Goal: Task Accomplishment & Management: Complete application form

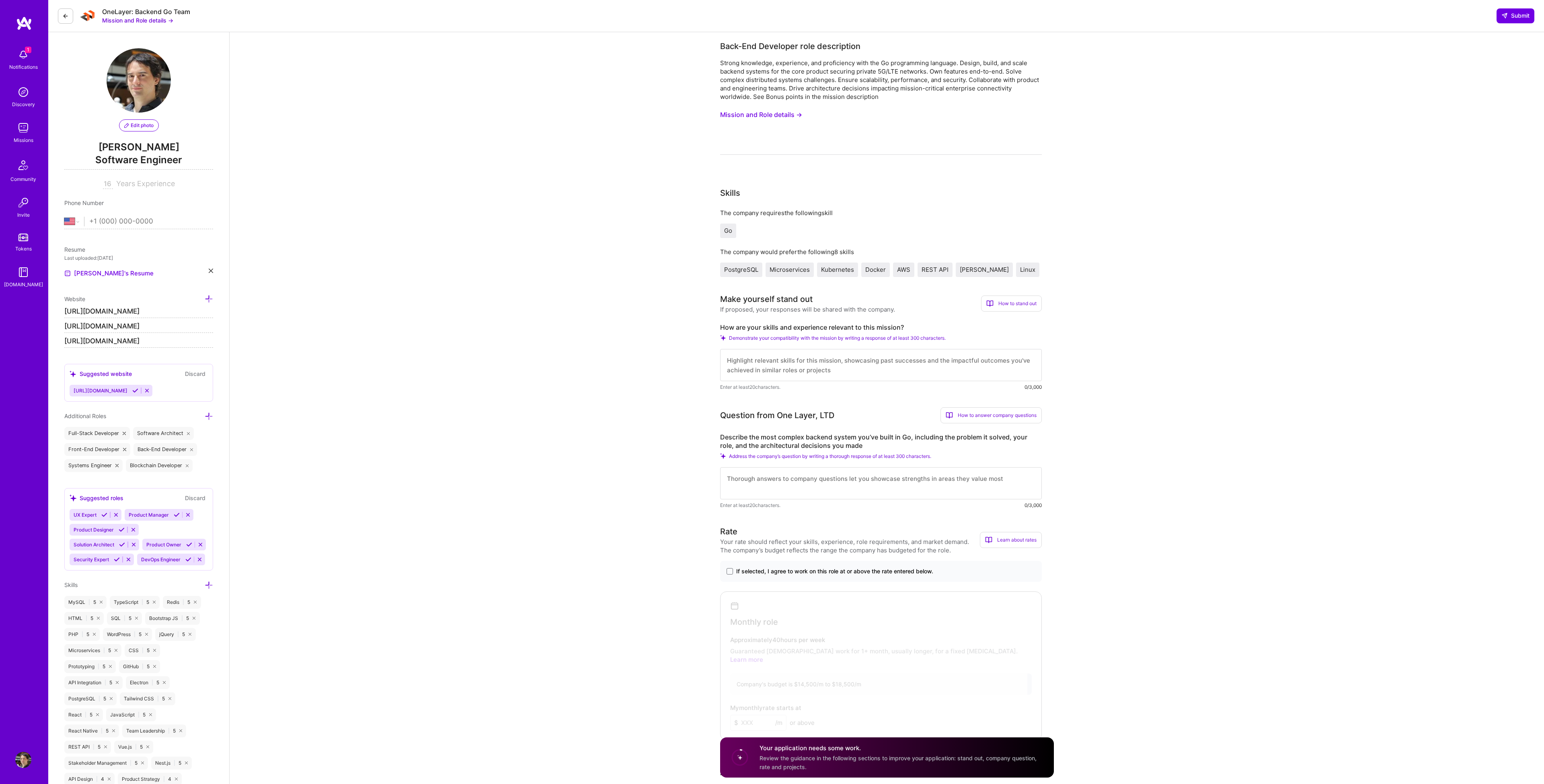
select select "US"
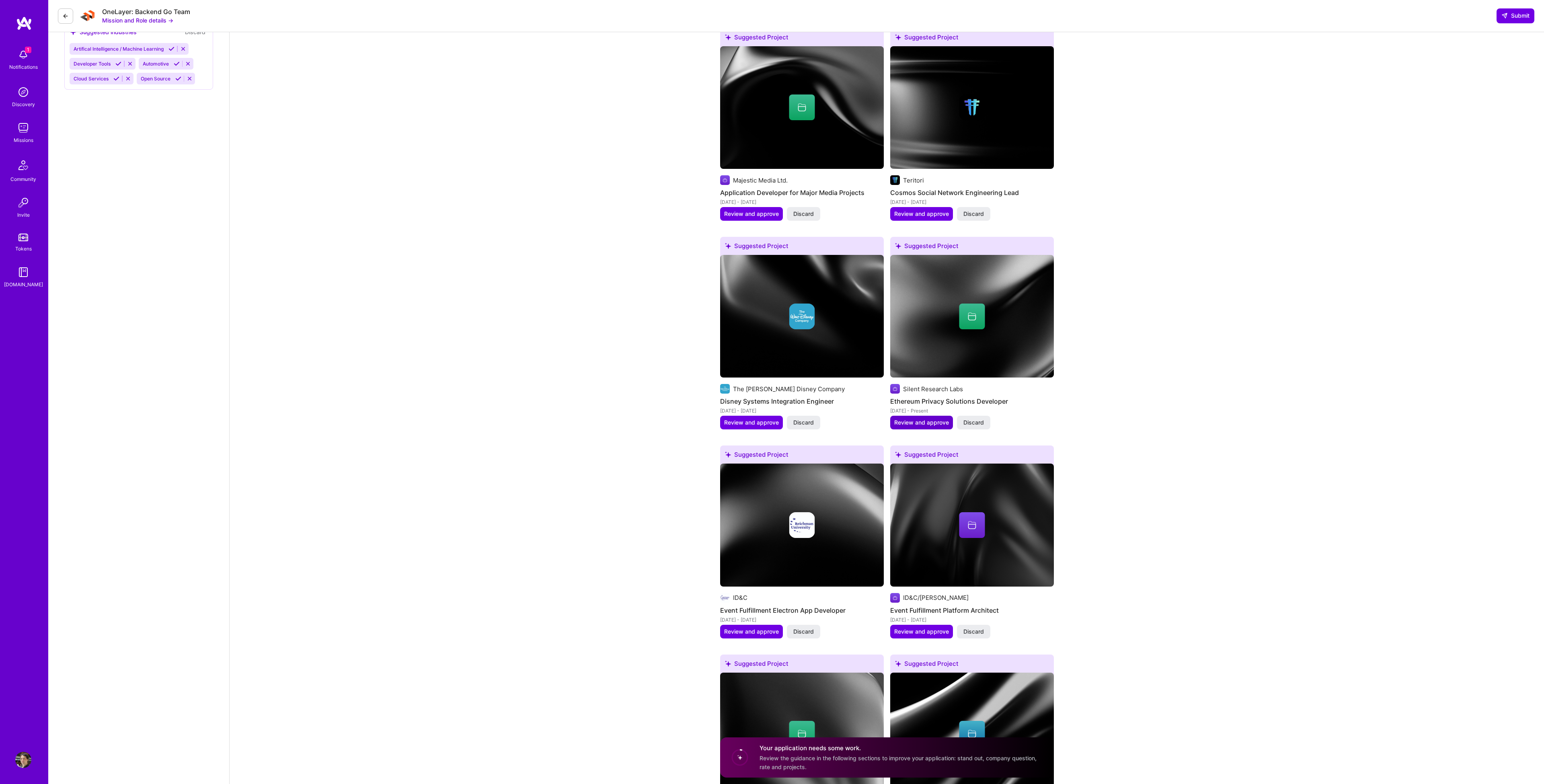
click at [931, 419] on span "Review and approve" at bounding box center [921, 423] width 54 height 8
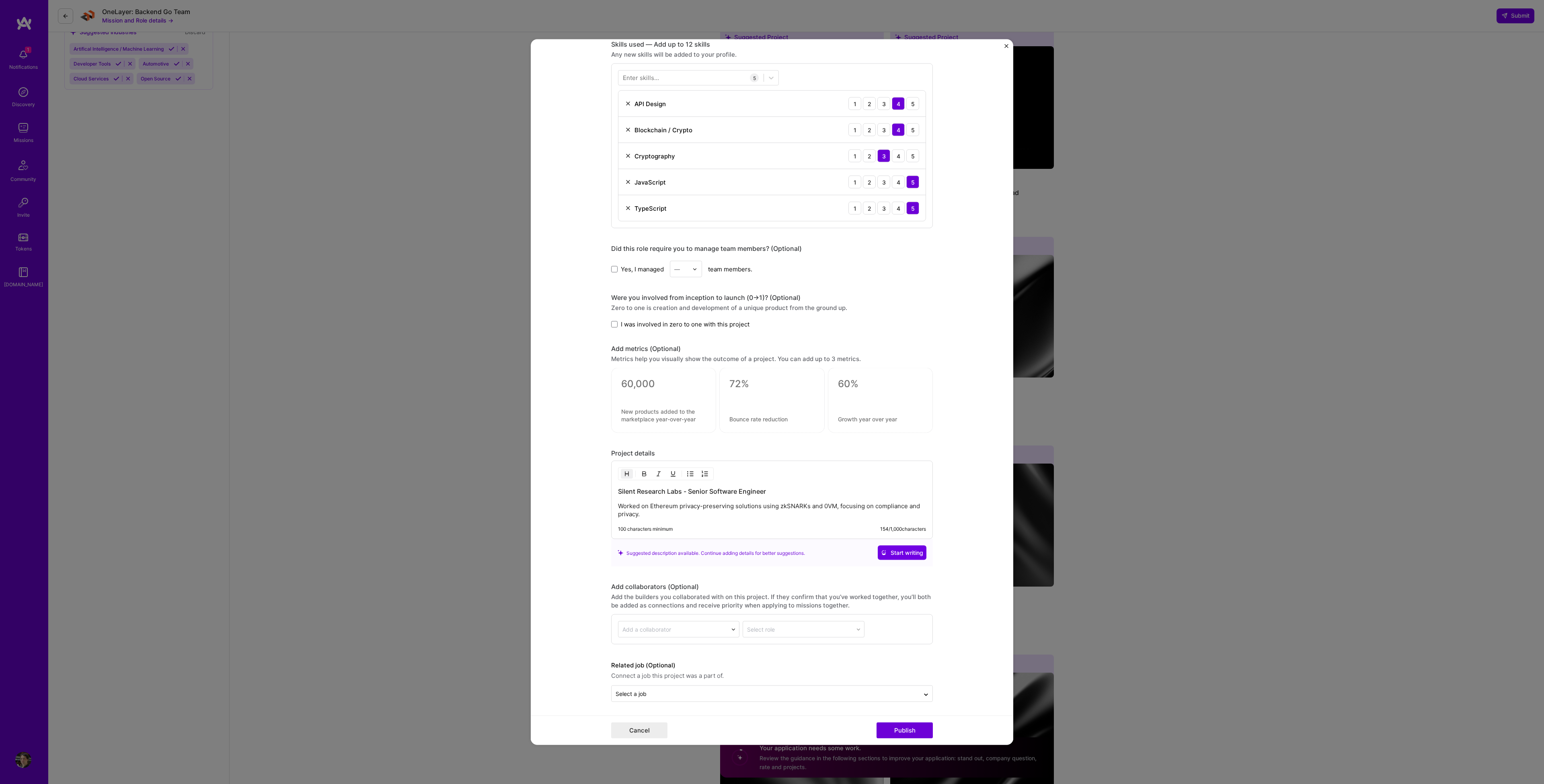
scroll to position [403, 0]
click at [777, 514] on p "Worked on Ethereum privacy-preserving solutions using zkSNARKs and 0VM, focusin…" at bounding box center [772, 509] width 308 height 16
click at [892, 554] on span "Start writing" at bounding box center [902, 552] width 42 height 8
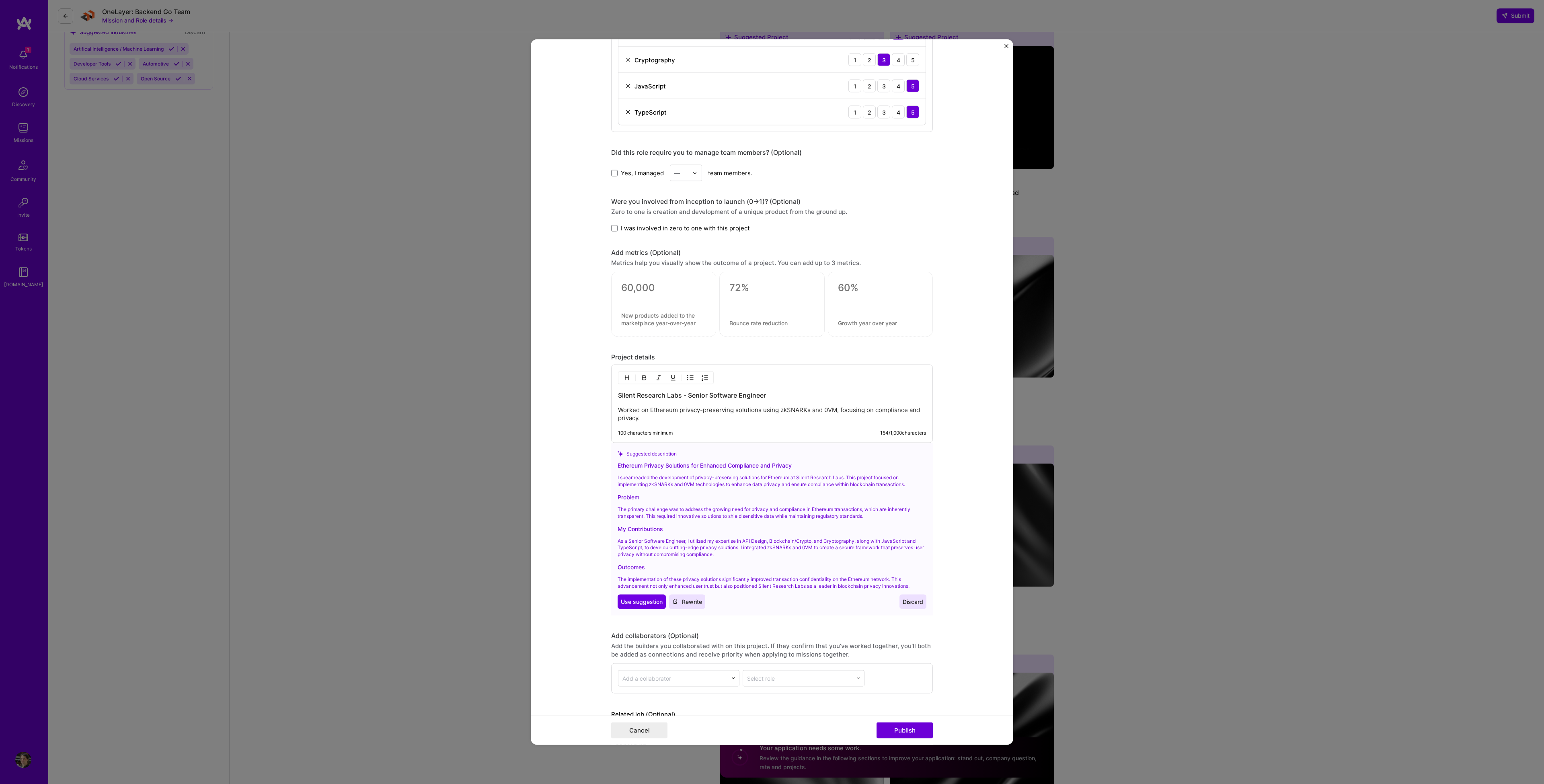
scroll to position [498, 0]
click at [921, 601] on span "Discard" at bounding box center [913, 601] width 21 height 8
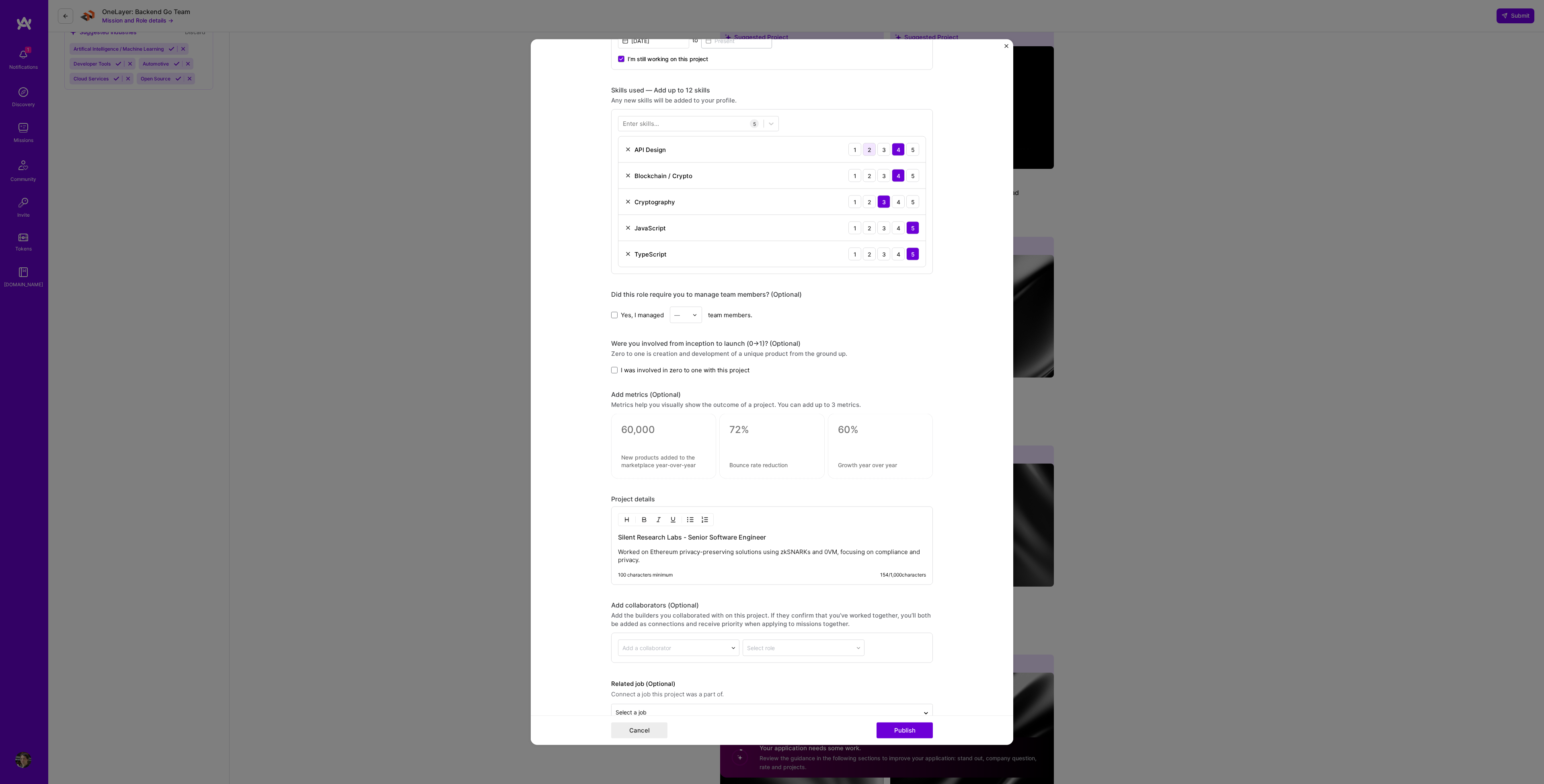
scroll to position [376, 0]
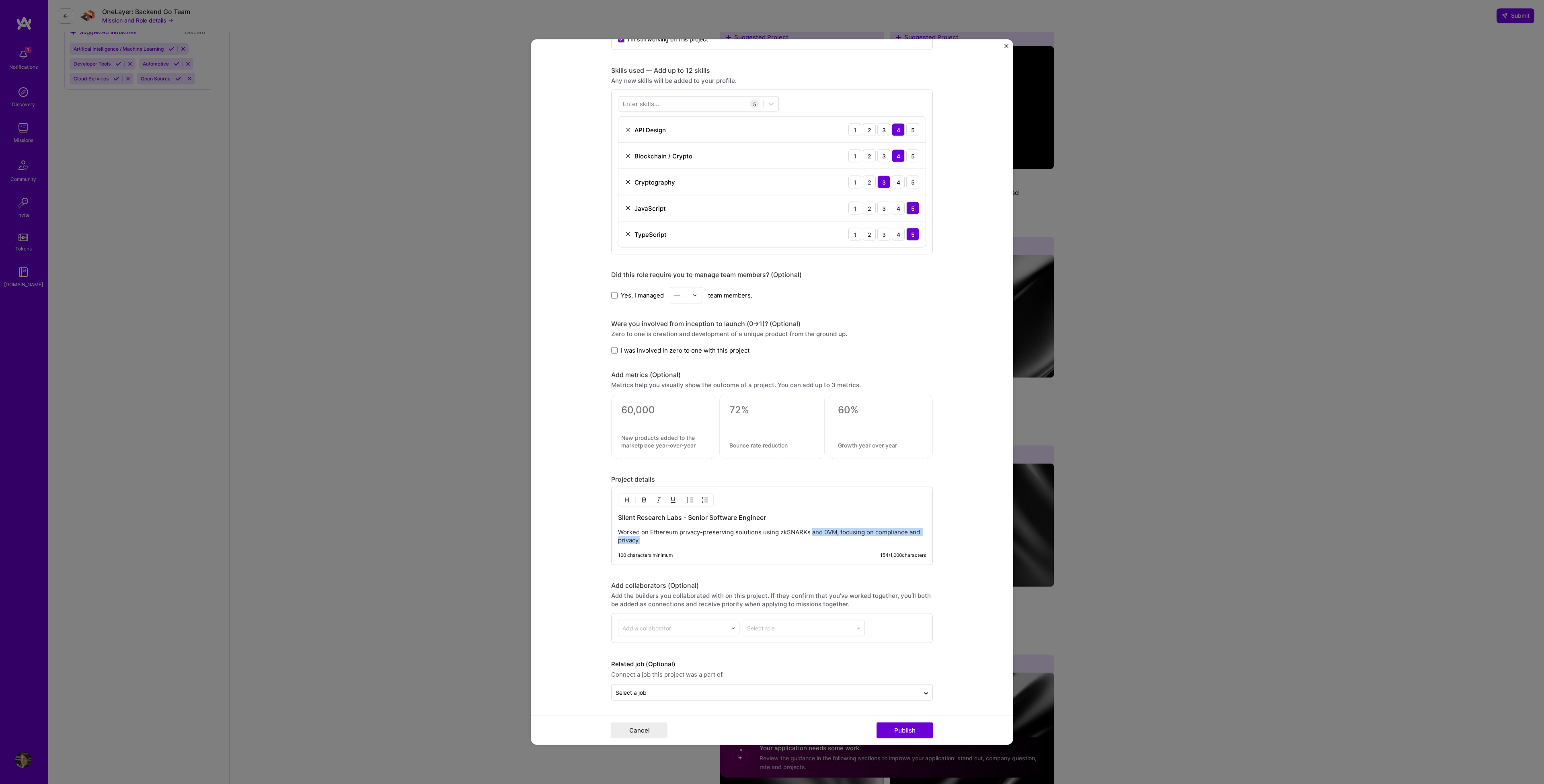
drag, startPoint x: 810, startPoint y: 530, endPoint x: 811, endPoint y: 548, distance: 18.0
click at [811, 548] on div "Silent Research Labs - Senior Software Engineer Worked on Ethereum privacy-pres…" at bounding box center [772, 526] width 321 height 79
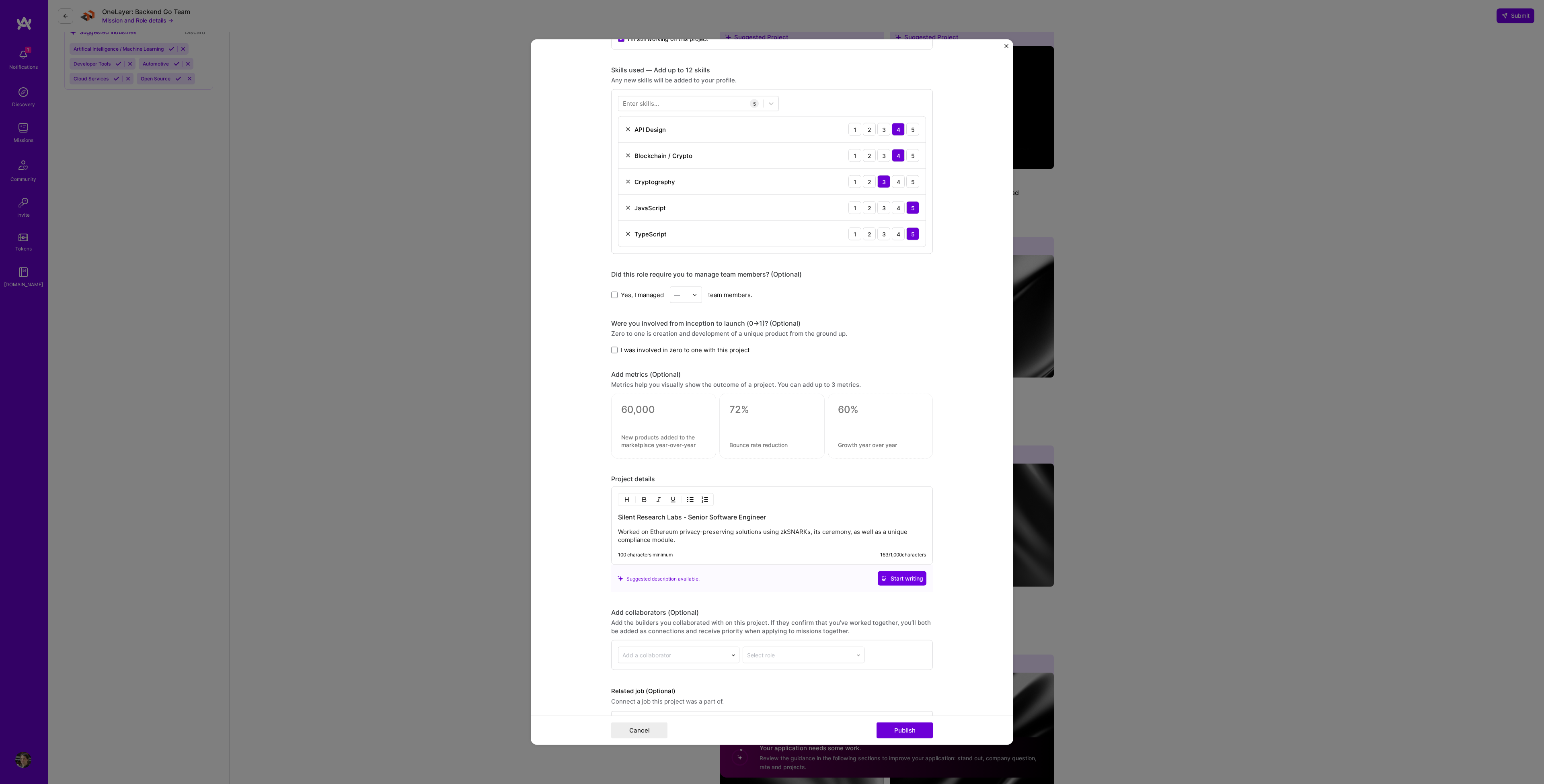
click at [726, 542] on p "Worked on Ethereum privacy-preserving solutions using zkSNARKs, its ceremony, a…" at bounding box center [772, 536] width 308 height 16
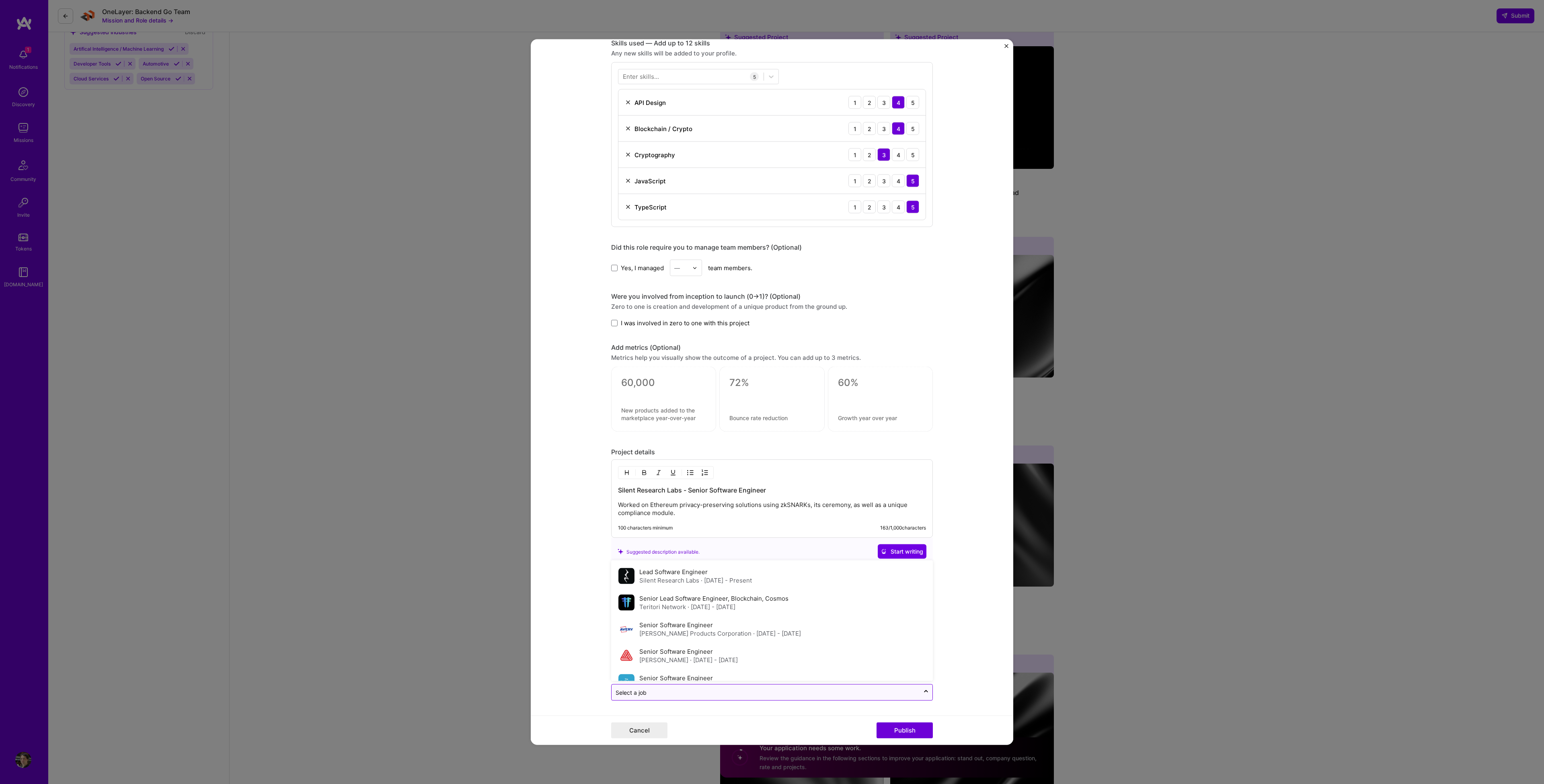
click at [839, 698] on div "Select a job" at bounding box center [765, 692] width 308 height 16
click at [817, 565] on div "Lead Software Engineer Silent Research Labs · Jul 2024 - Present" at bounding box center [772, 576] width 317 height 26
click at [908, 737] on button "Publish" at bounding box center [905, 730] width 57 height 16
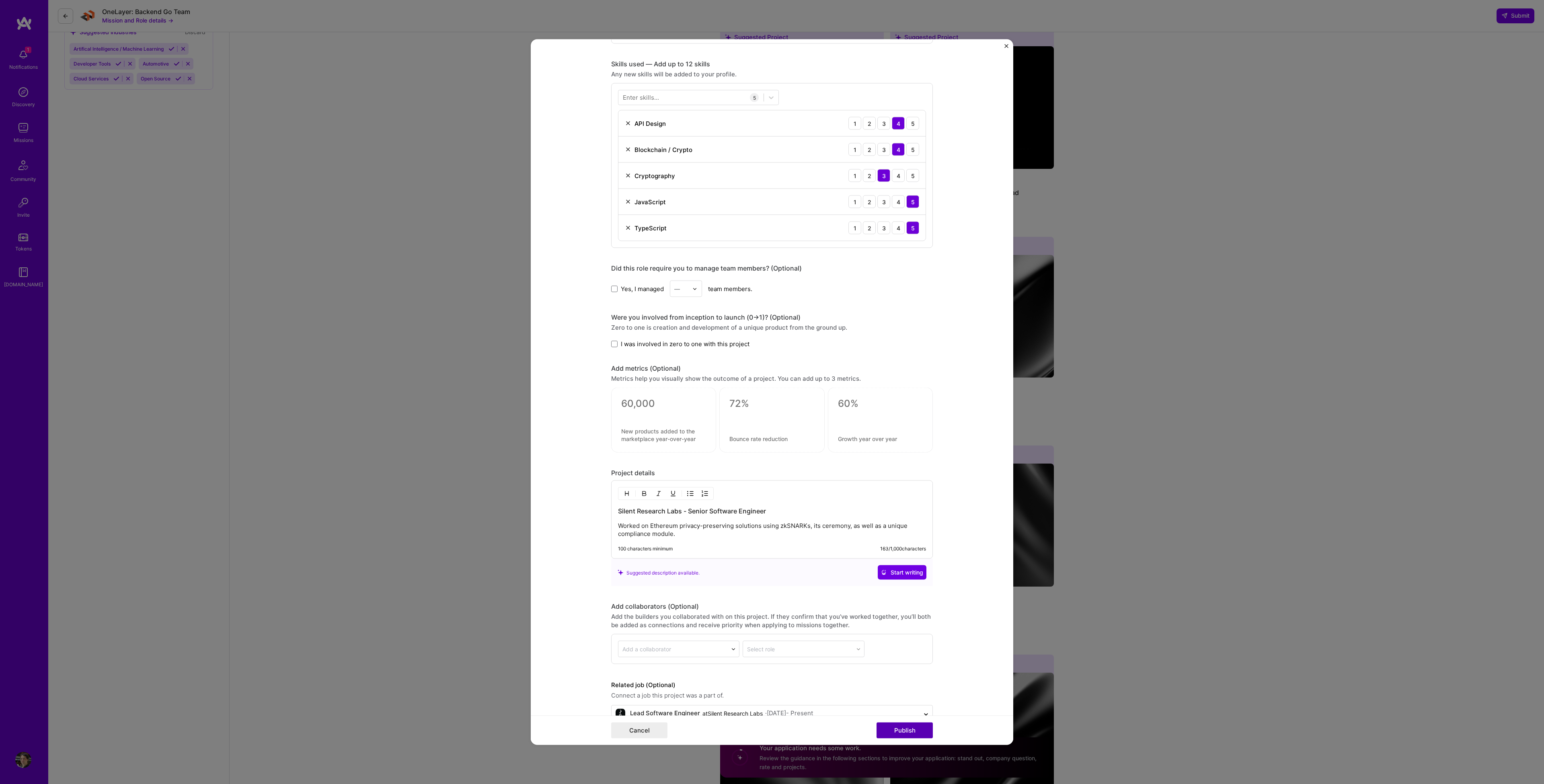
click at [914, 731] on button "Publish" at bounding box center [905, 730] width 57 height 16
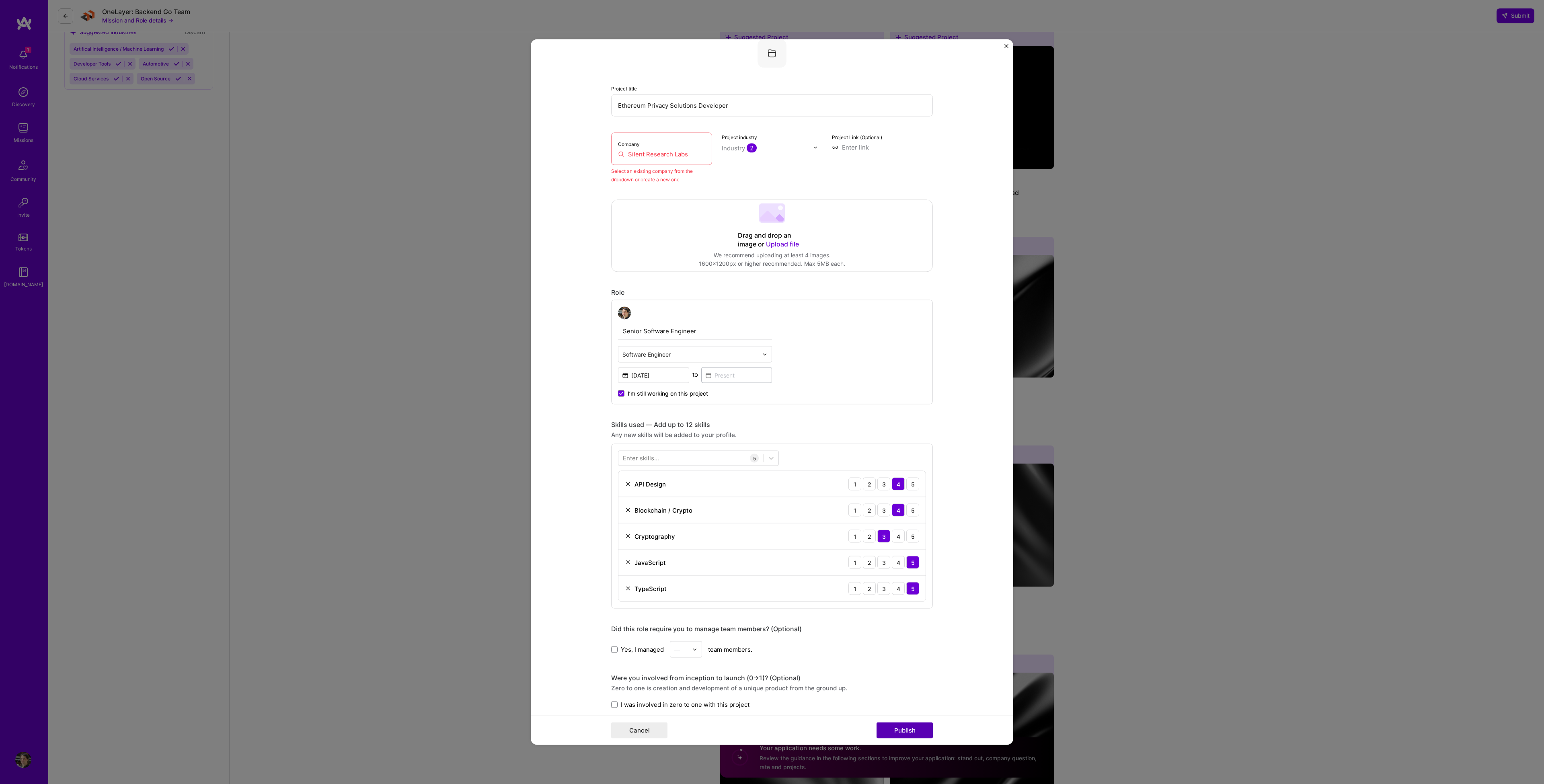
scroll to position [52, 0]
click at [693, 154] on input "Silent Research Labs" at bounding box center [661, 154] width 88 height 8
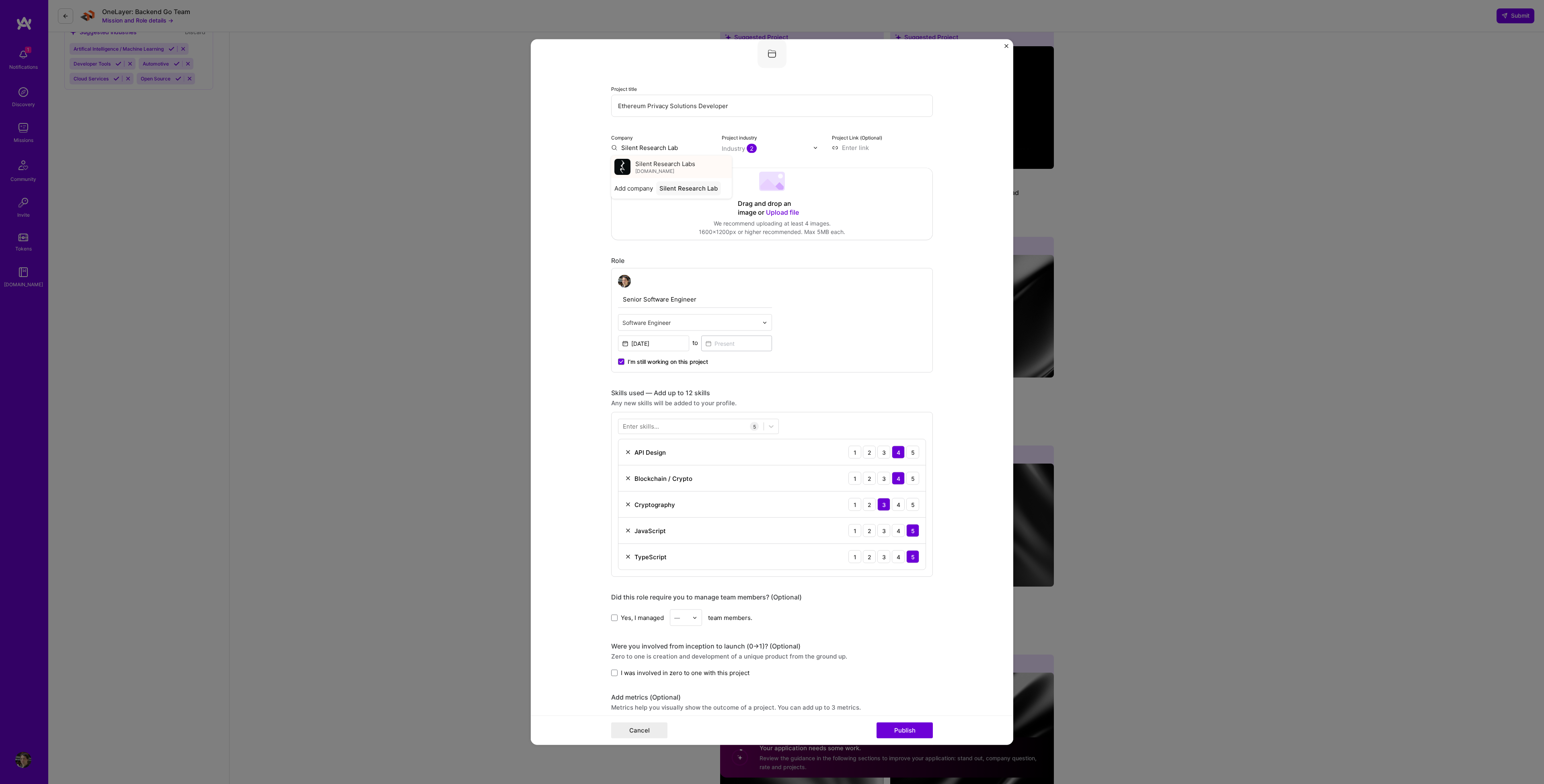
click at [686, 169] on div "Silent Research Labs app.silentprotocol.org" at bounding box center [665, 167] width 60 height 15
type input "Silent Research Labs"
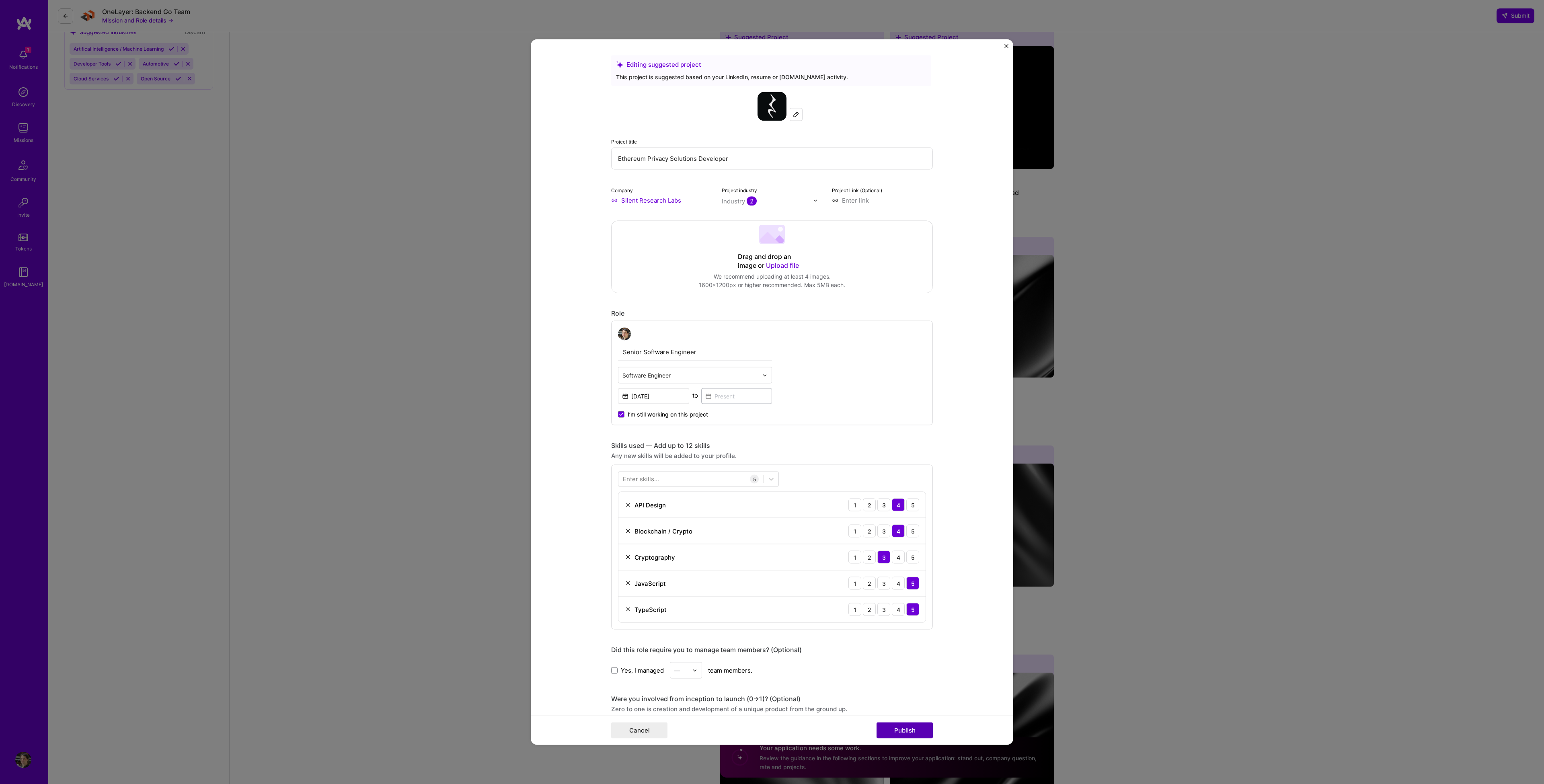
click at [896, 725] on button "Publish" at bounding box center [905, 730] width 57 height 16
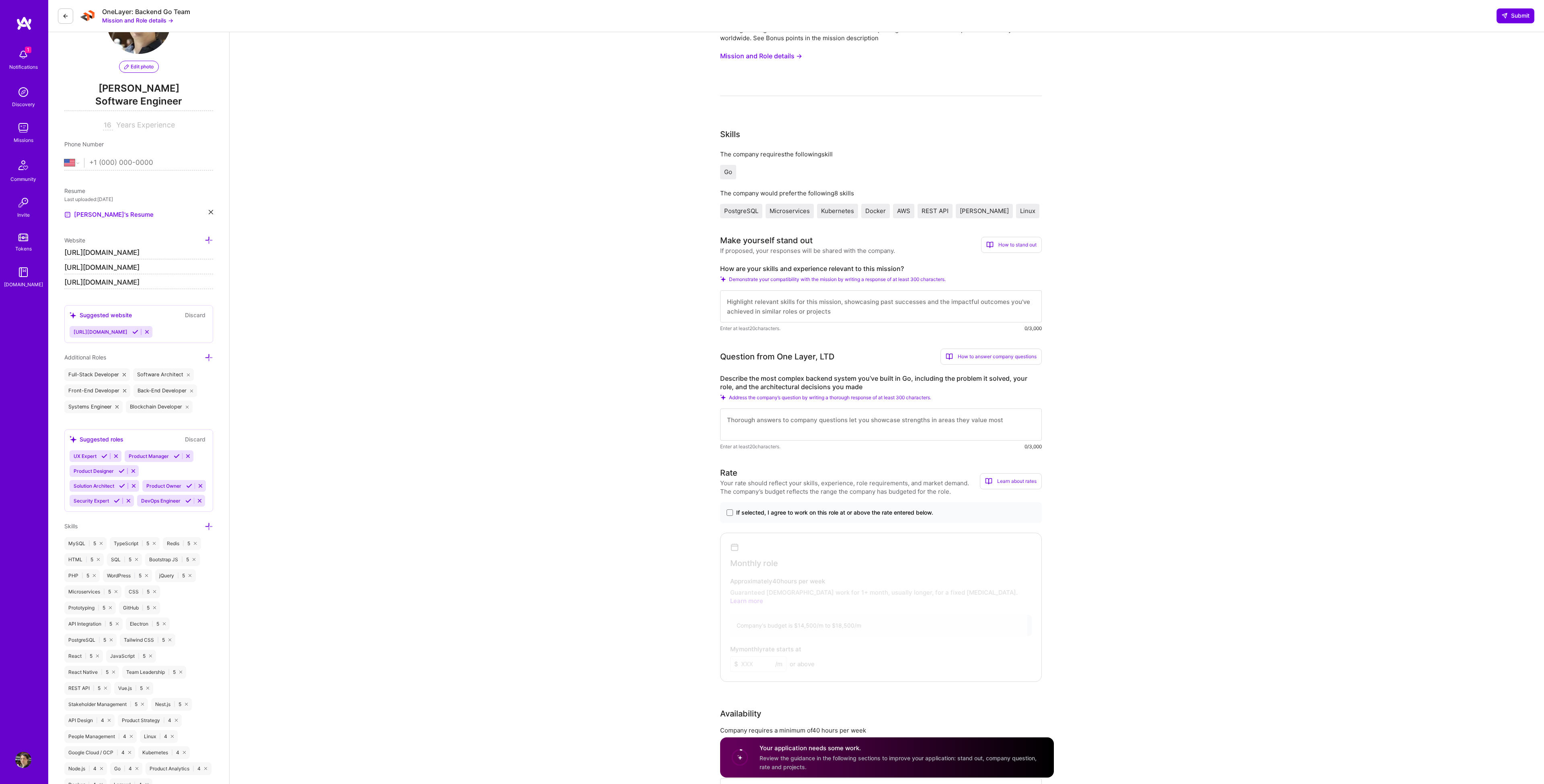
scroll to position [60, 0]
click at [770, 309] on textarea at bounding box center [881, 305] width 321 height 32
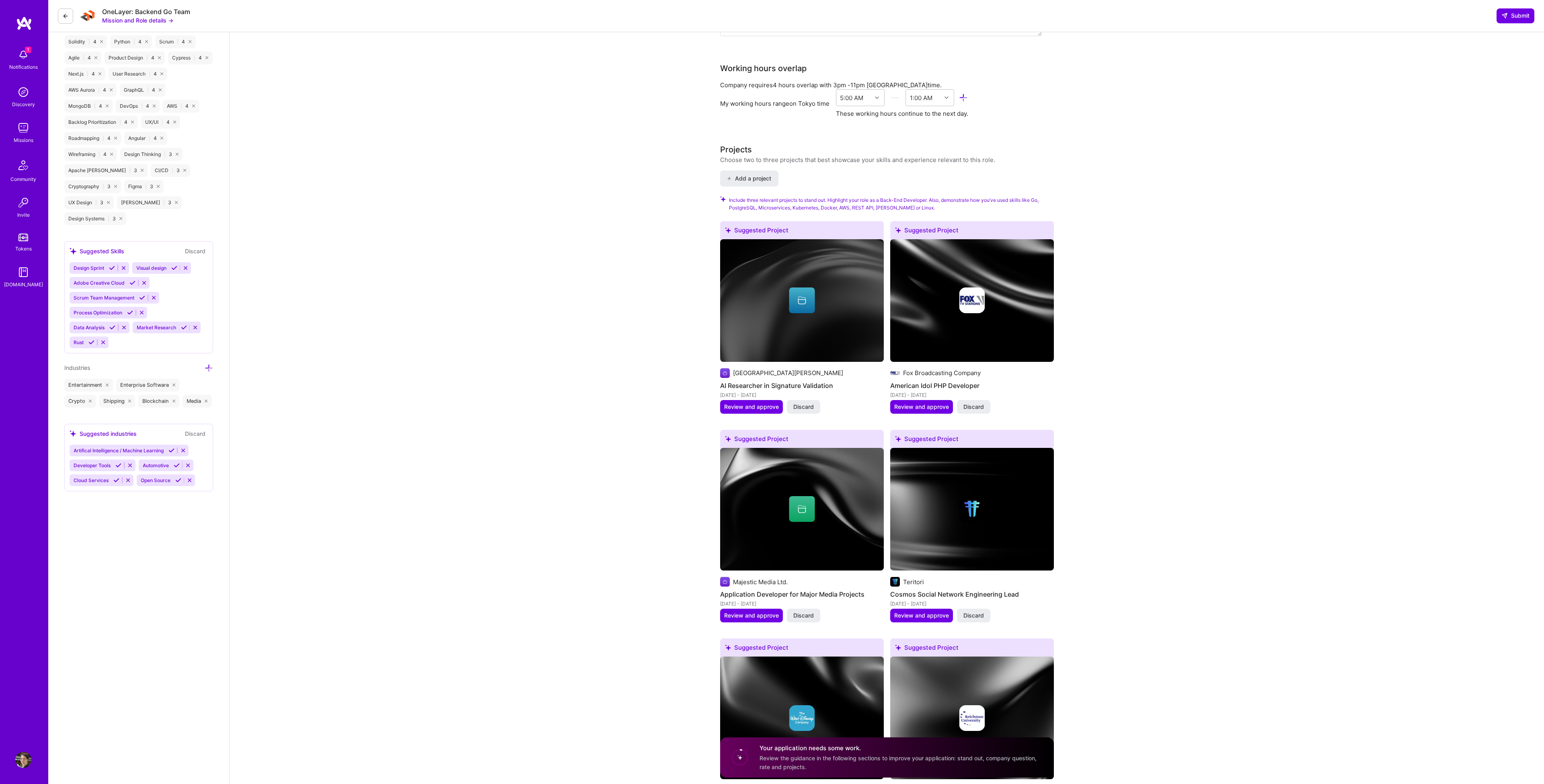
scroll to position [836, 0]
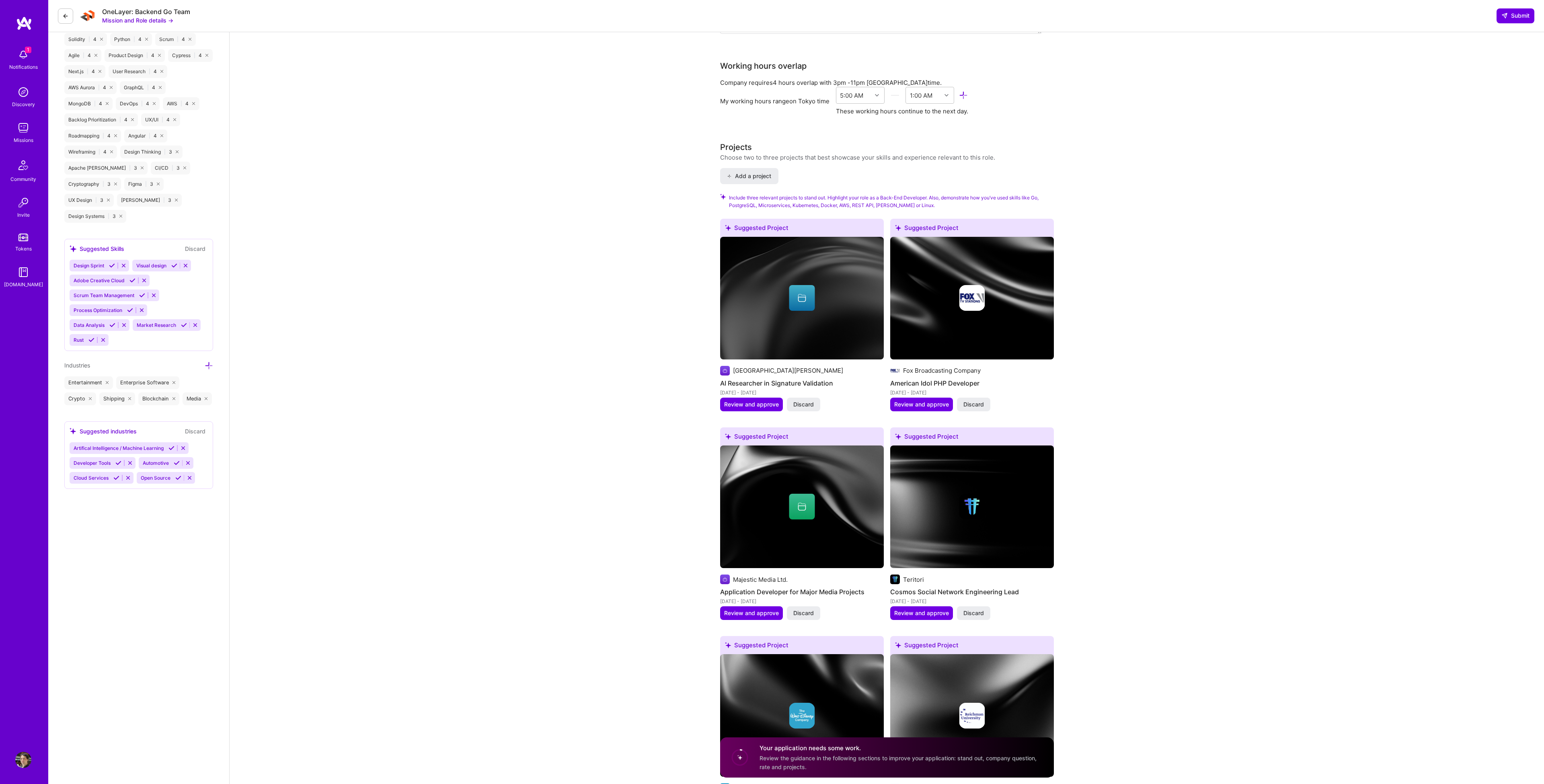
click at [882, 758] on span "Review the guidance in the following sections to improve your application: stan…" at bounding box center [898, 763] width 277 height 15
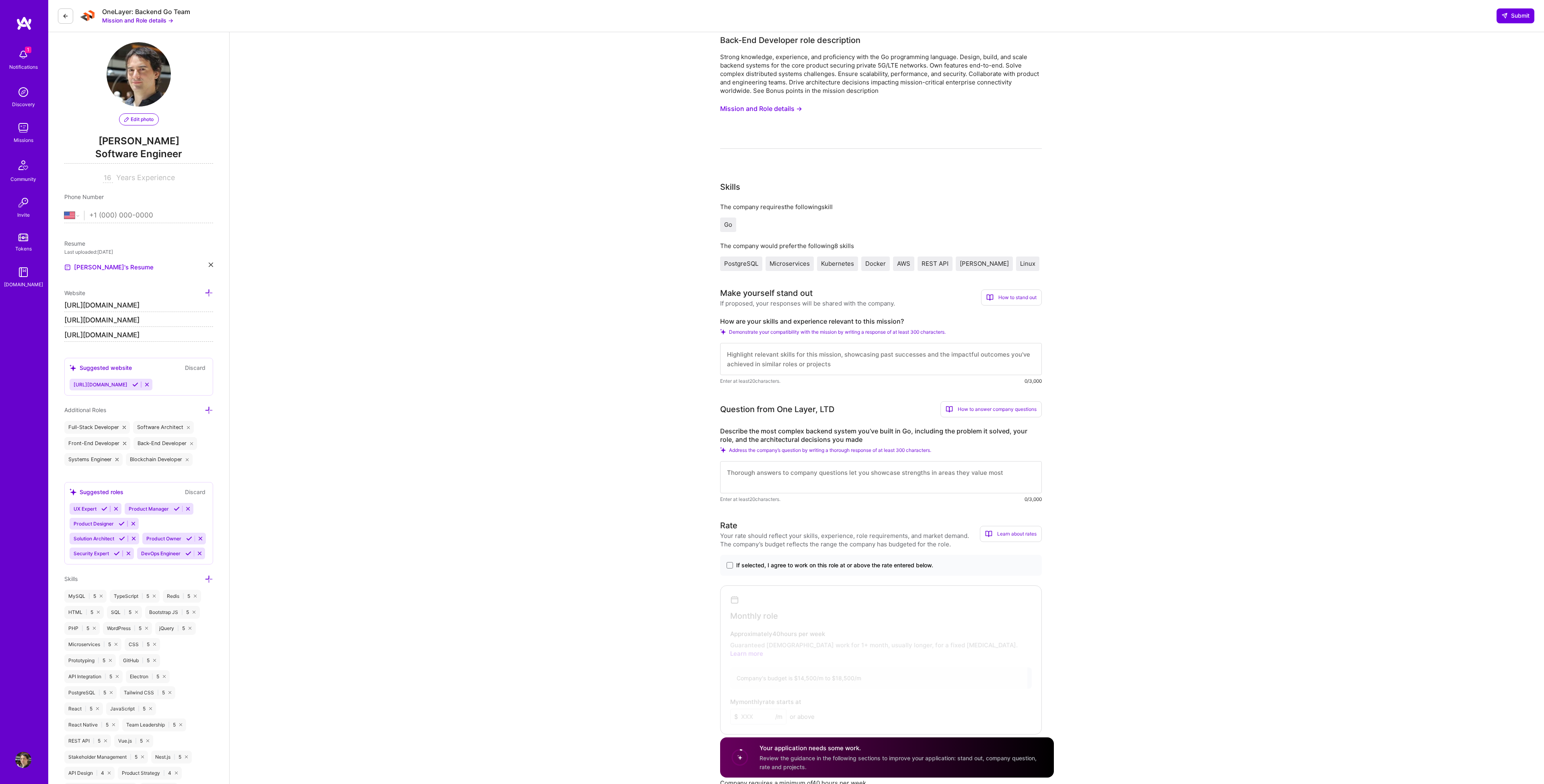
scroll to position [0, 0]
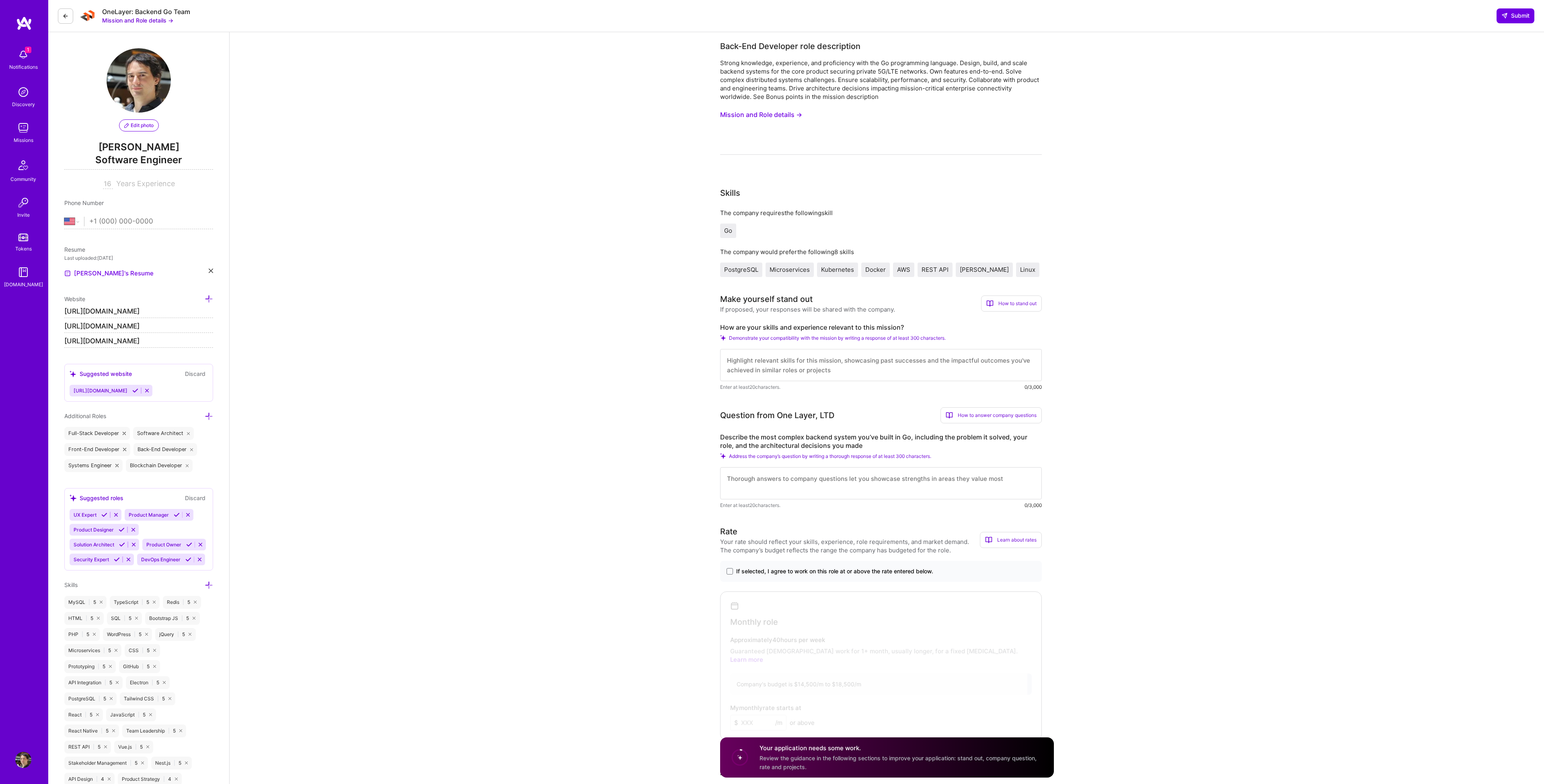
click at [746, 114] on button "Mission and Role details →" at bounding box center [761, 115] width 82 height 15
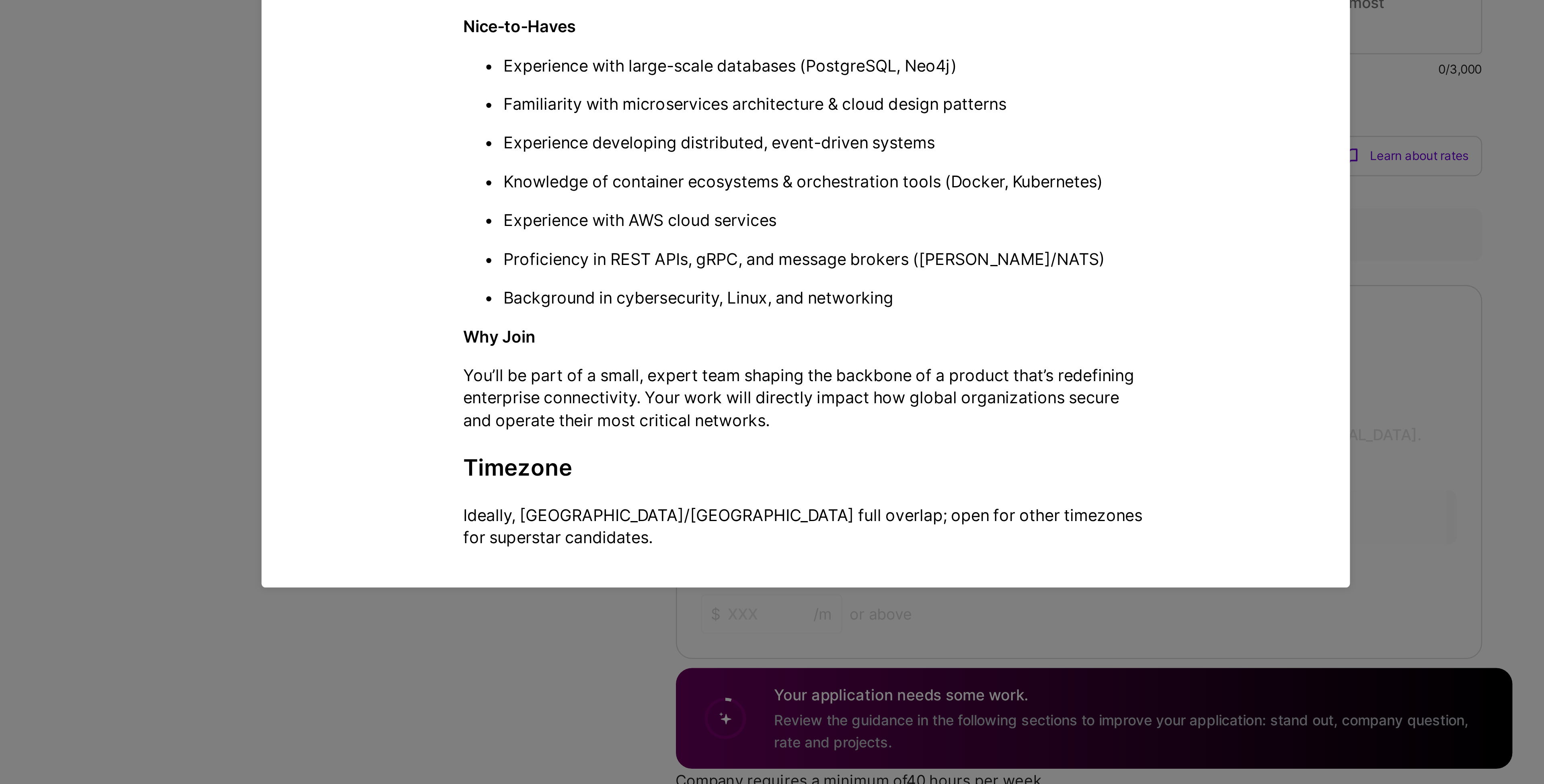
scroll to position [6, 0]
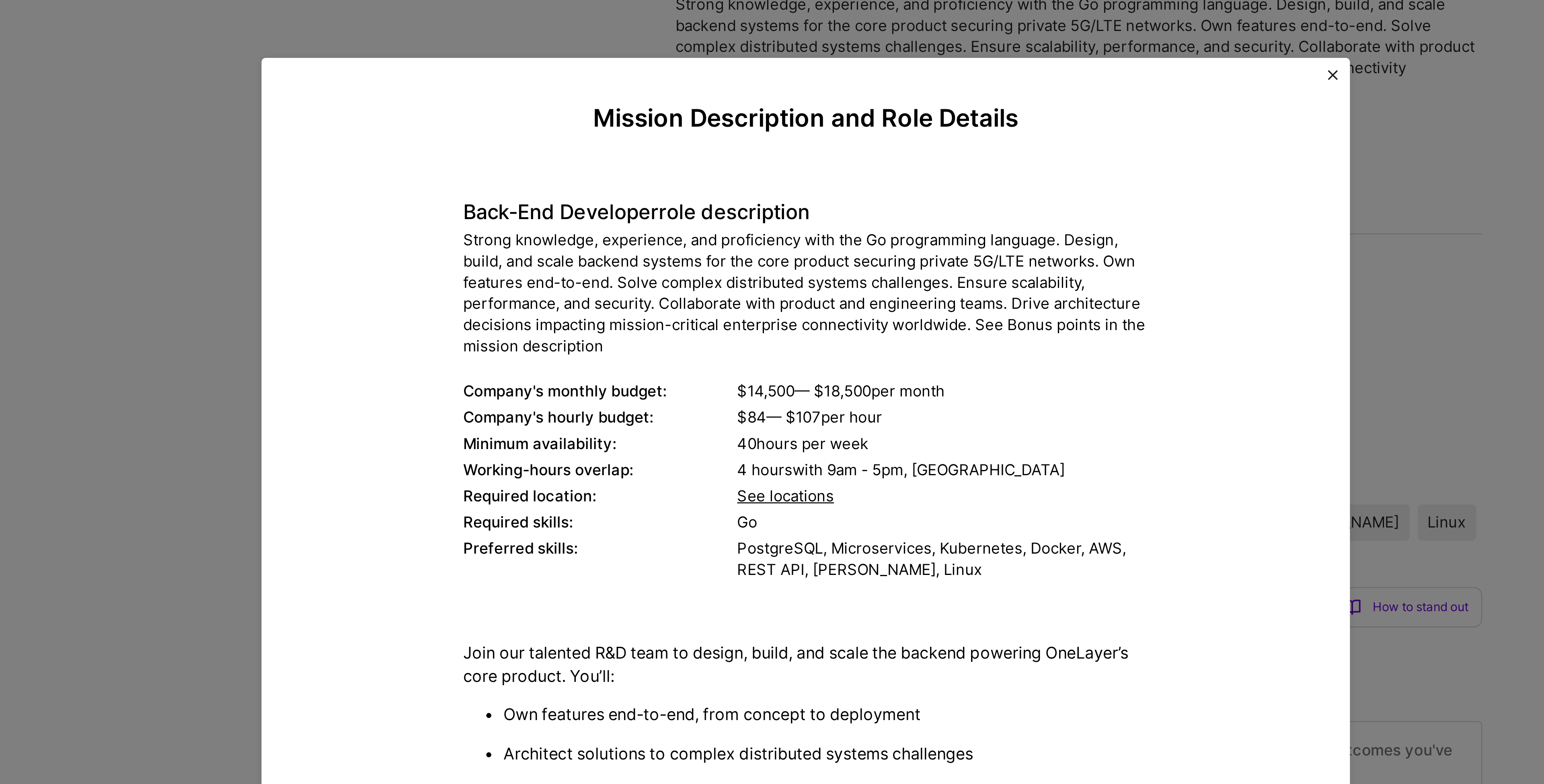
click at [666, 63] on div "Mission Description and Role Details Back-End Developer role description Strong…" at bounding box center [772, 392] width 1544 height 784
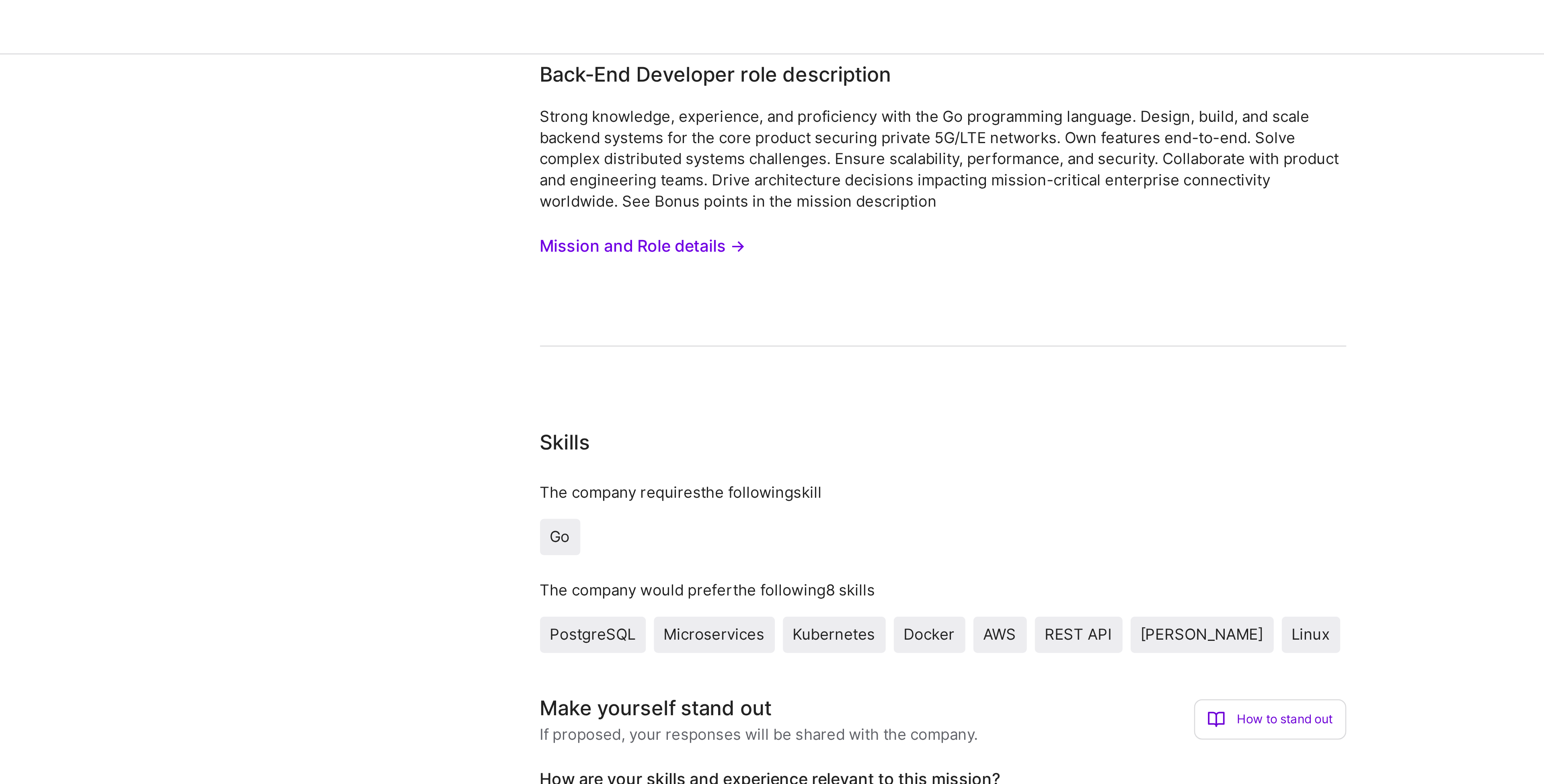
click at [768, 108] on button "Mission and Role details →" at bounding box center [761, 109] width 82 height 15
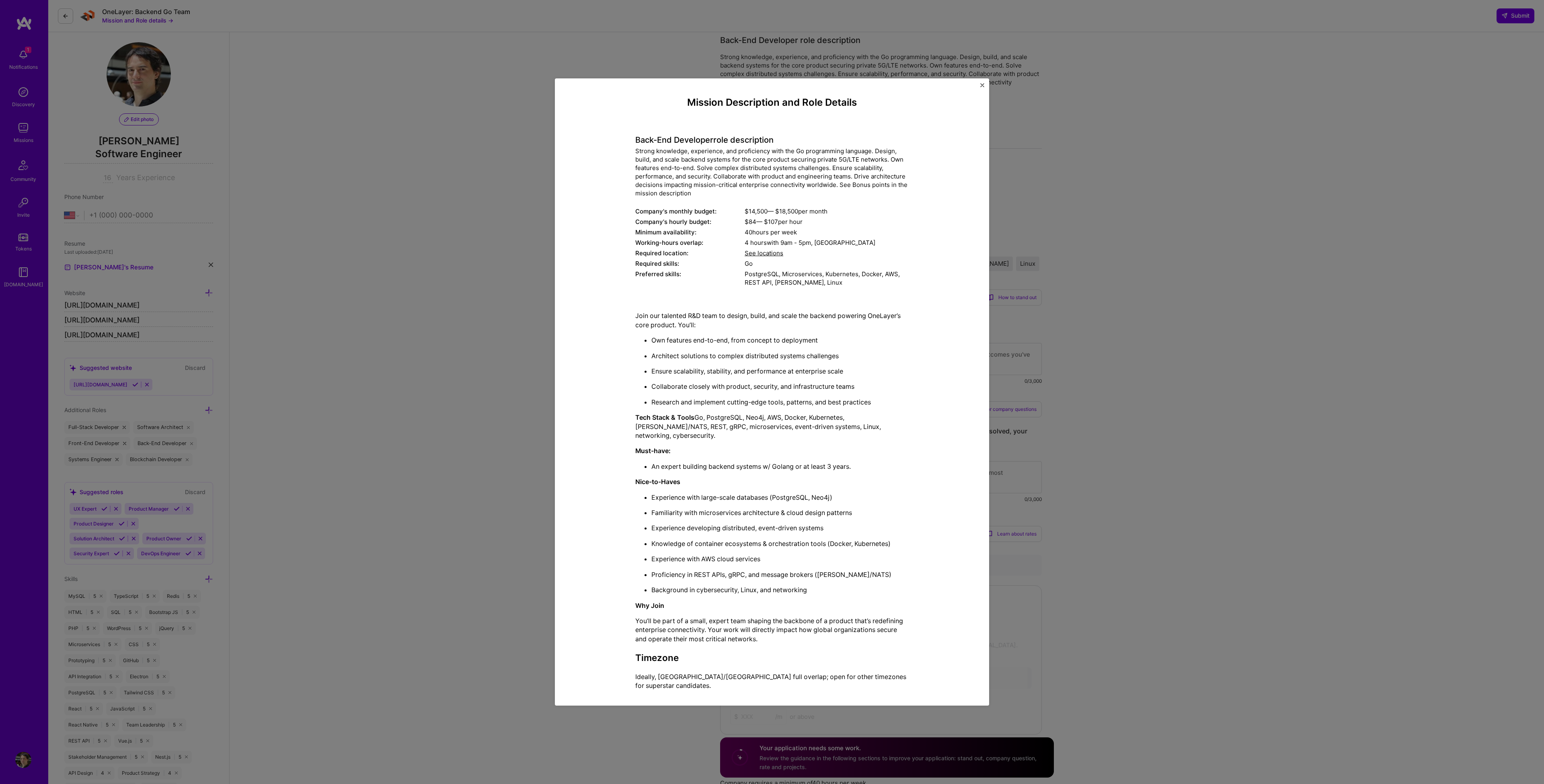
click at [979, 90] on div "Mission Description and Role Details Back-End Developer role description Strong…" at bounding box center [772, 392] width 434 height 627
click at [981, 88] on img "Close" at bounding box center [983, 86] width 4 height 4
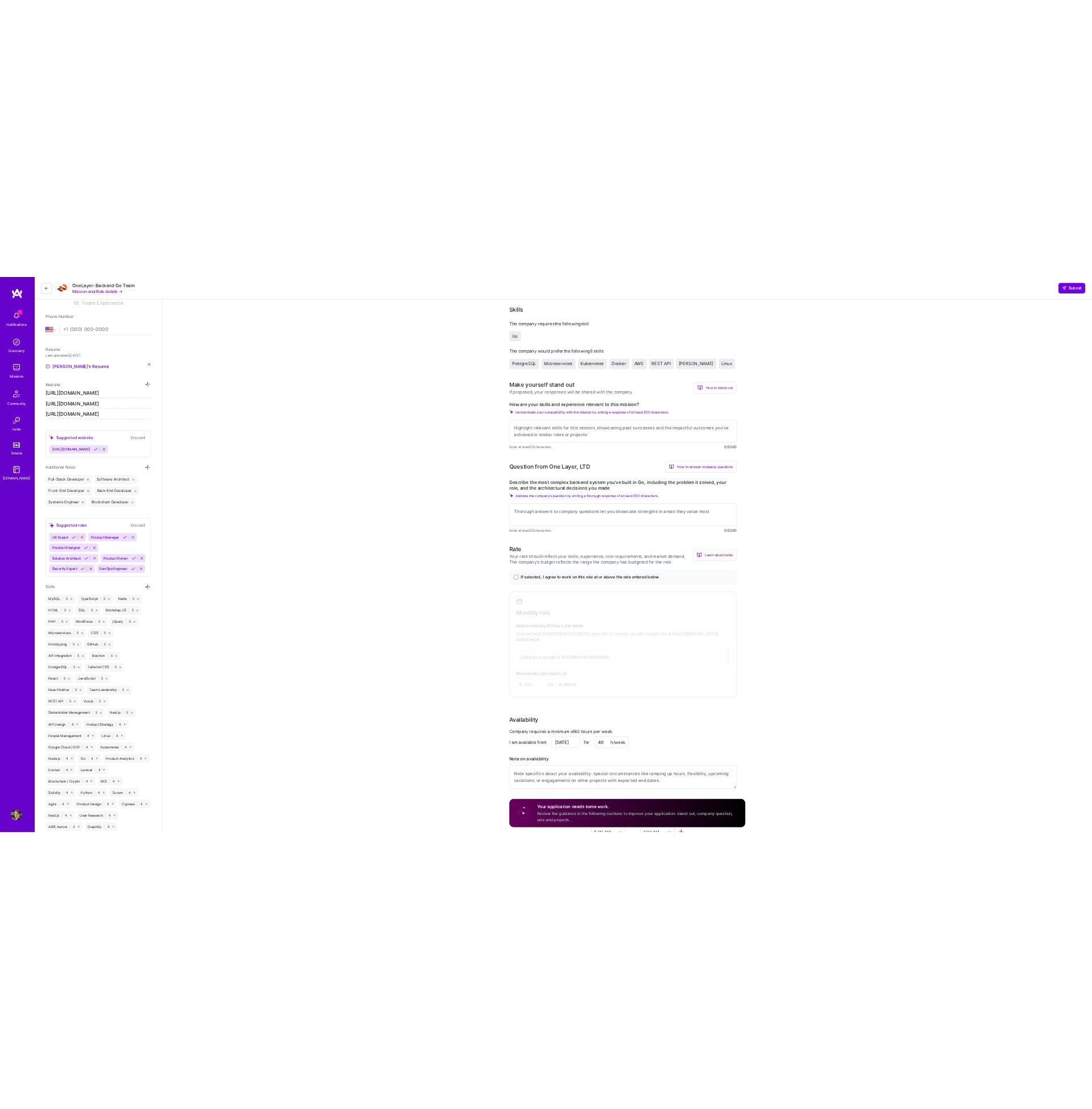
scroll to position [0, 0]
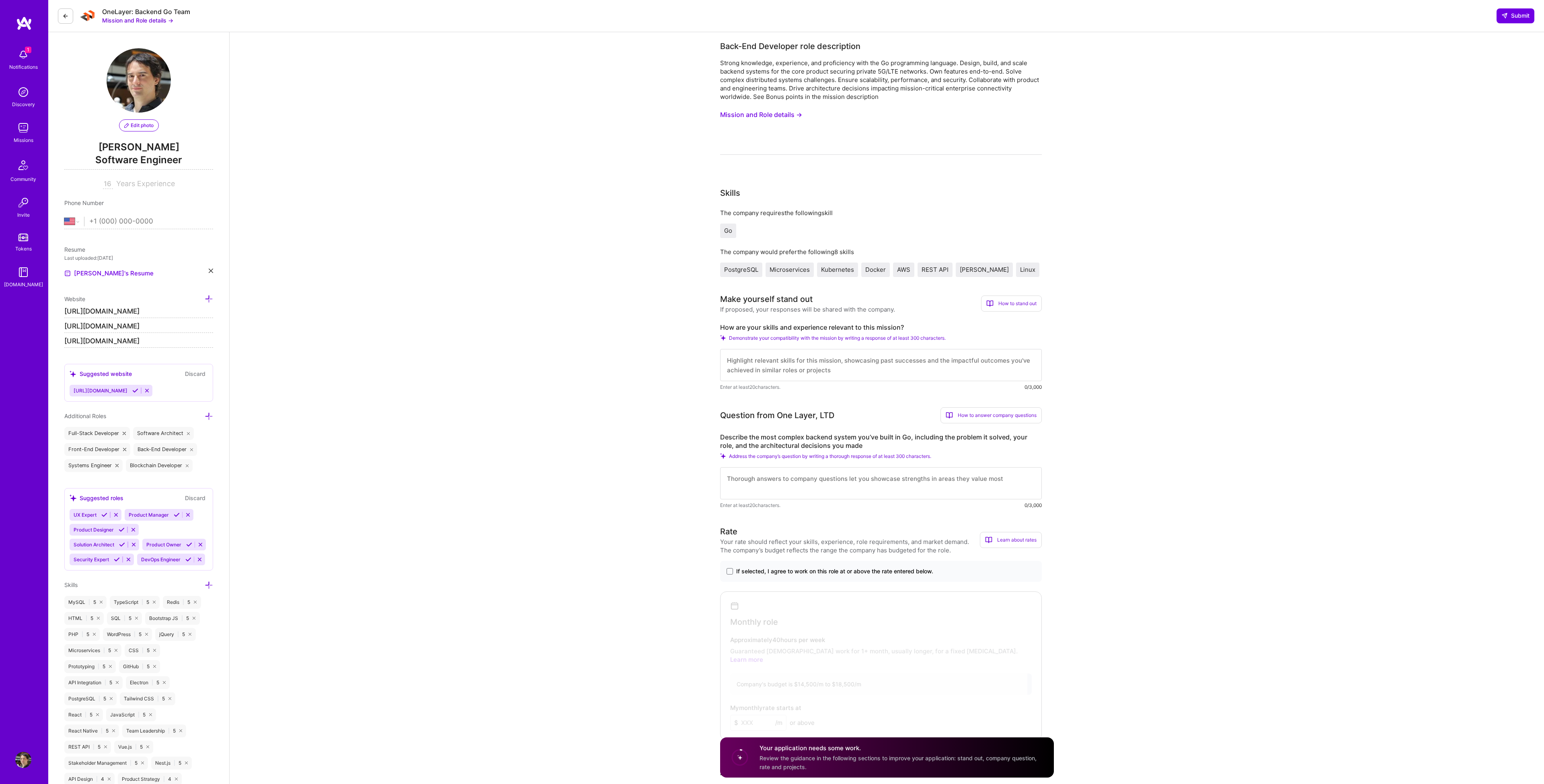
click at [899, 339] on span "Demonstrate your compatibility with the mission by writing a response of at lea…" at bounding box center [837, 338] width 217 height 6
click at [1014, 304] on div "How to stand out" at bounding box center [1012, 303] width 61 height 16
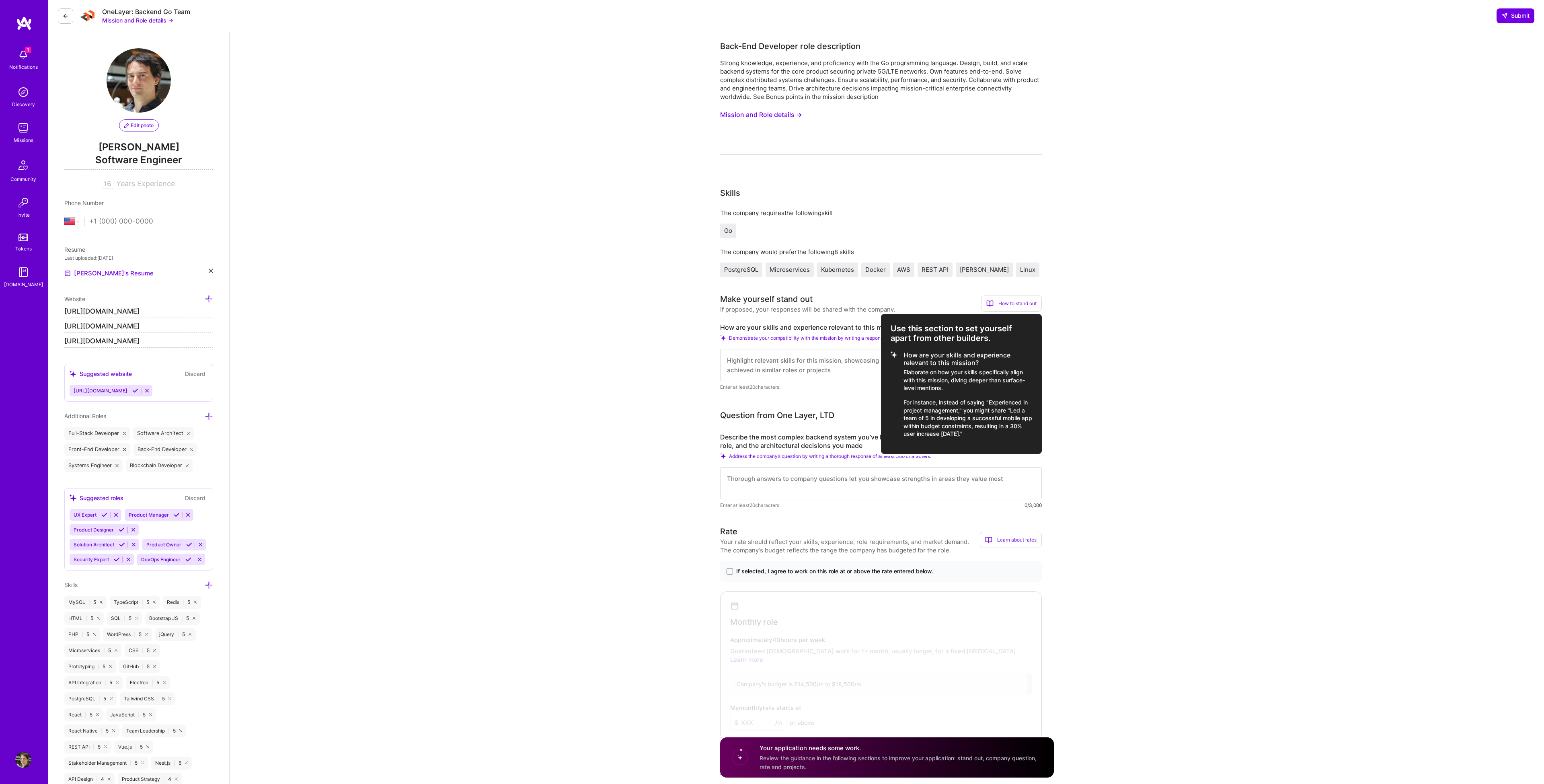
click at [1074, 313] on div at bounding box center [772, 392] width 1544 height 784
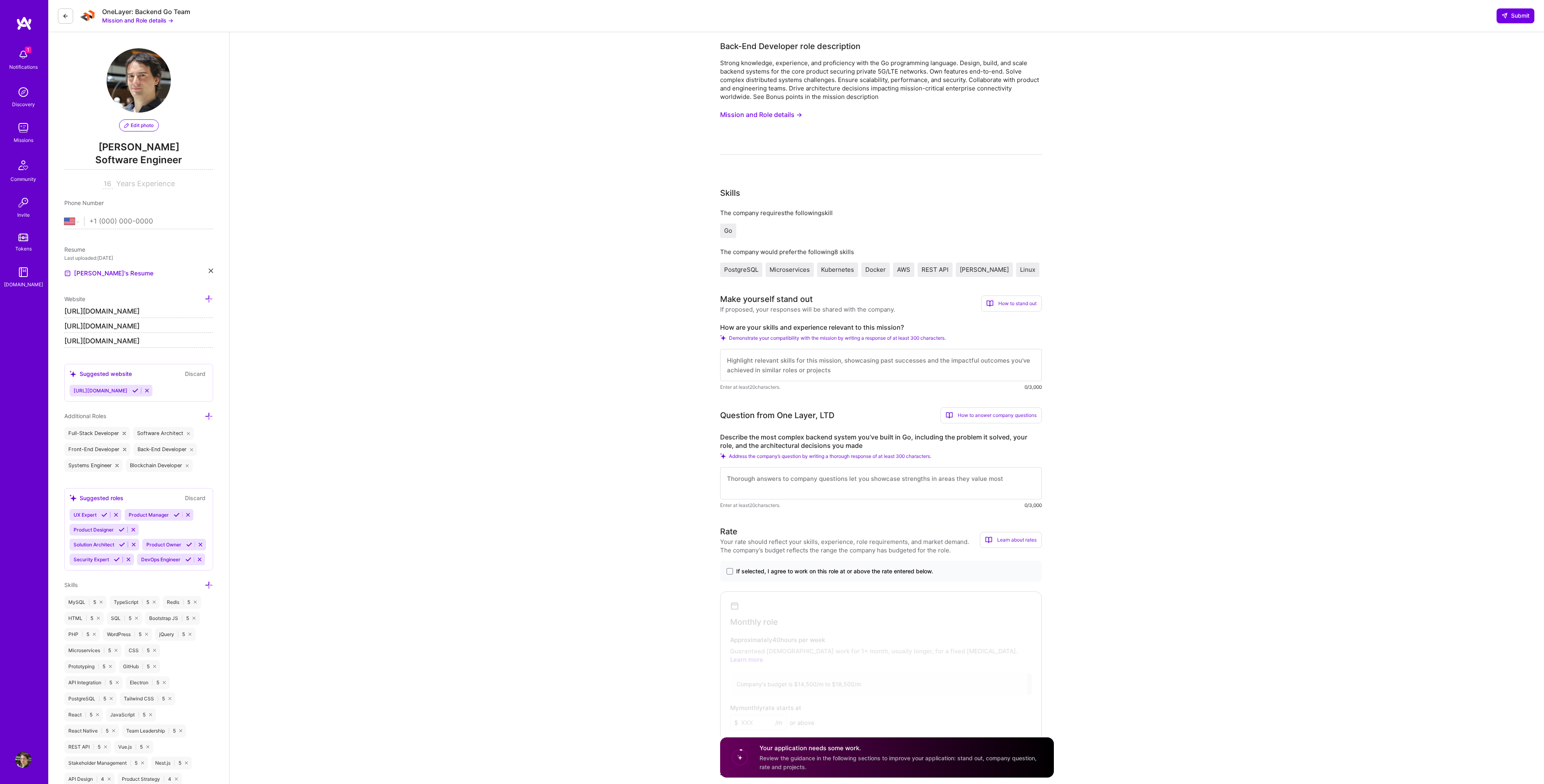
click at [831, 371] on textarea at bounding box center [881, 365] width 321 height 32
type textarea "I"
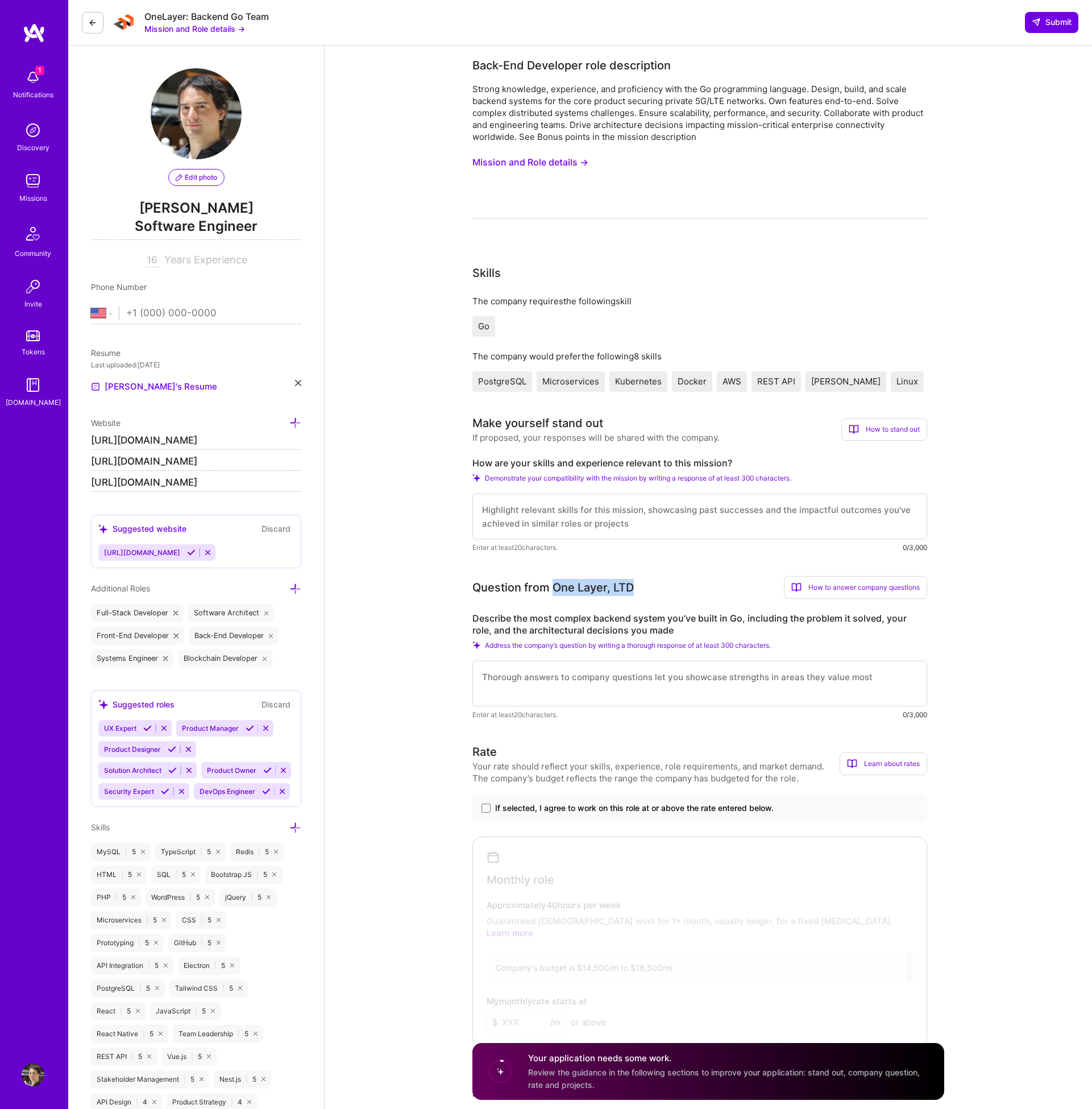
drag, startPoint x: 682, startPoint y: 593, endPoint x: 555, endPoint y: 591, distance: 127.0
click at [555, 591] on div "Question from One Layer, LTD How to answer company questions Mastering company …" at bounding box center [700, 587] width 454 height 22
drag, startPoint x: 554, startPoint y: 587, endPoint x: 639, endPoint y: 587, distance: 85.0
click at [639, 587] on div "Question from One Layer, LTD How to answer company questions Mastering company …" at bounding box center [700, 587] width 454 height 22
click at [609, 504] on textarea at bounding box center [700, 516] width 454 height 46
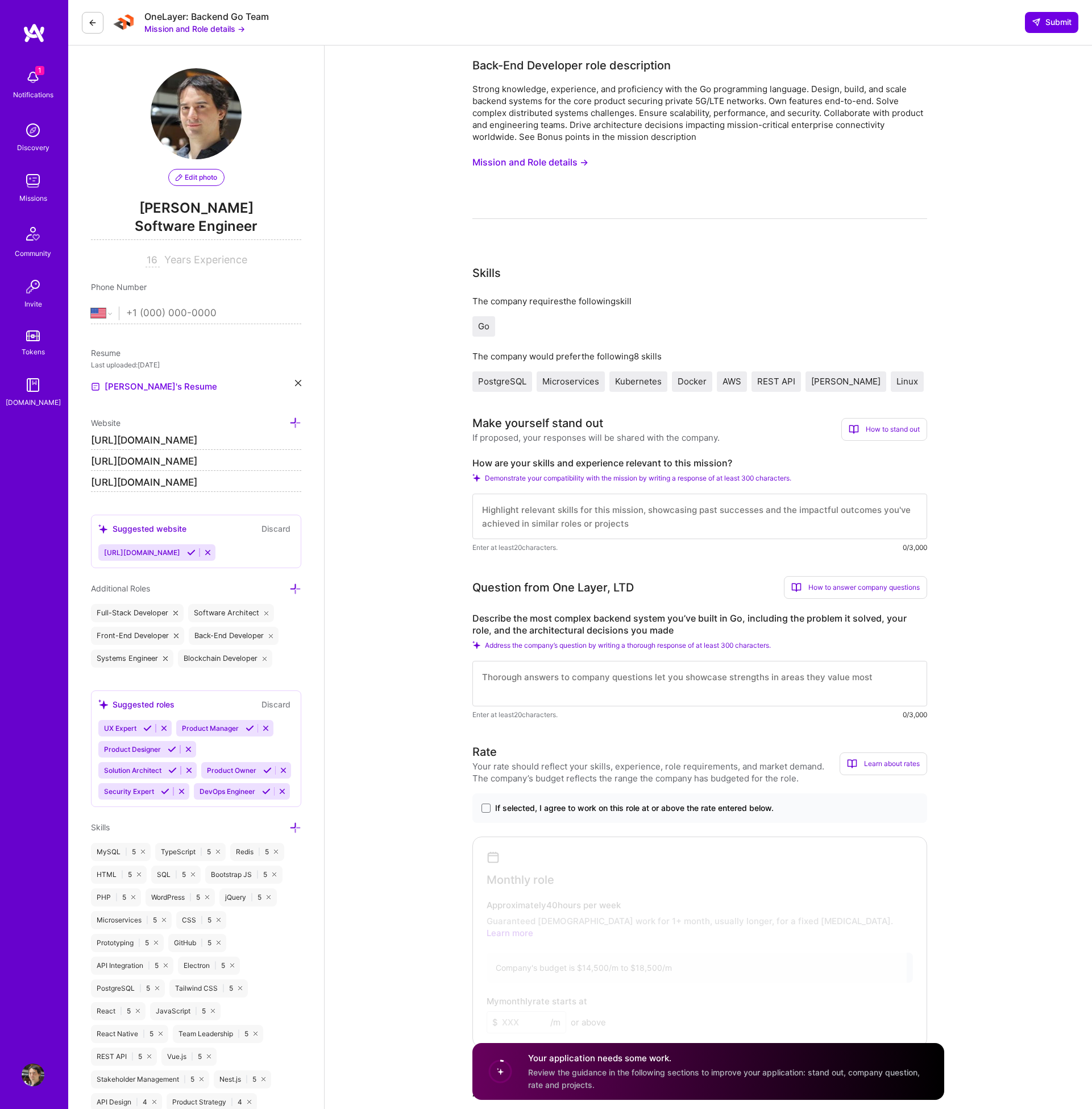
click at [609, 504] on textarea at bounding box center [700, 516] width 454 height 46
click at [659, 526] on textarea at bounding box center [700, 516] width 454 height 46
click at [566, 505] on textarea at bounding box center [700, 516] width 454 height 46
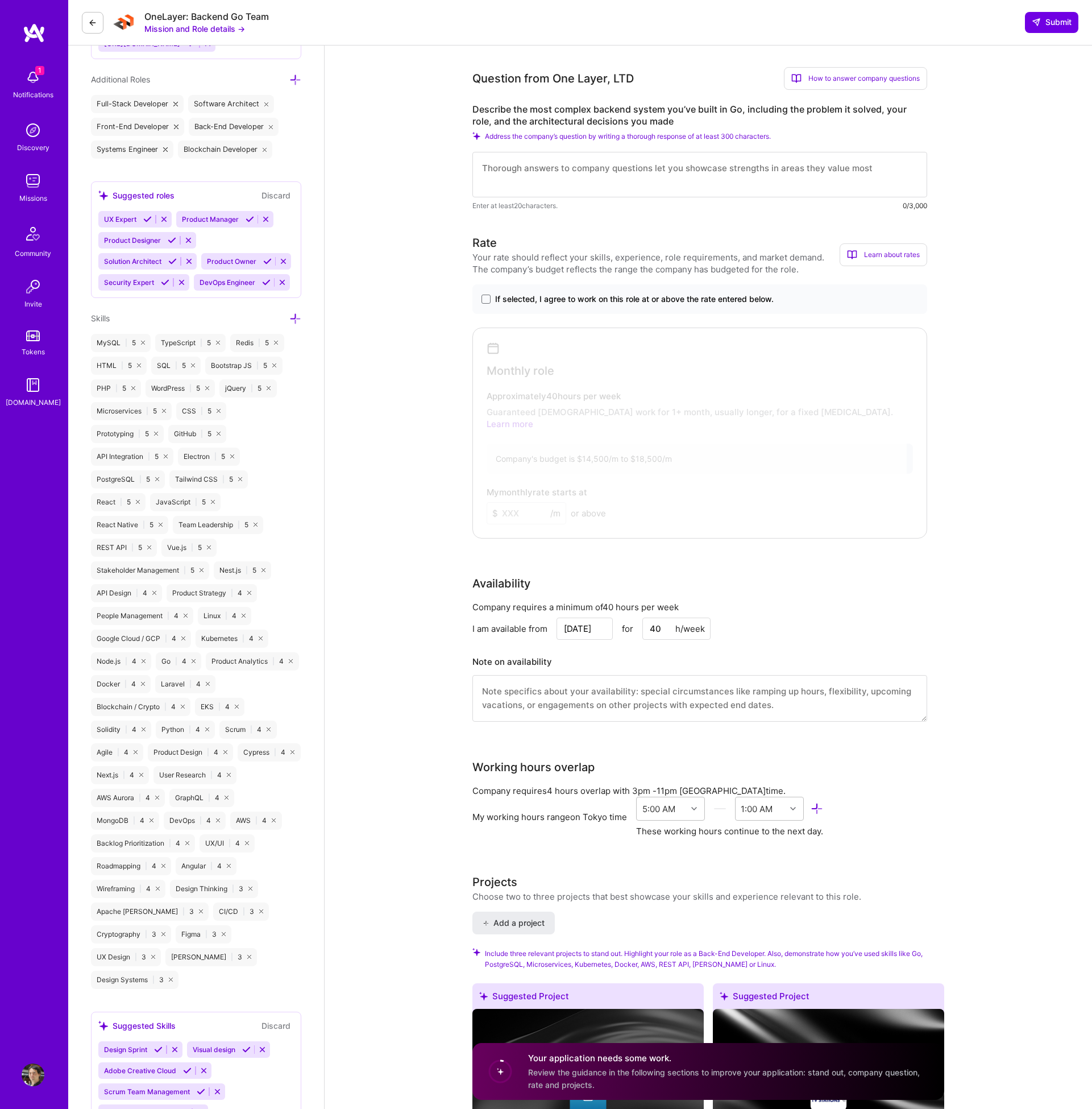
scroll to position [511, 0]
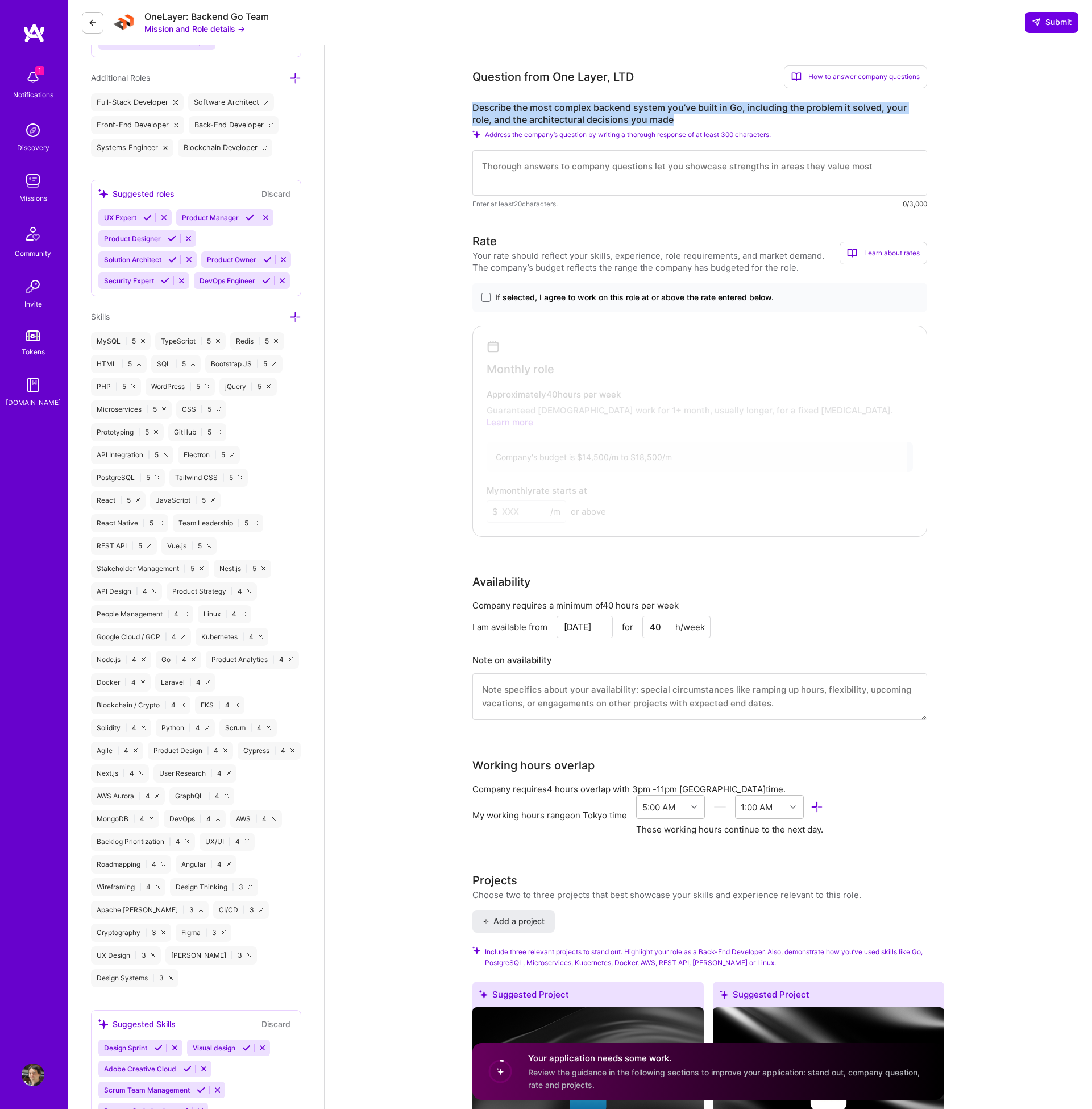
drag, startPoint x: 617, startPoint y: 119, endPoint x: 441, endPoint y: 111, distance: 176.2
copy label "Describe the most complex backend system you’ve built in Go, including the prob…"
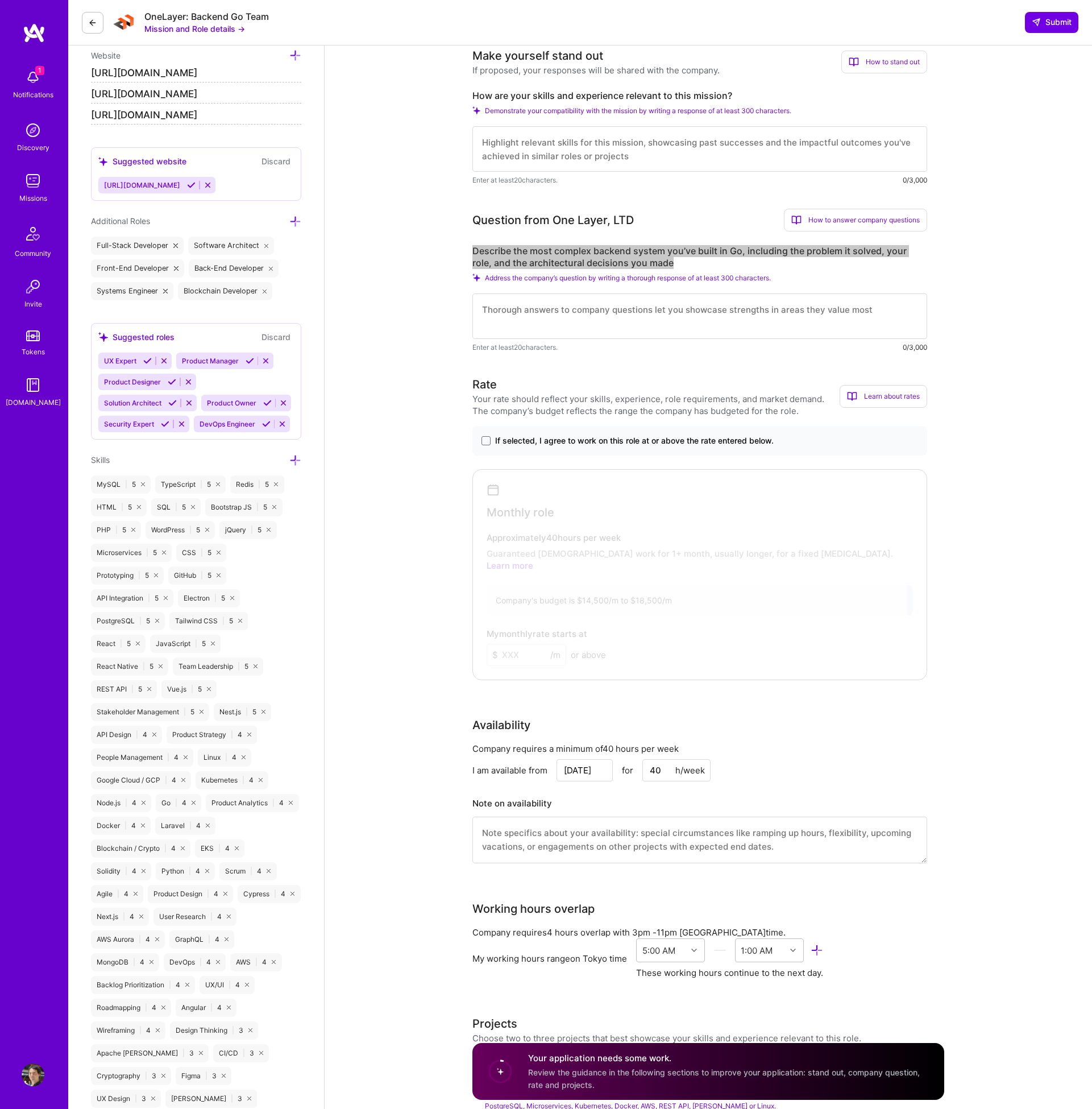
scroll to position [257, 0]
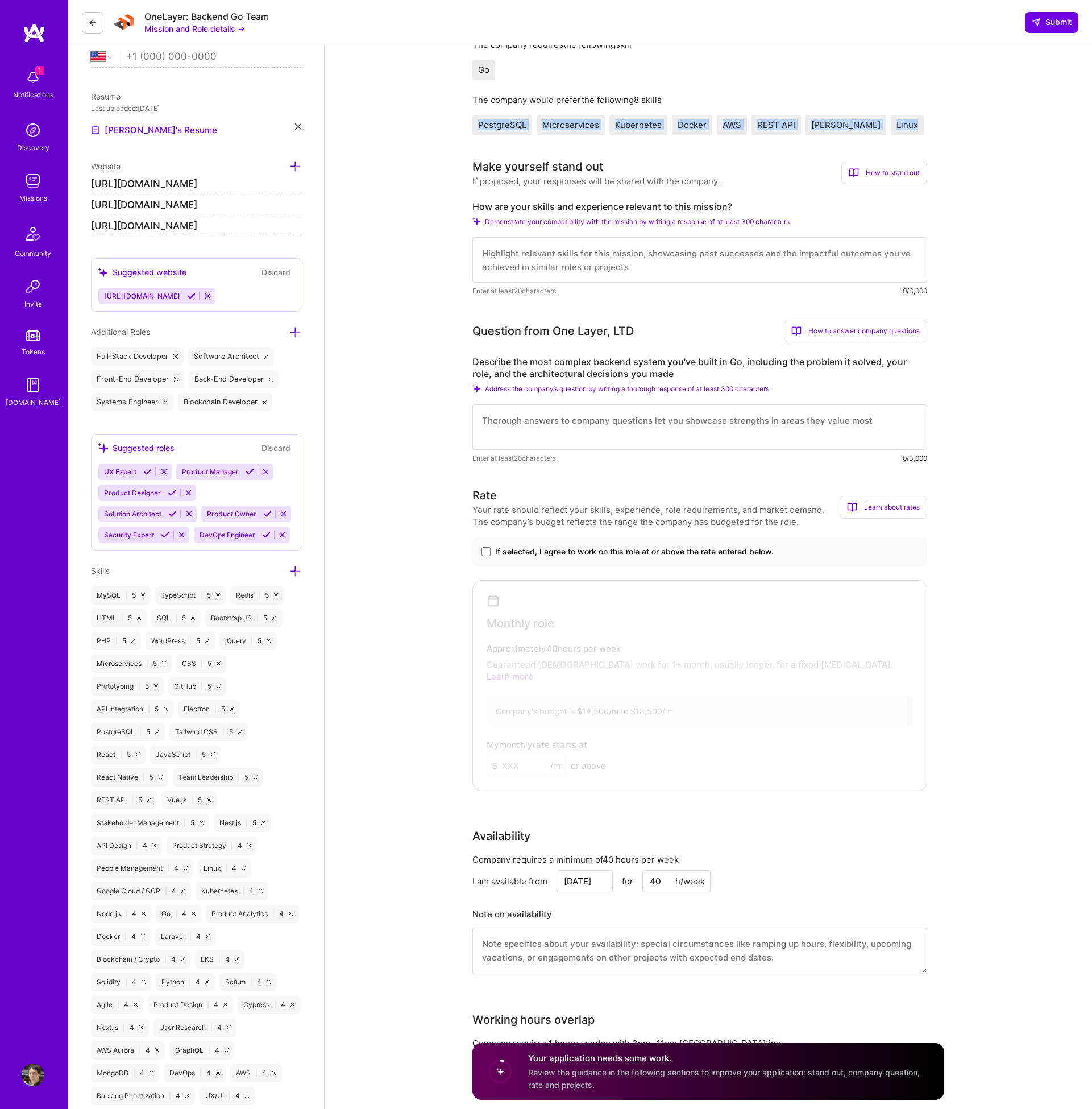
drag, startPoint x: 911, startPoint y: 131, endPoint x: 450, endPoint y: 120, distance: 461.1
copy div "PostgreSQL Microservices Kubernetes Docker AWS REST API Kafka Linux"
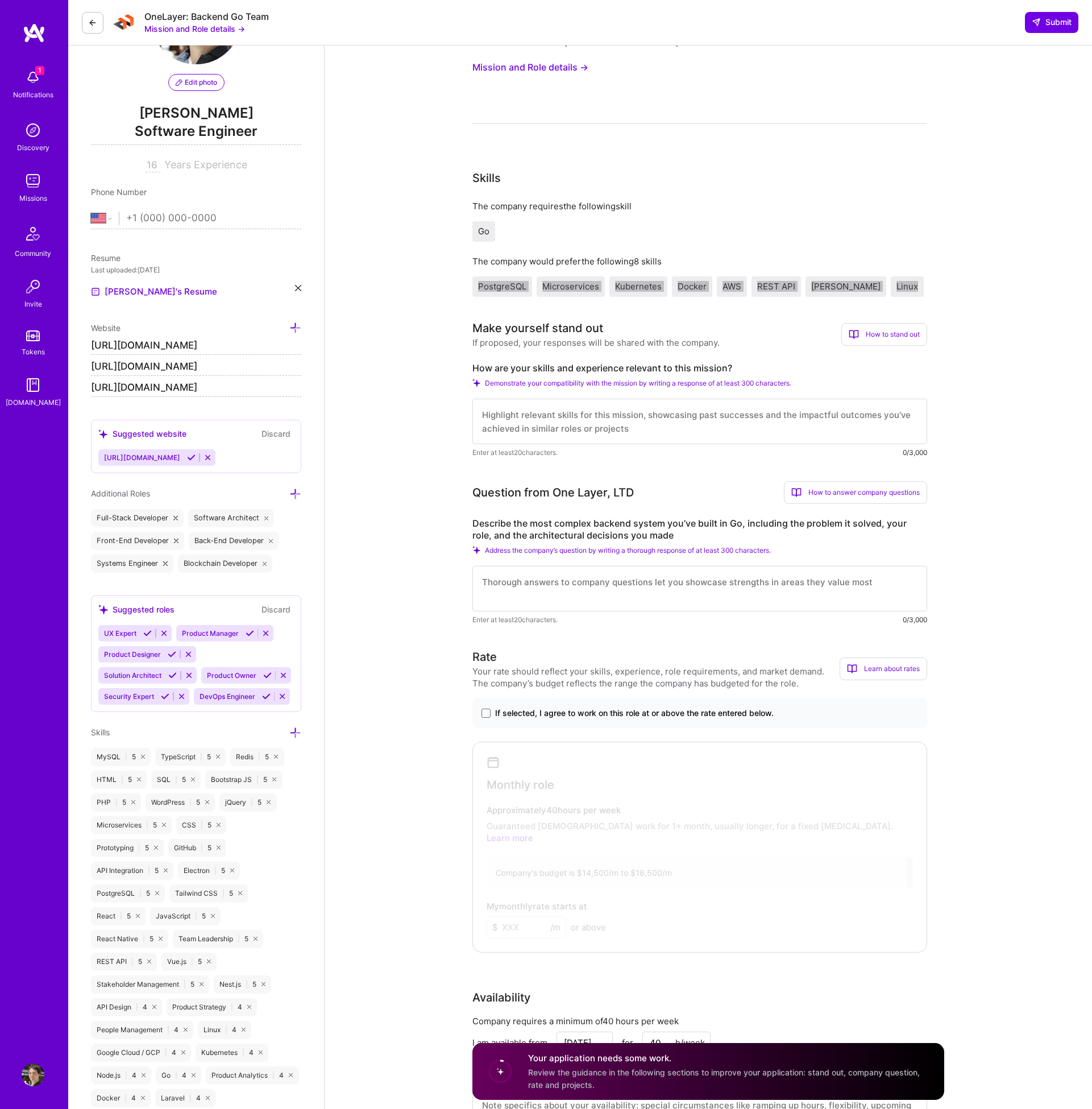
scroll to position [0, 0]
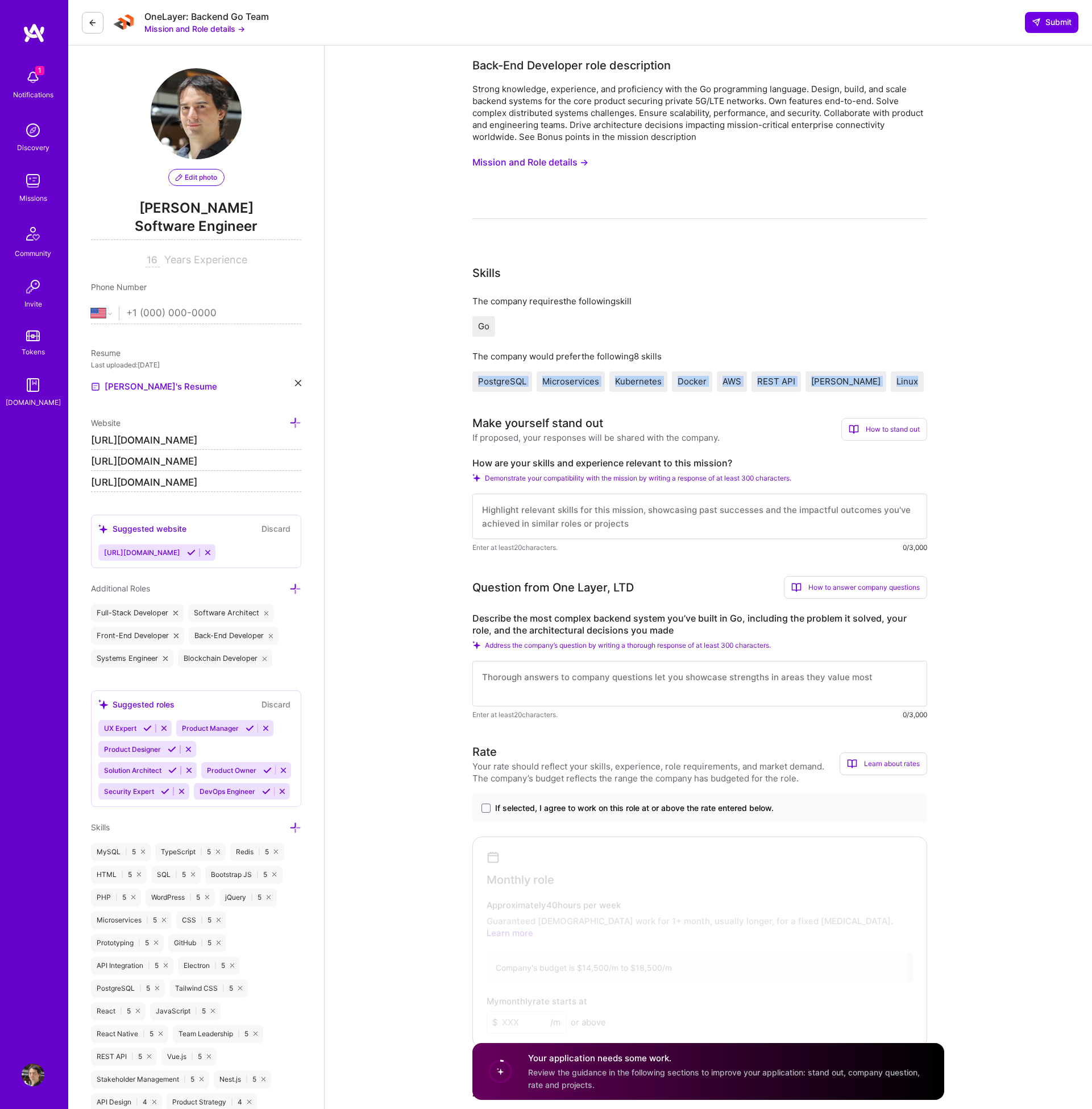
click at [556, 163] on button "Mission and Role details →" at bounding box center [530, 163] width 116 height 21
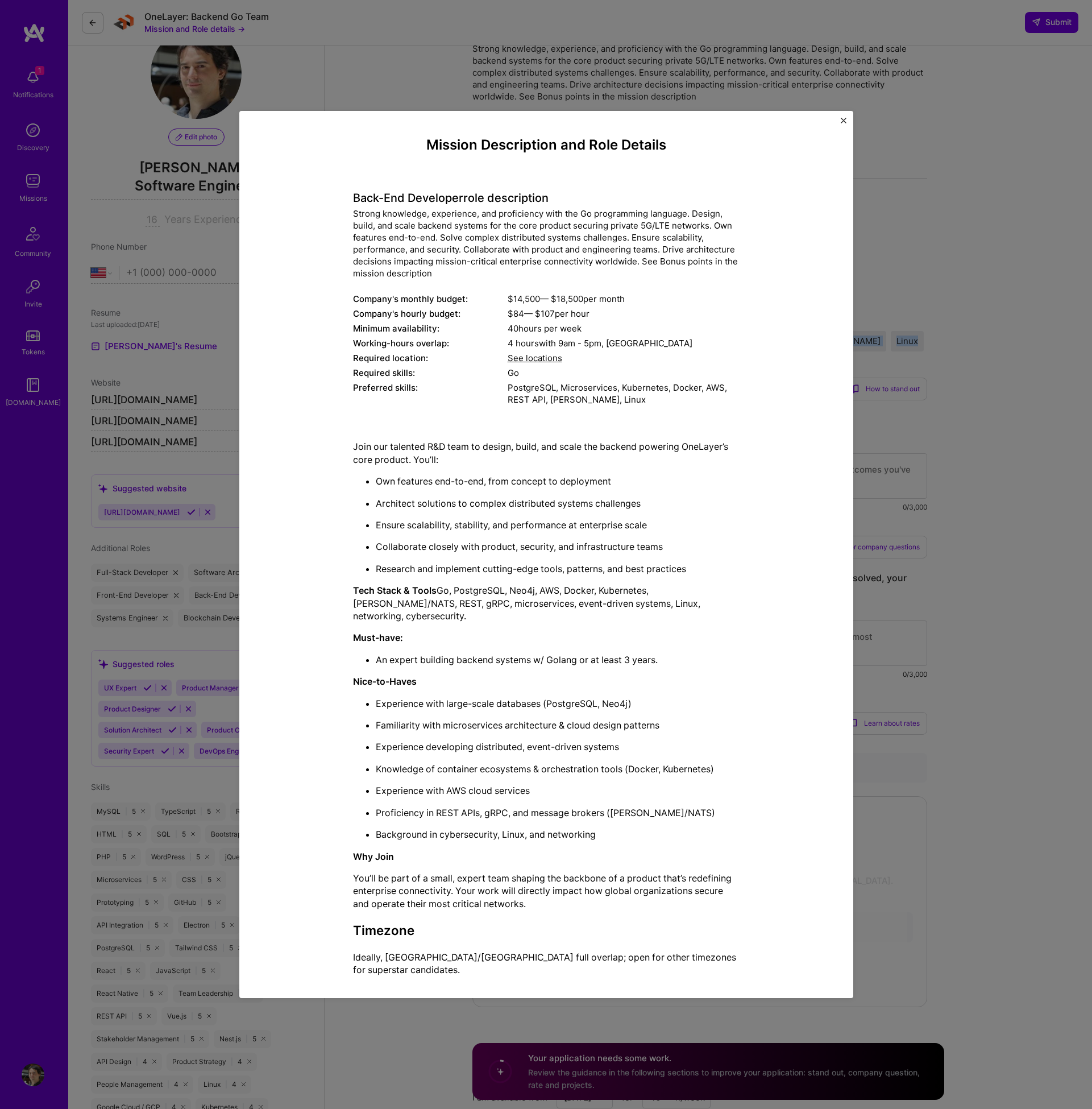
scroll to position [36, 0]
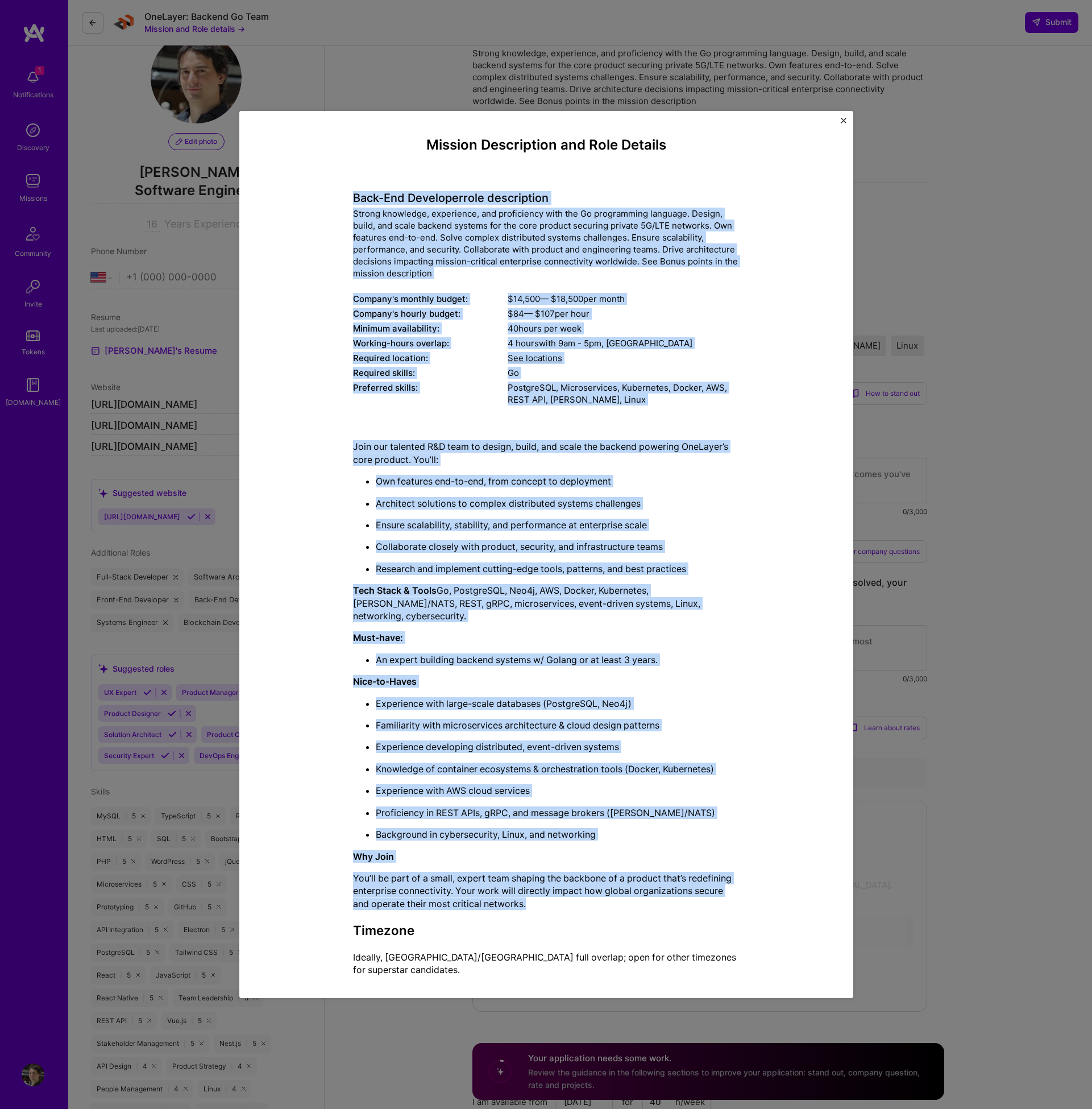
drag, startPoint x: 351, startPoint y: 209, endPoint x: 577, endPoint y: 898, distance: 725.1
click at [577, 898] on div "Mission Description and Role Details Back-End Developer role description Strong…" at bounding box center [546, 562] width 562 height 849
copy div "Back-End Developer role description Strong knowledge, experience, and proficien…"
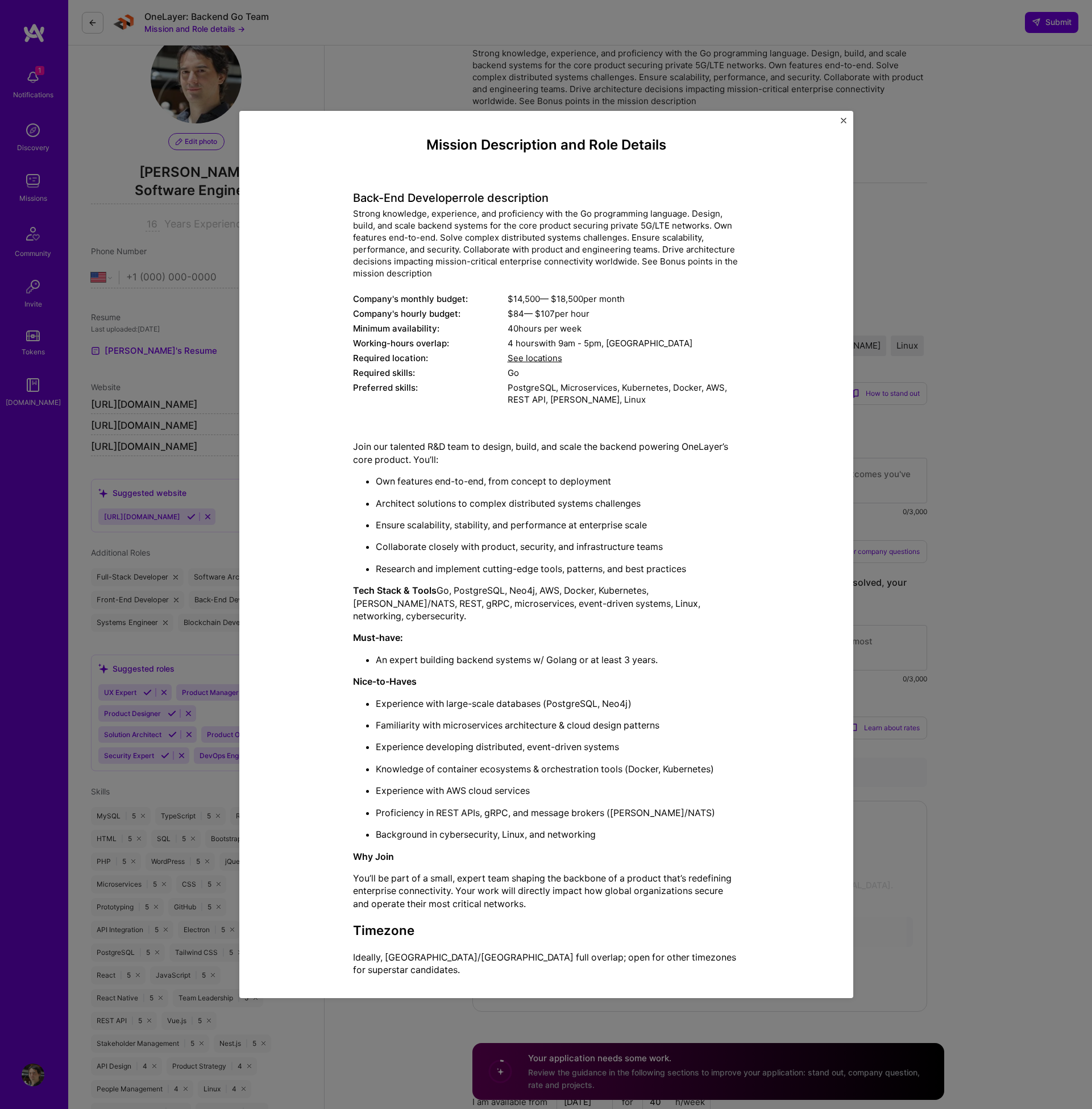
click at [598, 88] on div "Mission Description and Role Details Back-End Developer role description Strong…" at bounding box center [546, 554] width 1092 height 1109
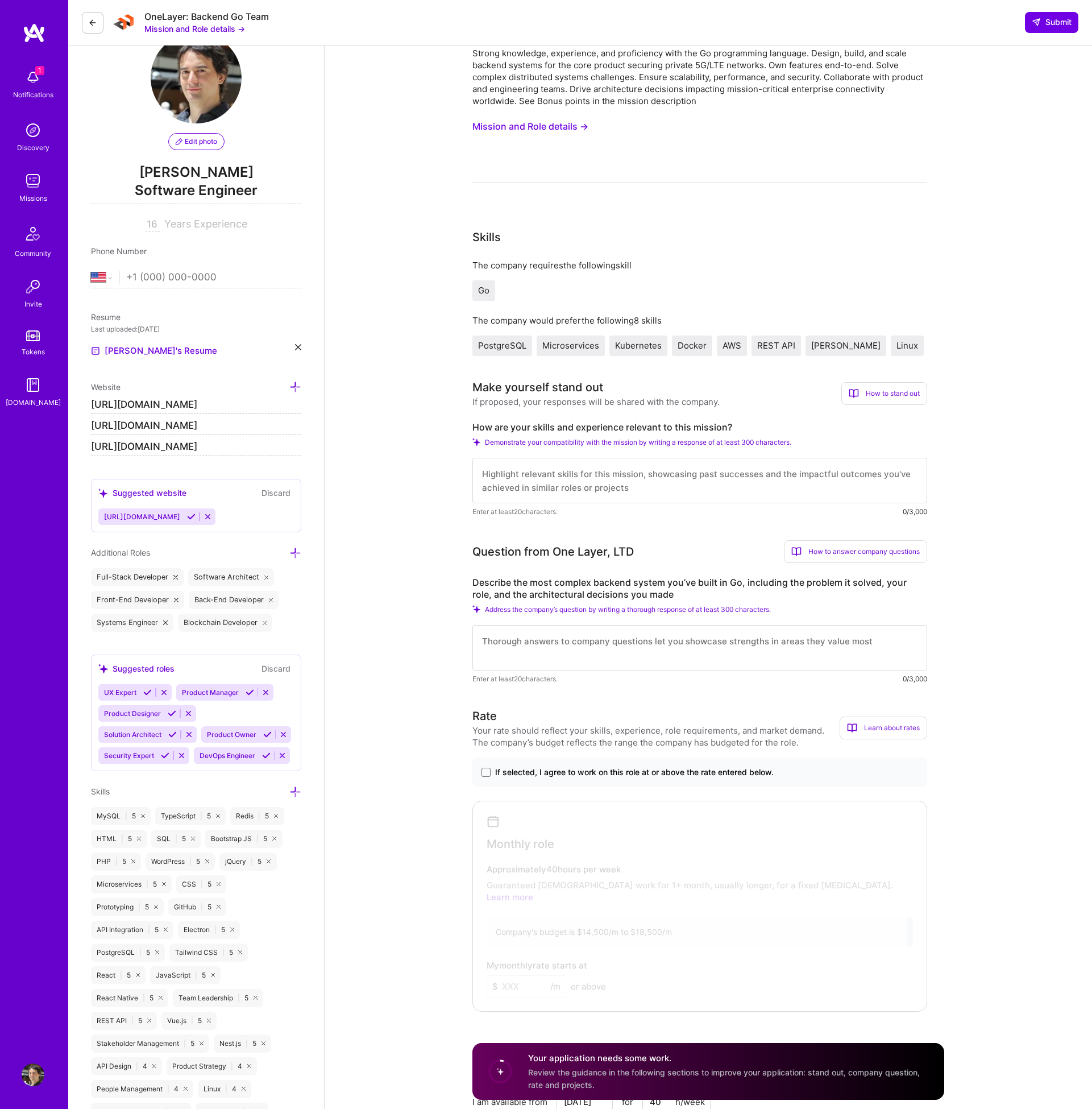
scroll to position [35, 0]
drag, startPoint x: 635, startPoint y: 424, endPoint x: 470, endPoint y: 425, distance: 165.0
copy label "How are your skills and experience relevant to this mission?"
click at [760, 441] on span "Demonstrate your compatibility with the mission by writing a response of at lea…" at bounding box center [638, 443] width 306 height 9
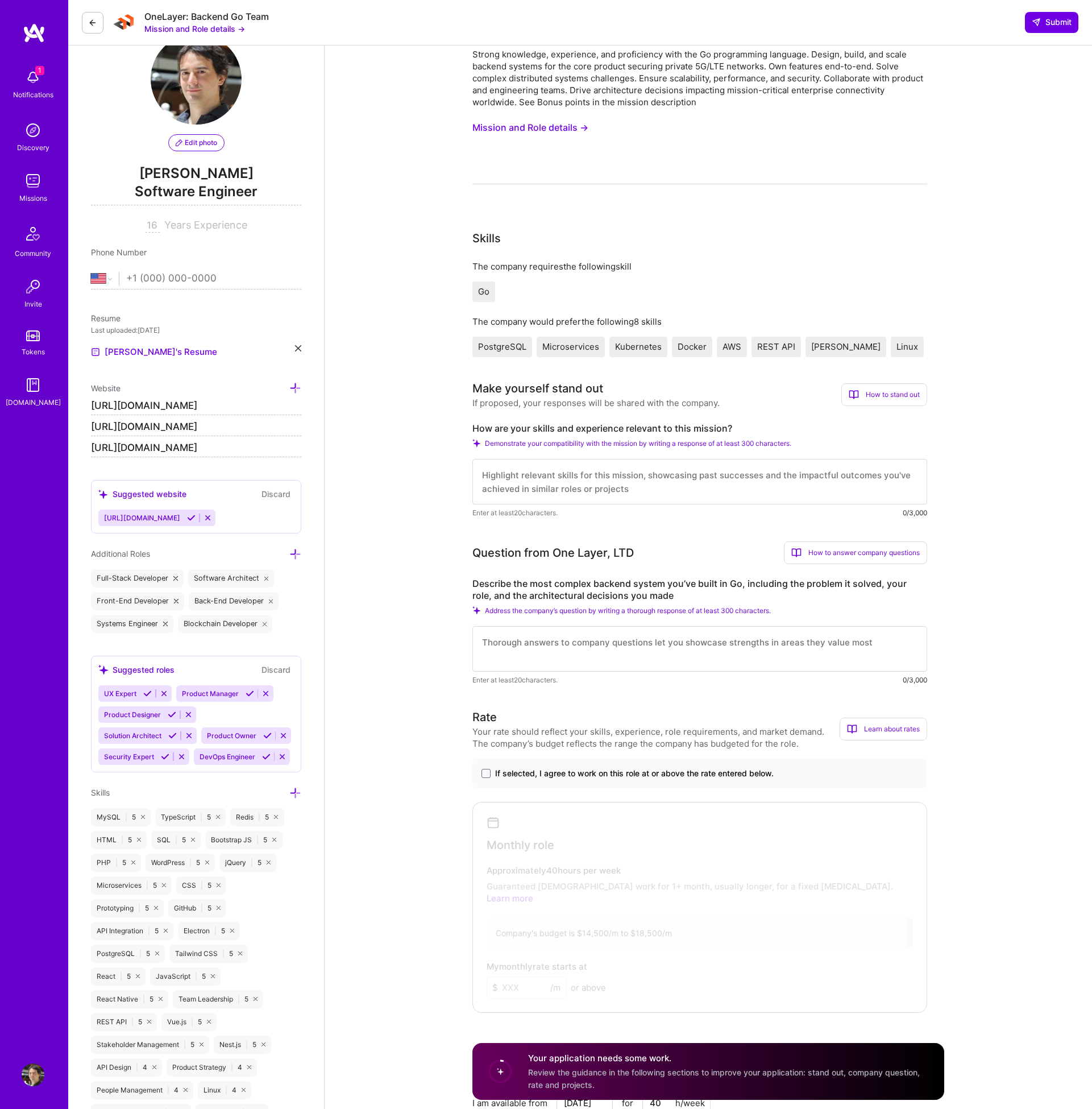
click at [904, 398] on div "How to stand out" at bounding box center [884, 394] width 86 height 22
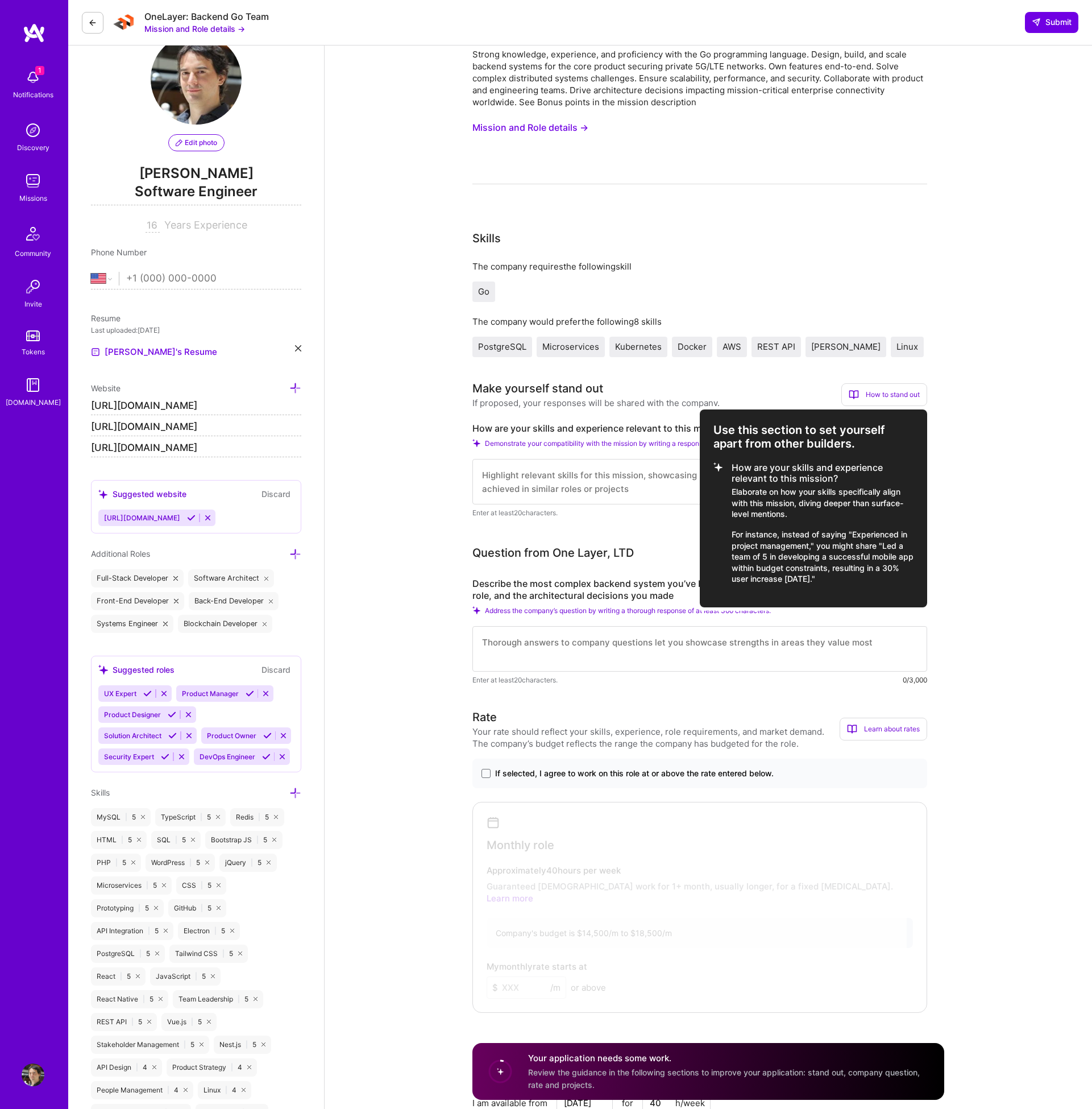
click at [566, 484] on div at bounding box center [546, 554] width 1092 height 1109
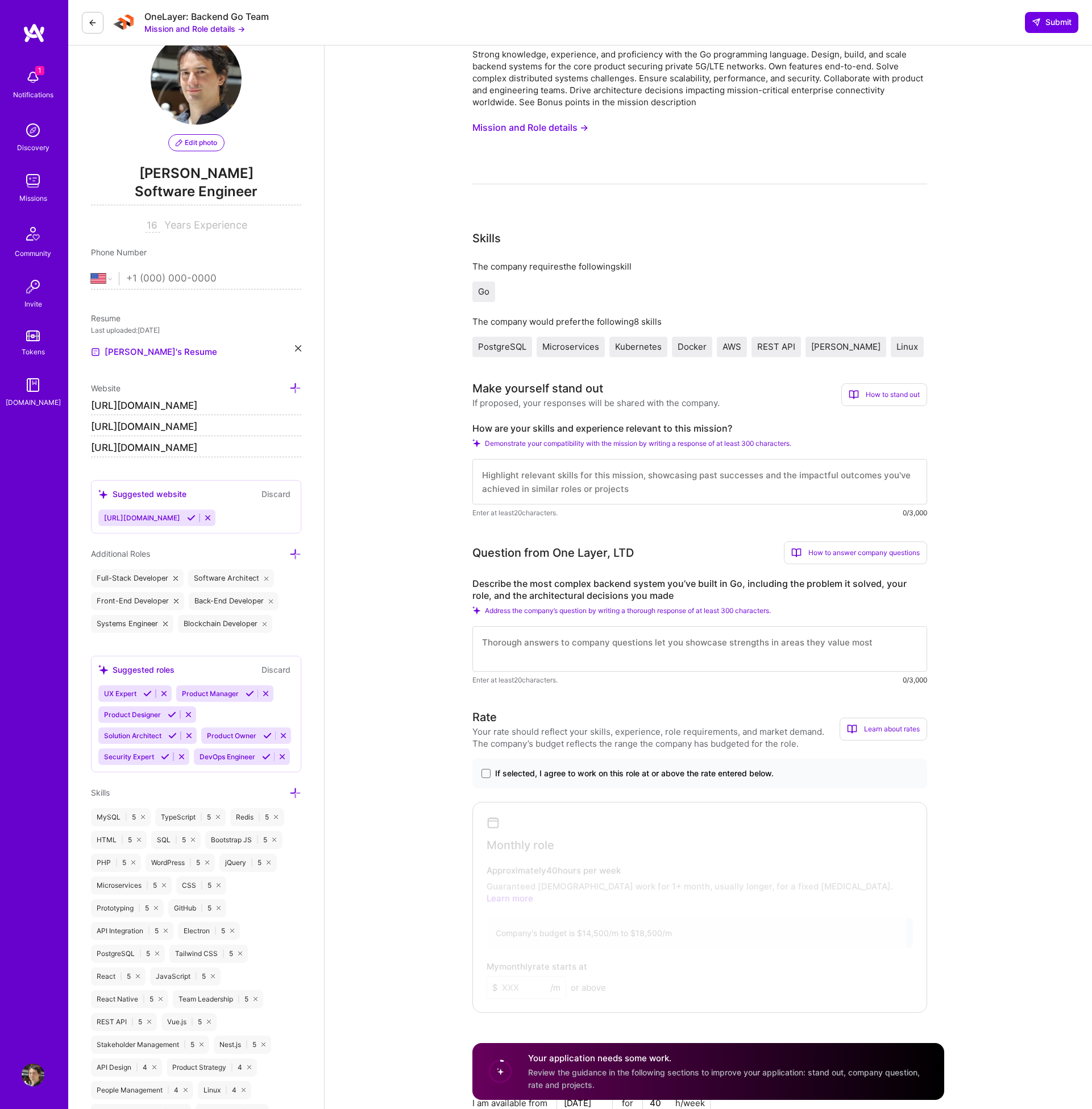
click at [758, 484] on textarea at bounding box center [700, 482] width 454 height 46
paste textarea "I have developed systems that manage mission-critical processes in both the ent…"
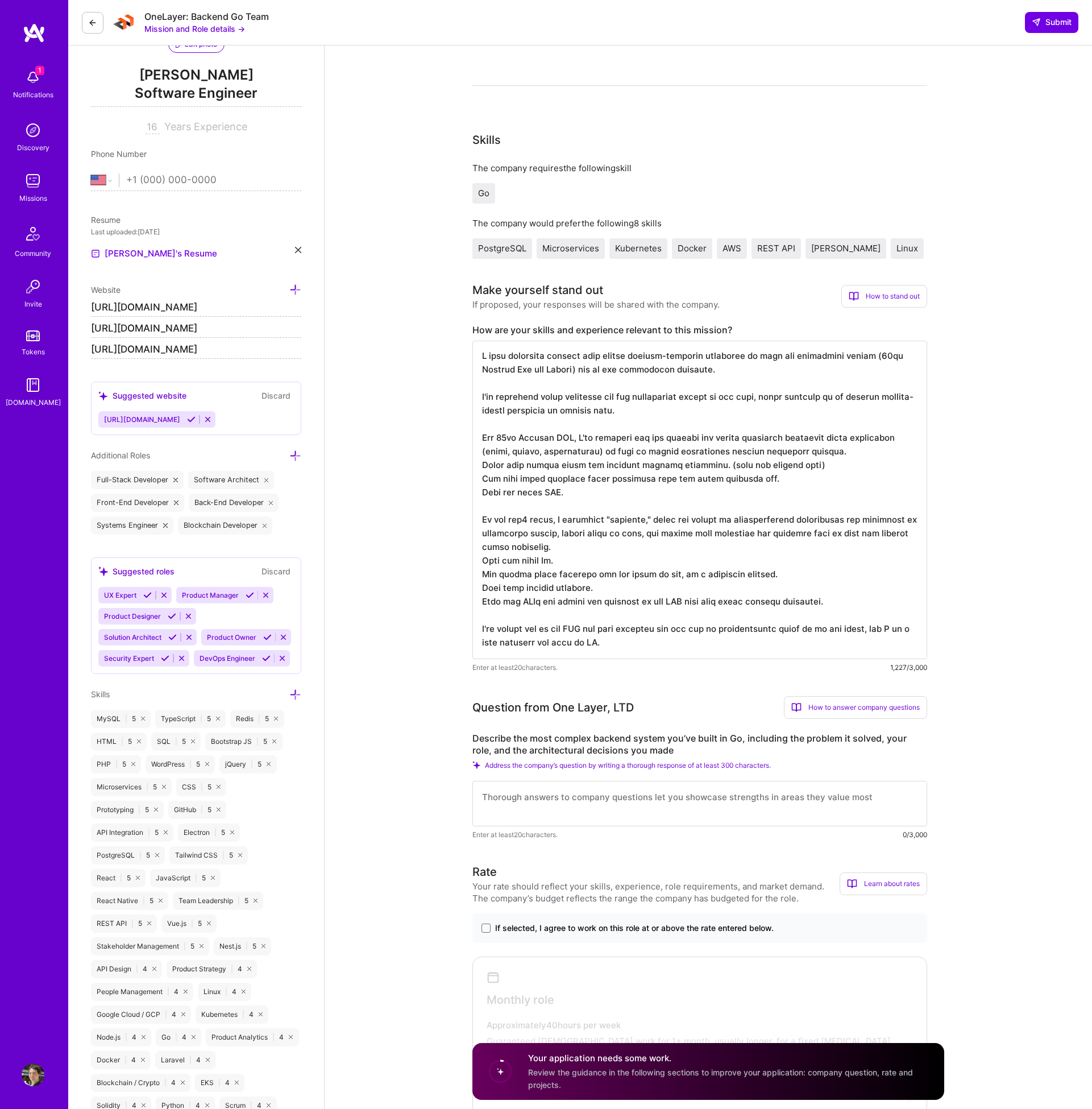
scroll to position [139, 0]
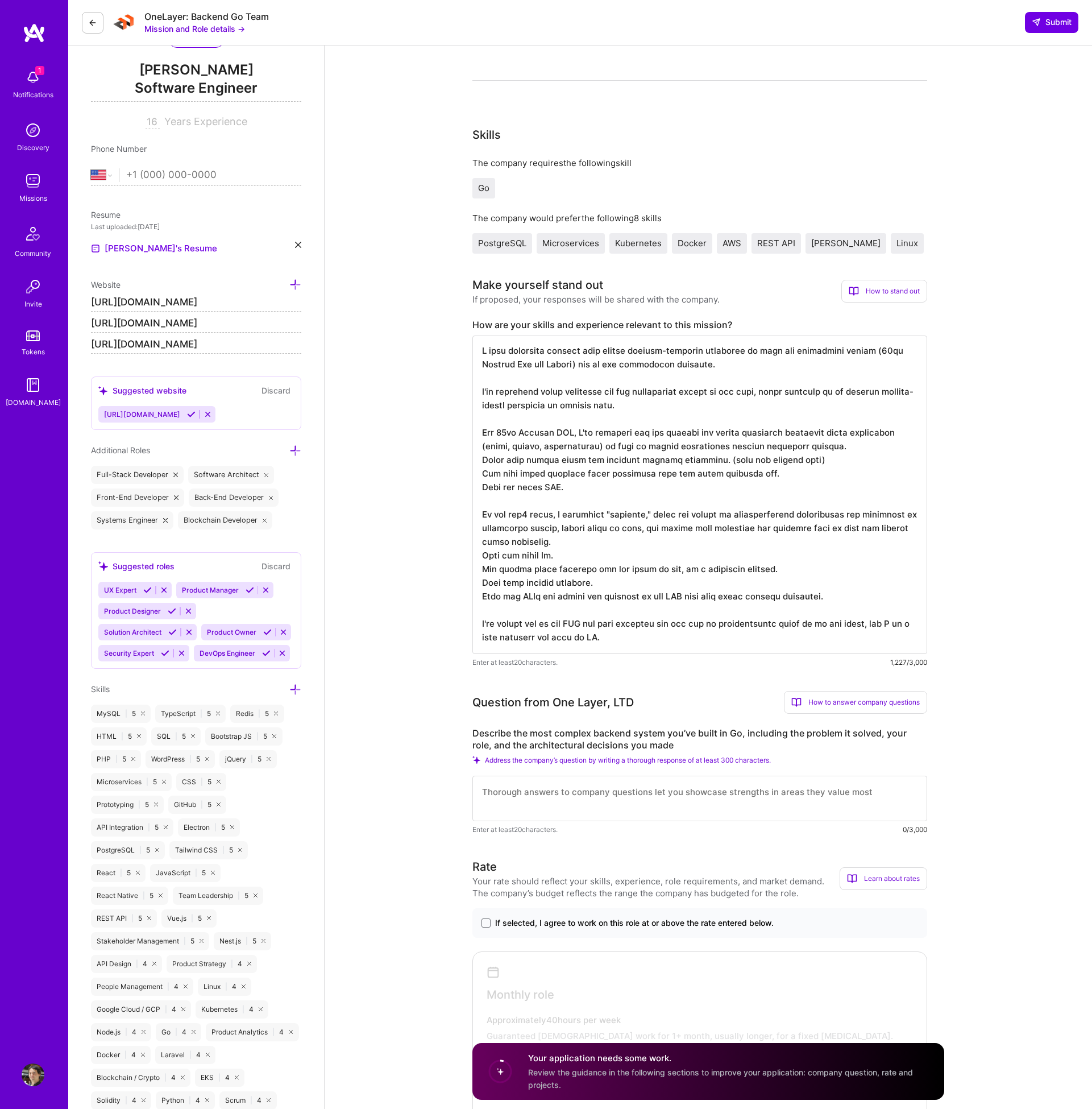
type textarea "I have developed systems that manage mission-critical processes in both the ent…"
click at [815, 803] on textarea at bounding box center [700, 798] width 454 height 46
drag, startPoint x: 678, startPoint y: 747, endPoint x: 473, endPoint y: 733, distance: 205.5
copy label "Describe the most complex backend system you’ve built in Go, including the prob…"
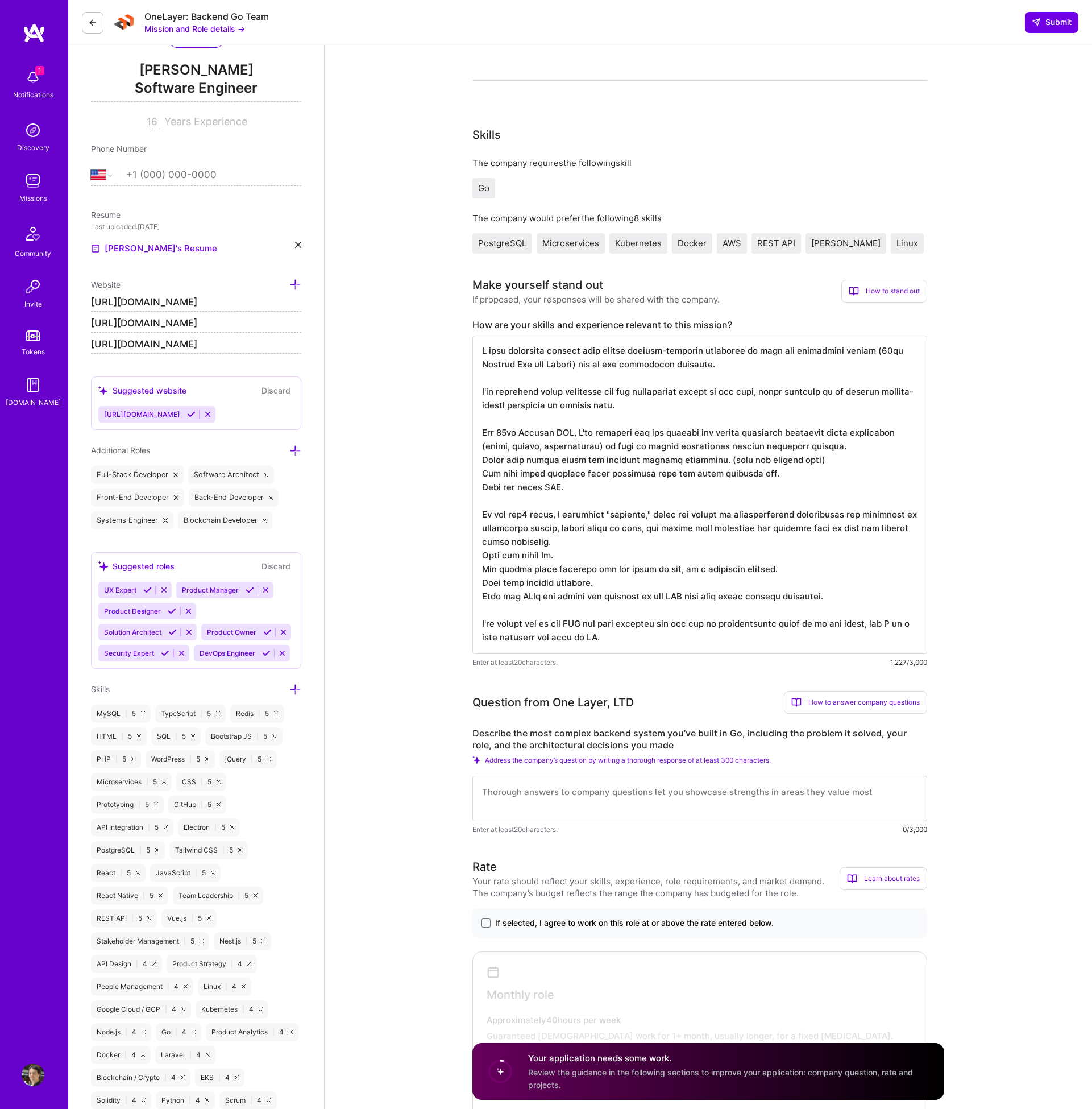
click at [665, 744] on label "Describe the most complex backend system you’ve built in Go, including the prob…" at bounding box center [700, 739] width 454 height 23
drag, startPoint x: 682, startPoint y: 744, endPoint x: 433, endPoint y: 736, distance: 249.1
copy label "Describe the most complex backend system you’ve built in Go, including the prob…"
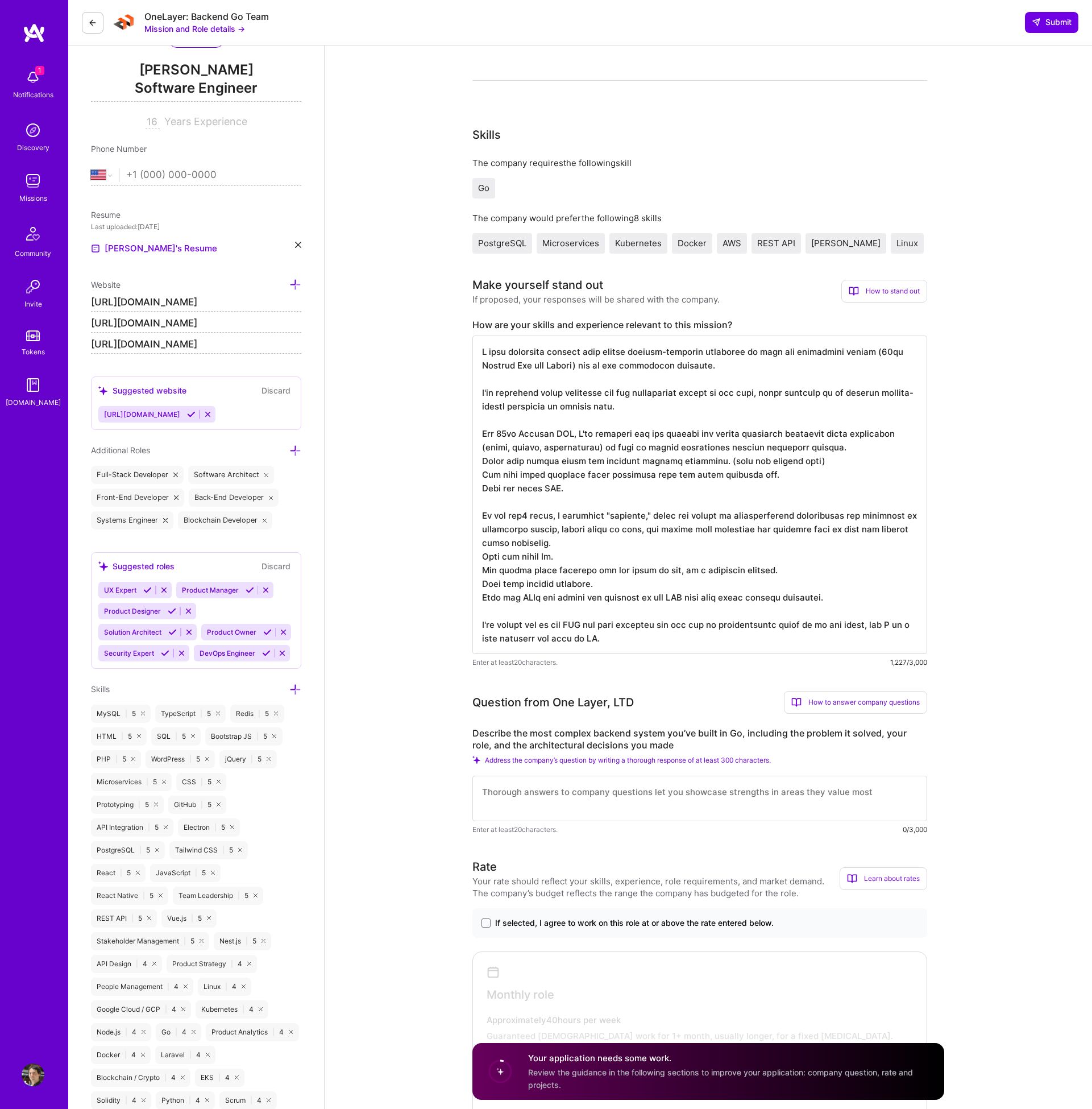
click at [641, 792] on textarea at bounding box center [700, 798] width 454 height 46
paste textarea "Describe the most complex backend system you’ve built in Go, including the prob…"
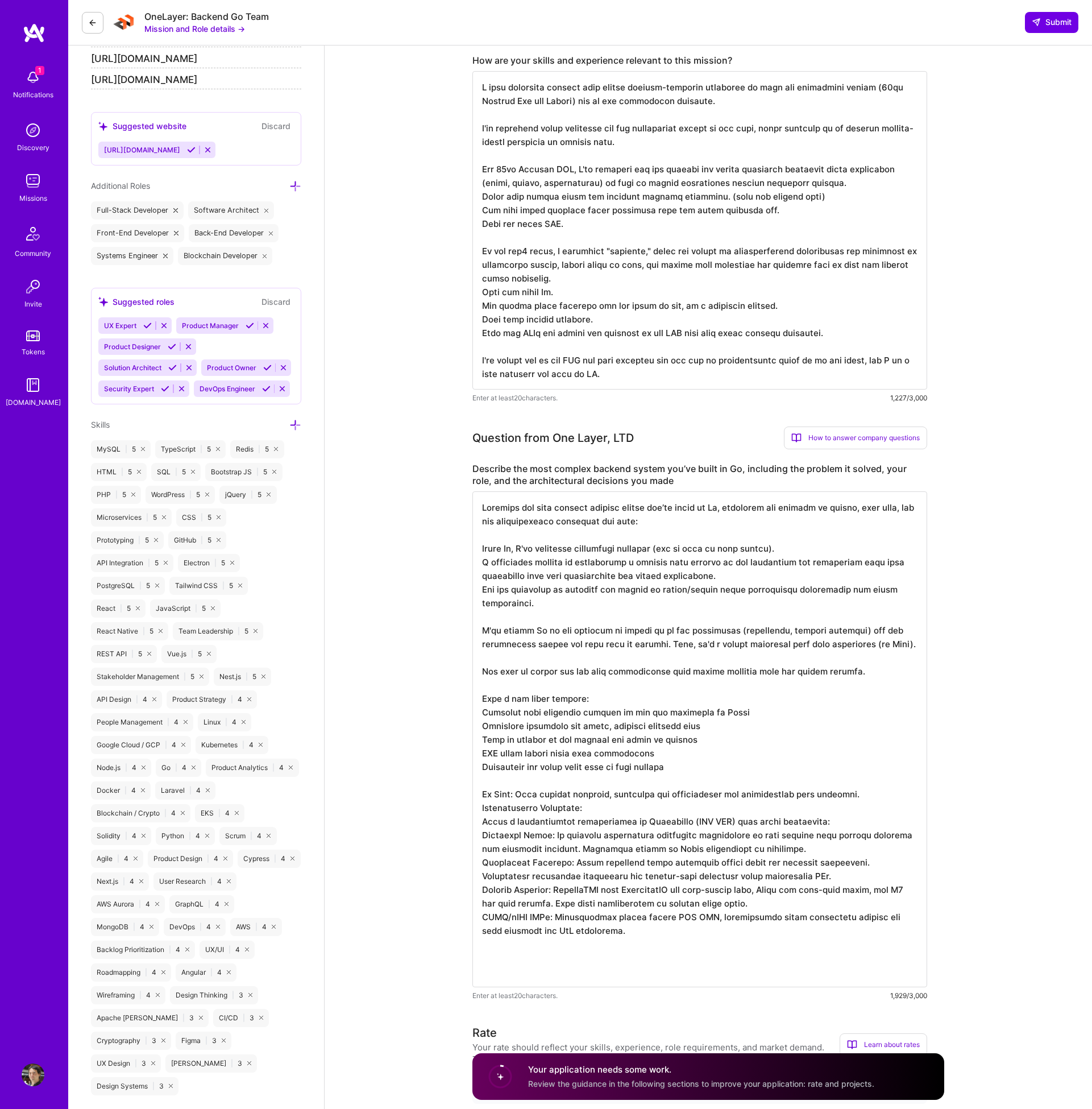
scroll to position [416, 0]
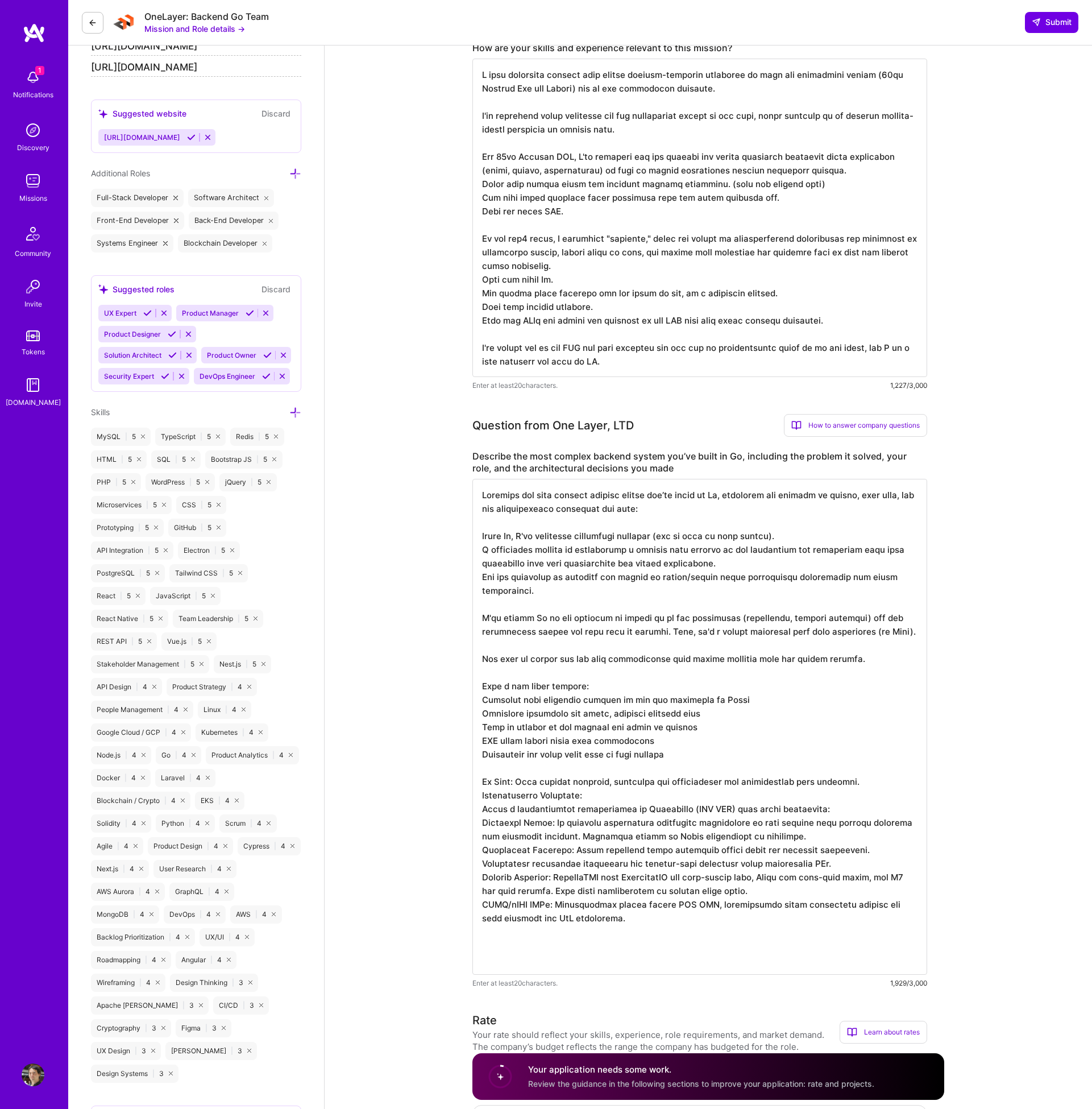
click at [600, 793] on textarea at bounding box center [700, 727] width 454 height 495
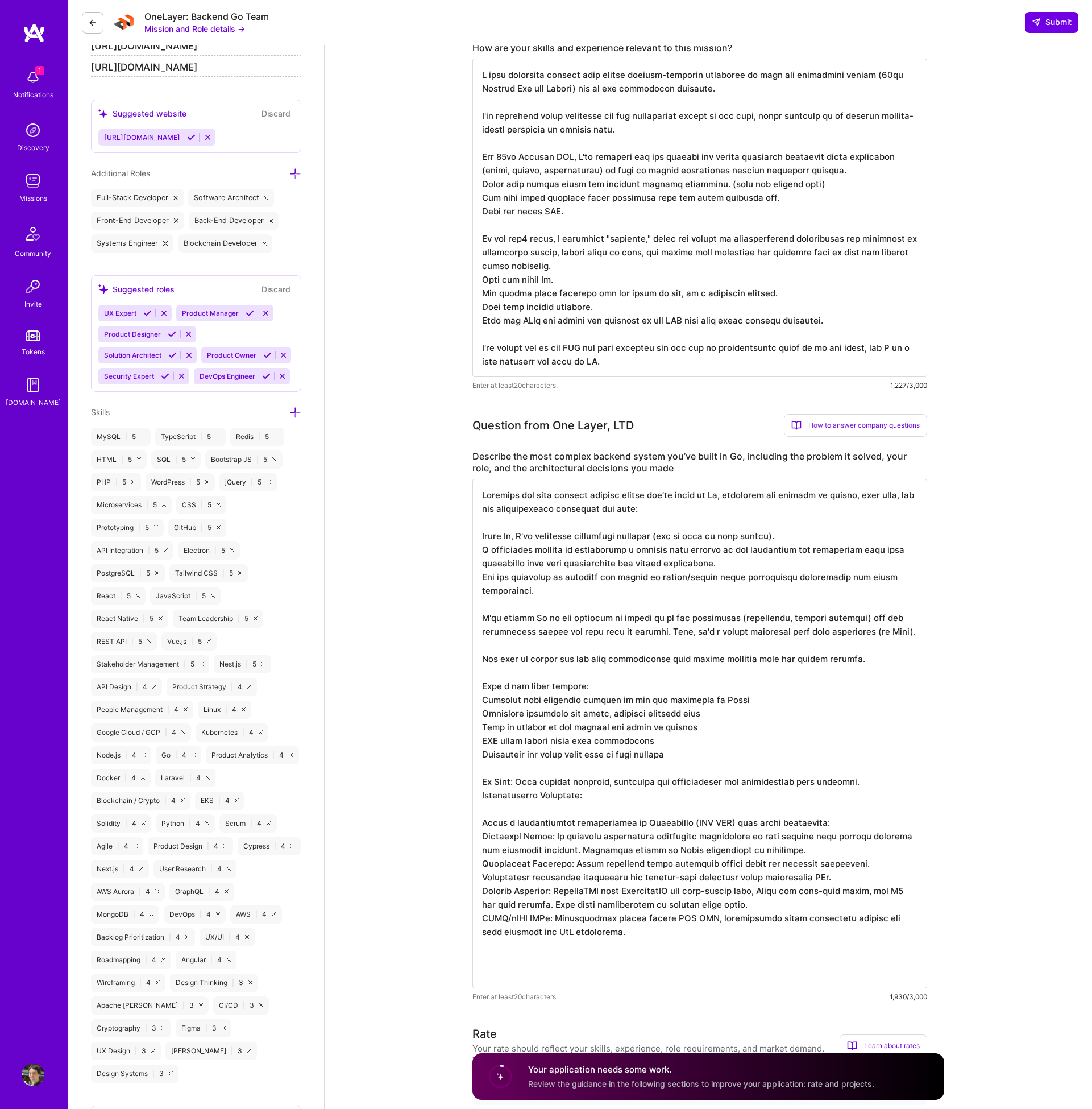
drag, startPoint x: 839, startPoint y: 820, endPoint x: 478, endPoint y: 827, distance: 361.1
click at [478, 827] on textarea at bounding box center [700, 733] width 454 height 509
click at [845, 818] on textarea at bounding box center [700, 733] width 454 height 509
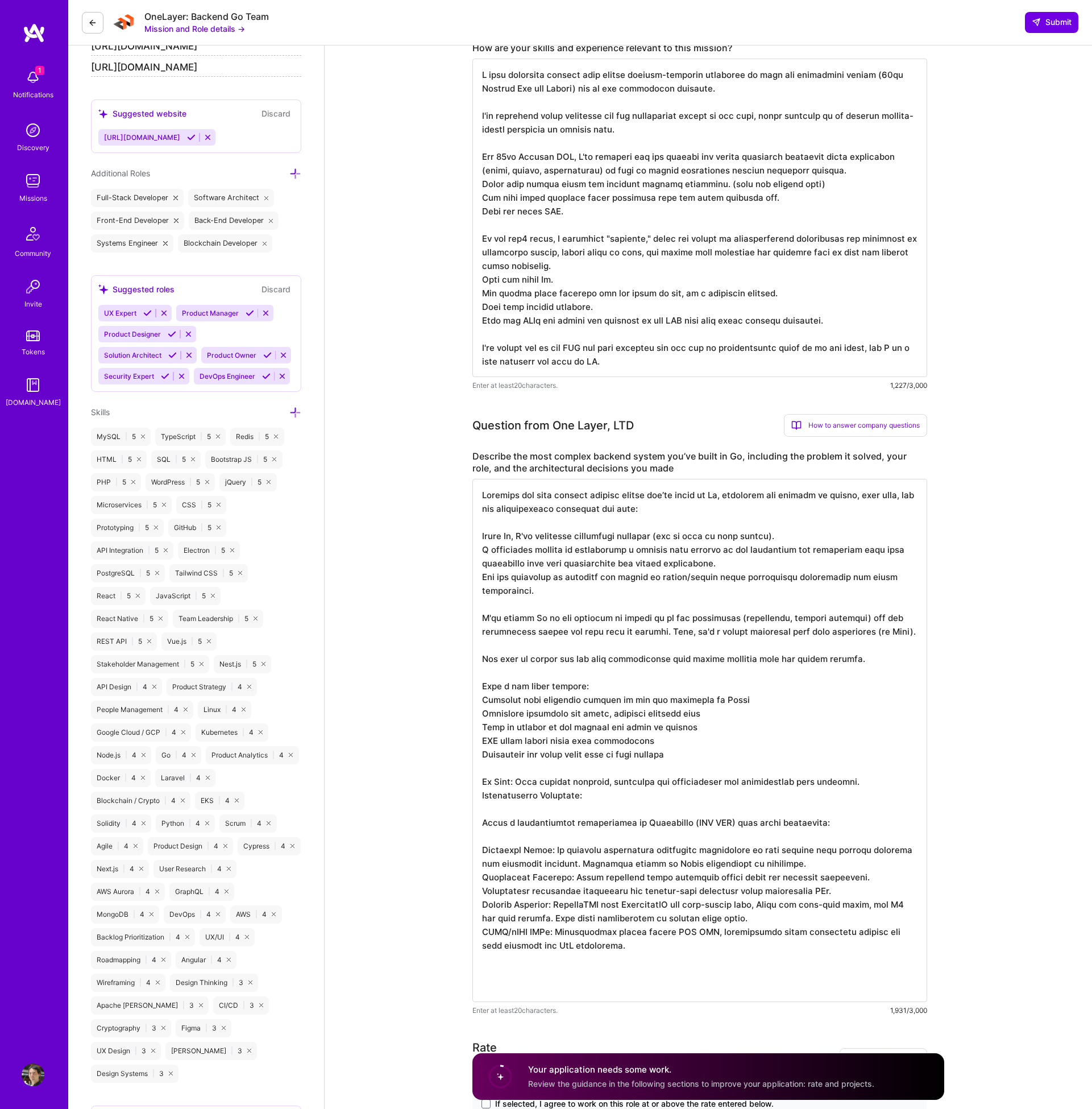
click at [566, 824] on textarea at bounding box center [700, 740] width 454 height 523
drag, startPoint x: 509, startPoint y: 822, endPoint x: 467, endPoint y: 822, distance: 42.0
click at [791, 867] on textarea at bounding box center [700, 740] width 454 height 523
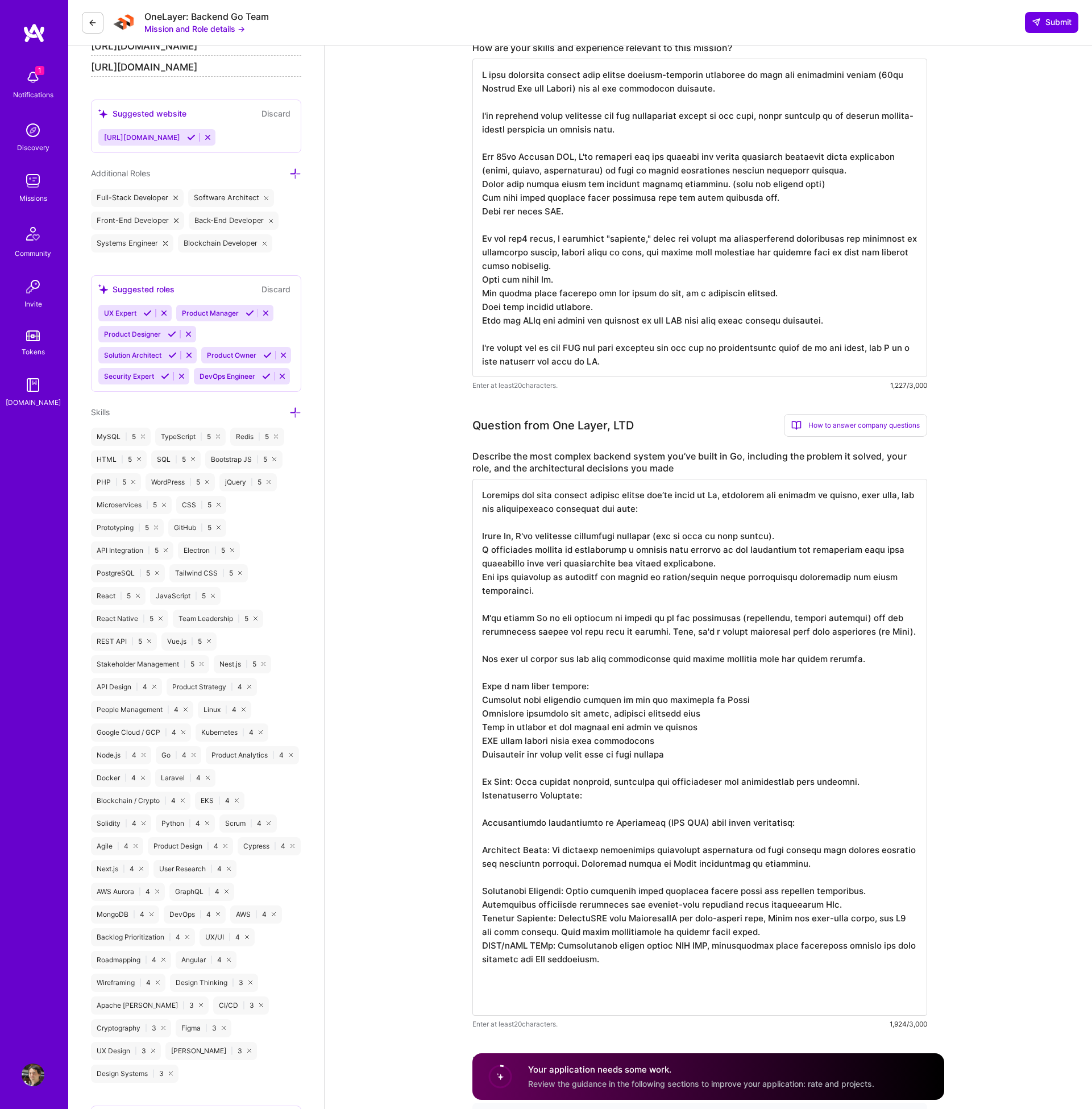
click at [788, 898] on textarea at bounding box center [700, 747] width 454 height 536
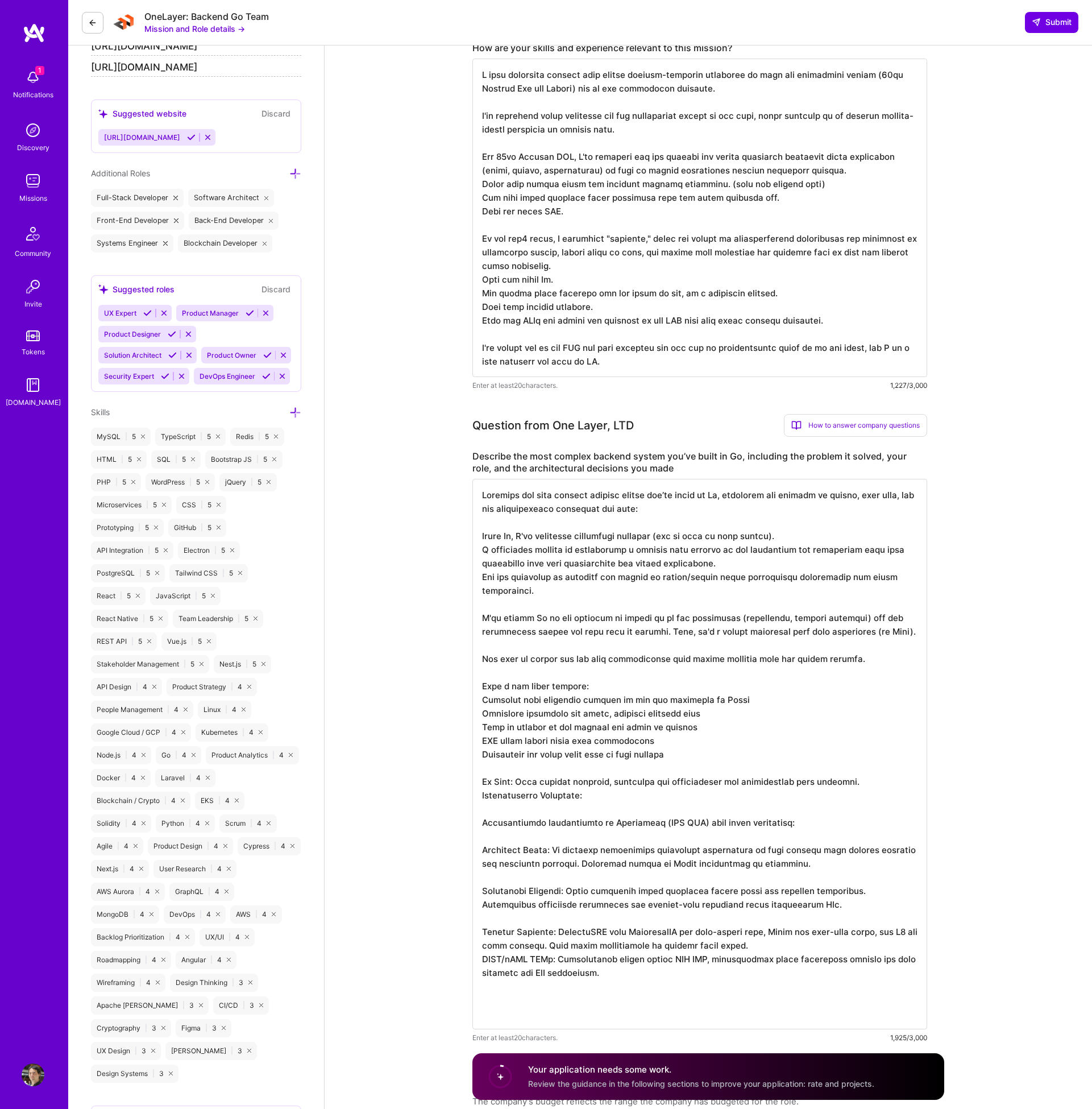
click at [734, 944] on textarea at bounding box center [700, 754] width 454 height 550
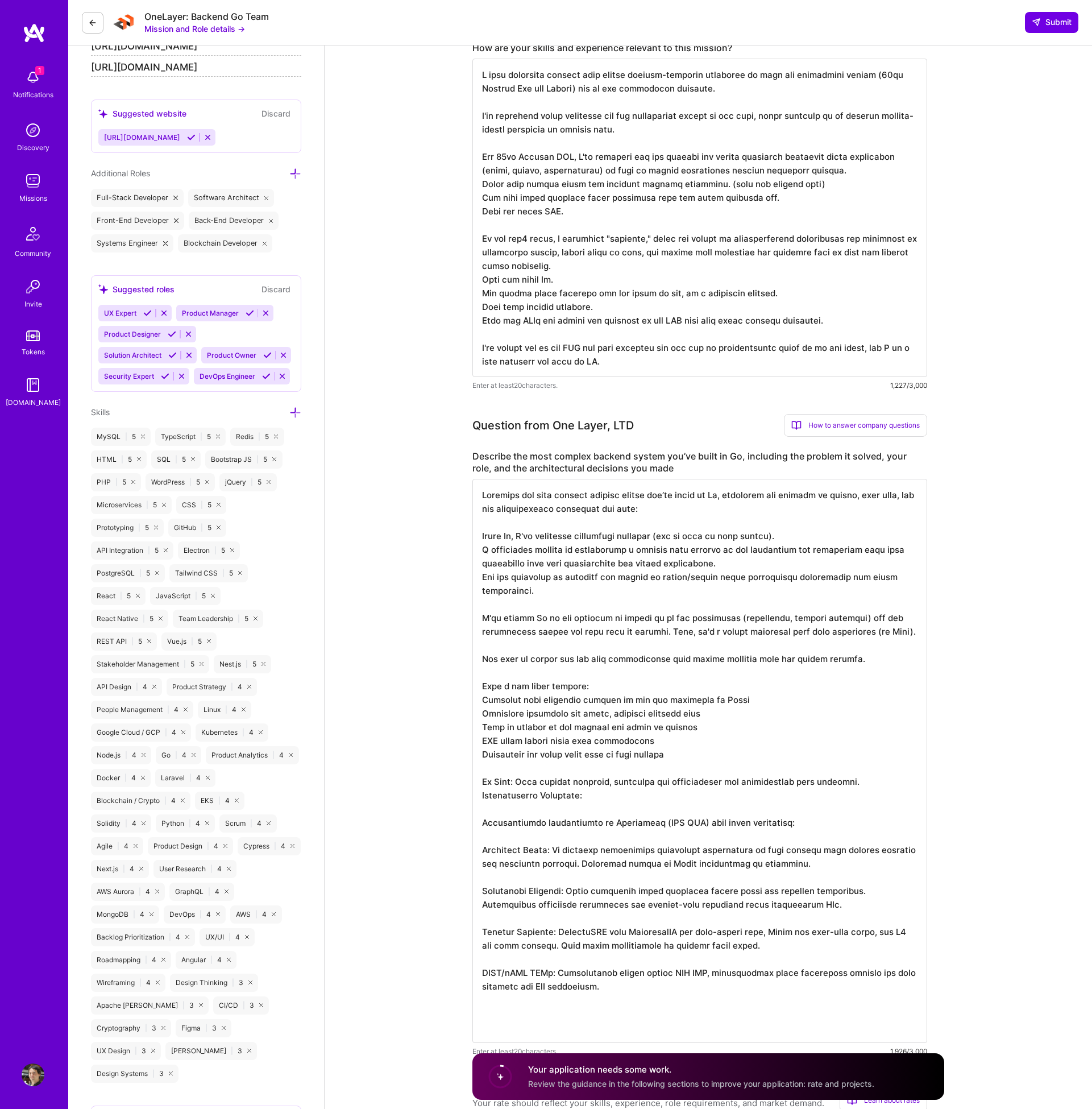
click at [652, 992] on textarea at bounding box center [700, 761] width 454 height 564
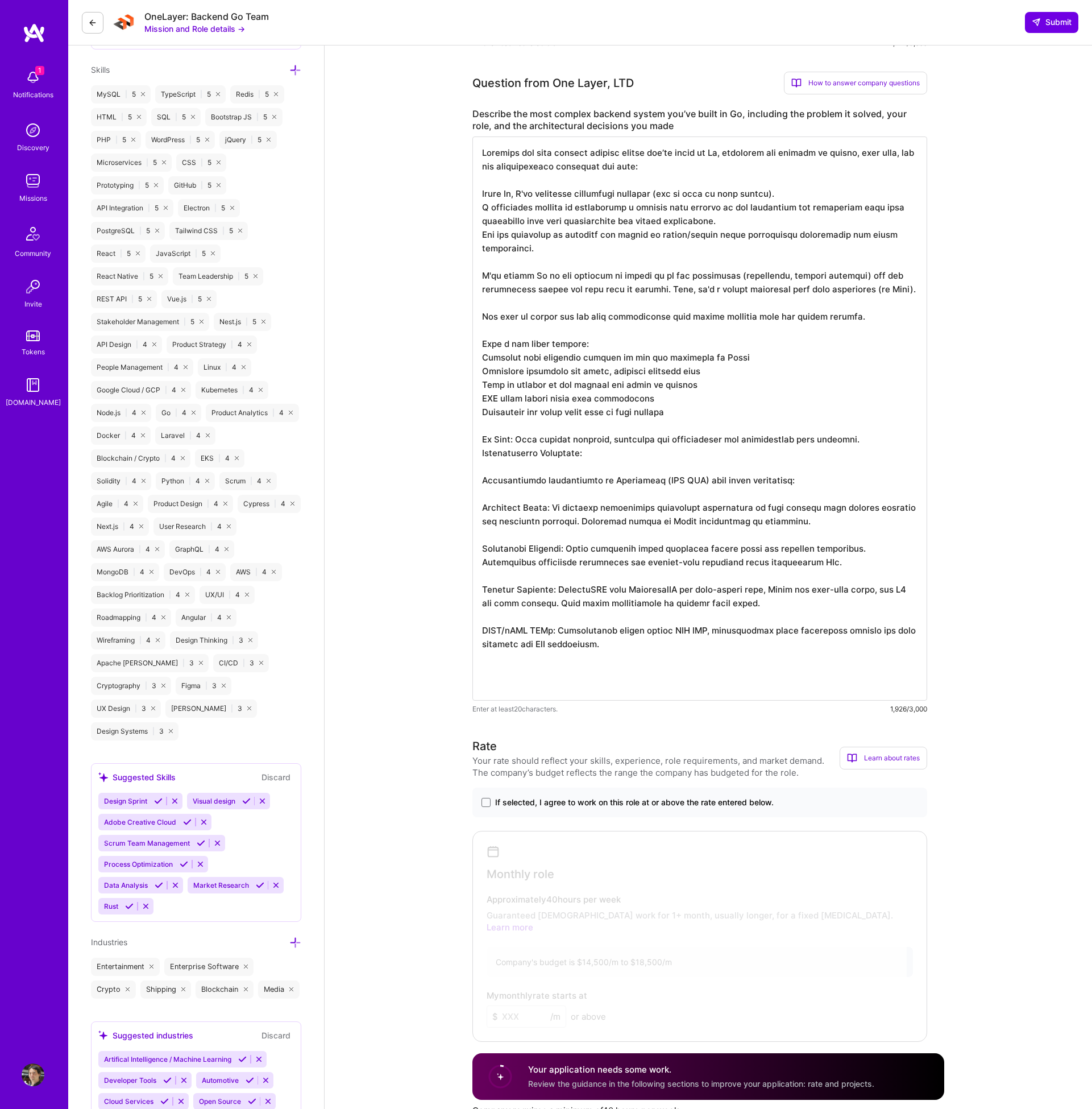
scroll to position [760, 0]
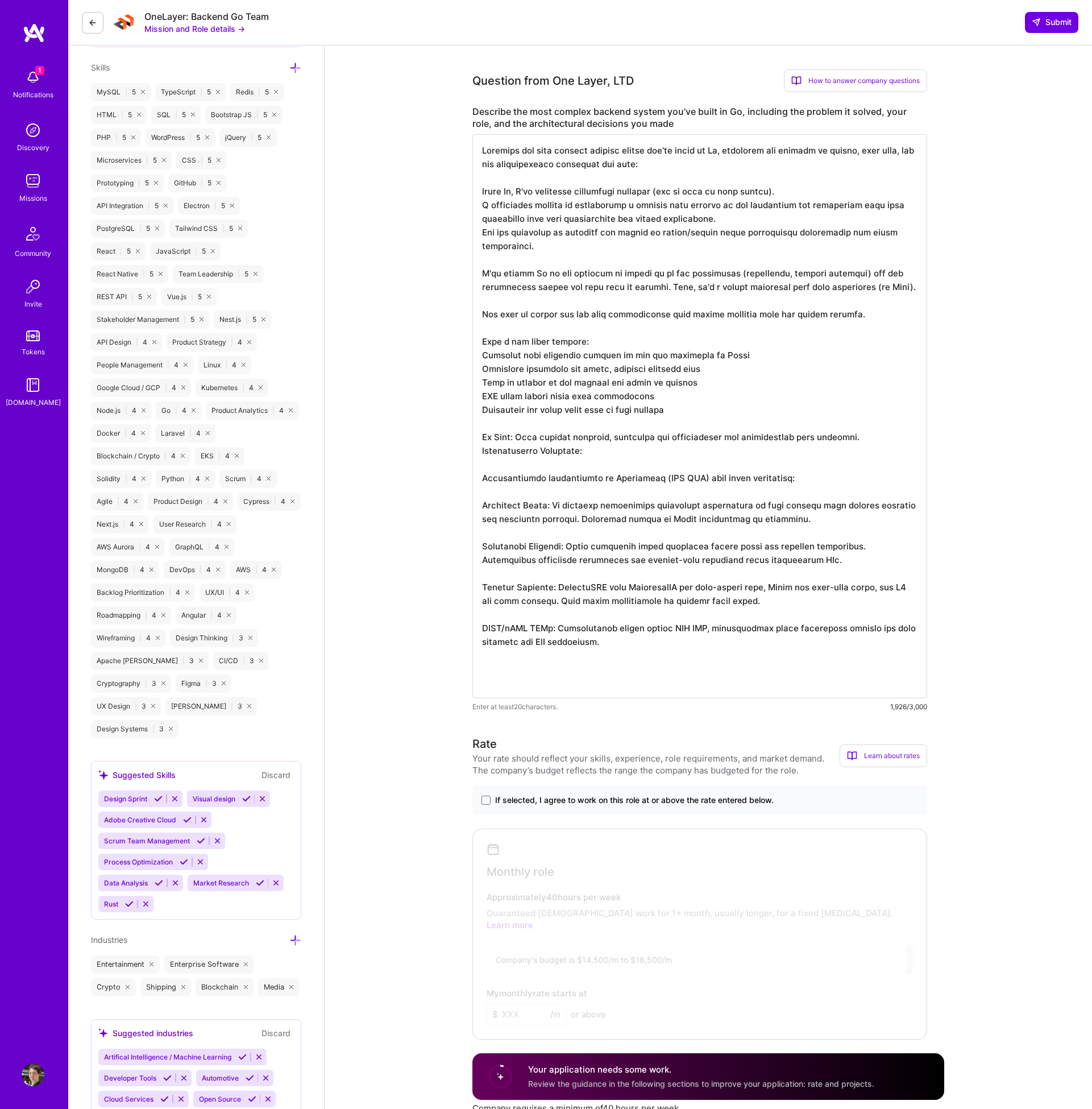
type textarea "Describe the most complex backend system you’ve built in Go, including the prob…"
click at [664, 803] on span "If selected, I agree to work on this role at or above the rate entered below." at bounding box center [635, 801] width 279 height 12
click at [0, 0] on input "If selected, I agree to work on this role at or above the rate entered below." at bounding box center [0, 0] width 0 height 0
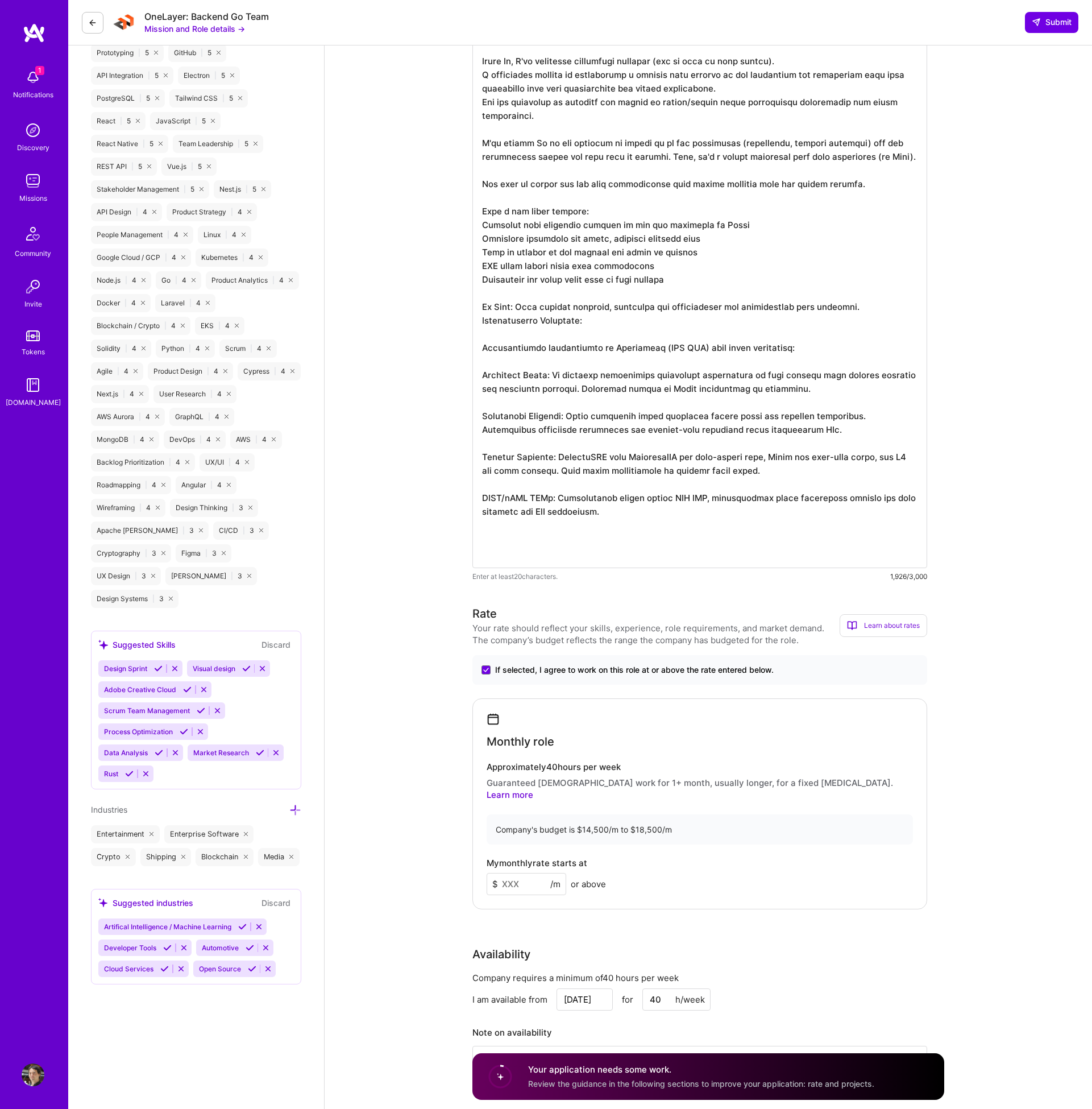
scroll to position [908, 0]
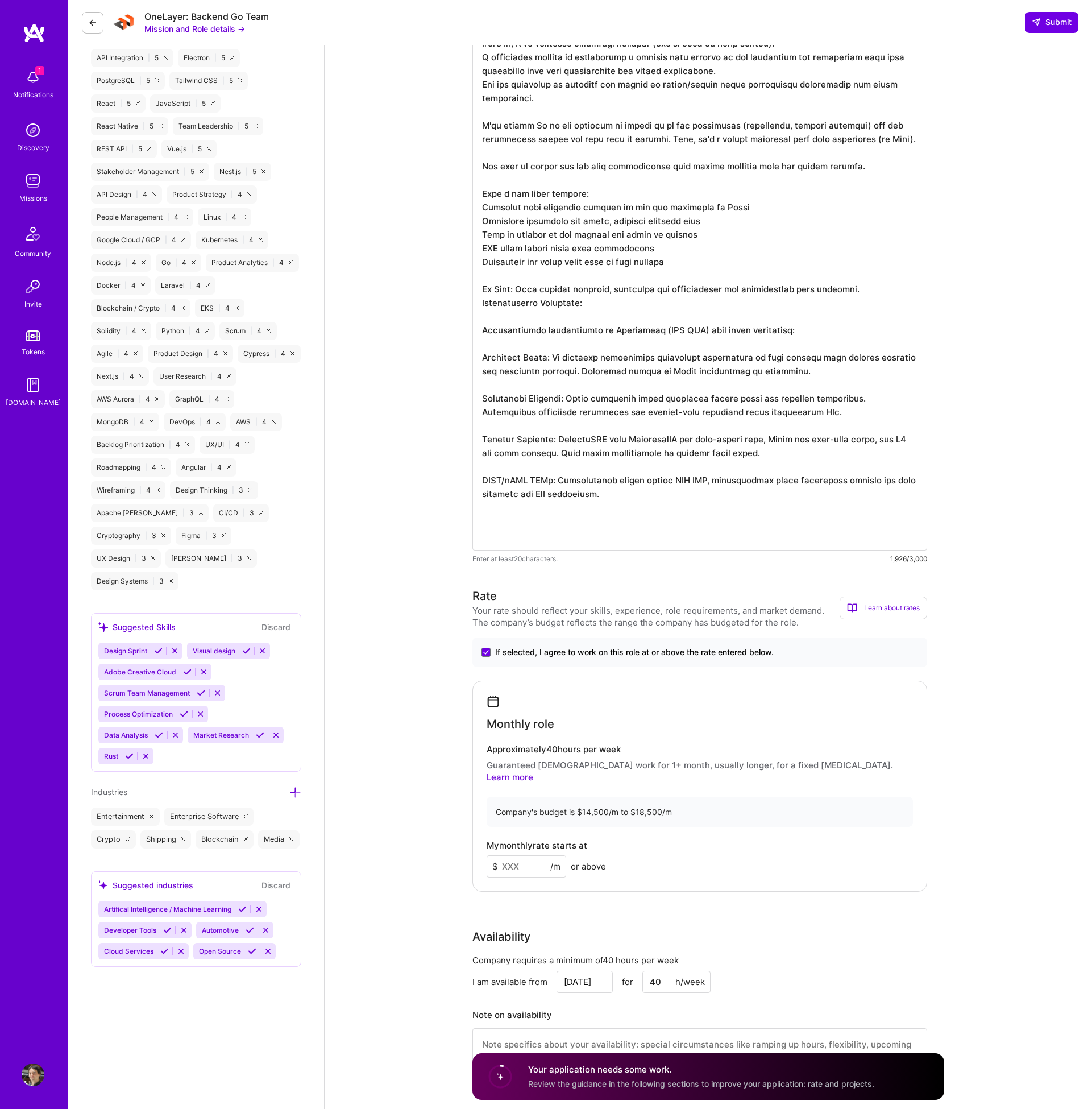
click at [526, 857] on input at bounding box center [526, 866] width 80 height 22
type input "12500"
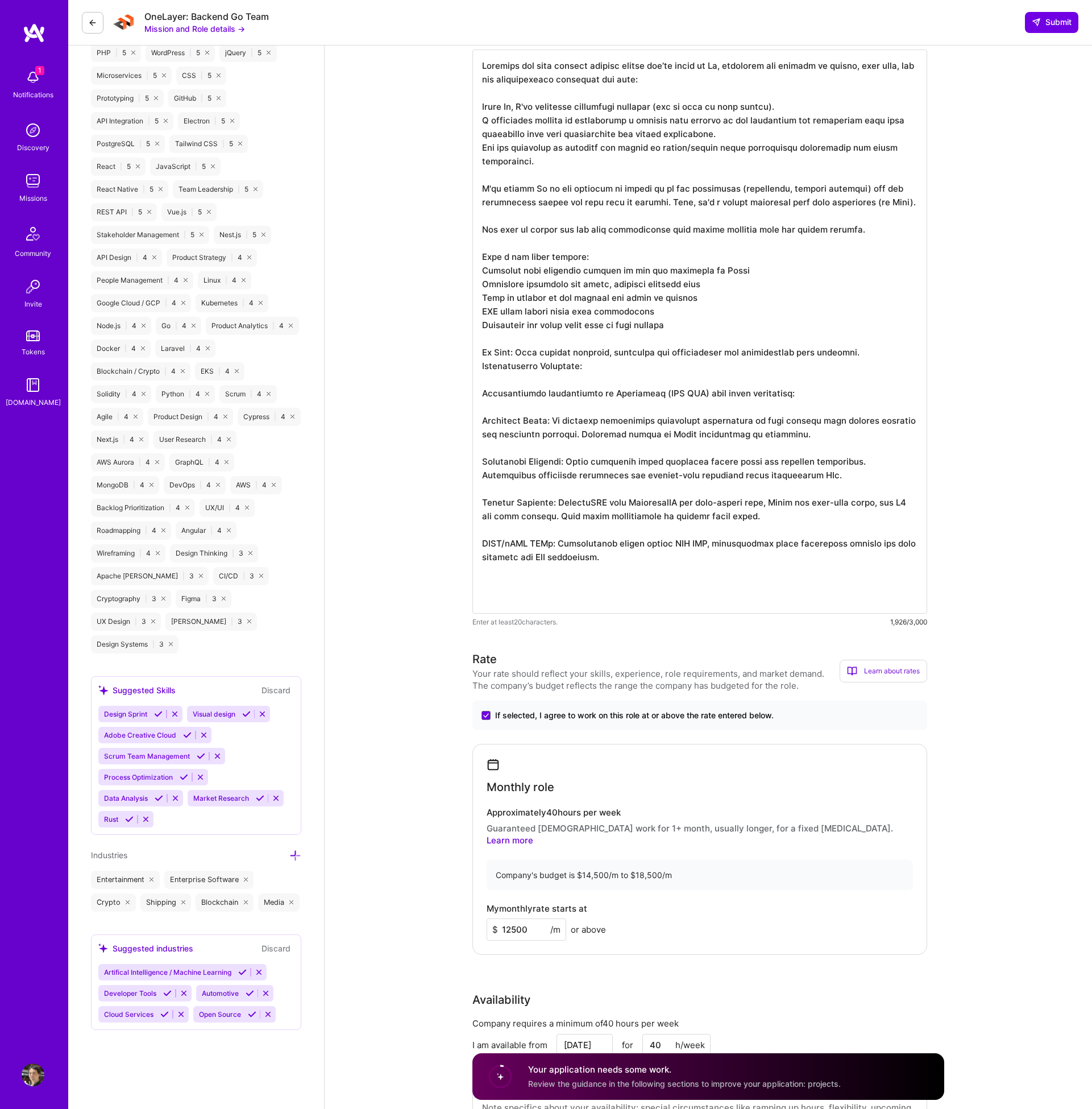
scroll to position [791, 0]
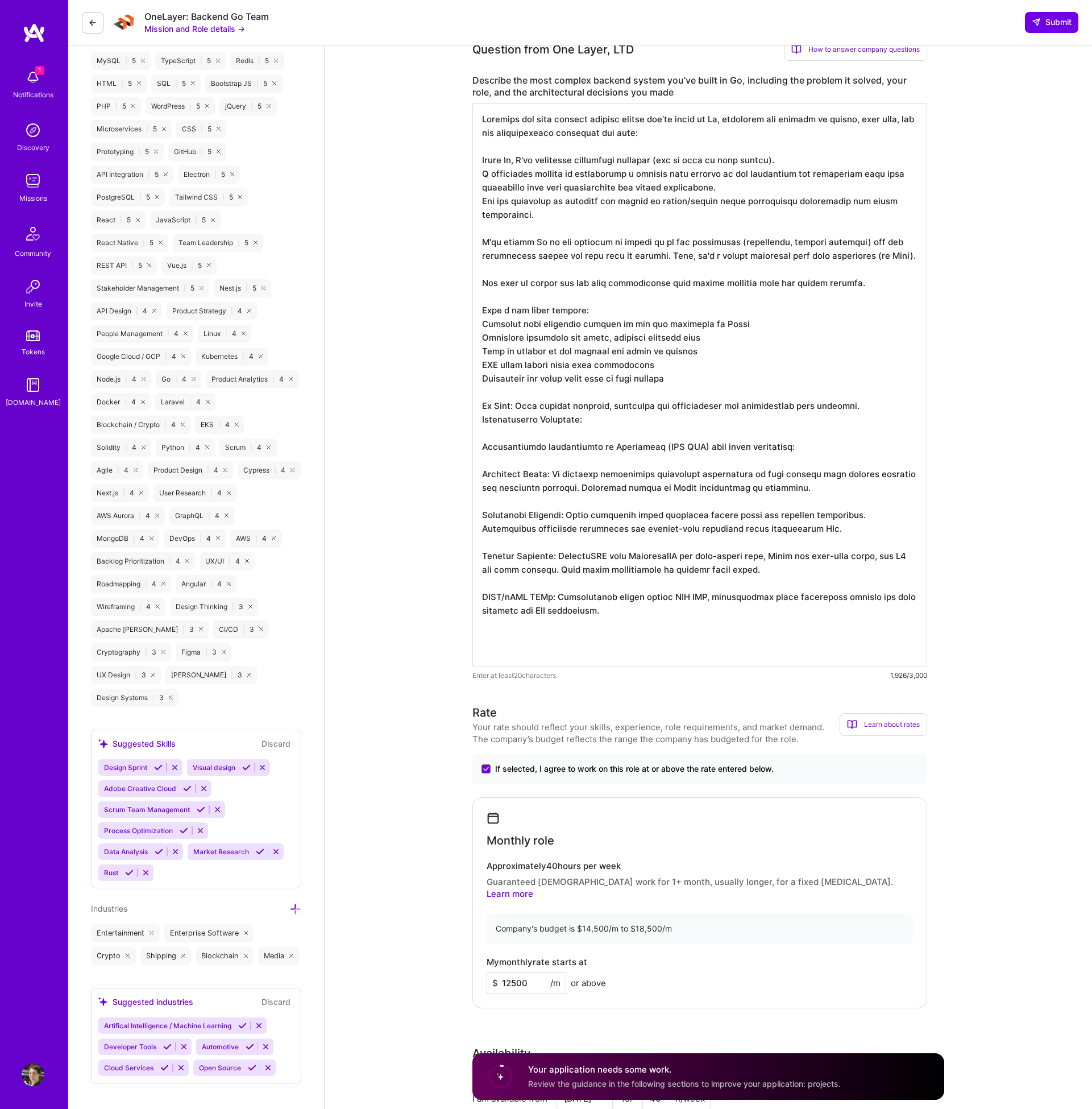
click at [617, 653] on textarea at bounding box center [700, 385] width 454 height 564
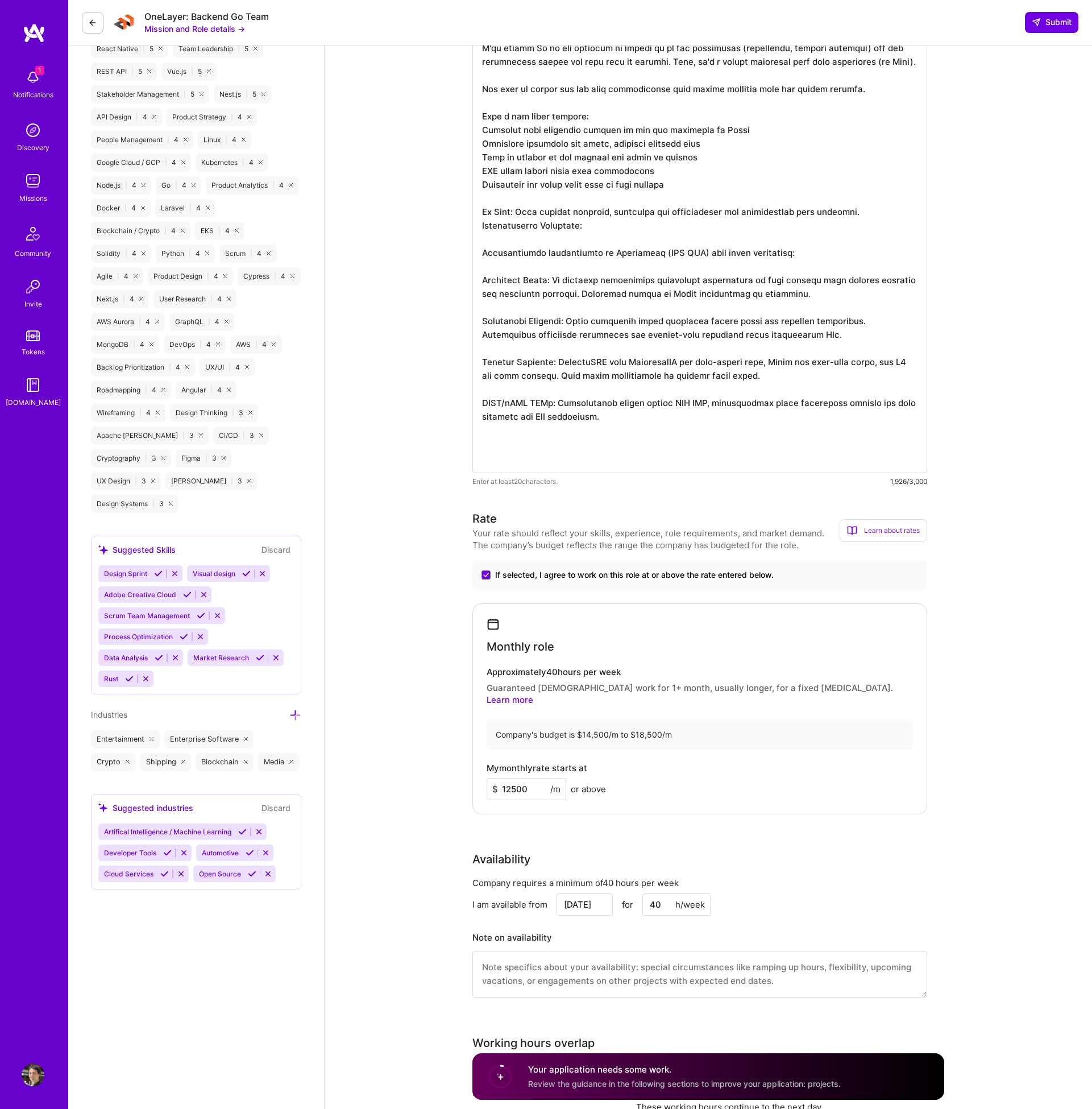
scroll to position [1026, 0]
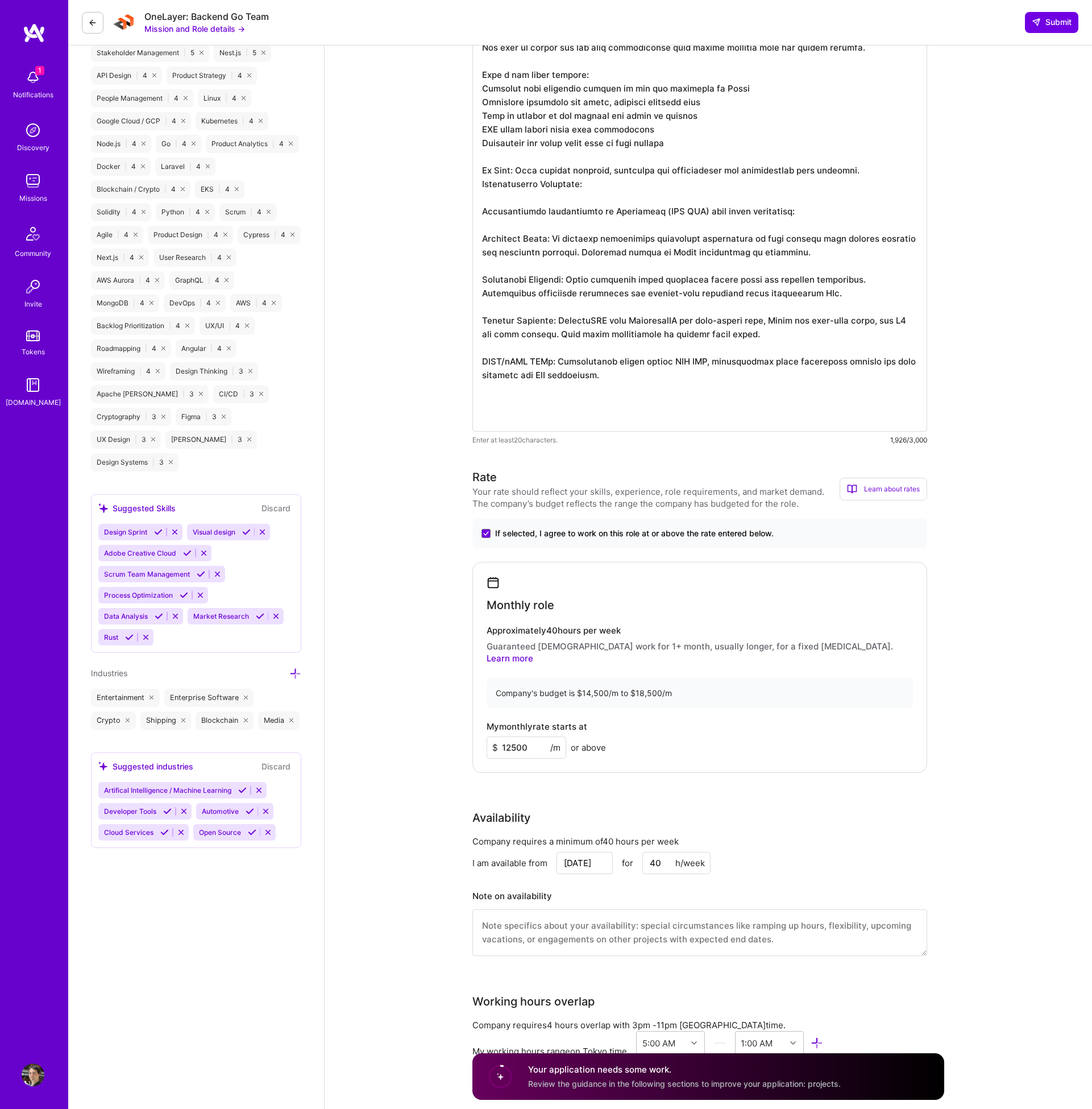
click at [554, 912] on textarea at bounding box center [700, 932] width 454 height 47
click at [556, 913] on textarea "I love the idea to know on network infrastructure with a solid business model" at bounding box center [700, 932] width 454 height 47
click at [577, 914] on textarea "I love the idea of knowing about network infrastructure with a solid business m…" at bounding box center [700, 932] width 454 height 47
click at [841, 913] on textarea "I love the idea of working about network infrastructure with a solid business m…" at bounding box center [700, 932] width 454 height 47
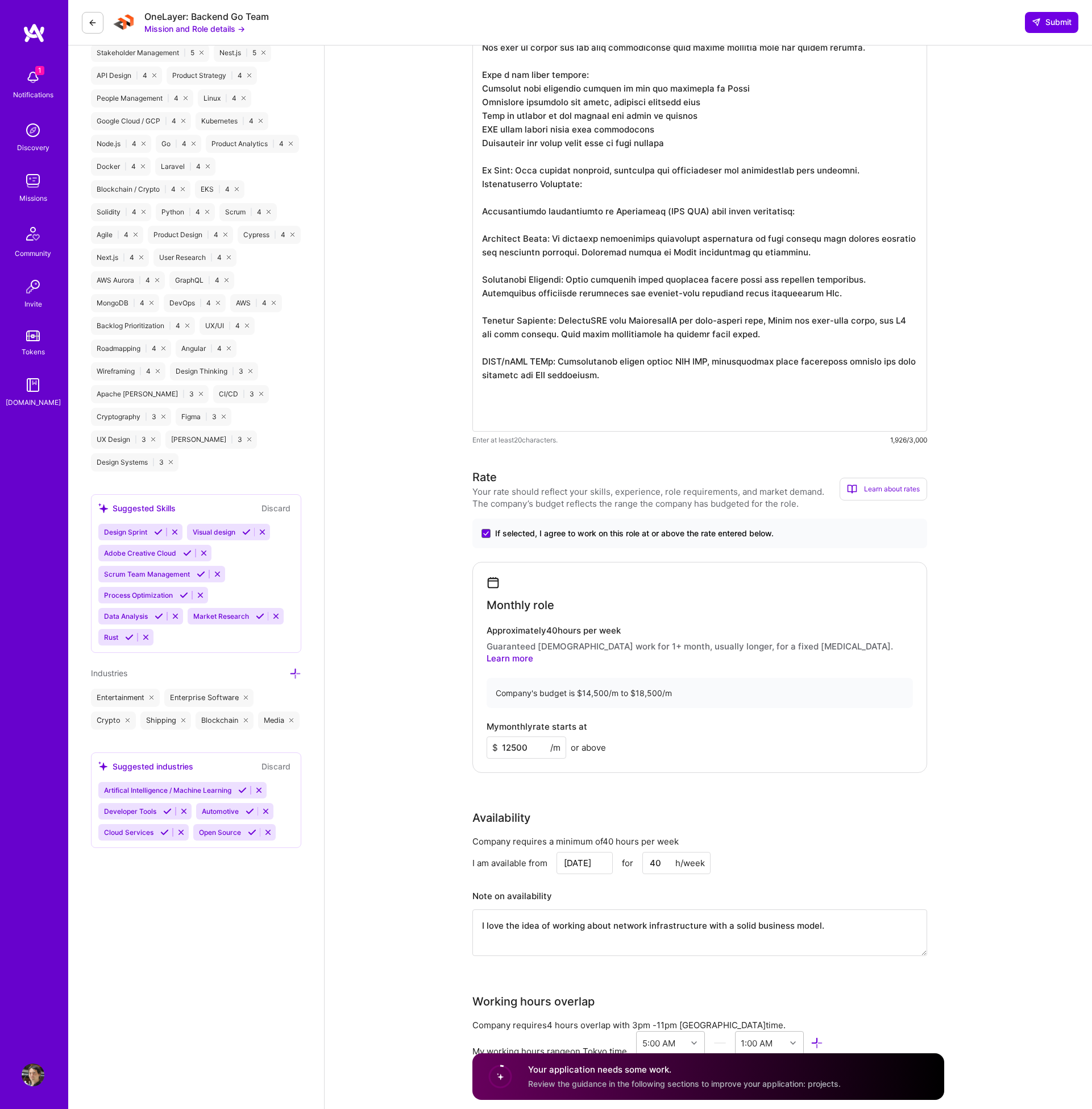
click at [589, 912] on textarea "I love the idea of working about network infrastructure with a solid business m…" at bounding box center [700, 932] width 454 height 47
click at [596, 916] on textarea "I love the idea of working about network infrastructure with a solid business m…" at bounding box center [700, 932] width 454 height 47
click at [830, 912] on textarea "I love the idea of working about network infrastructure with a solid business m…" at bounding box center [700, 932] width 454 height 47
click at [631, 394] on textarea at bounding box center [700, 149] width 454 height 564
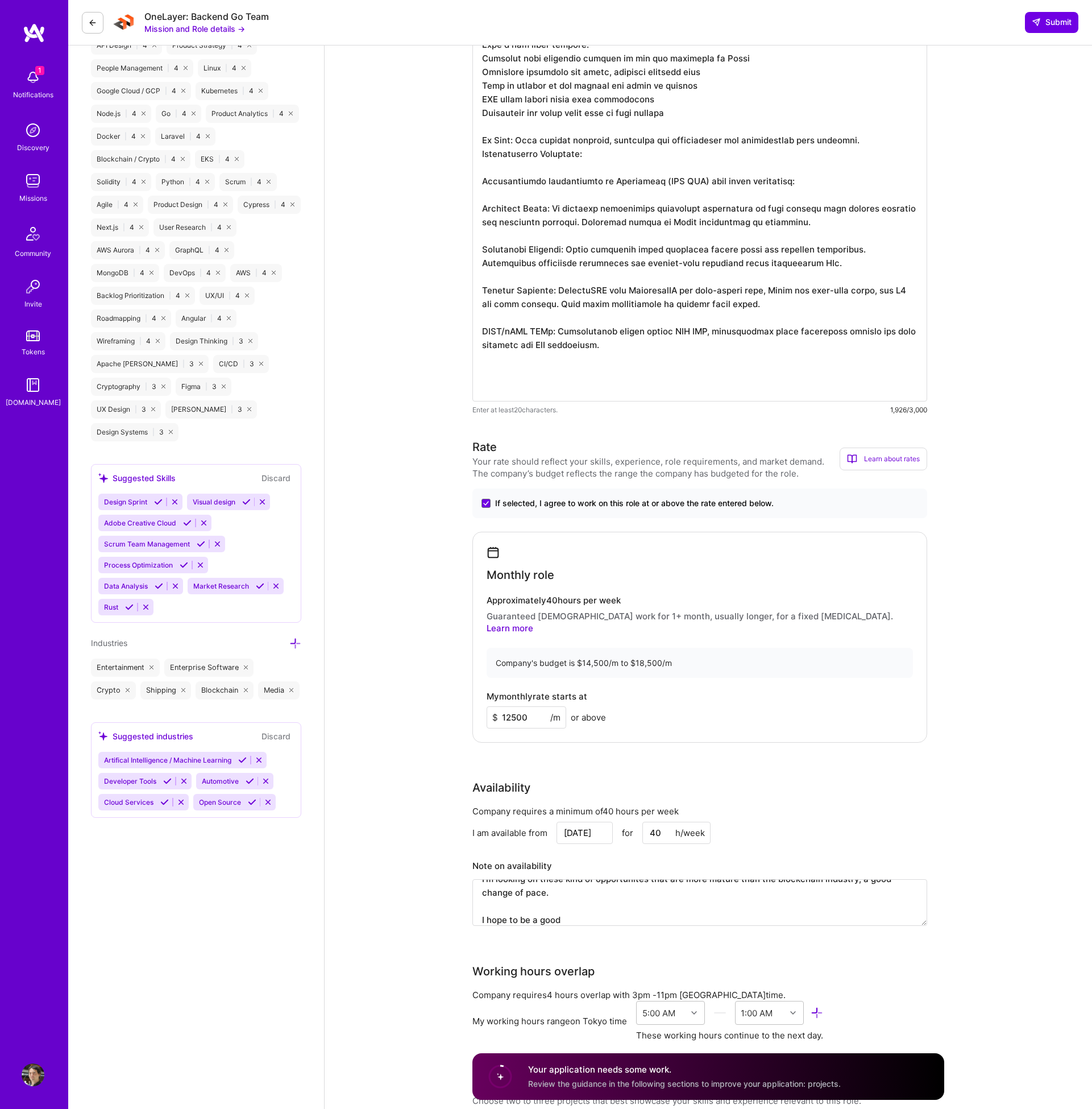
scroll to position [1079, 0]
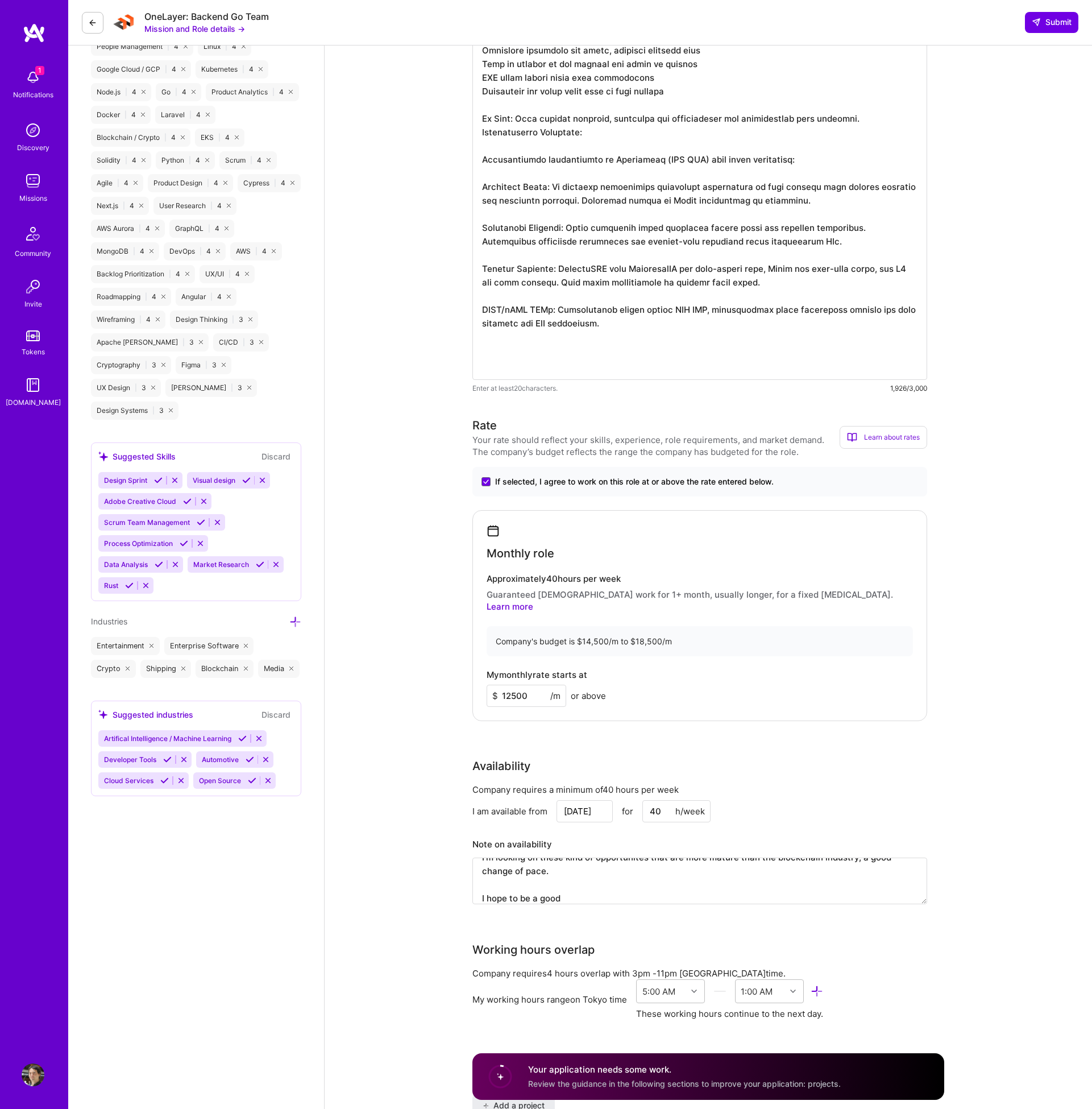
click at [609, 882] on textarea "I love the idea of working about network infrastructure with a solid business m…" at bounding box center [700, 881] width 454 height 47
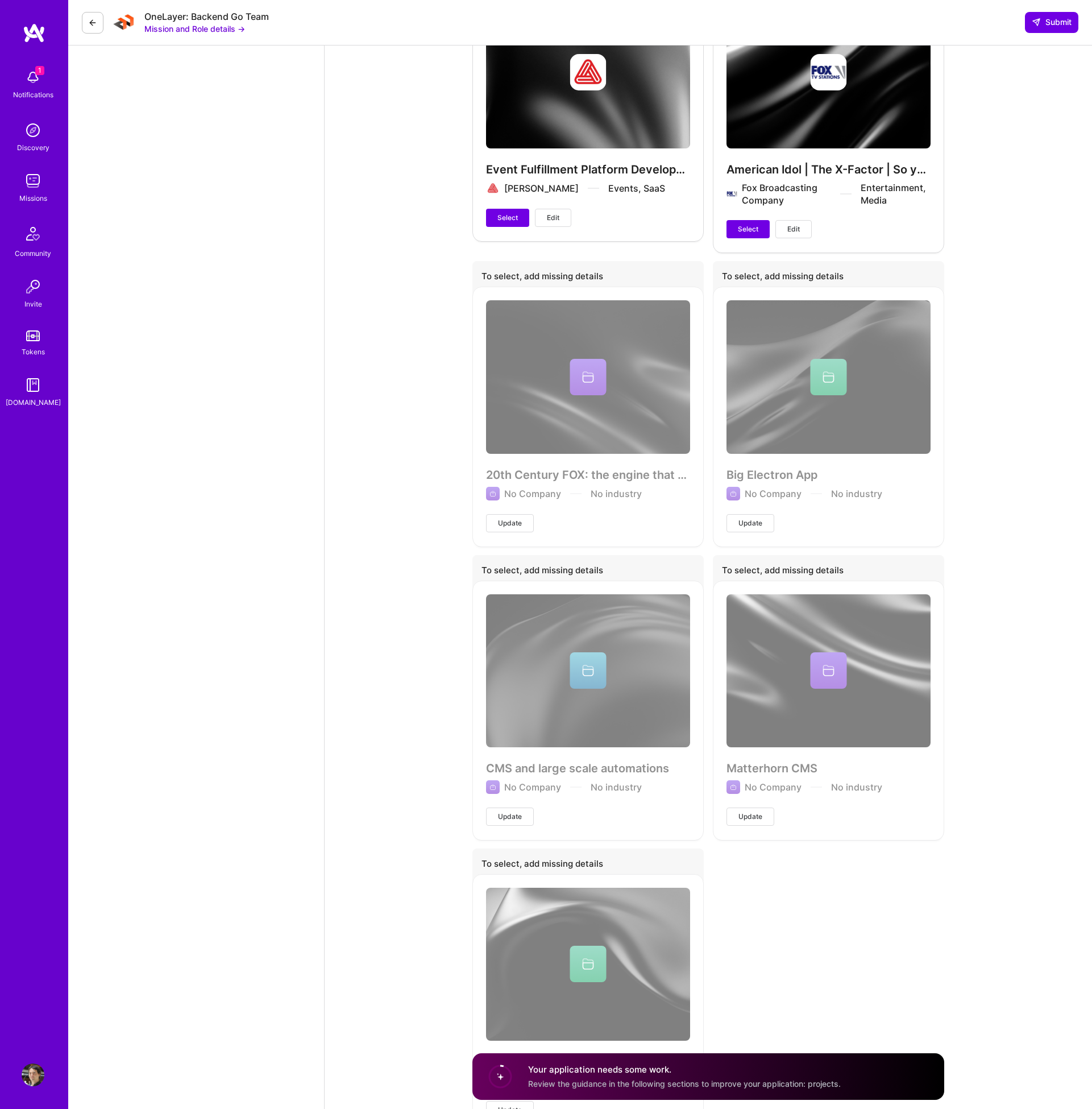
scroll to position [5230, 0]
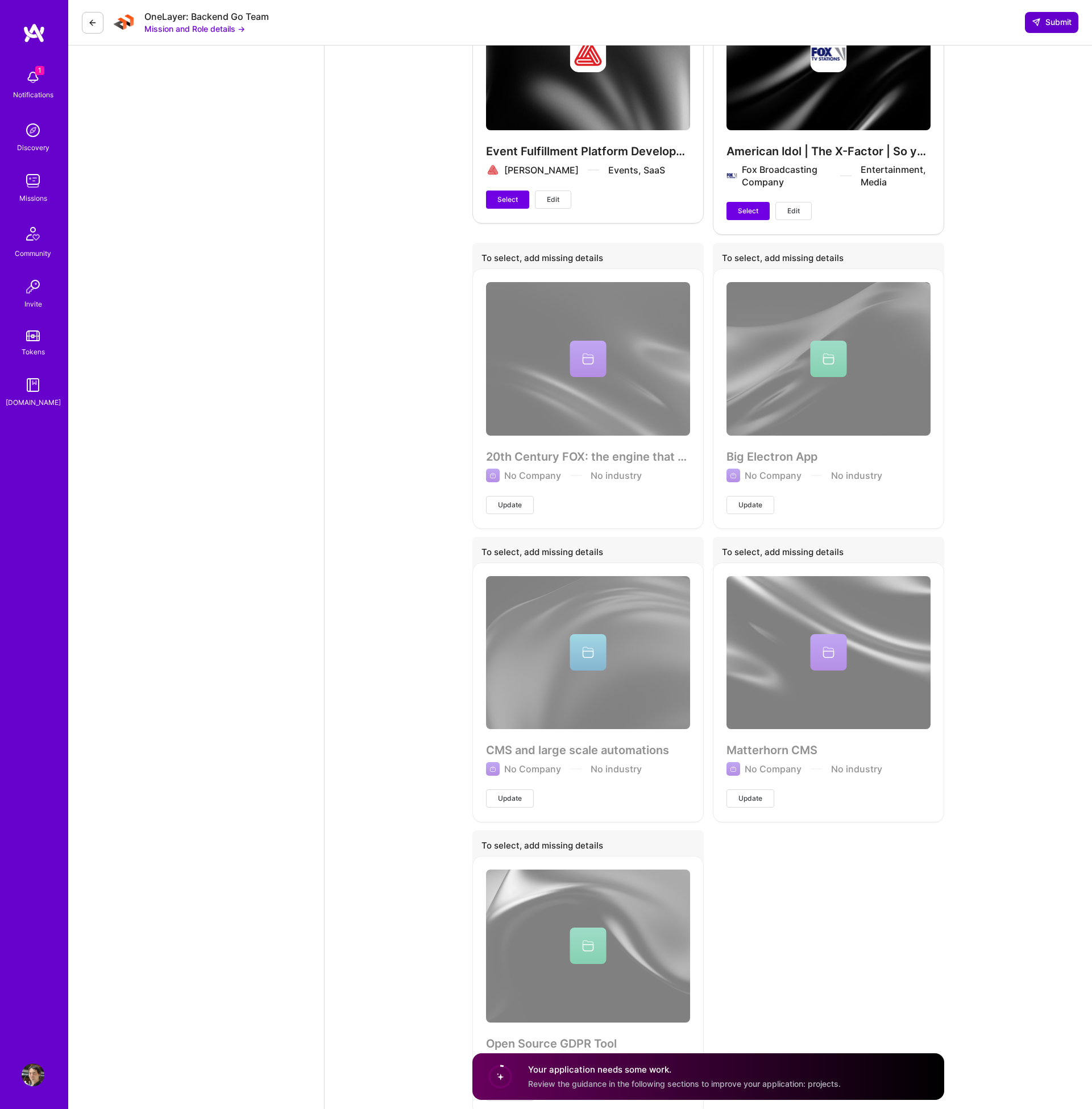
type textarea "I love the idea of working about network infrastructure with a solid business m…"
click at [1039, 23] on icon at bounding box center [1035, 21] width 9 height 9
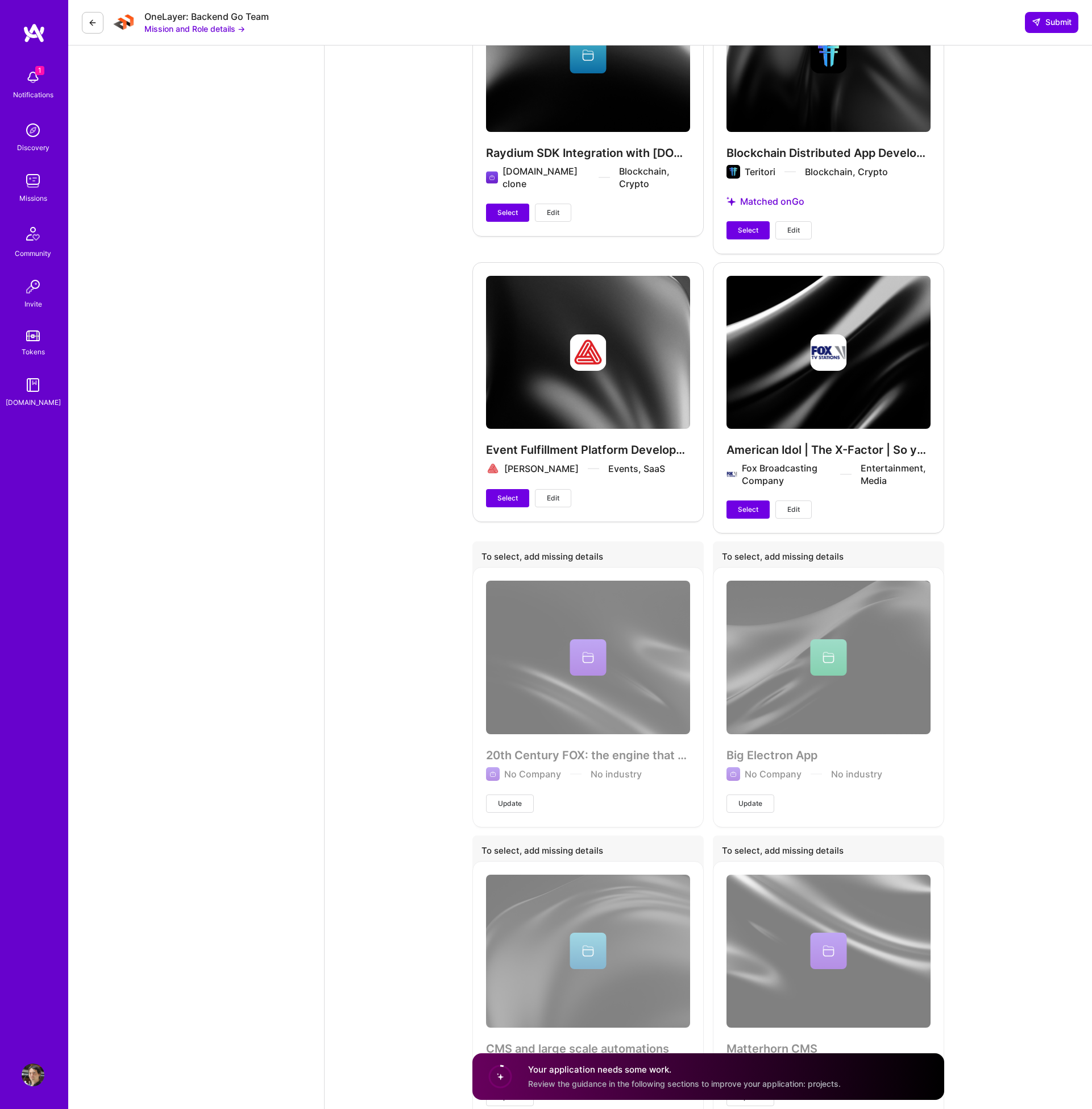
scroll to position [4923, 0]
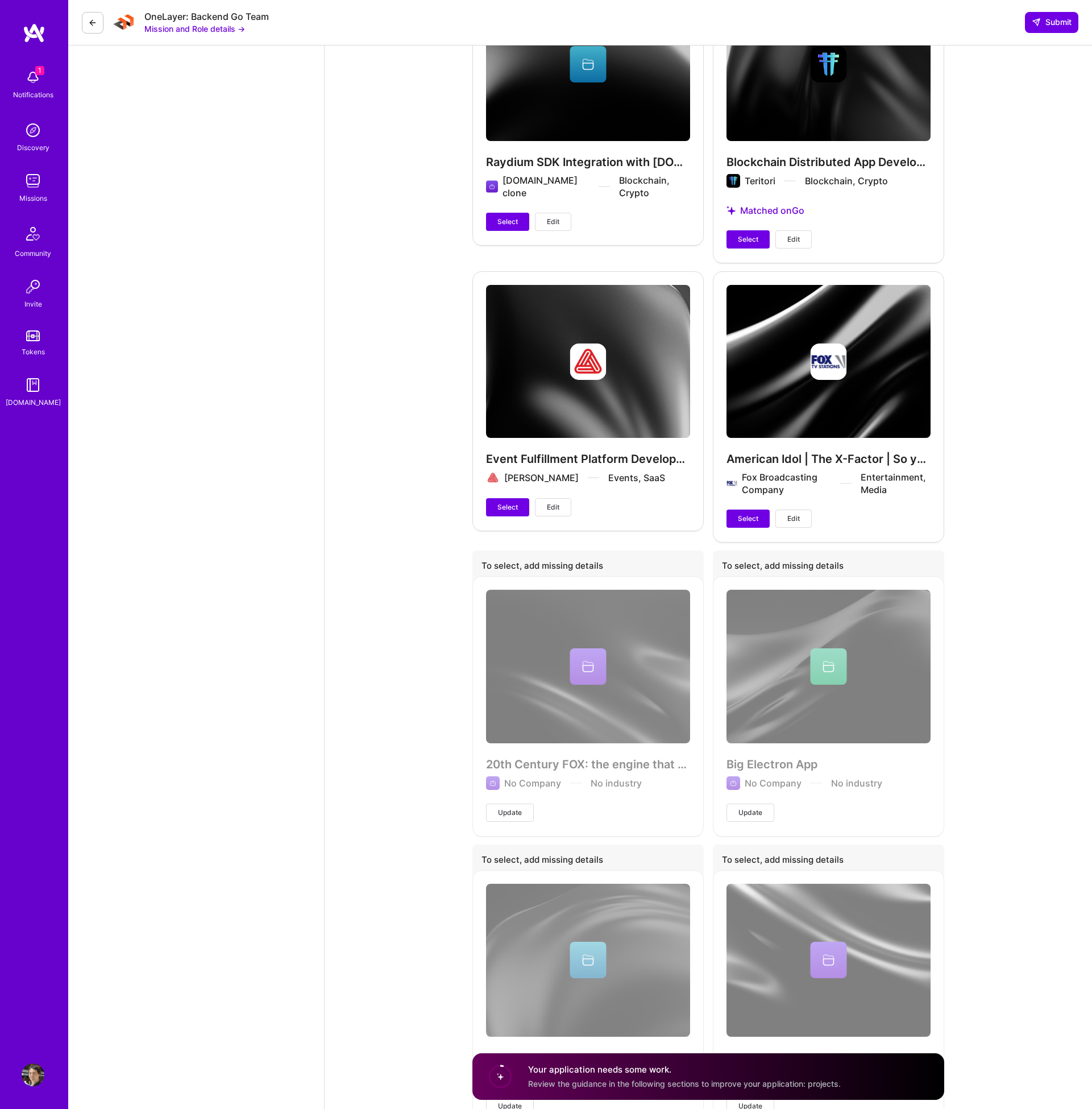
click at [521, 808] on span "Update" at bounding box center [510, 812] width 23 height 10
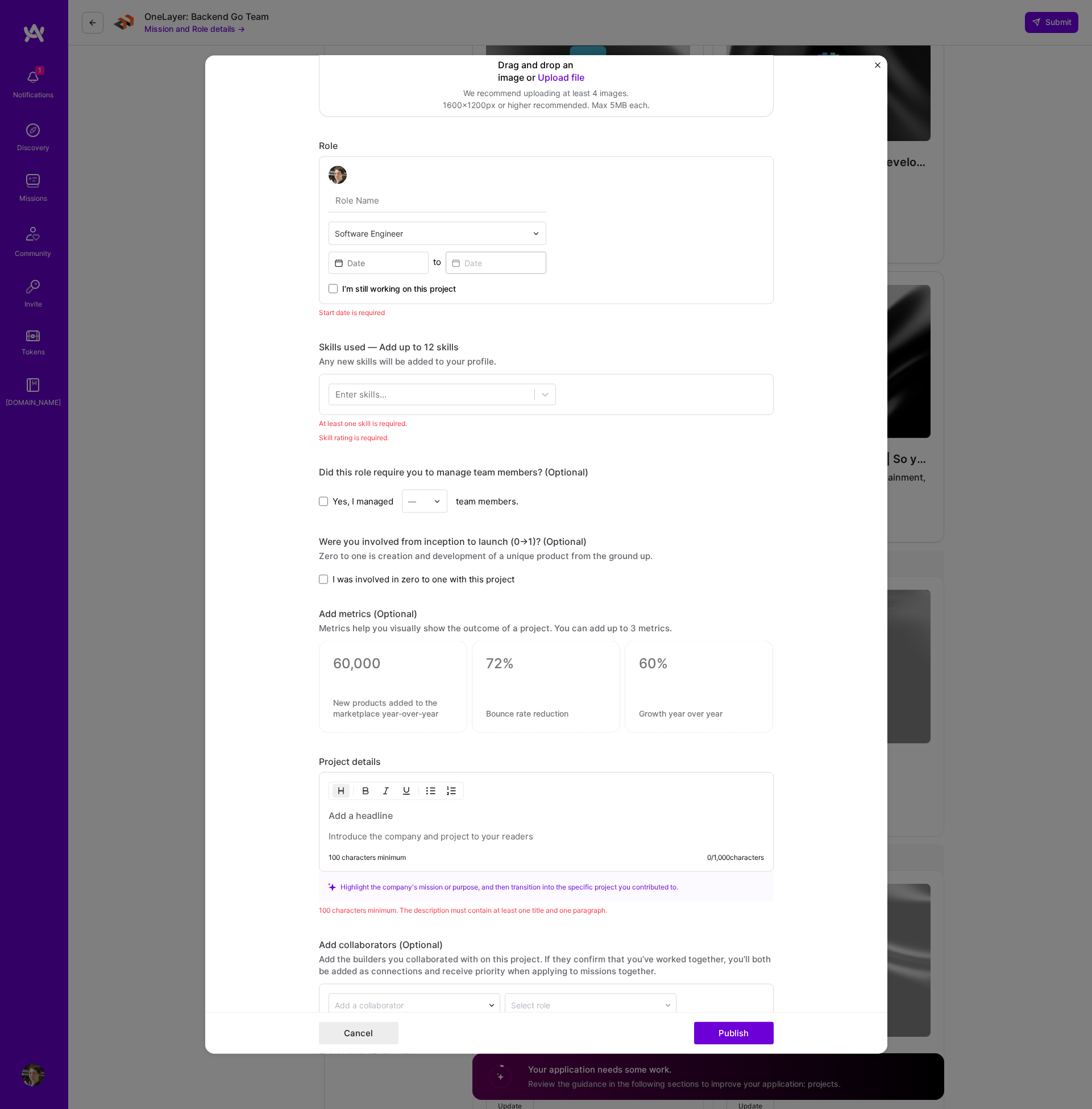
scroll to position [464, 0]
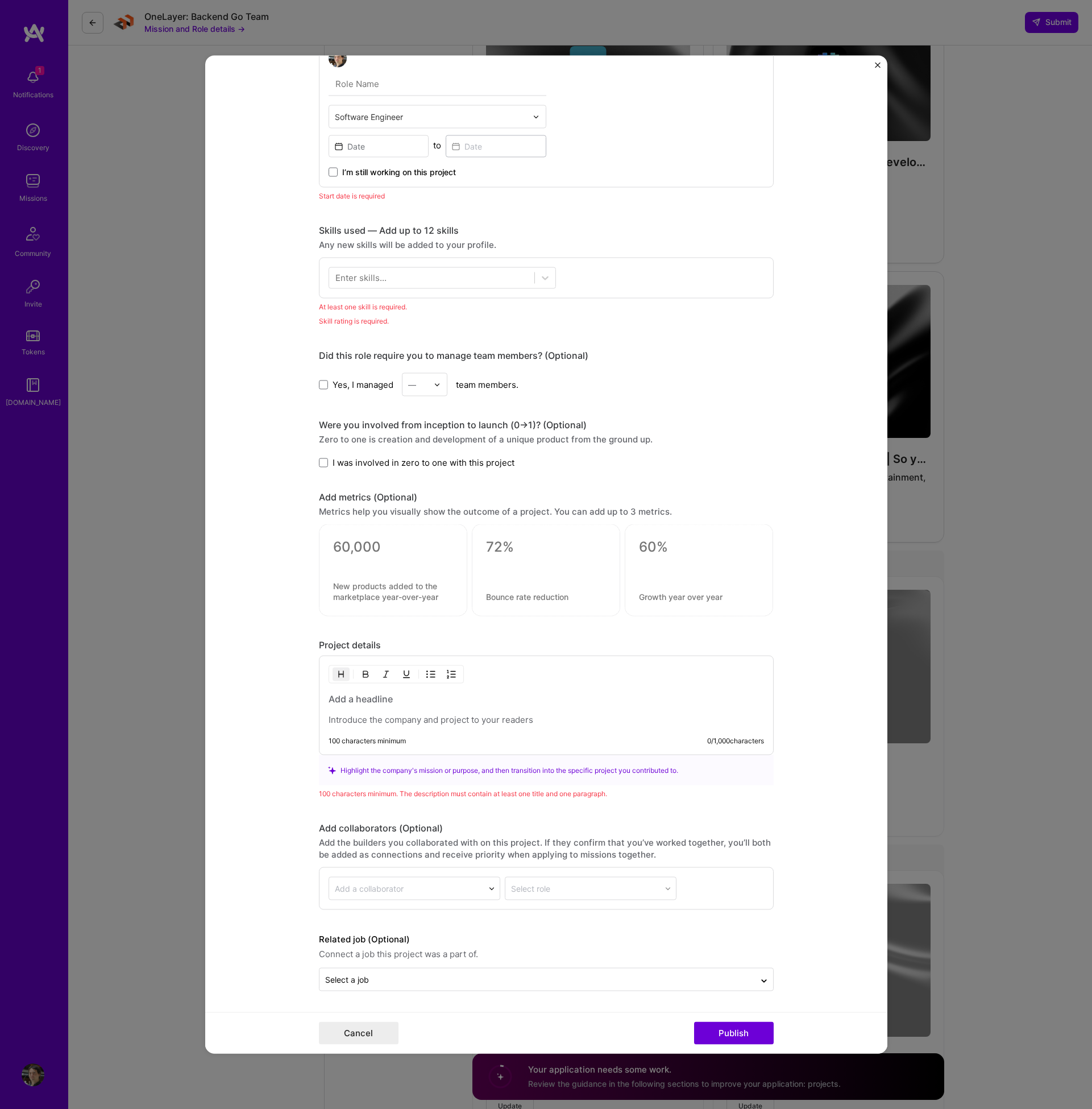
click at [977, 641] on div "This project is missing details. To be able to apply to missions with this proj…" at bounding box center [546, 554] width 1092 height 1109
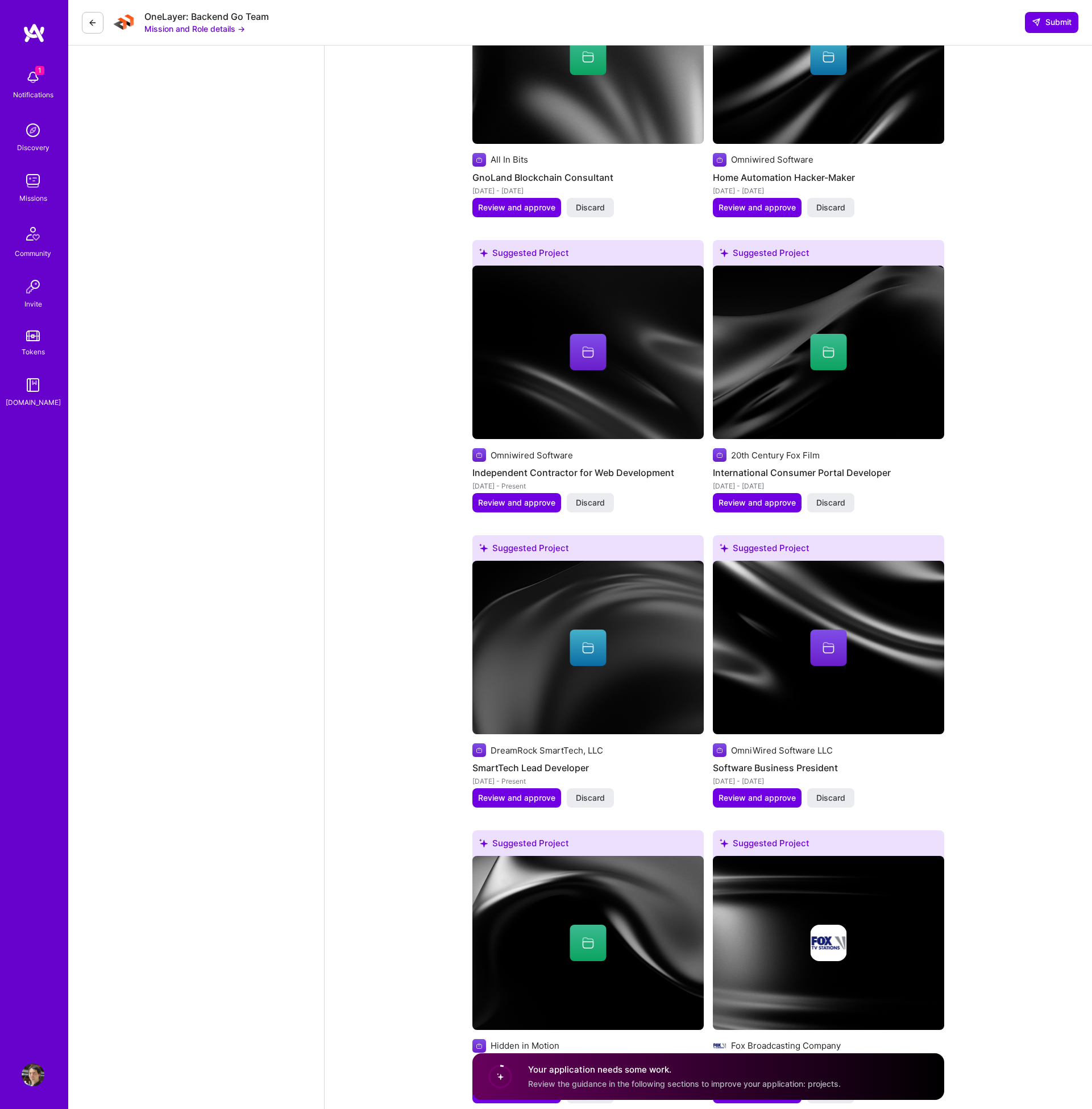
scroll to position [3492, 0]
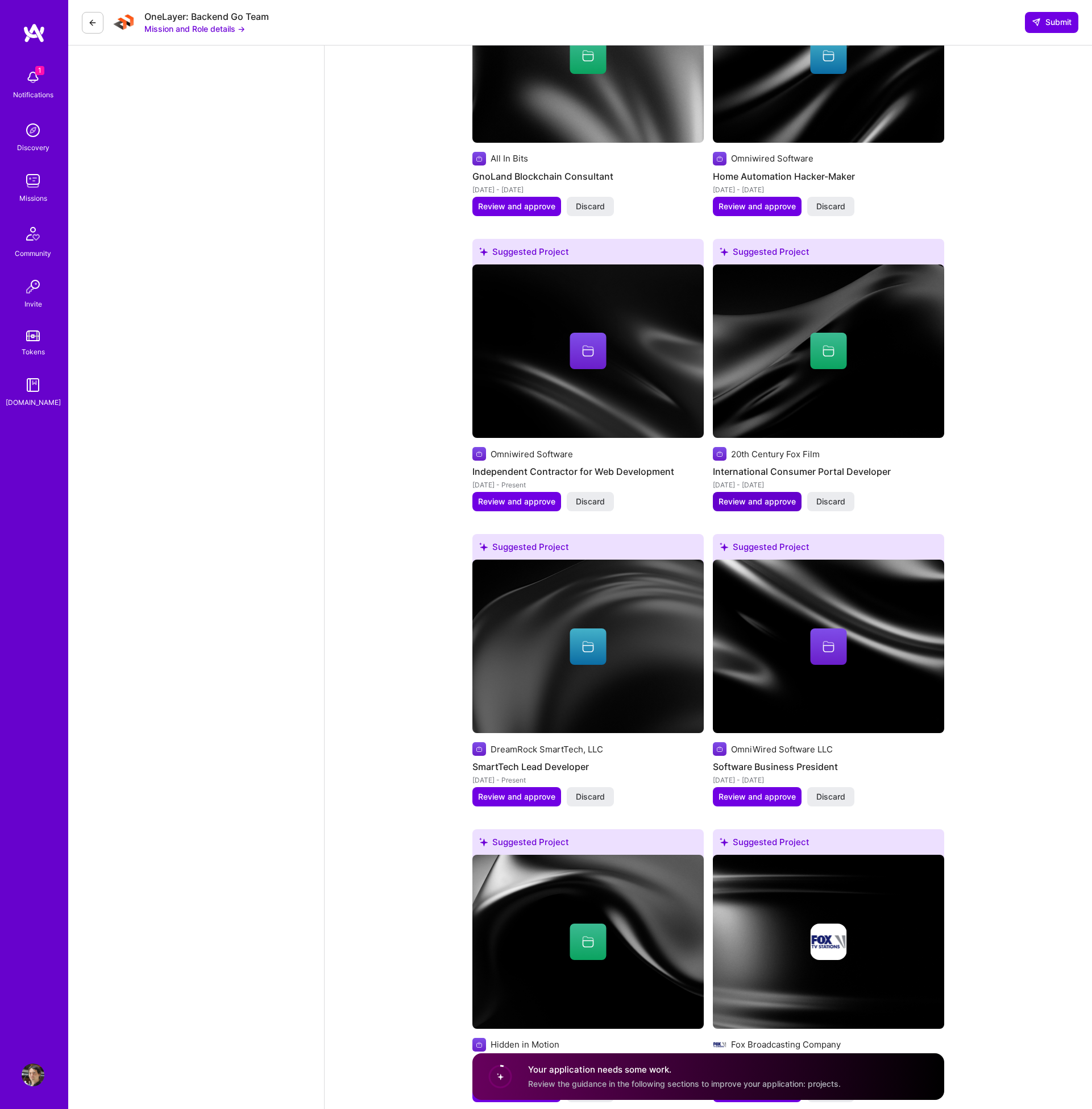
click at [771, 495] on span "Review and approve" at bounding box center [757, 501] width 77 height 12
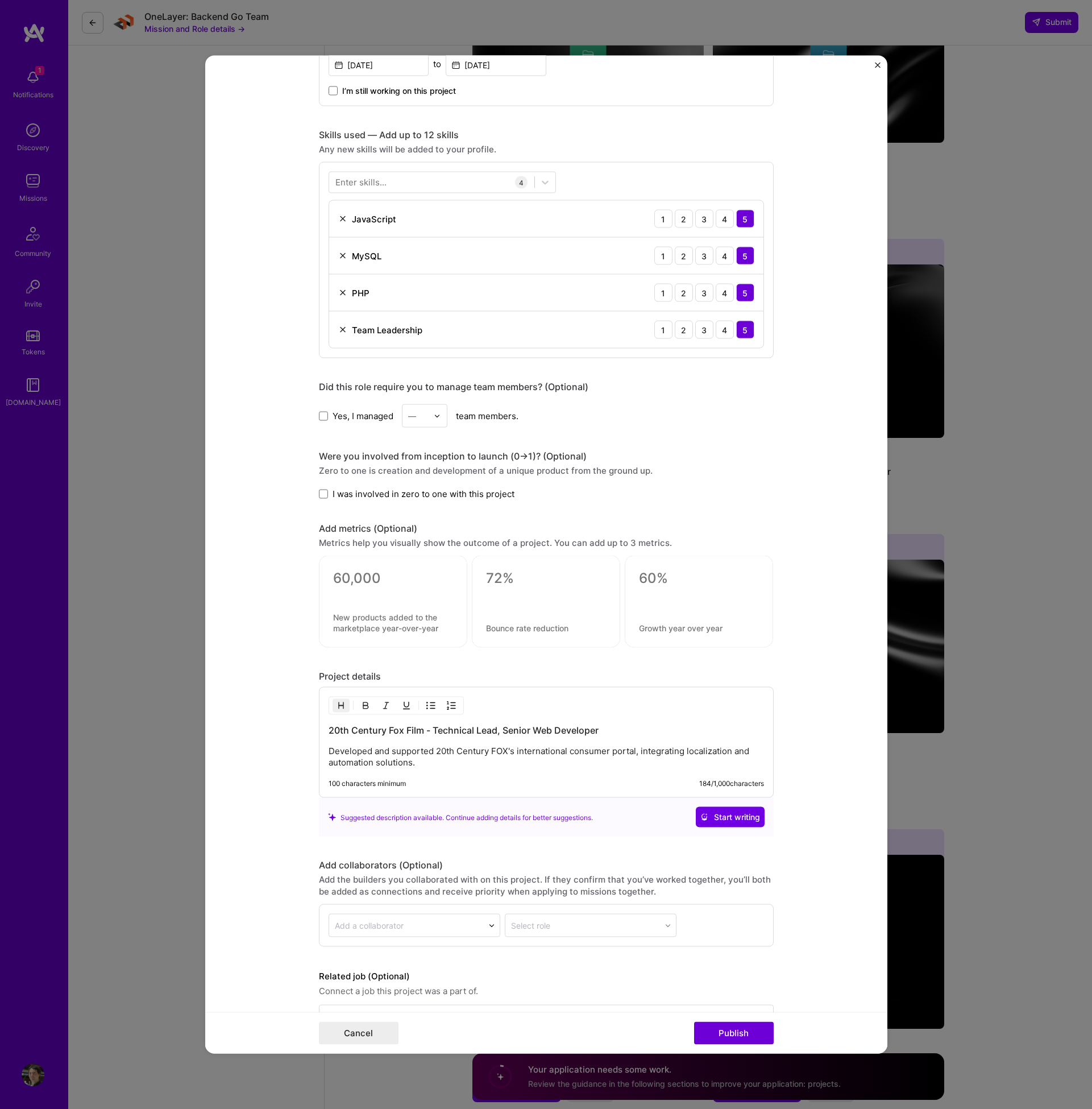
scroll to position [533, 0]
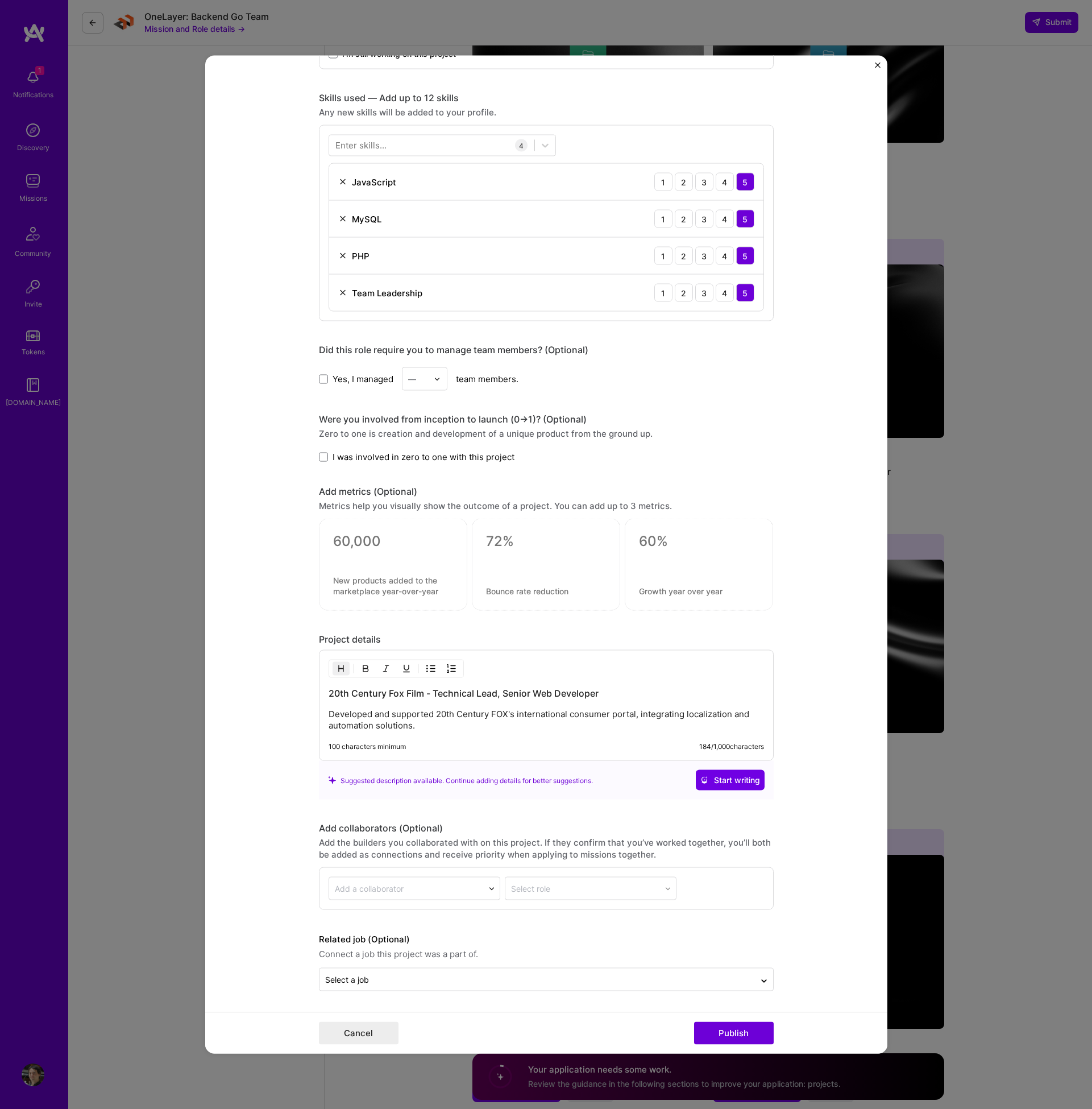
click at [878, 69] on button "Close" at bounding box center [878, 68] width 6 height 12
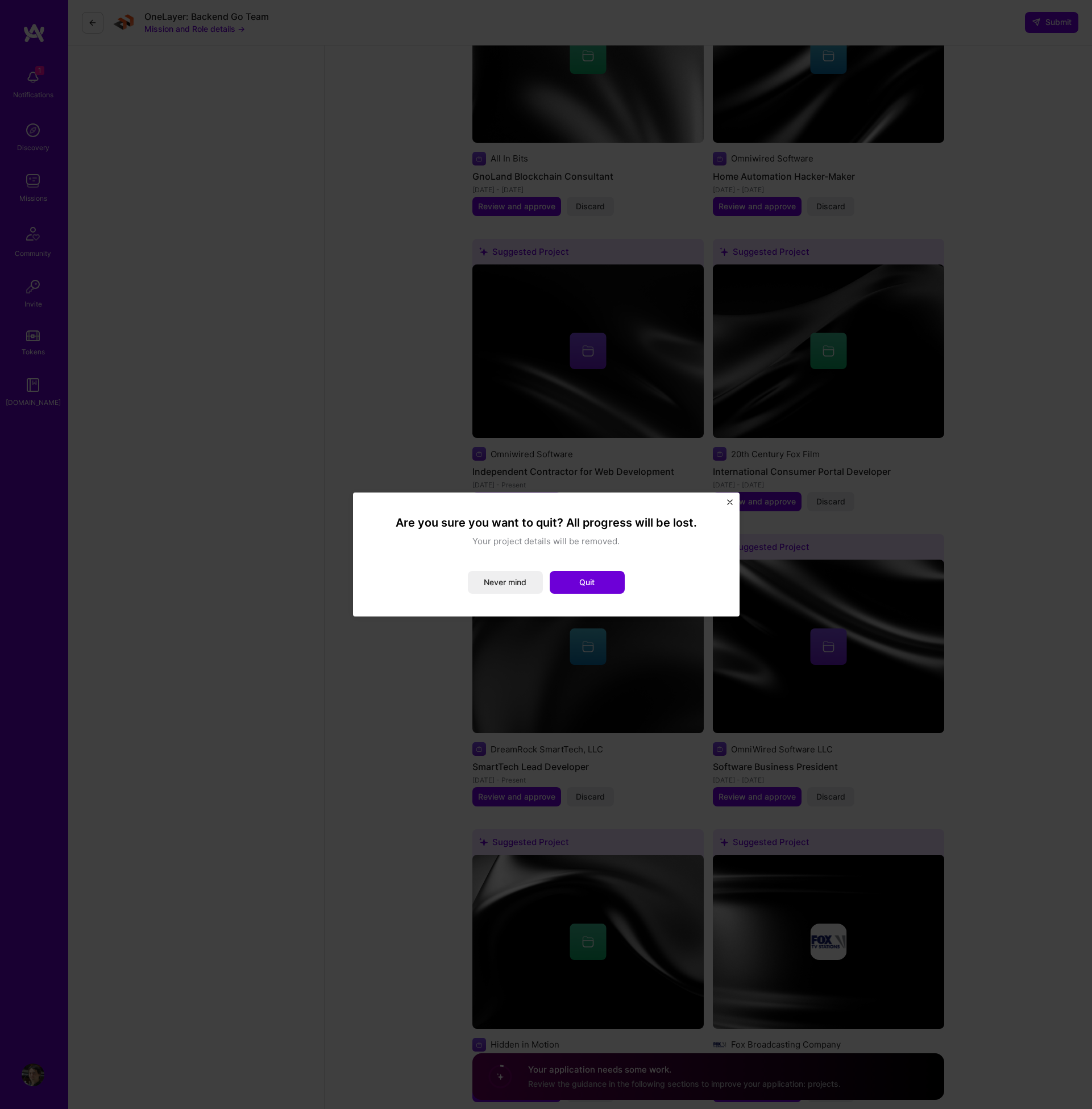
click at [516, 553] on div "Are you sure you want to quit? All progress will be lost. Your project details …" at bounding box center [546, 554] width 341 height 78
click at [521, 584] on button "Never mind" at bounding box center [505, 581] width 75 height 22
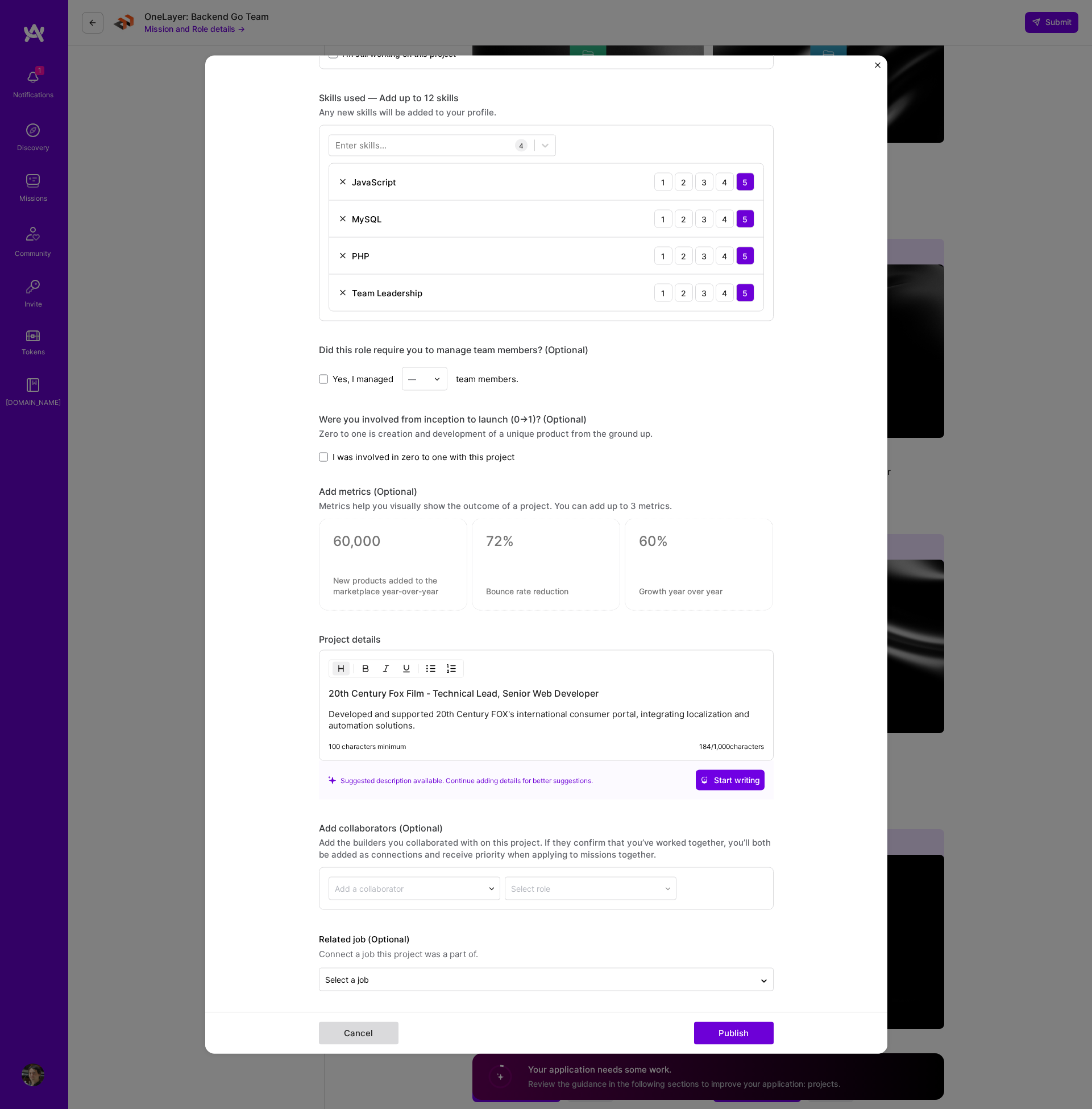
click at [368, 1026] on button "Cancel" at bounding box center [359, 1033] width 80 height 22
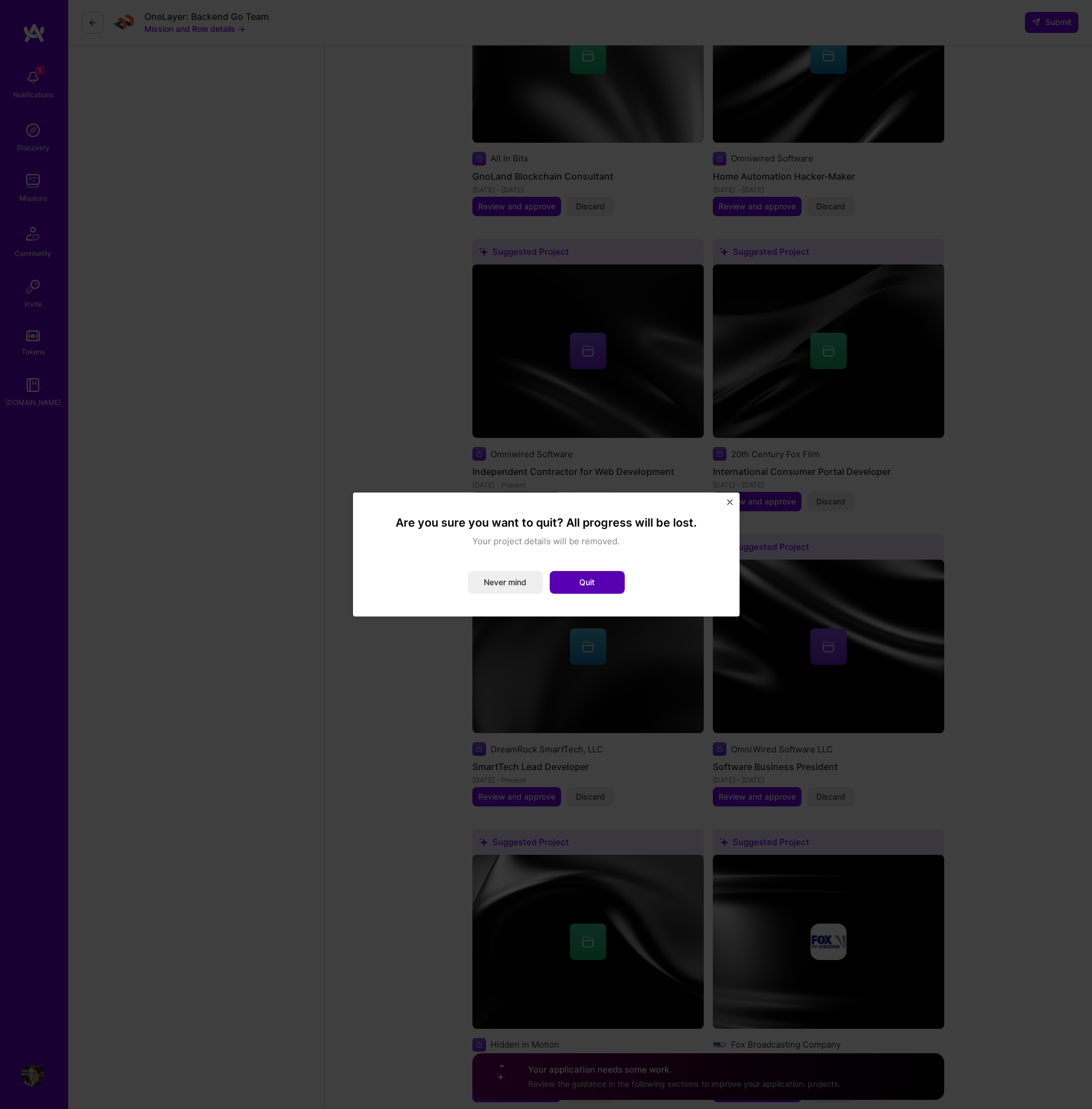
click at [587, 590] on button "Quit" at bounding box center [587, 581] width 75 height 22
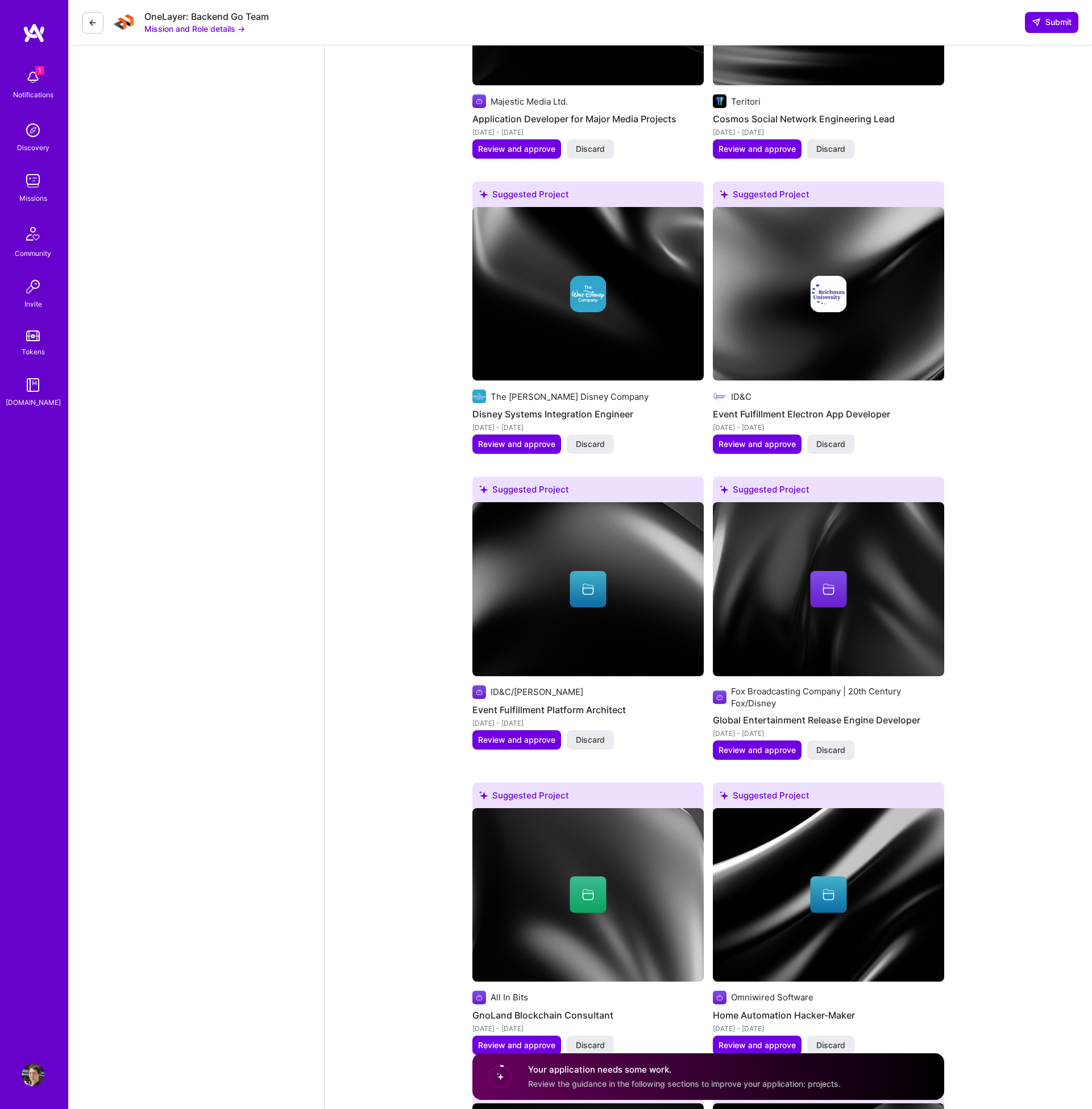
scroll to position [2654, 0]
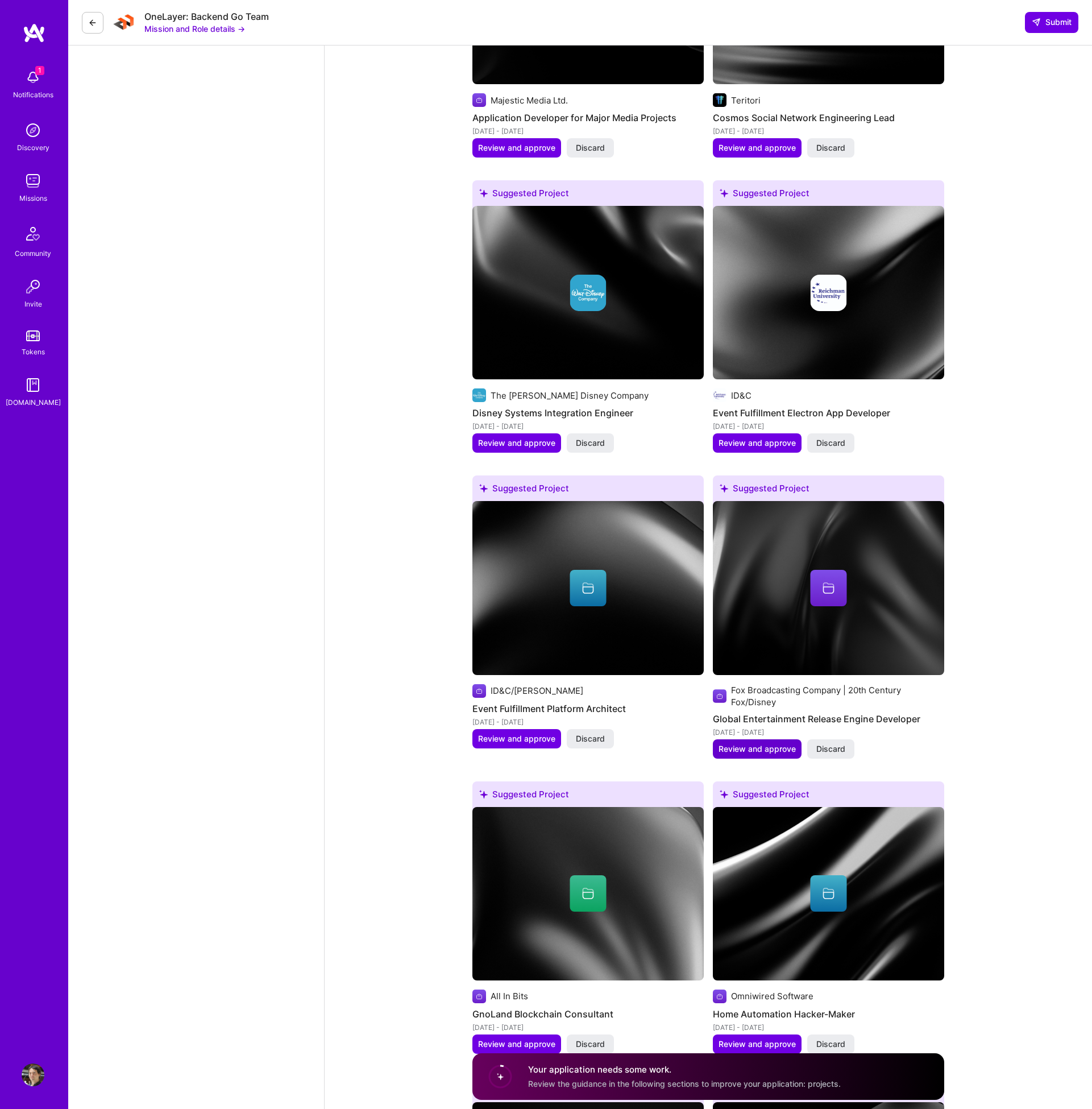
click at [744, 743] on span "Review and approve" at bounding box center [757, 749] width 77 height 12
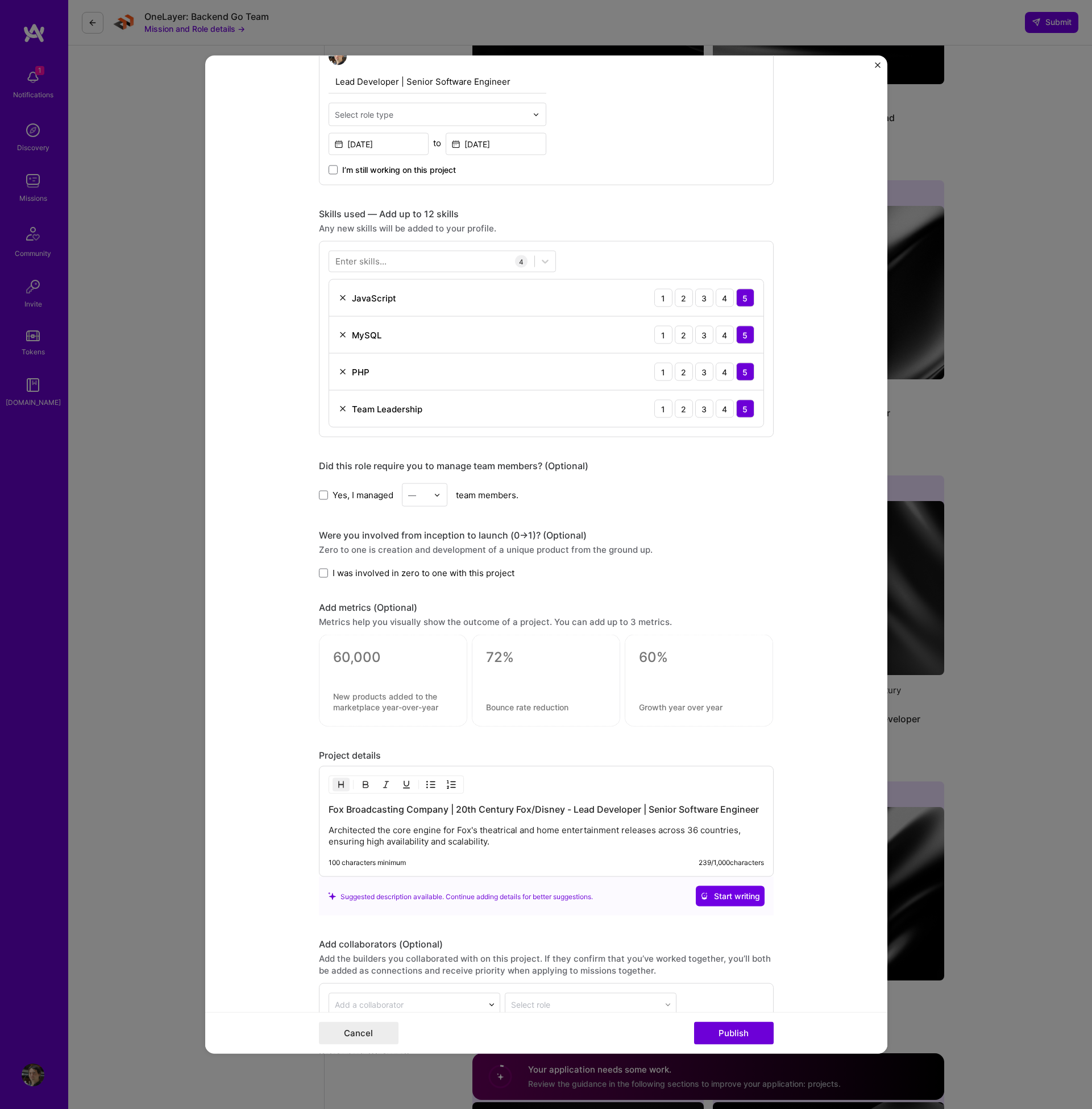
scroll to position [533, 0]
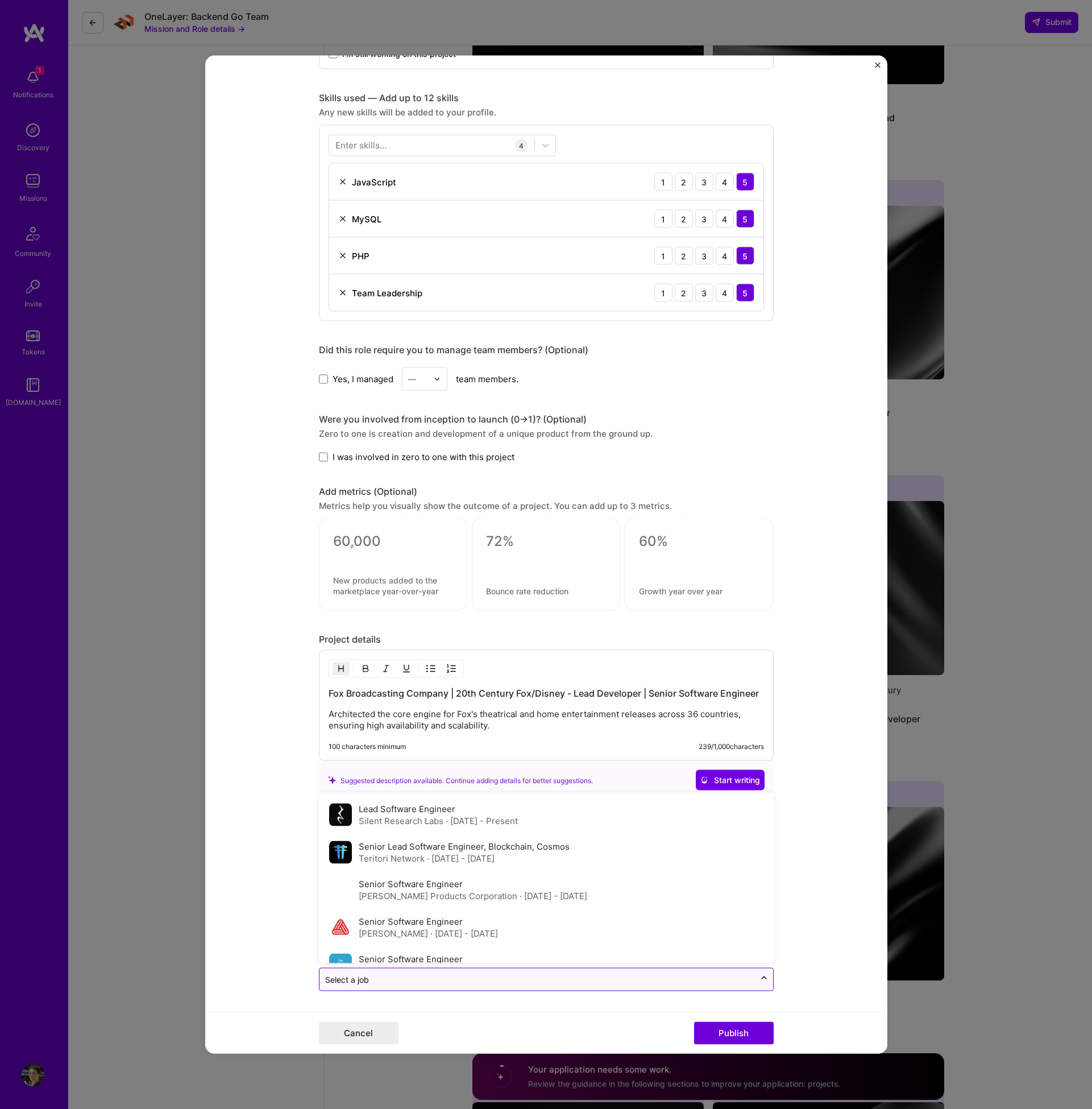
click at [761, 978] on icon at bounding box center [763, 978] width 9 height 12
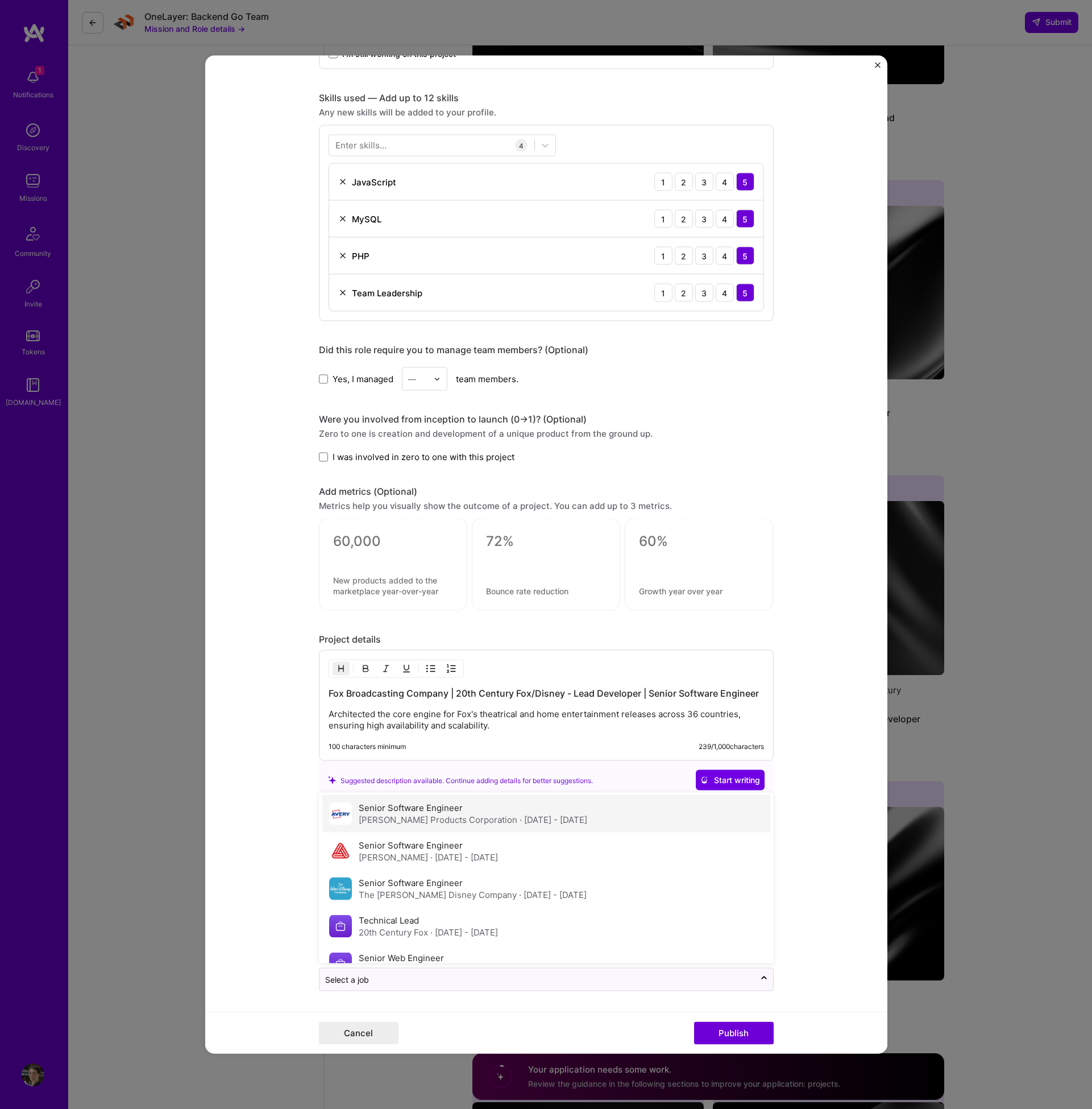
scroll to position [99, 0]
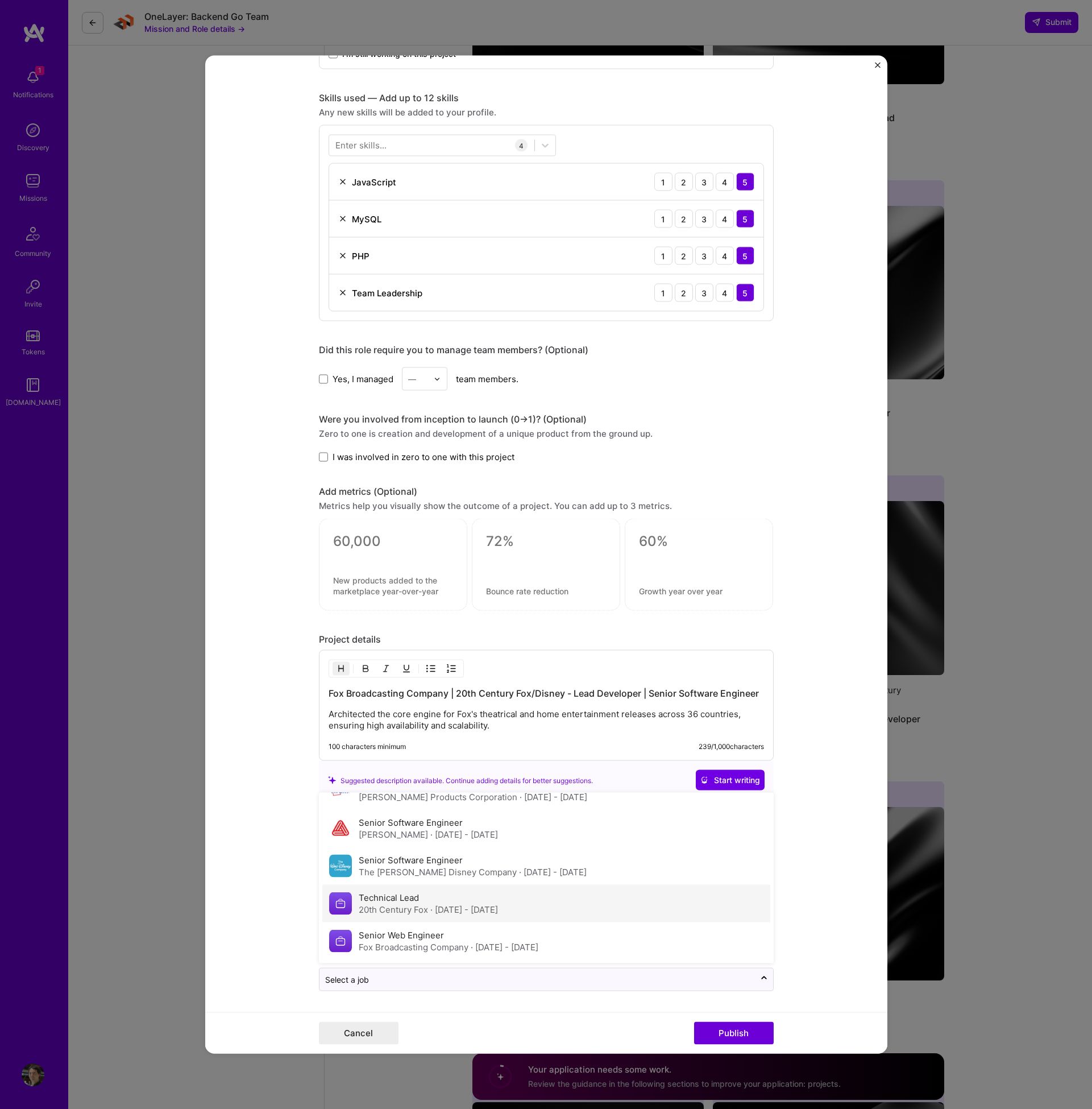
click at [680, 906] on div "Technical Lead 20th Century Fox · Jul 2015 - Dec 2019" at bounding box center [546, 903] width 448 height 37
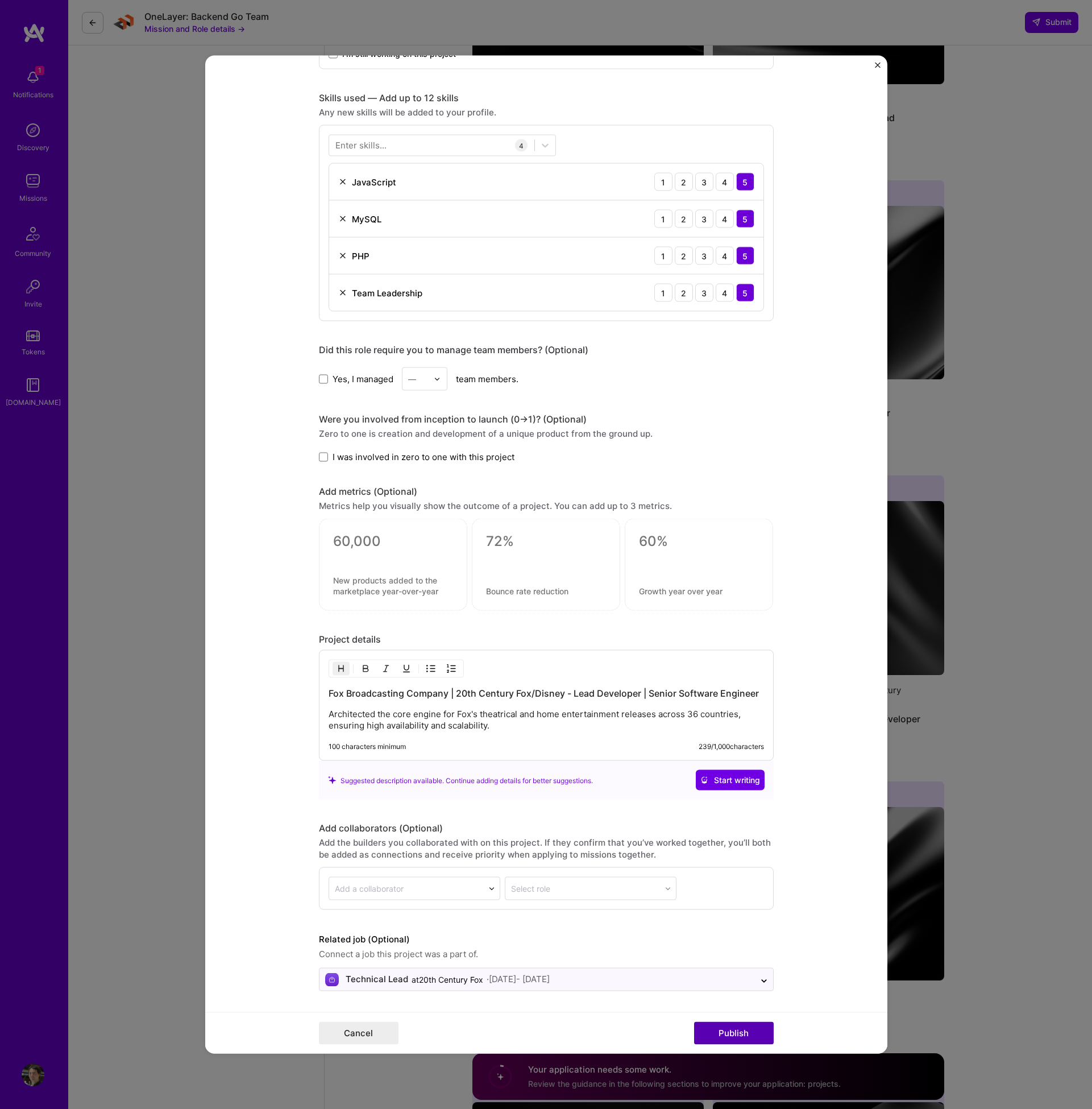
click at [720, 1031] on button "Publish" at bounding box center [734, 1033] width 80 height 22
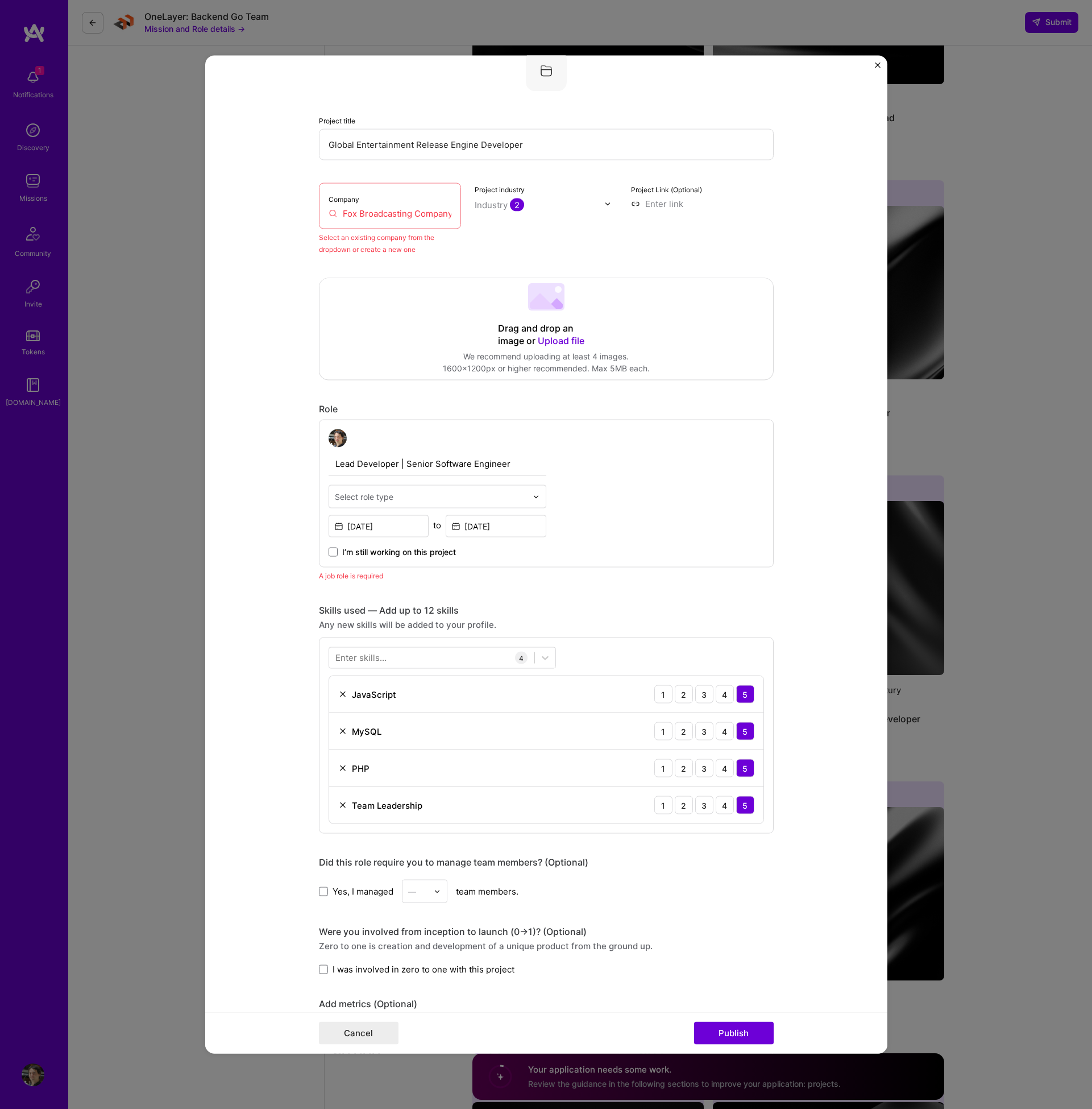
scroll to position [74, 0]
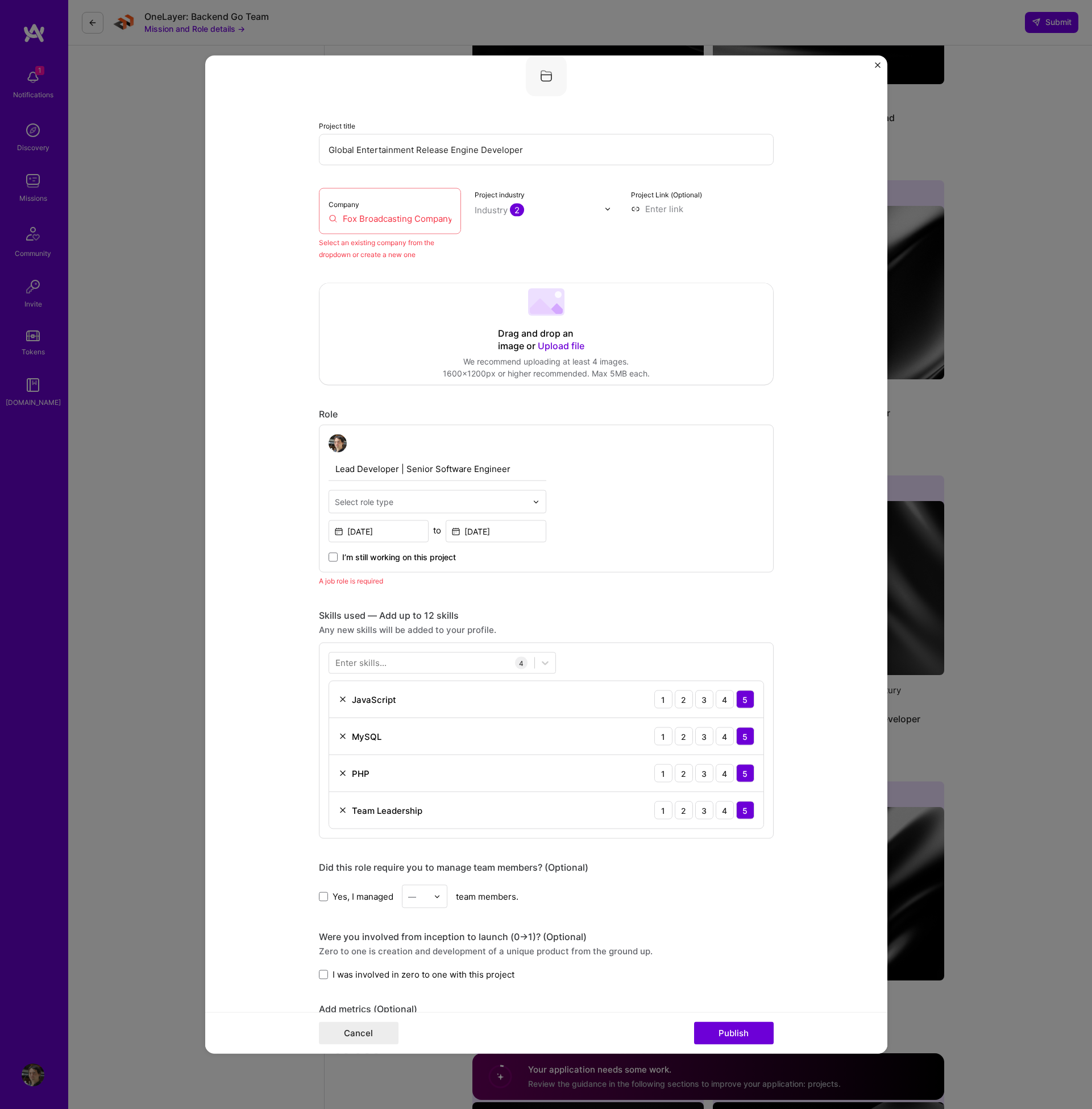
click at [423, 219] on input "Fox Broadcasting Company | 20th Century Fox/Disney" at bounding box center [390, 218] width 124 height 12
drag, startPoint x: 452, startPoint y: 221, endPoint x: 411, endPoint y: 224, distance: 41.1
click at [411, 224] on div "Company Fox Broadcasting Company | 20th Century Fox/Disney" at bounding box center [390, 211] width 142 height 46
click at [411, 224] on input "Fox Broadcasting Company | 20th Century Fox/Disney" at bounding box center [390, 218] width 124 height 12
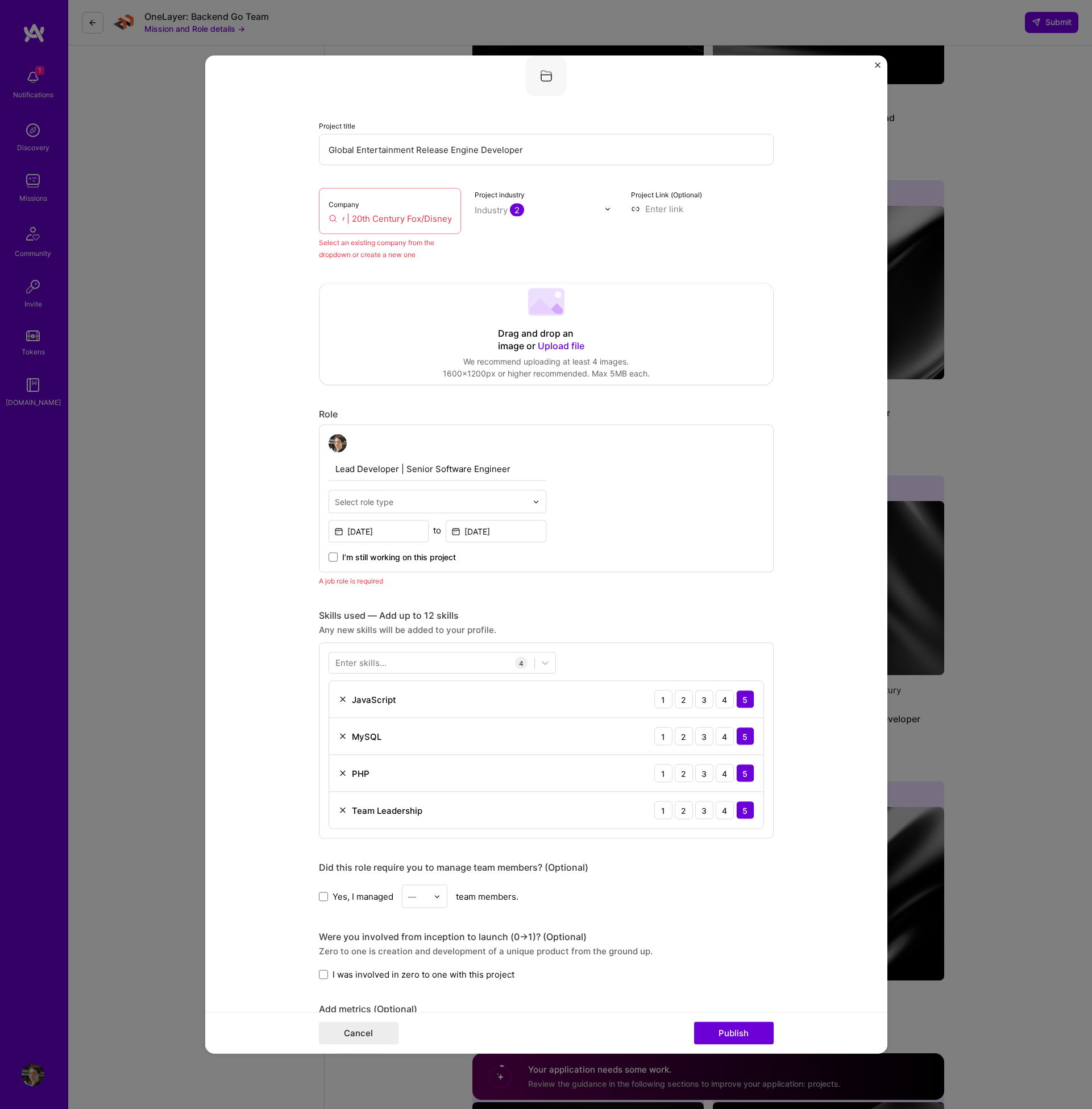
drag, startPoint x: 382, startPoint y: 223, endPoint x: 529, endPoint y: 223, distance: 147.0
click at [528, 223] on div "Company Fox Broadcasting Company | 20th Century Fox/Disney Select an existing c…" at bounding box center [546, 224] width 454 height 72
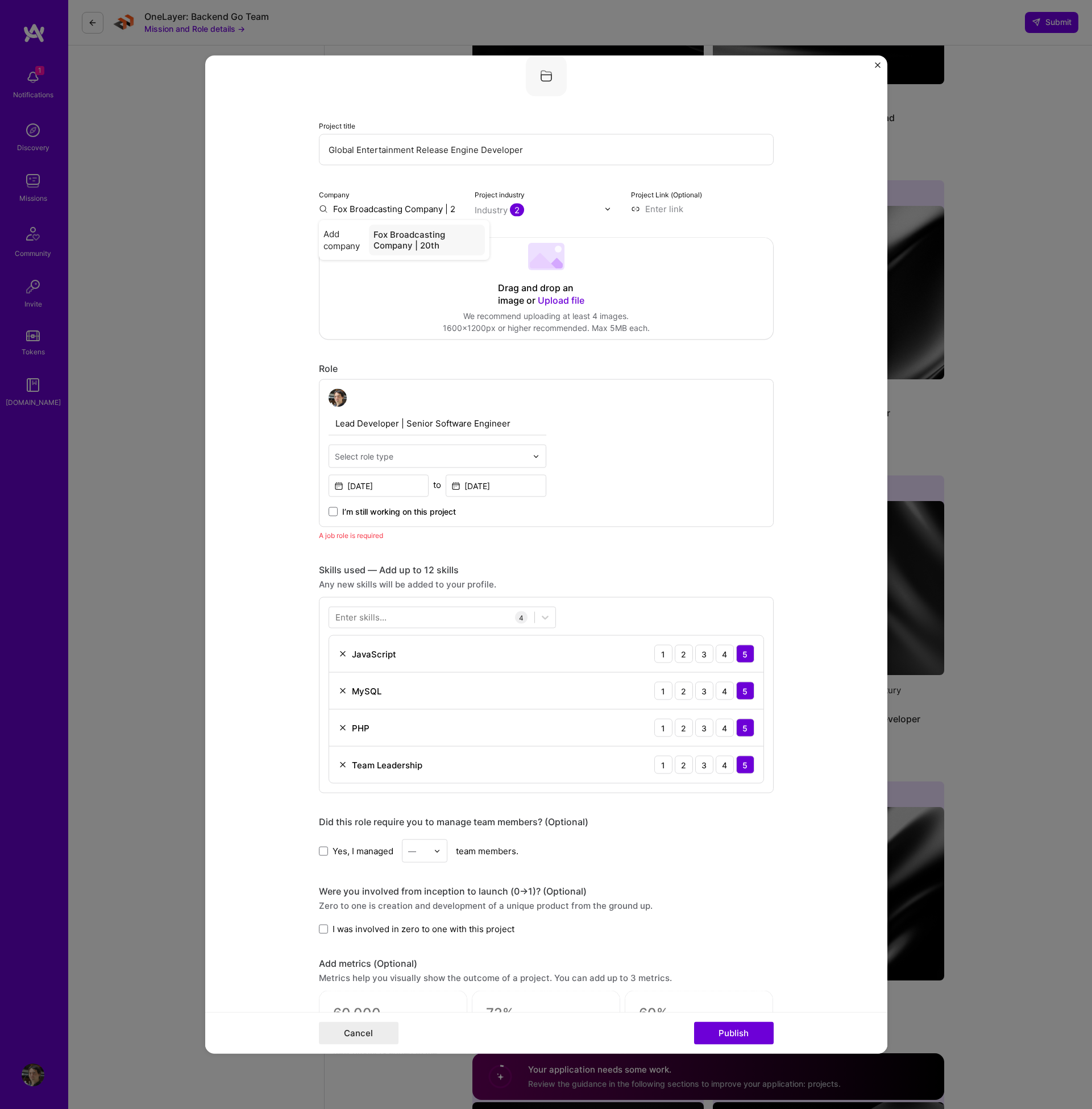
scroll to position [0, 0]
click at [426, 237] on div "FOX Broadcasting fox.com" at bounding box center [404, 236] width 171 height 32
type input "FOX Broadcasting"
click at [719, 1031] on button "Publish" at bounding box center [734, 1033] width 80 height 22
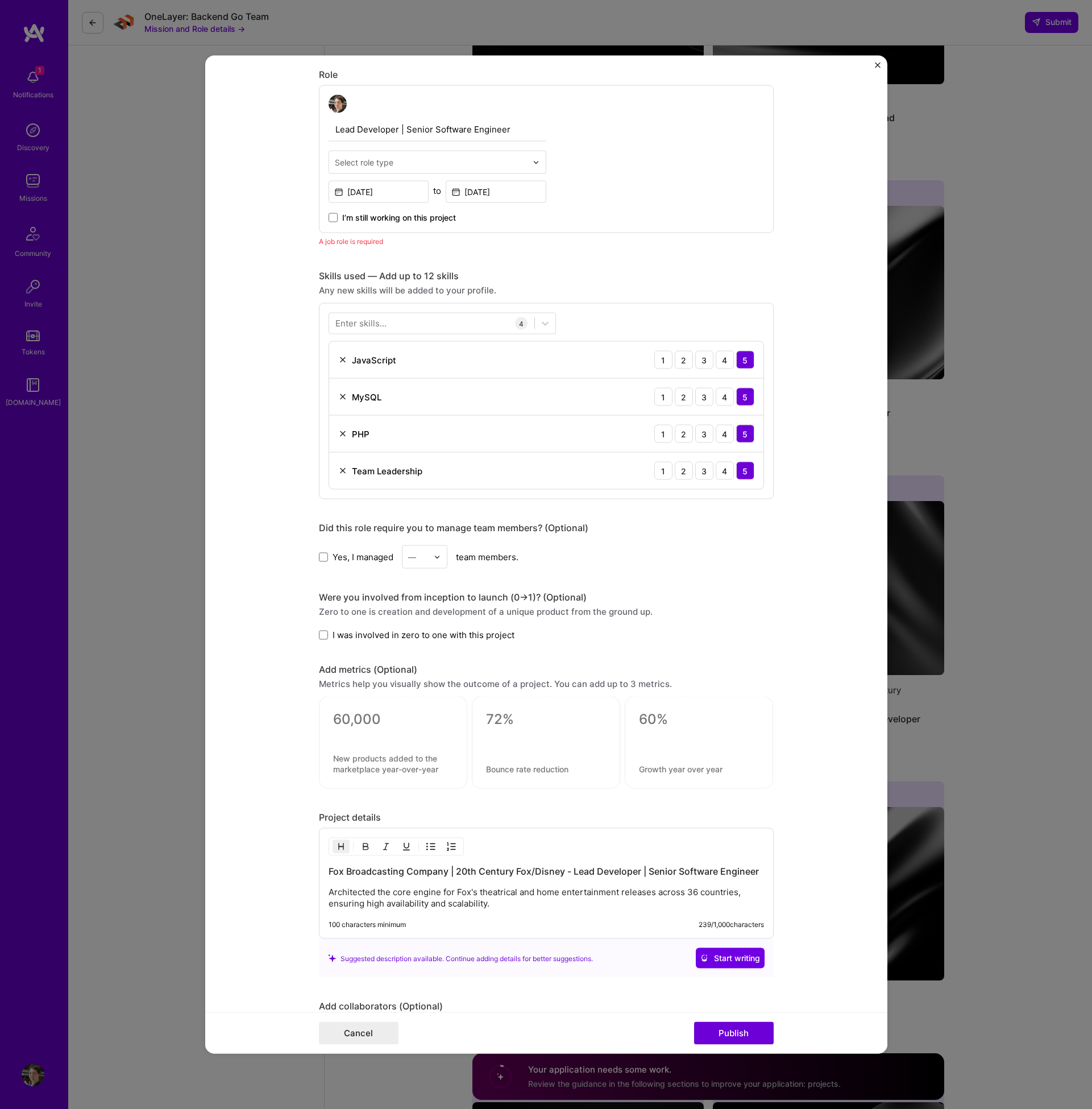
scroll to position [382, 0]
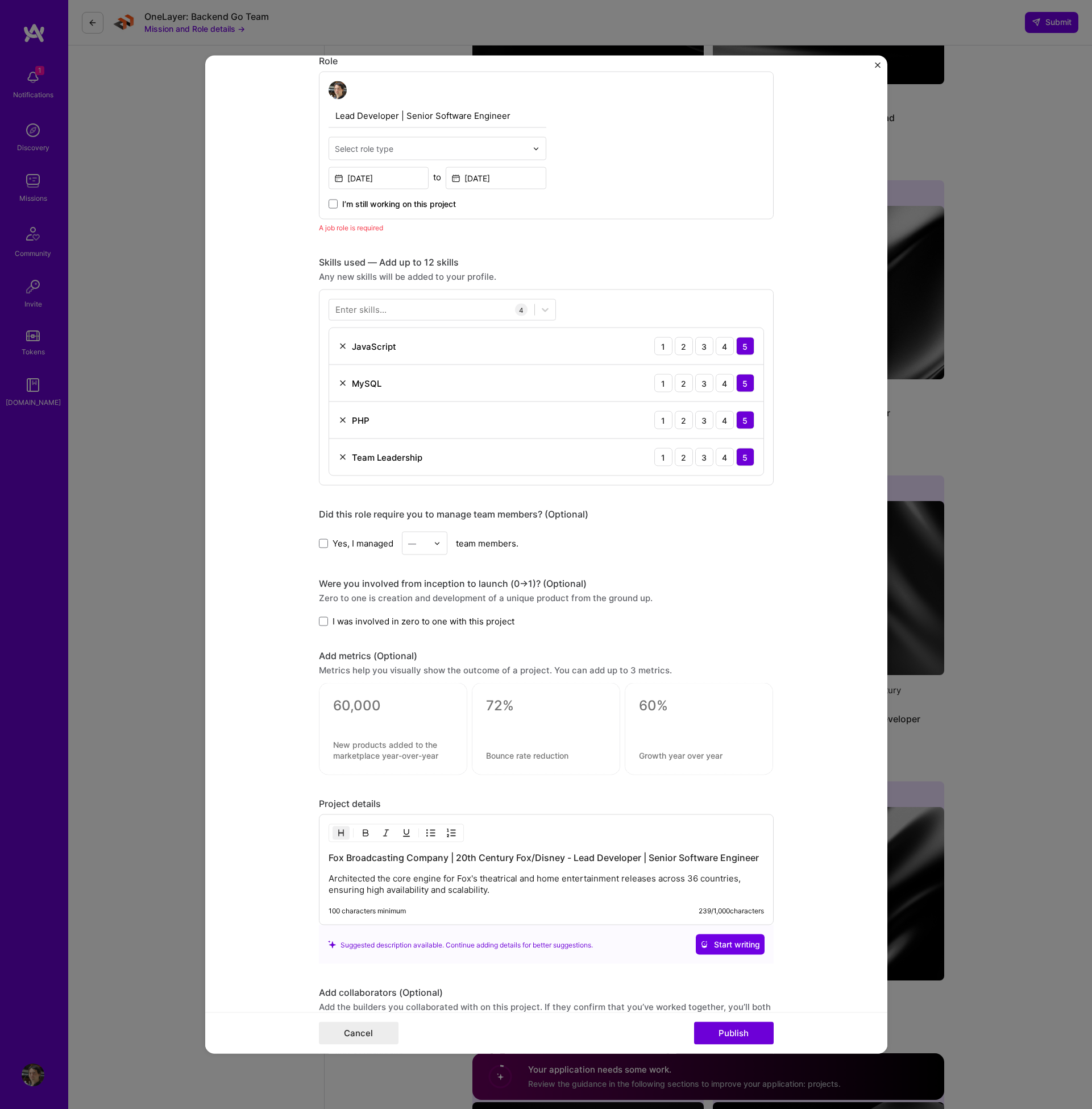
click at [419, 149] on input "text" at bounding box center [430, 148] width 192 height 12
type input "sof"
click at [424, 200] on div "Software Engineer" at bounding box center [438, 200] width 211 height 21
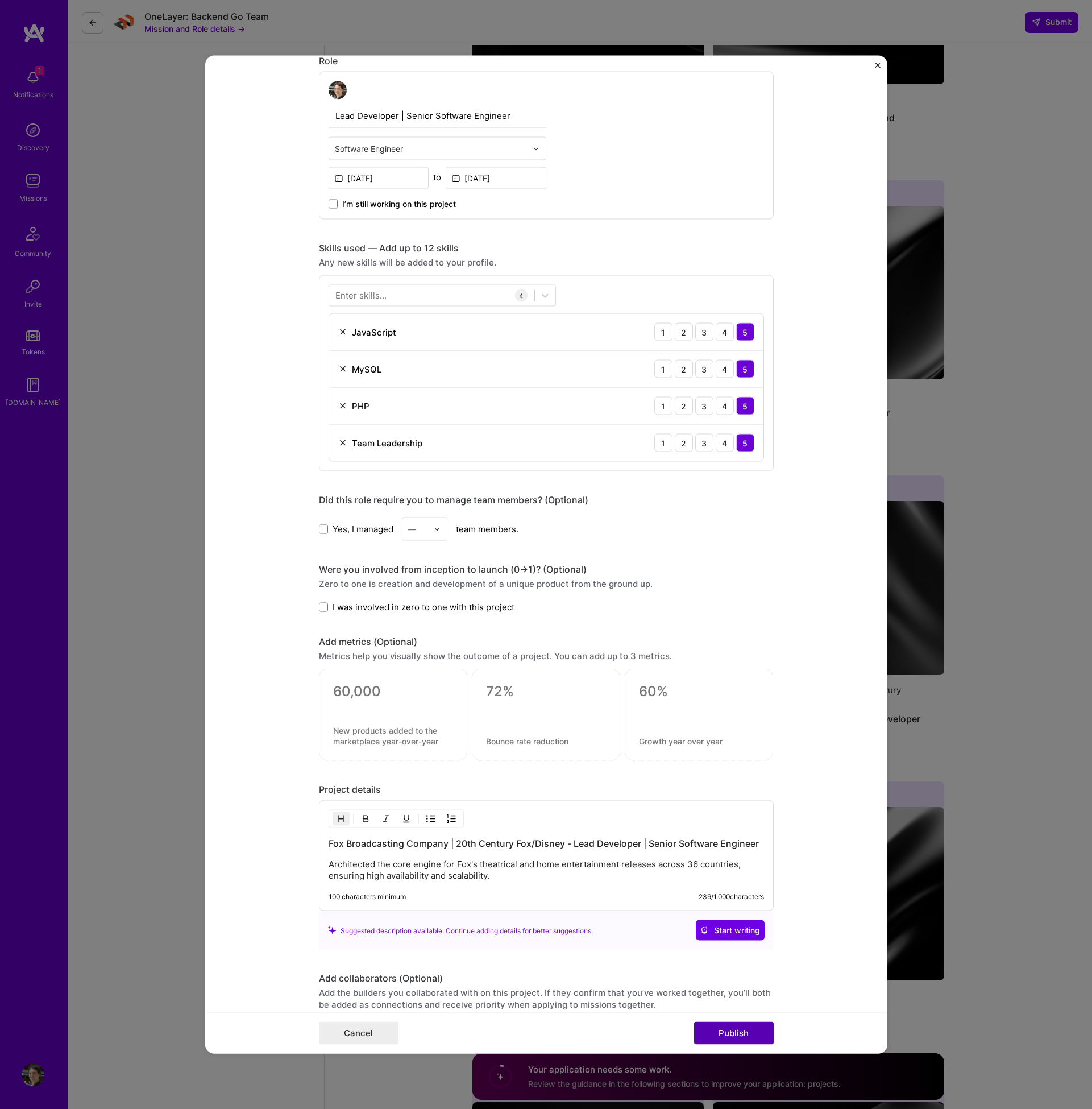
click at [746, 1033] on button "Publish" at bounding box center [734, 1033] width 80 height 22
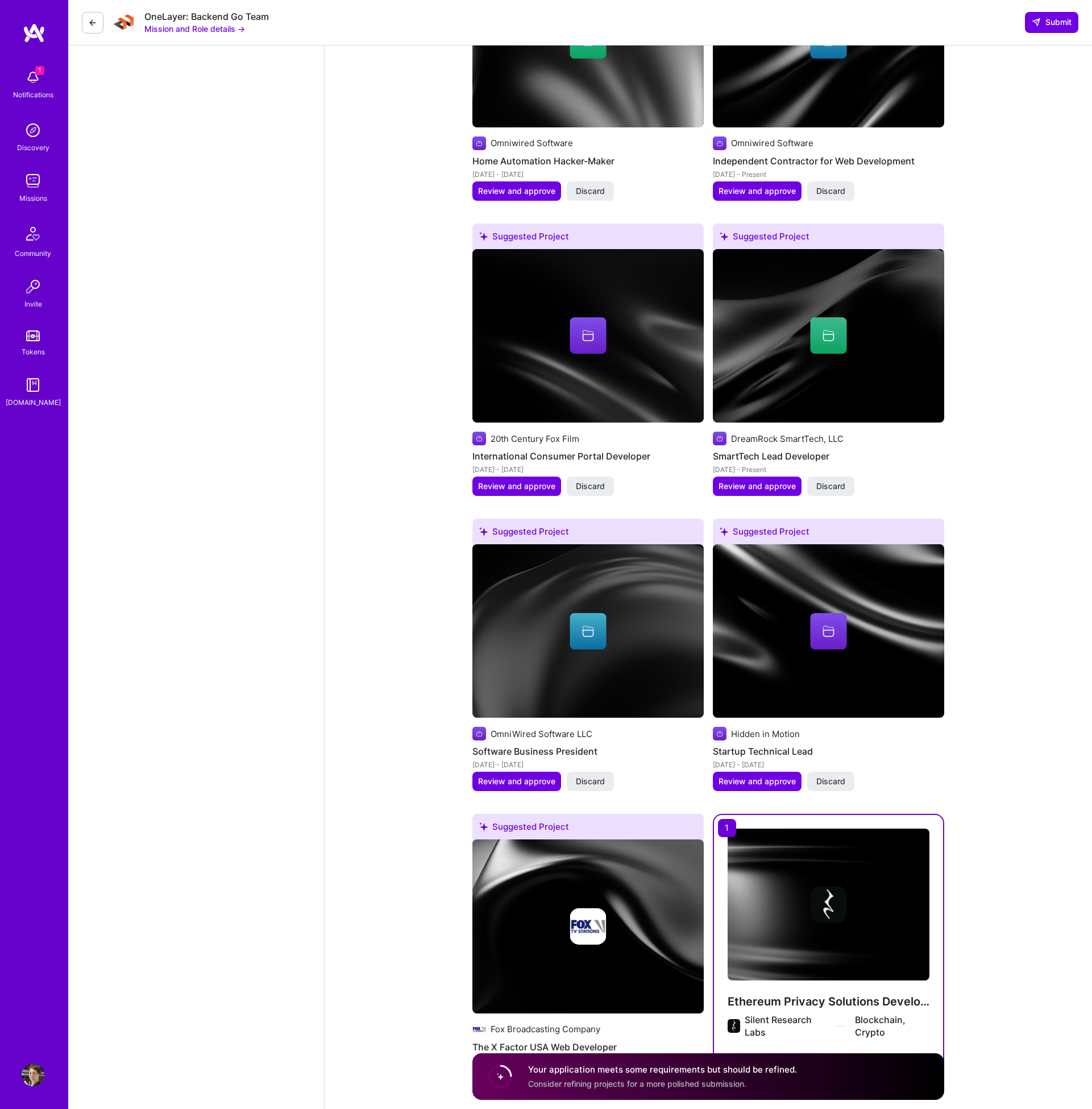
scroll to position [3514, 0]
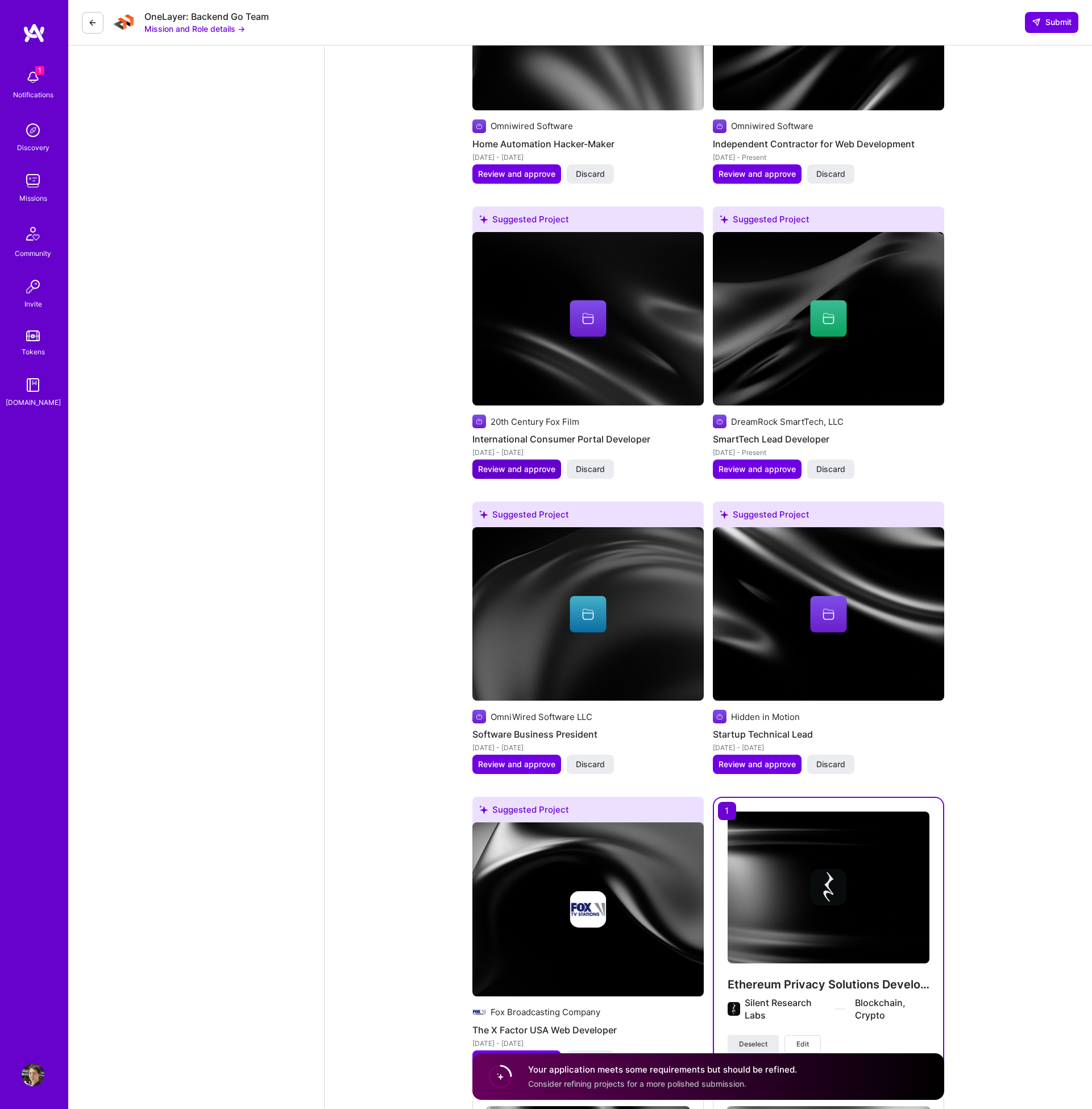
click at [530, 463] on span "Review and approve" at bounding box center [516, 469] width 77 height 12
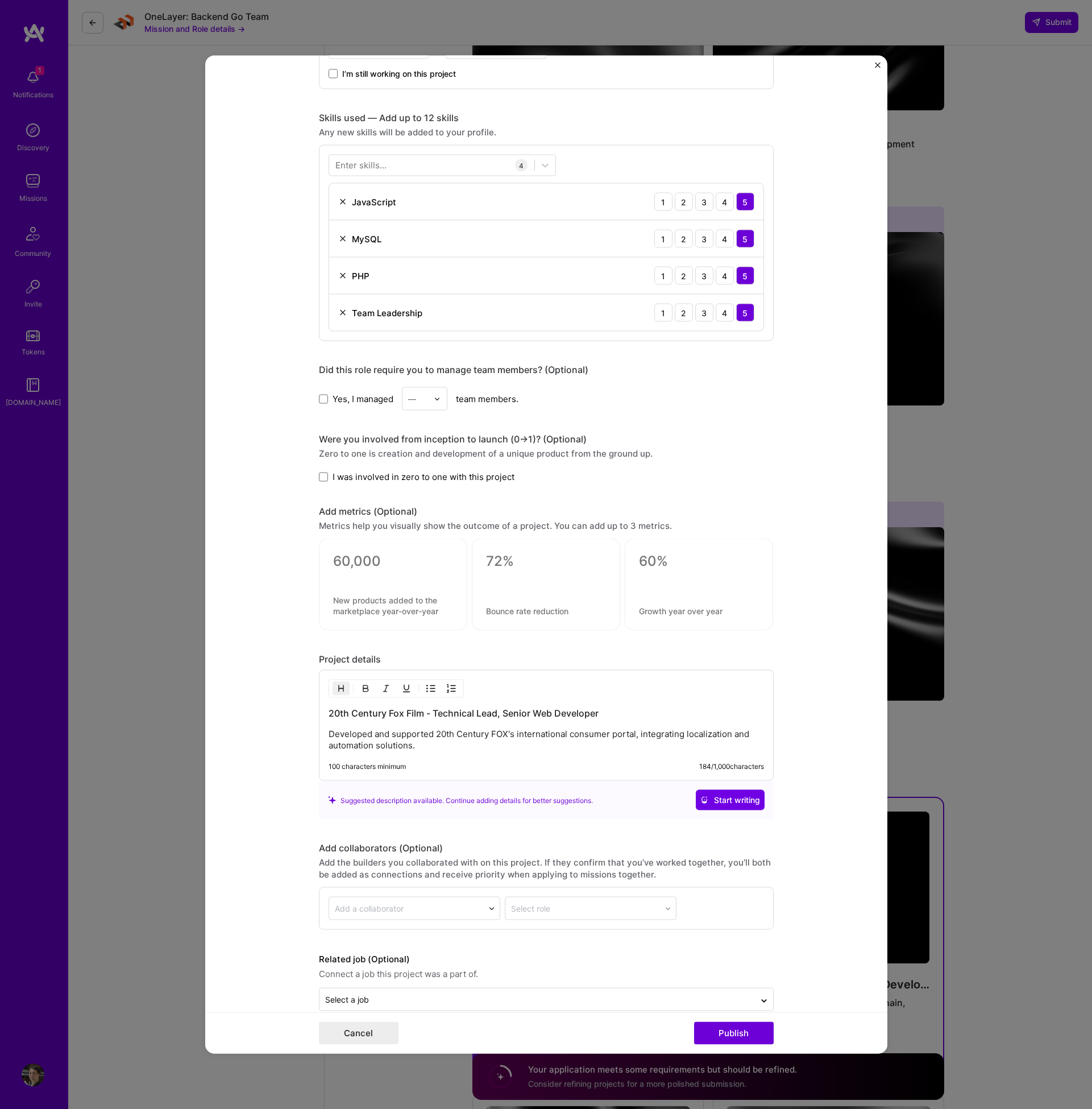
scroll to position [525, 0]
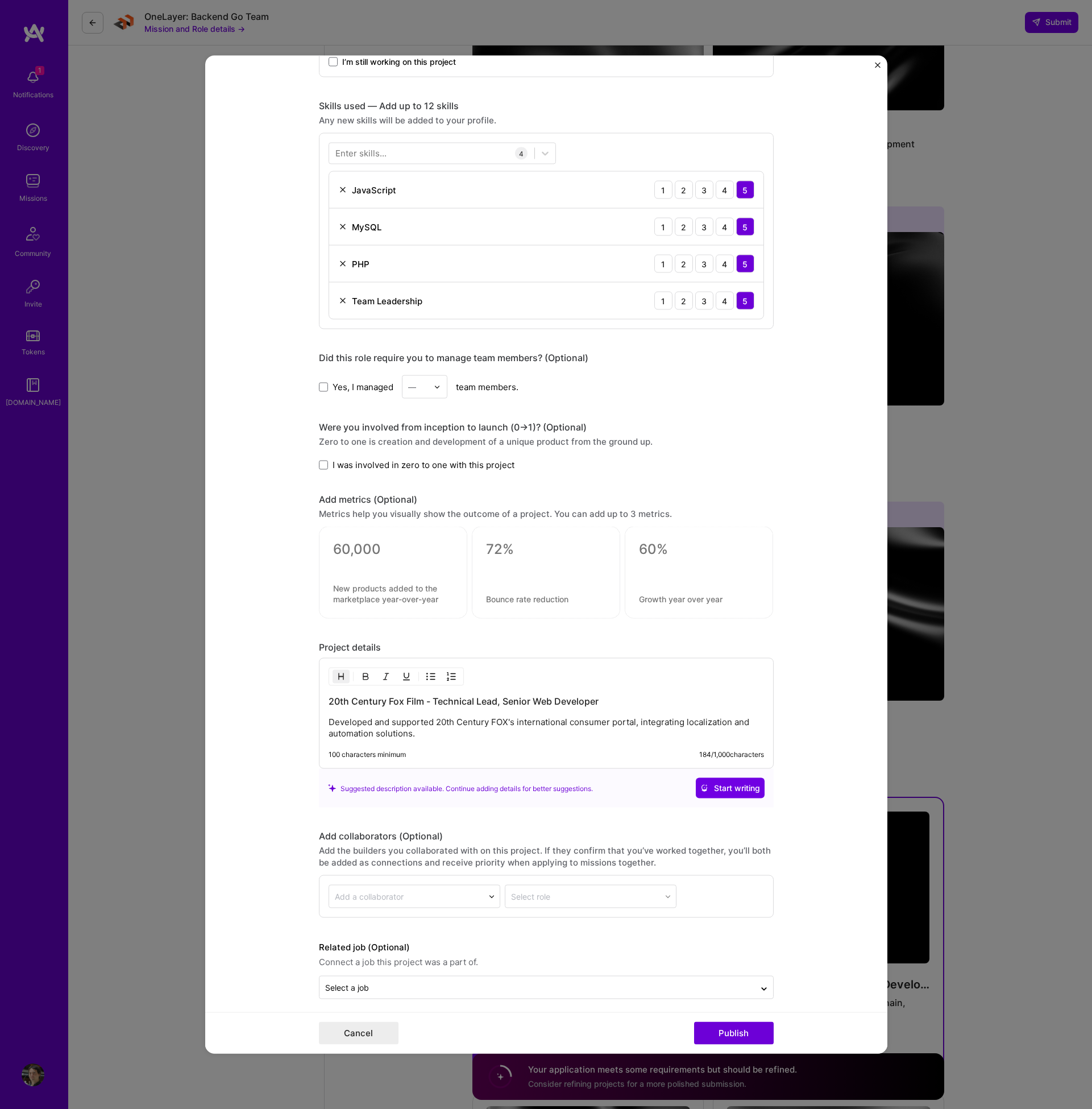
click at [876, 67] on img "Close" at bounding box center [878, 65] width 6 height 6
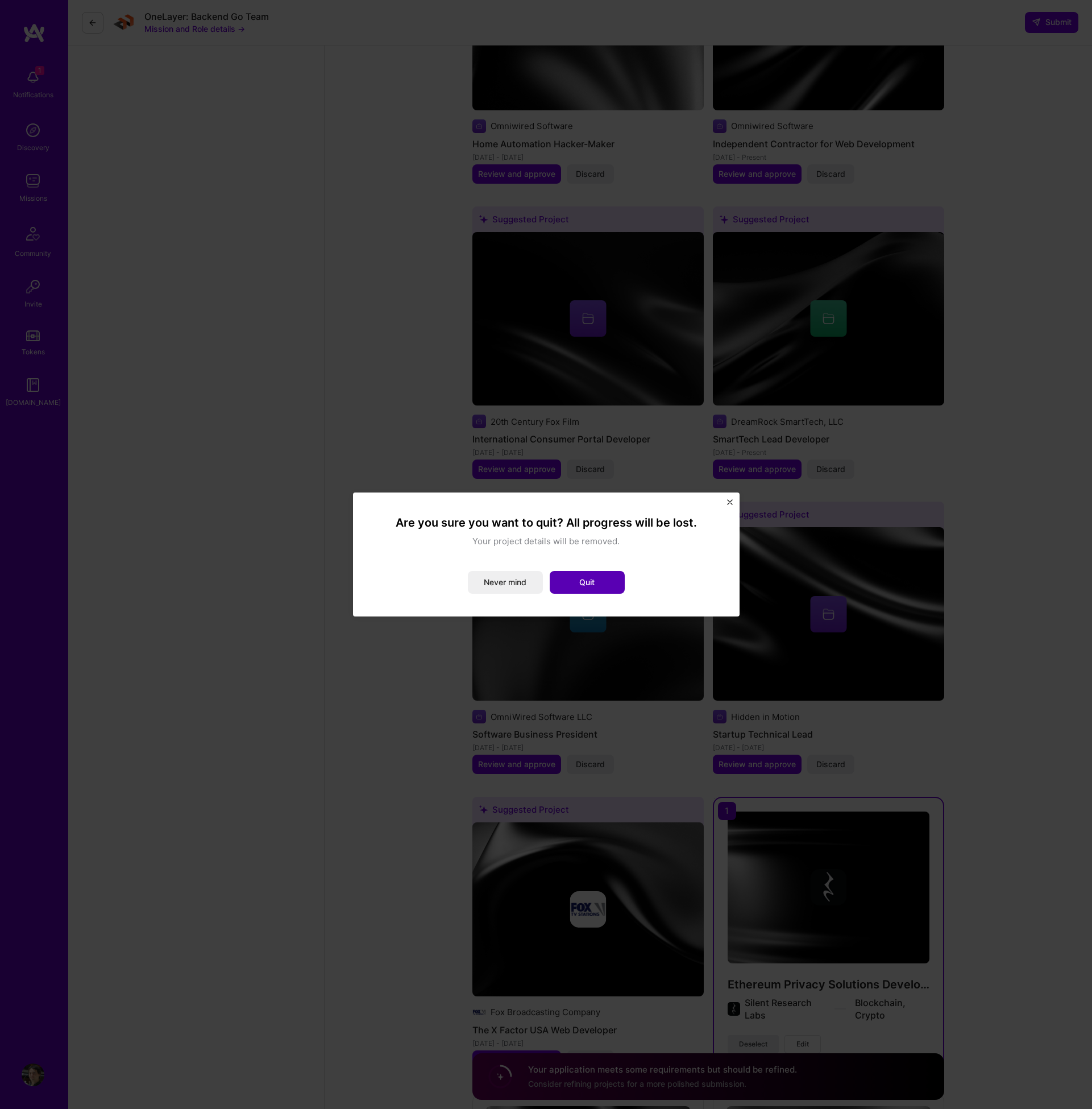
click at [566, 583] on button "Quit" at bounding box center [587, 581] width 75 height 22
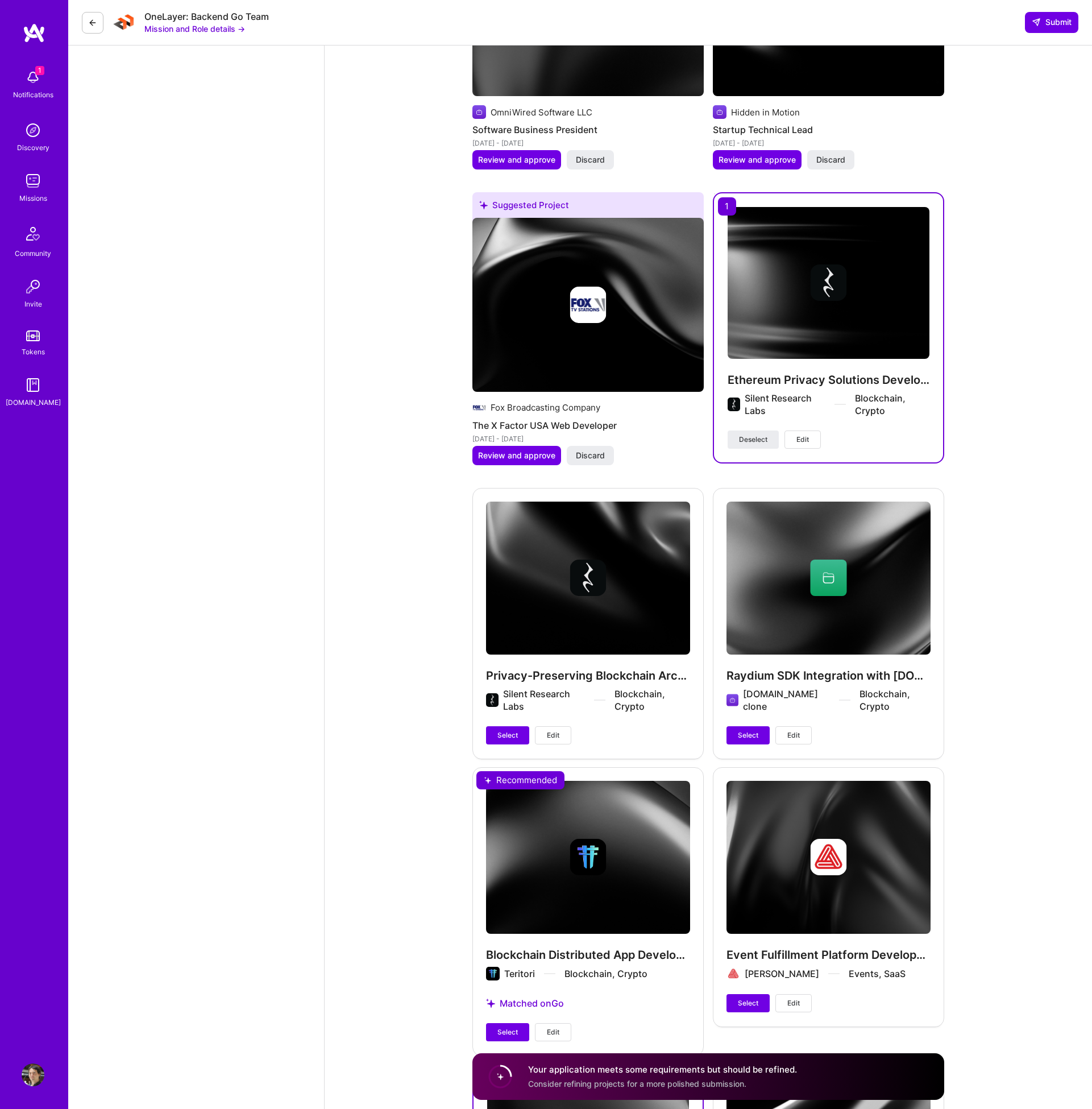
scroll to position [4148, 0]
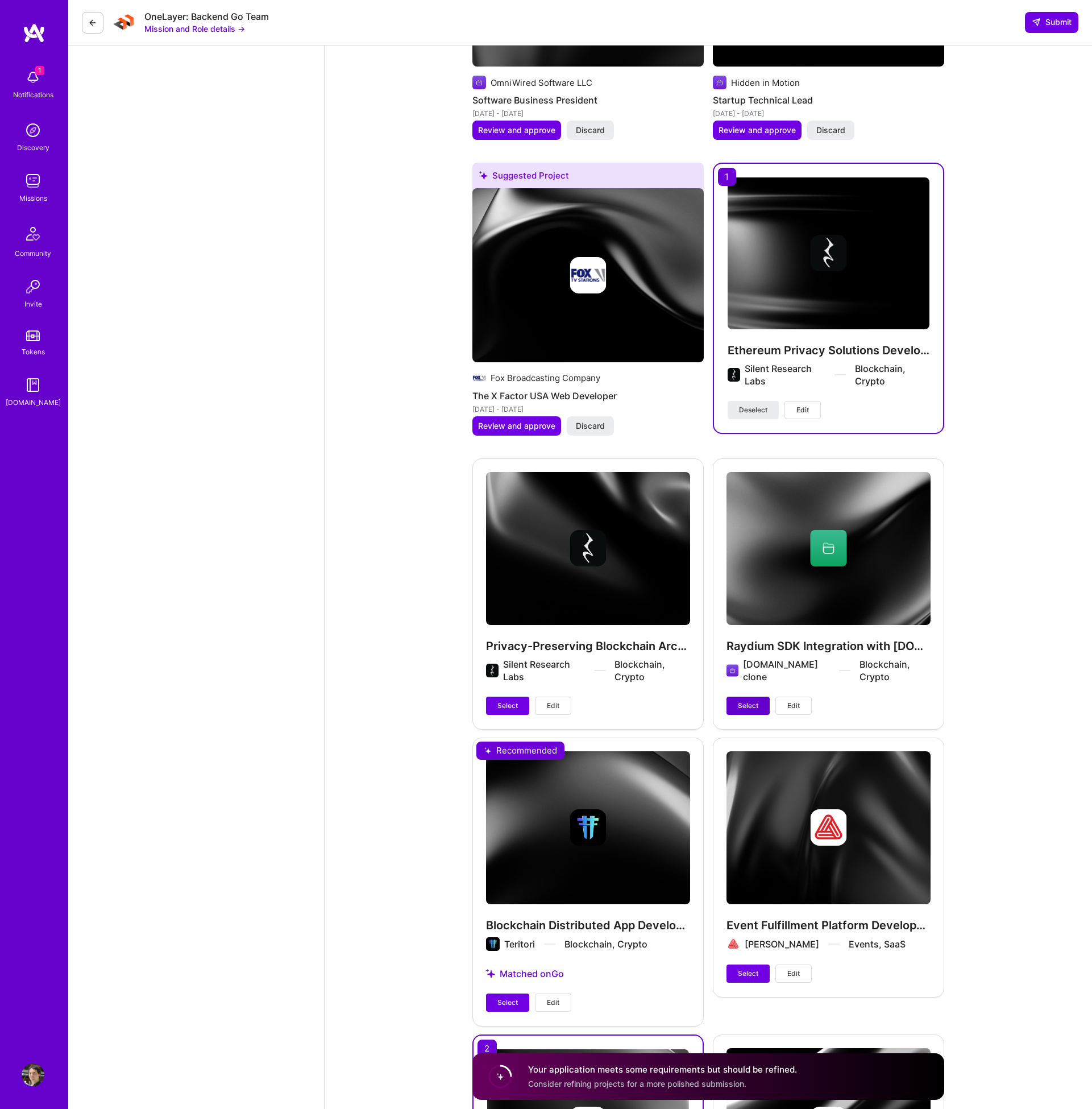
click at [760, 696] on button "Select" at bounding box center [748, 705] width 43 height 19
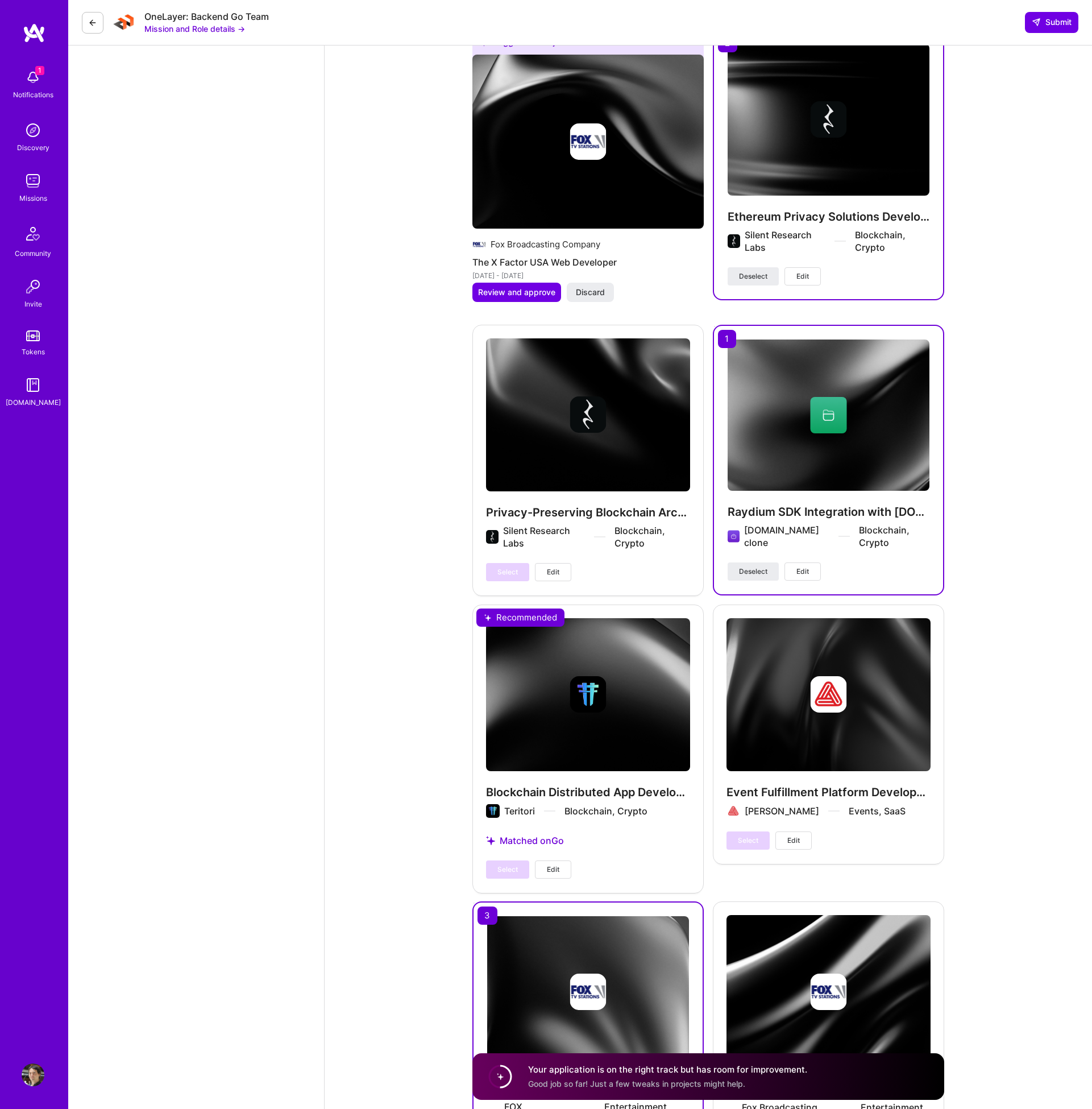
scroll to position [4276, 0]
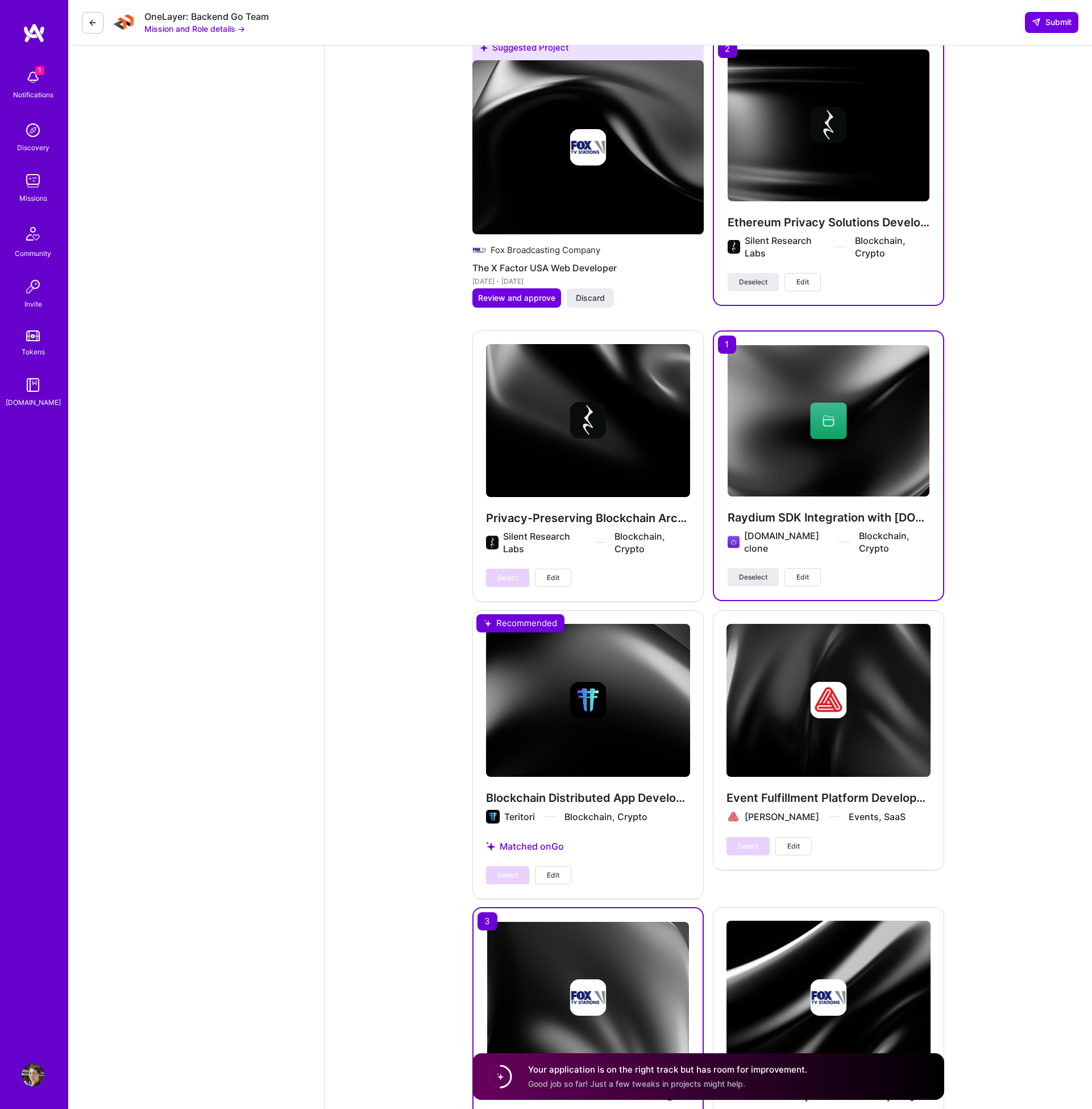
click at [806, 573] on span "Edit" at bounding box center [802, 577] width 13 height 10
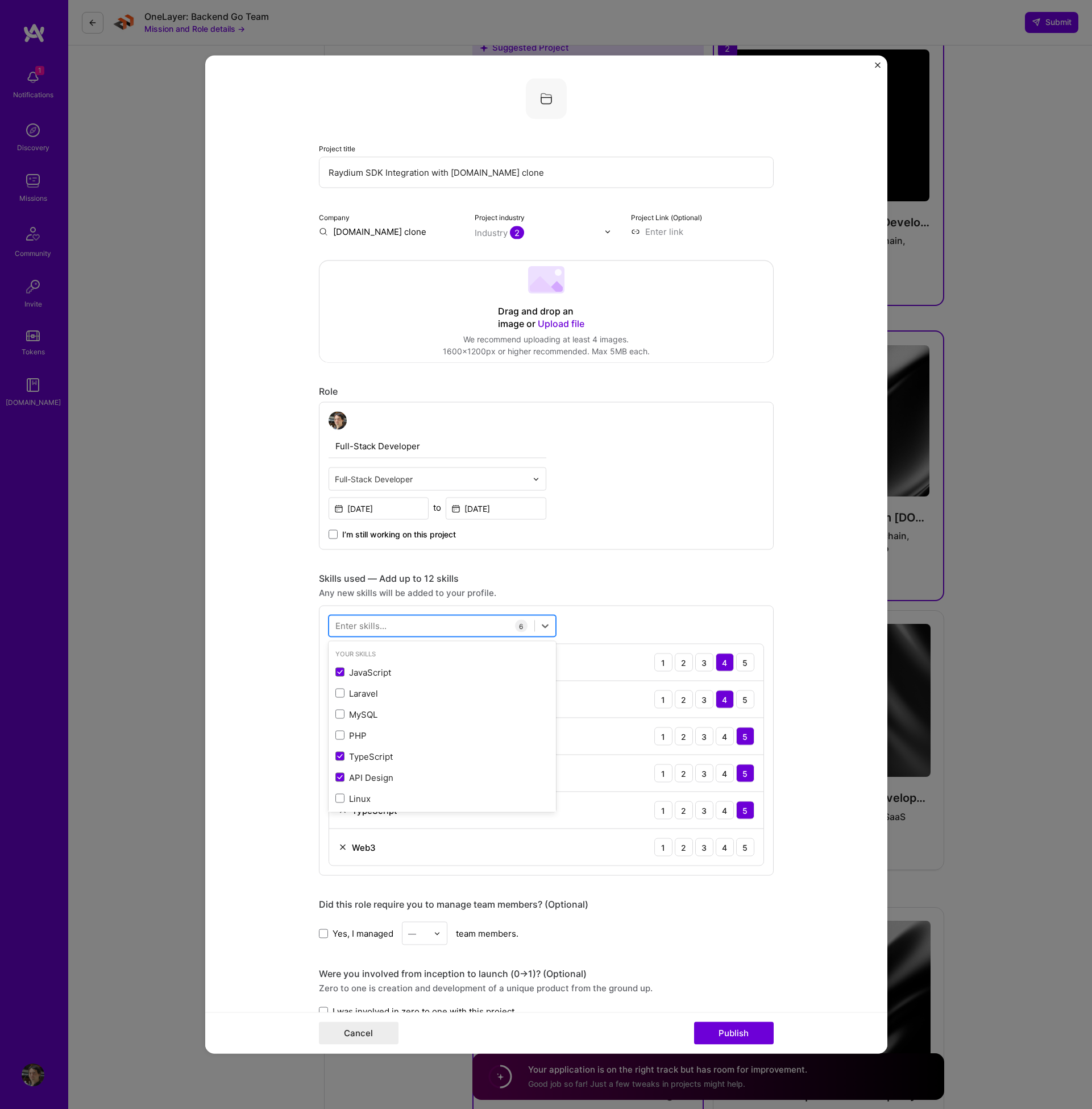
click at [432, 628] on div at bounding box center [432, 625] width 205 height 19
click at [340, 672] on span at bounding box center [339, 672] width 9 height 9
click at [0, 0] on input "checkbox" at bounding box center [0, 0] width 0 height 0
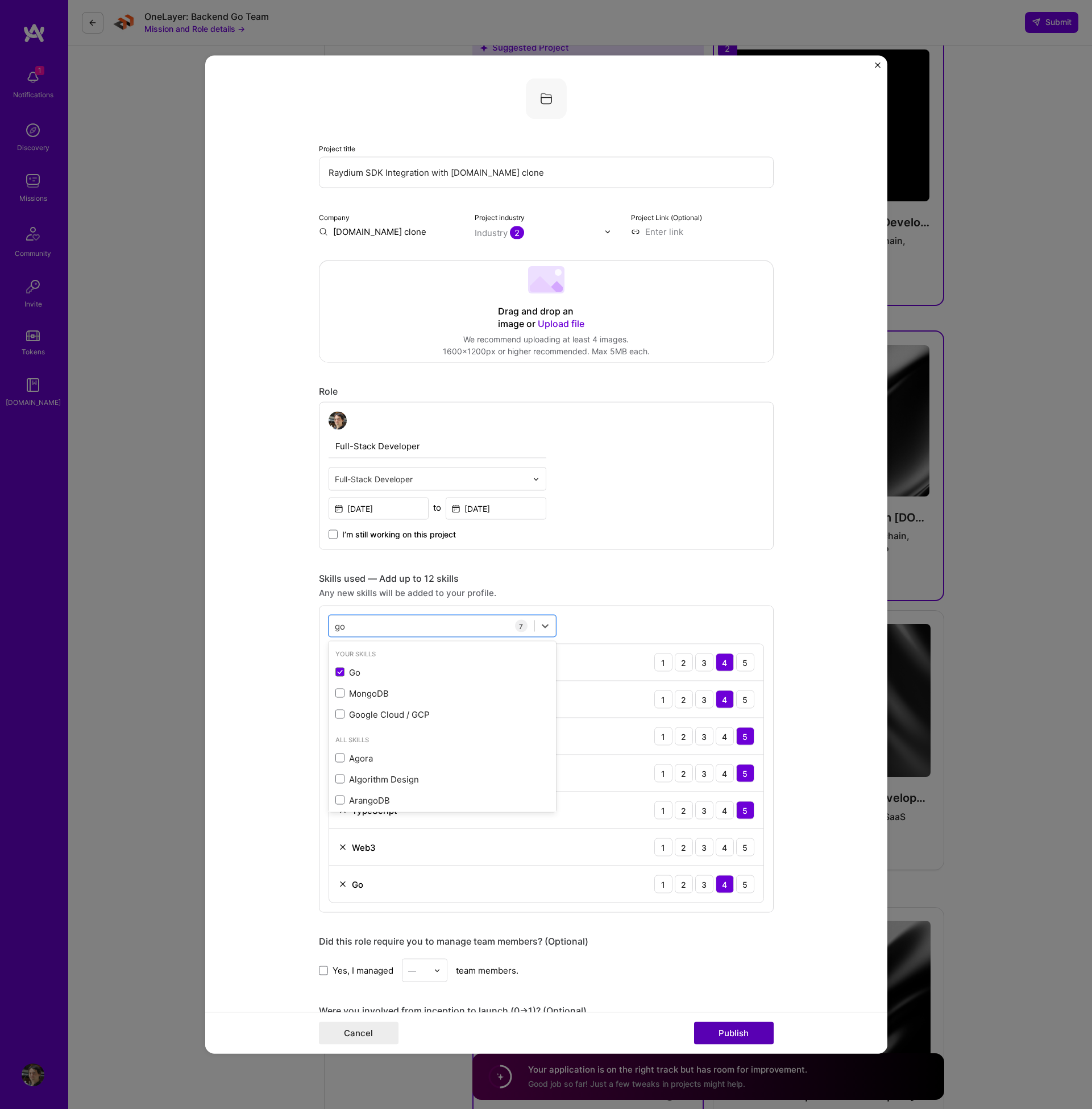
type input "go"
click at [721, 1028] on button "Publish" at bounding box center [734, 1033] width 80 height 22
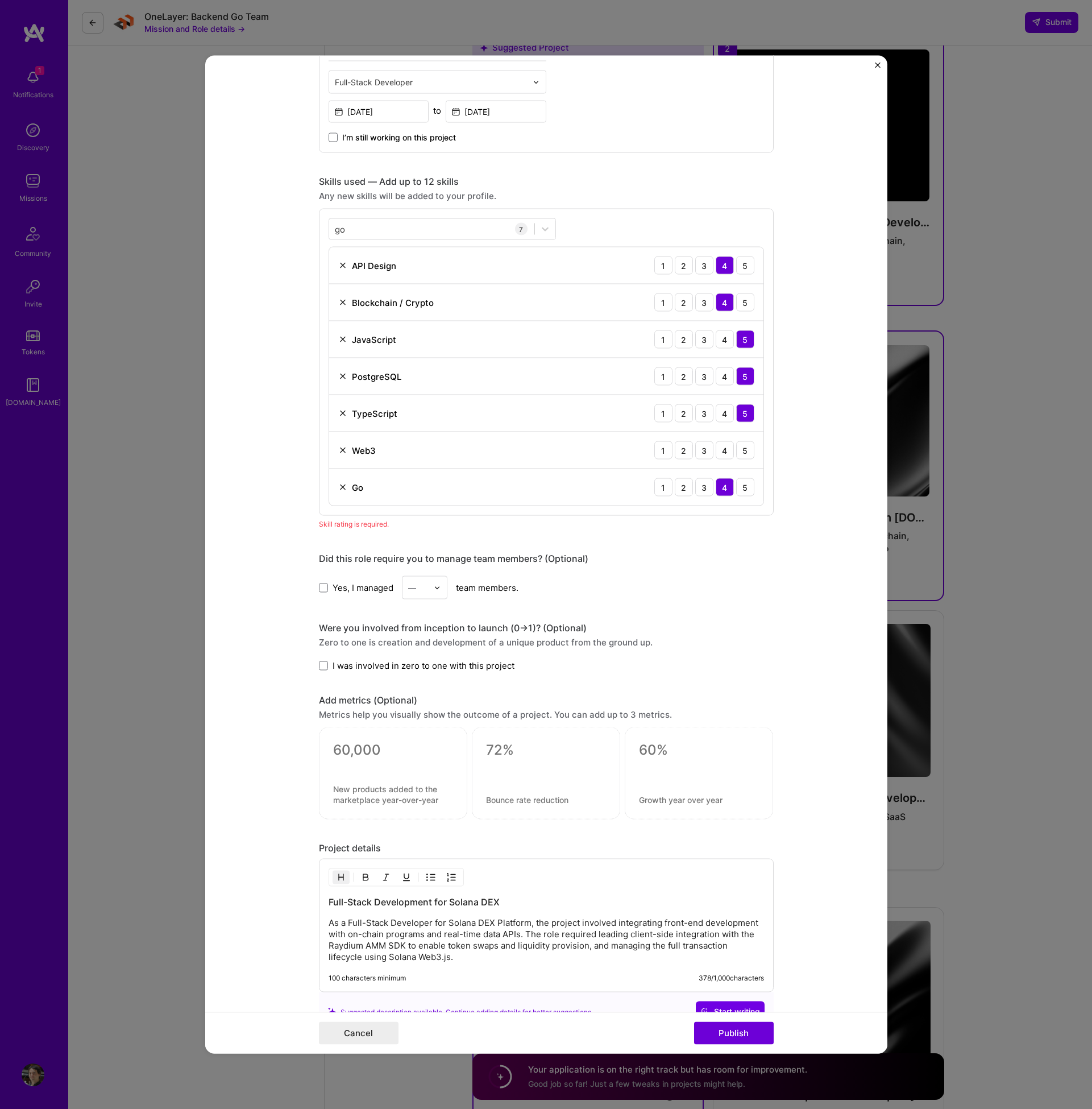
scroll to position [518, 0]
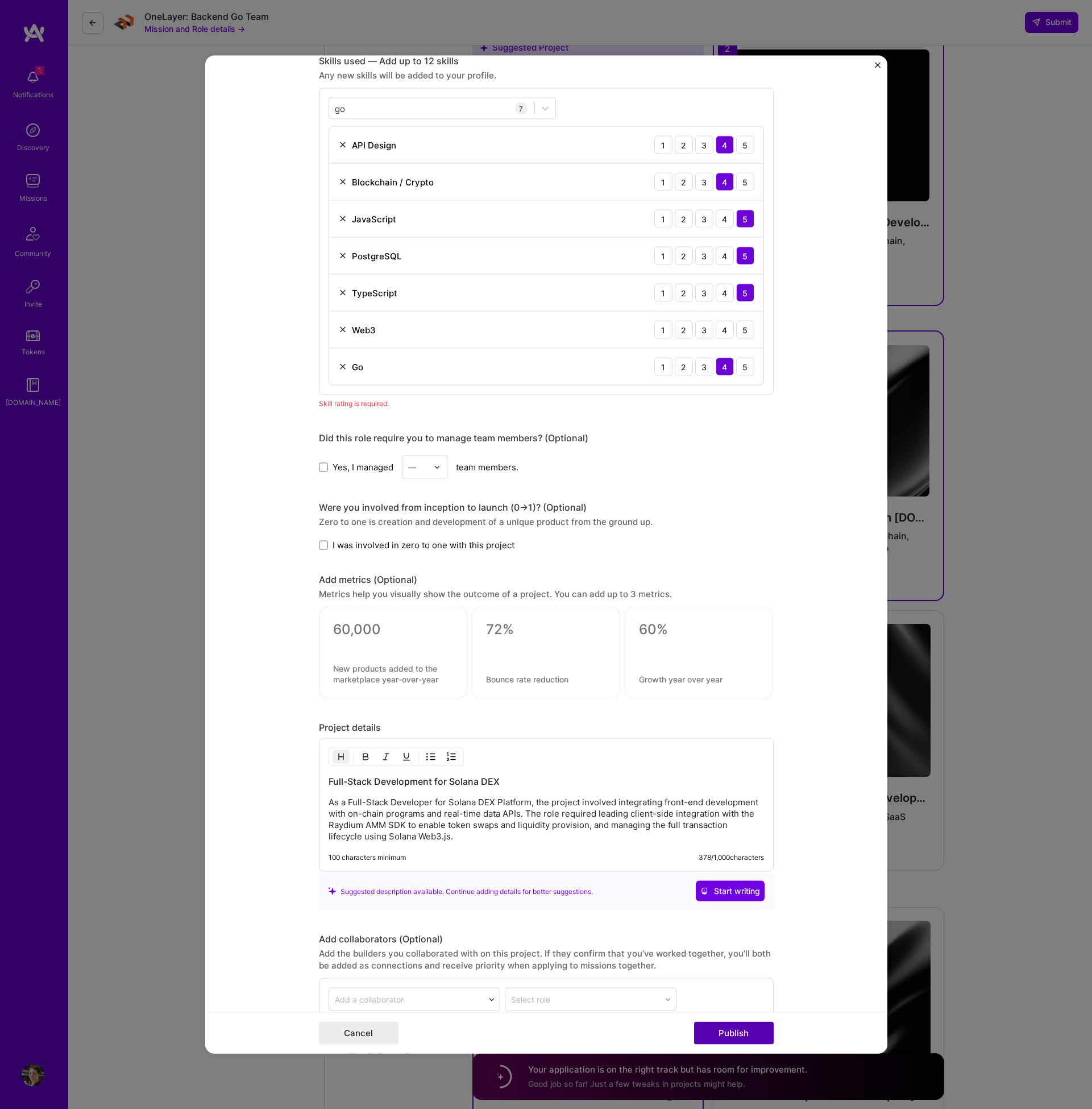
click at [734, 1036] on button "Publish" at bounding box center [734, 1033] width 80 height 22
click at [737, 330] on div "5" at bounding box center [745, 330] width 19 height 19
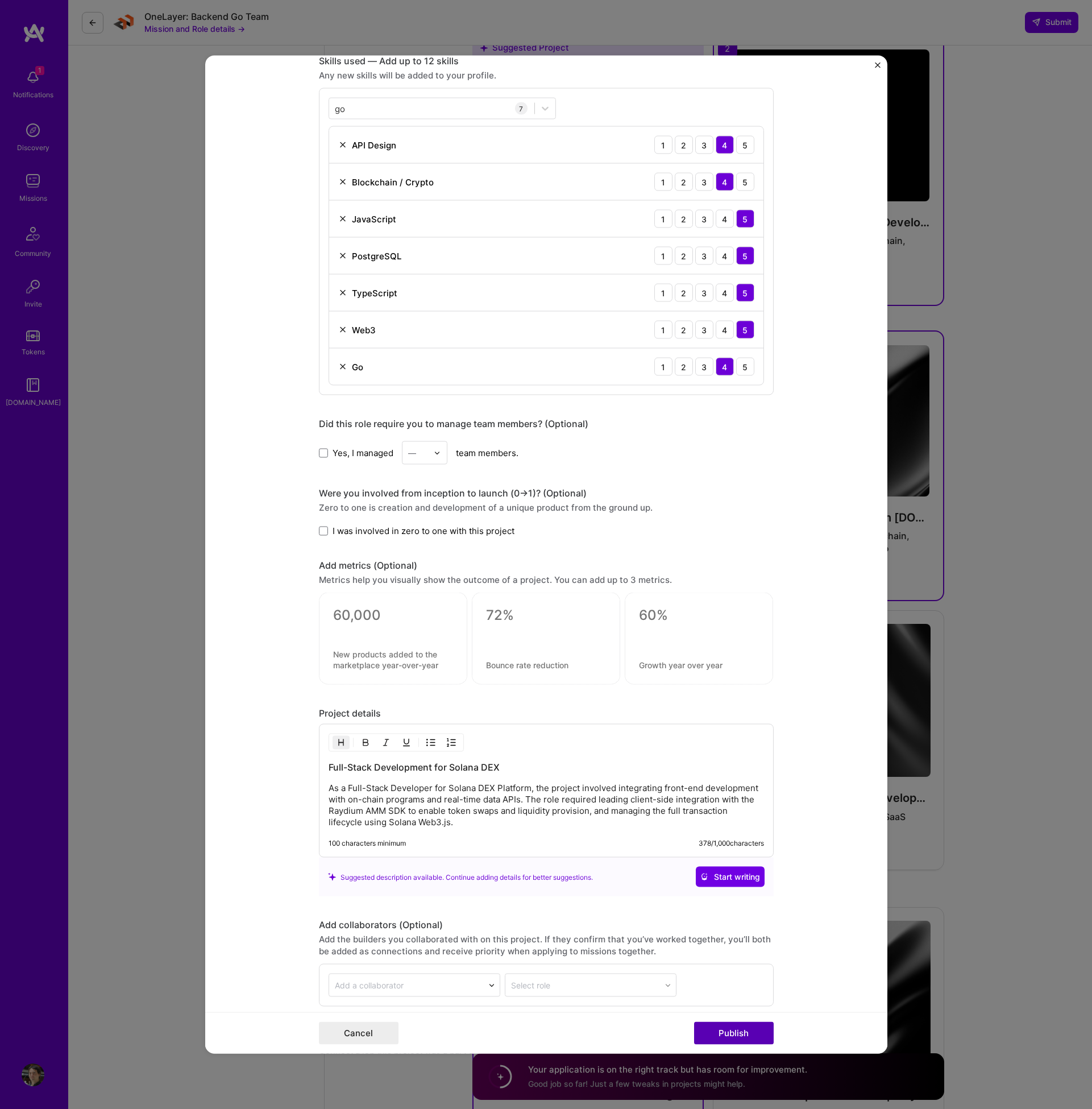
click at [730, 1038] on button "Publish" at bounding box center [734, 1033] width 80 height 22
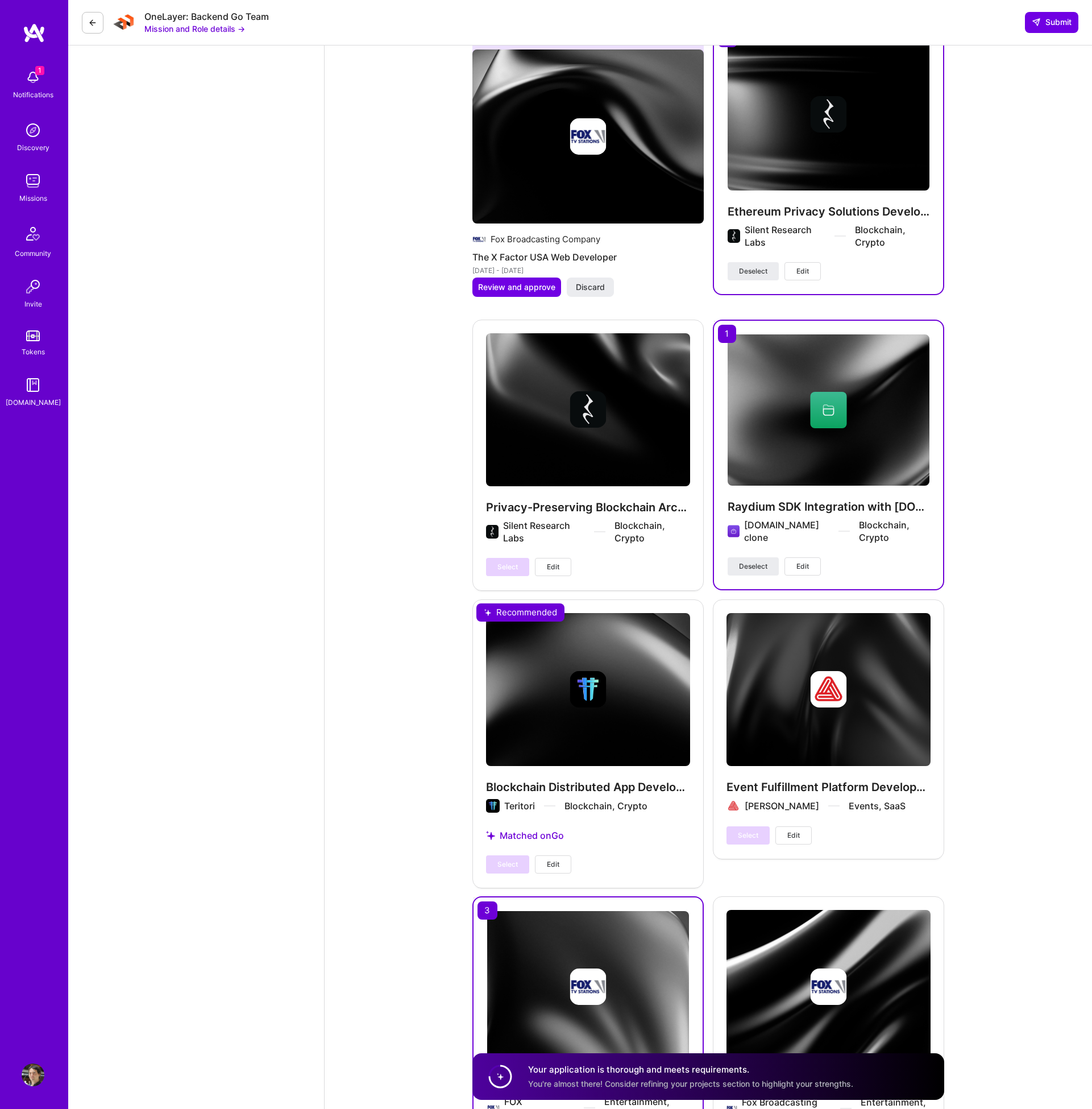
scroll to position [4302, 0]
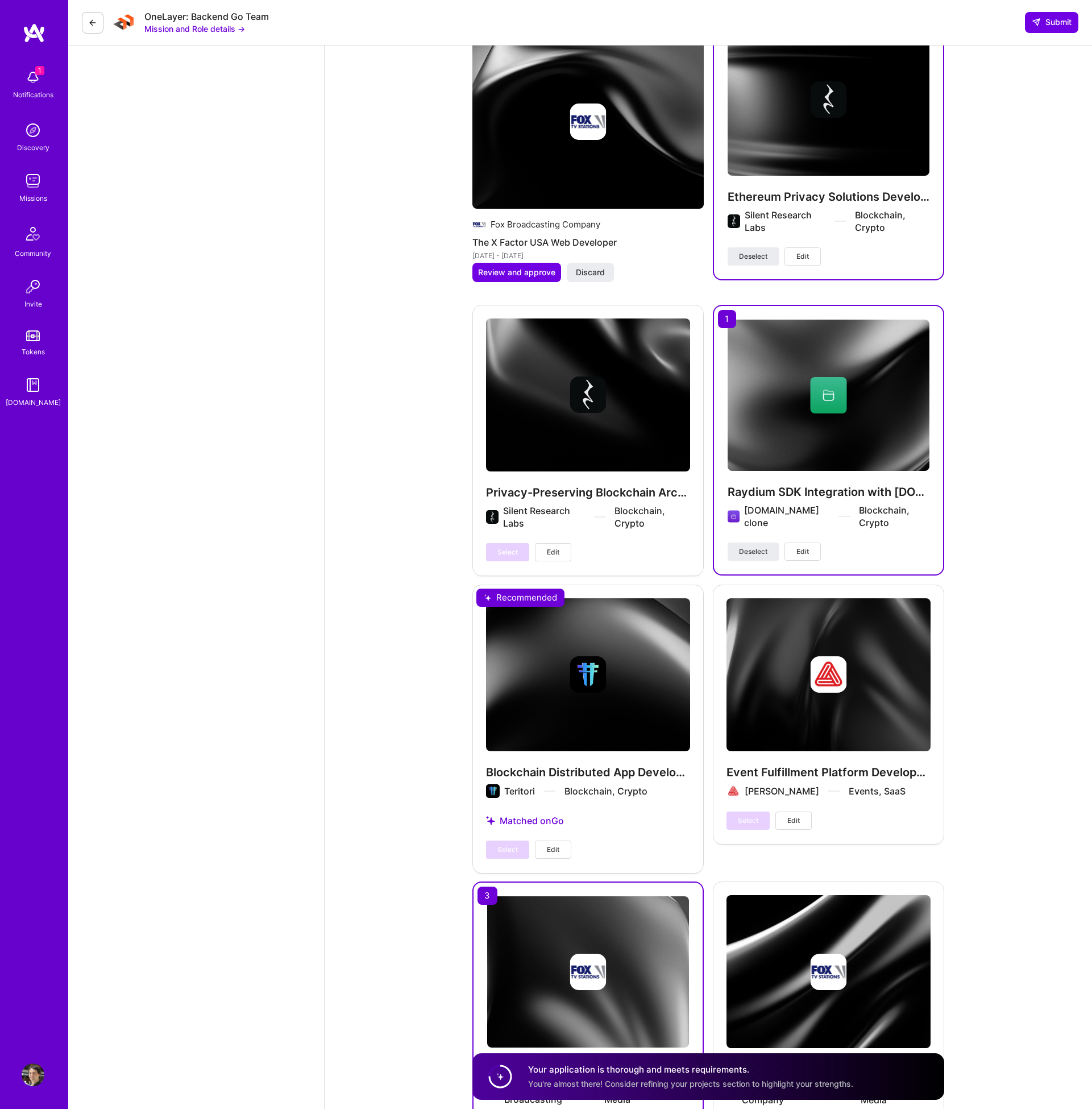
click at [600, 812] on div "Blockchain Distributed App Development Teritori Blockchain, Crypto Matched on G…" at bounding box center [588, 728] width 231 height 288
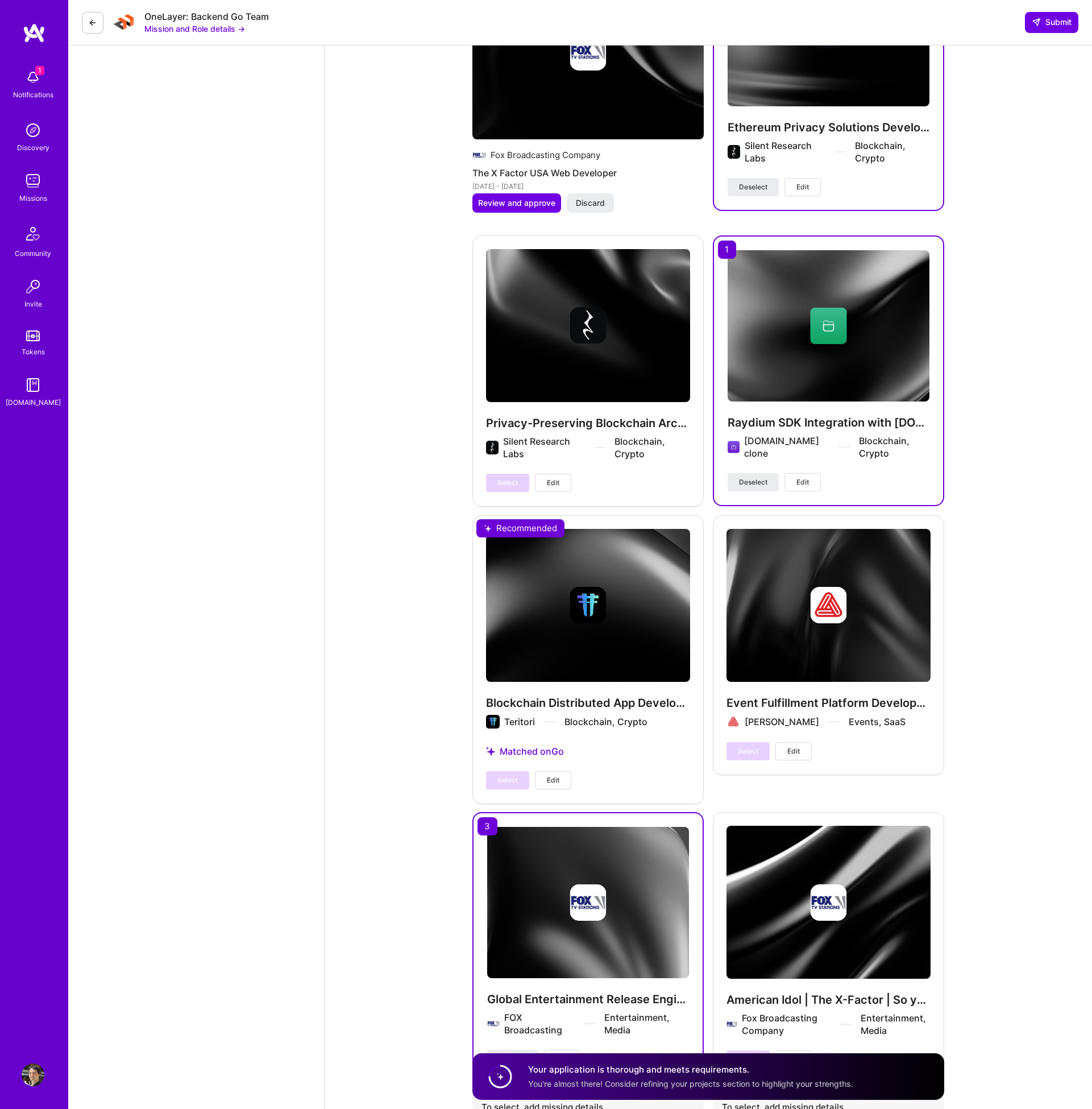
click at [497, 772] on div "Select Edit" at bounding box center [528, 780] width 85 height 19
click at [501, 772] on div "Select Edit" at bounding box center [528, 780] width 85 height 19
click at [523, 772] on div "Select Edit" at bounding box center [528, 780] width 85 height 19
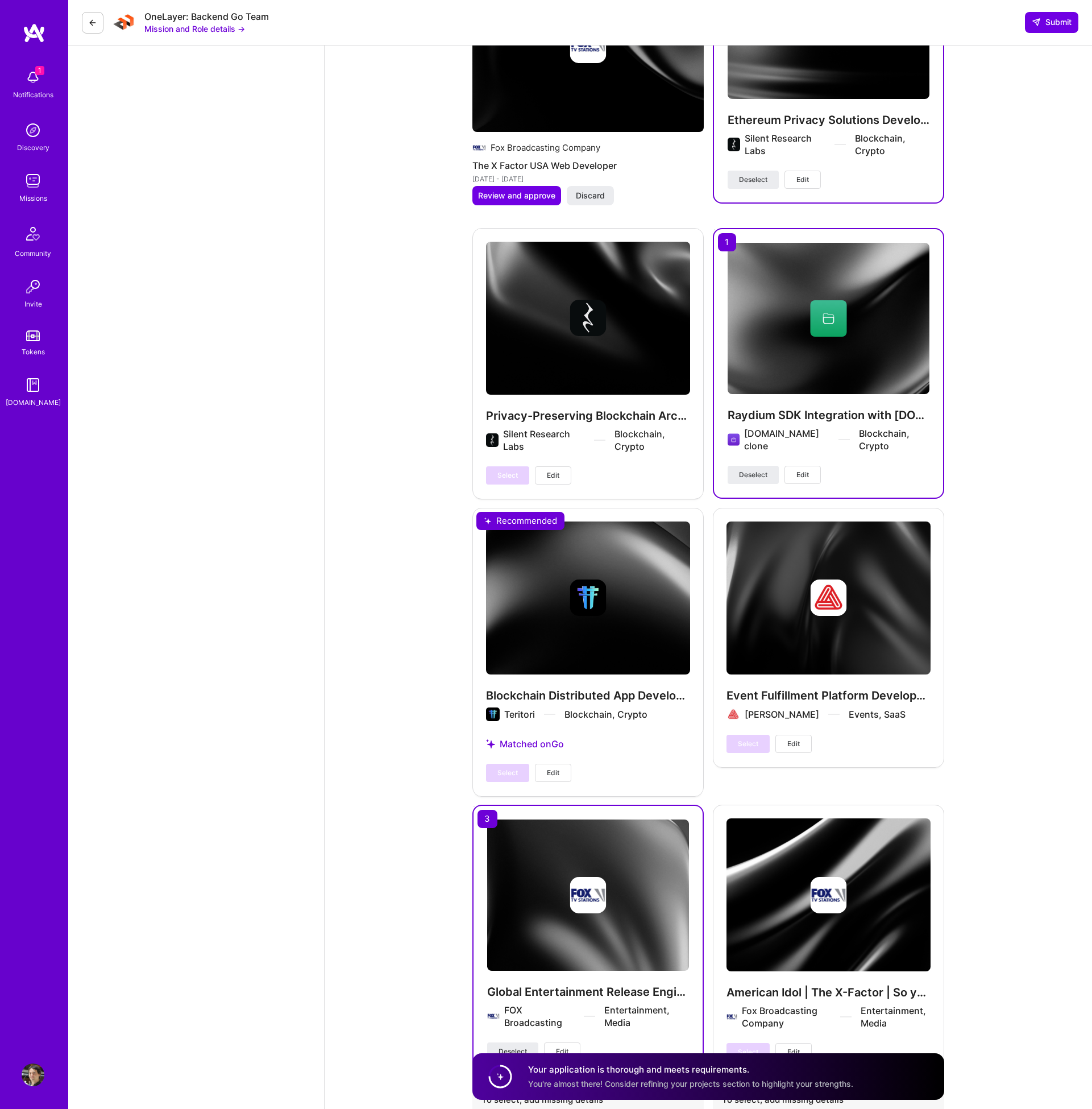
scroll to position [4379, 0]
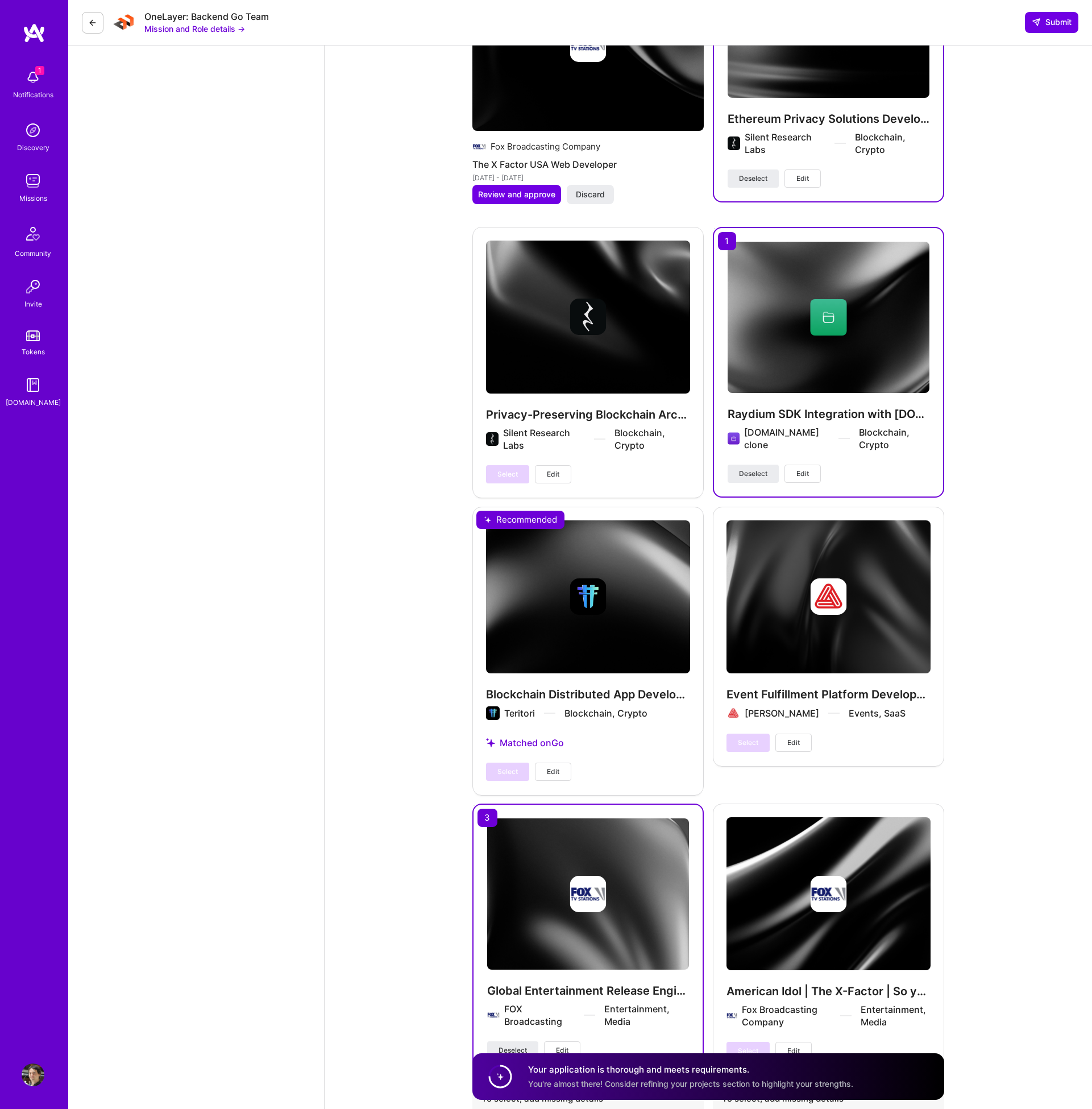
click at [498, 763] on div "Select Edit" at bounding box center [528, 772] width 85 height 19
click at [539, 733] on div "Blockchain Distributed App Development Teritori Blockchain, Crypto Matched on G…" at bounding box center [588, 651] width 231 height 288
click at [512, 509] on div "Blockchain Distributed App Development Teritori Blockchain, Crypto Matched on G…" at bounding box center [588, 651] width 231 height 288
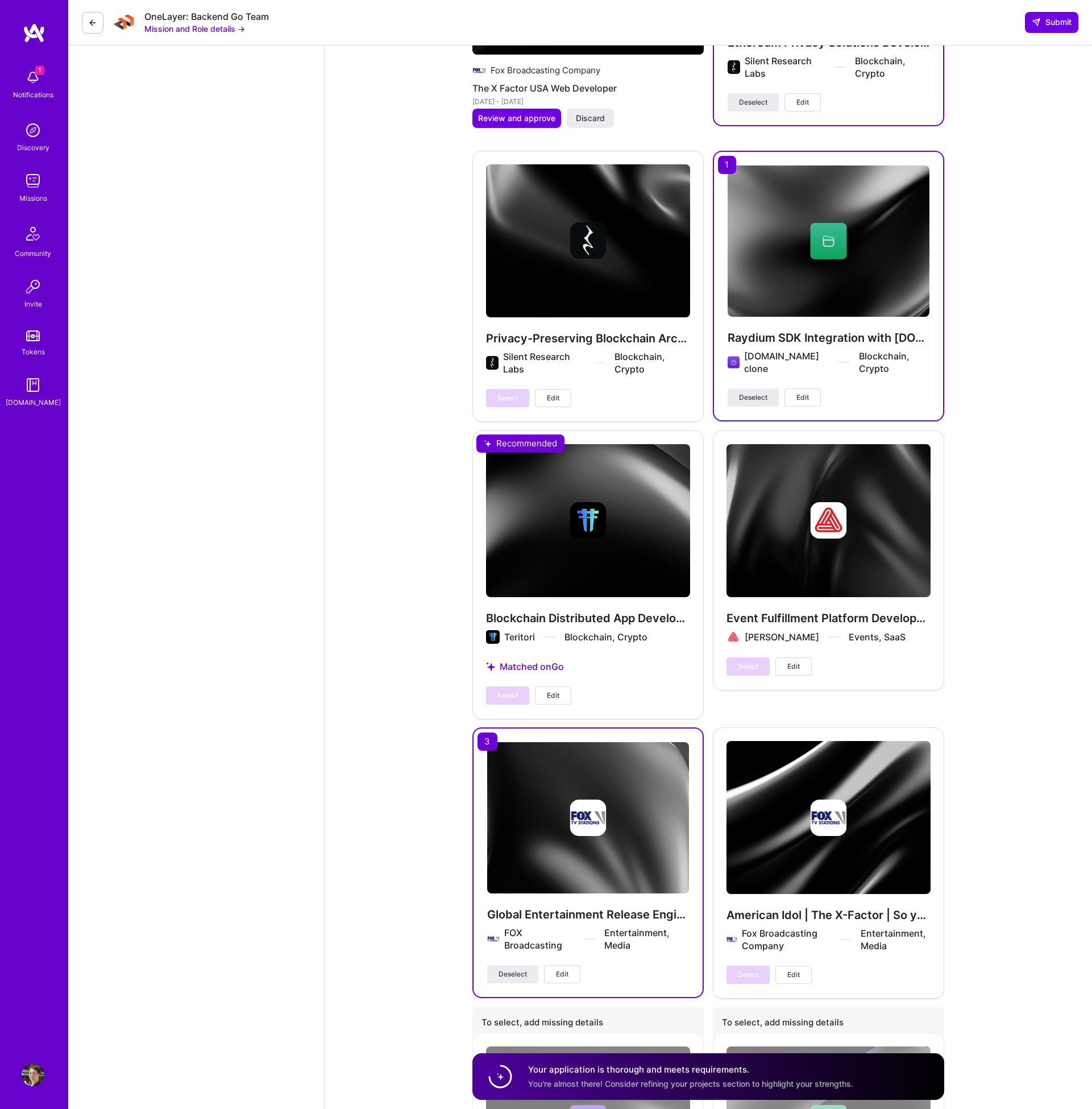
scroll to position [4474, 0]
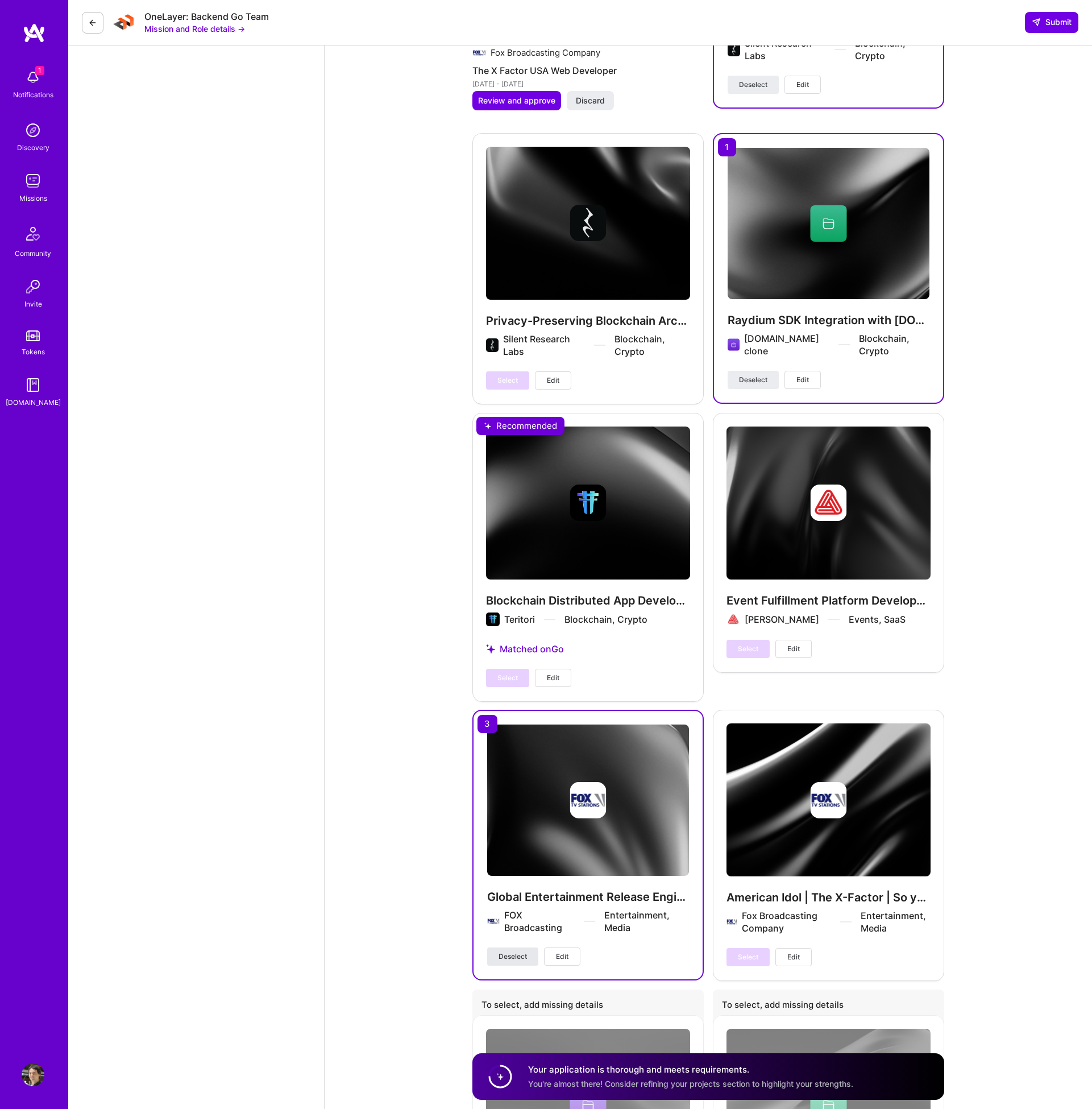
click at [507, 952] on span "Deselect" at bounding box center [512, 957] width 28 height 10
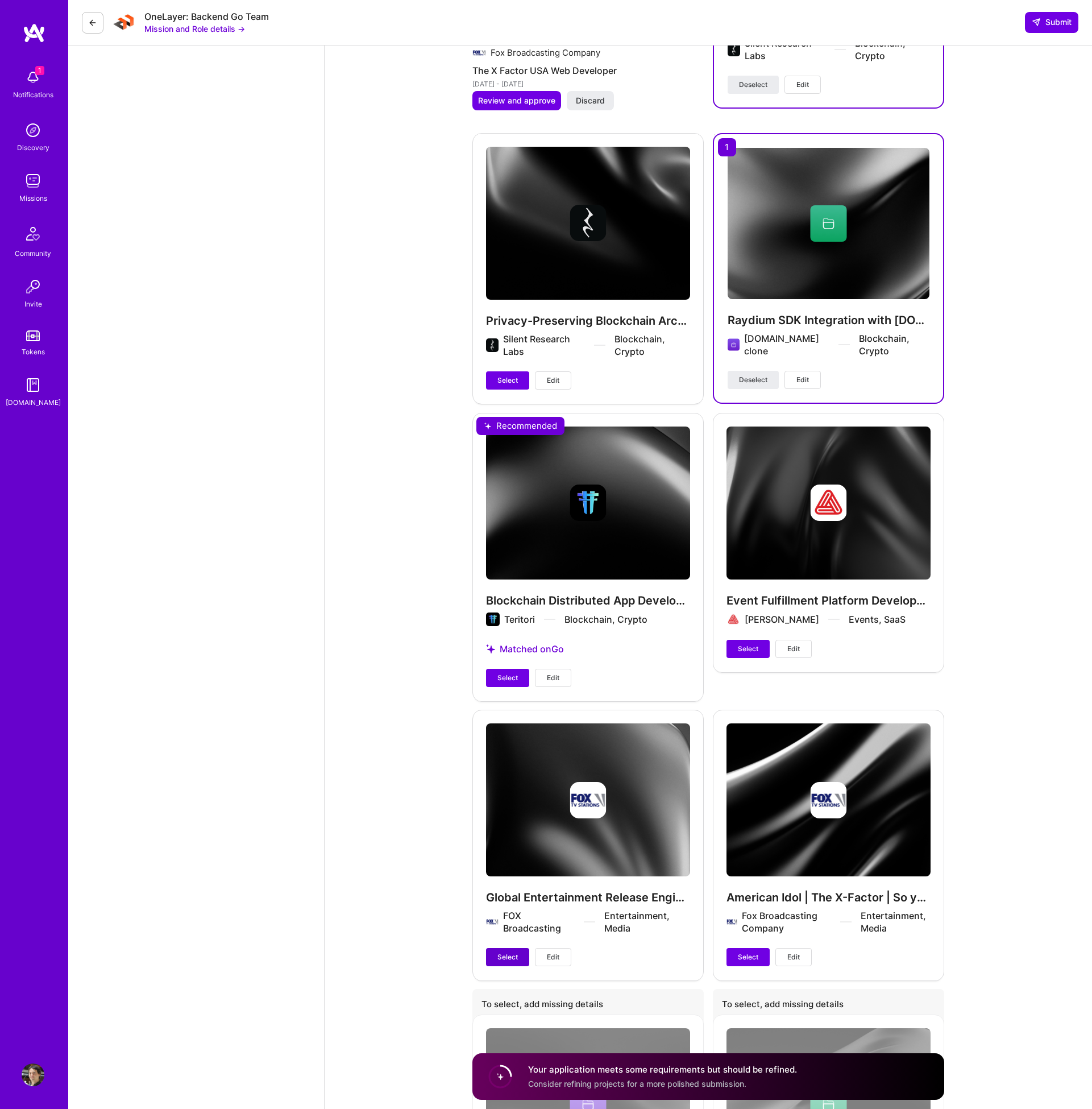
click at [511, 952] on span "Select" at bounding box center [507, 957] width 20 height 10
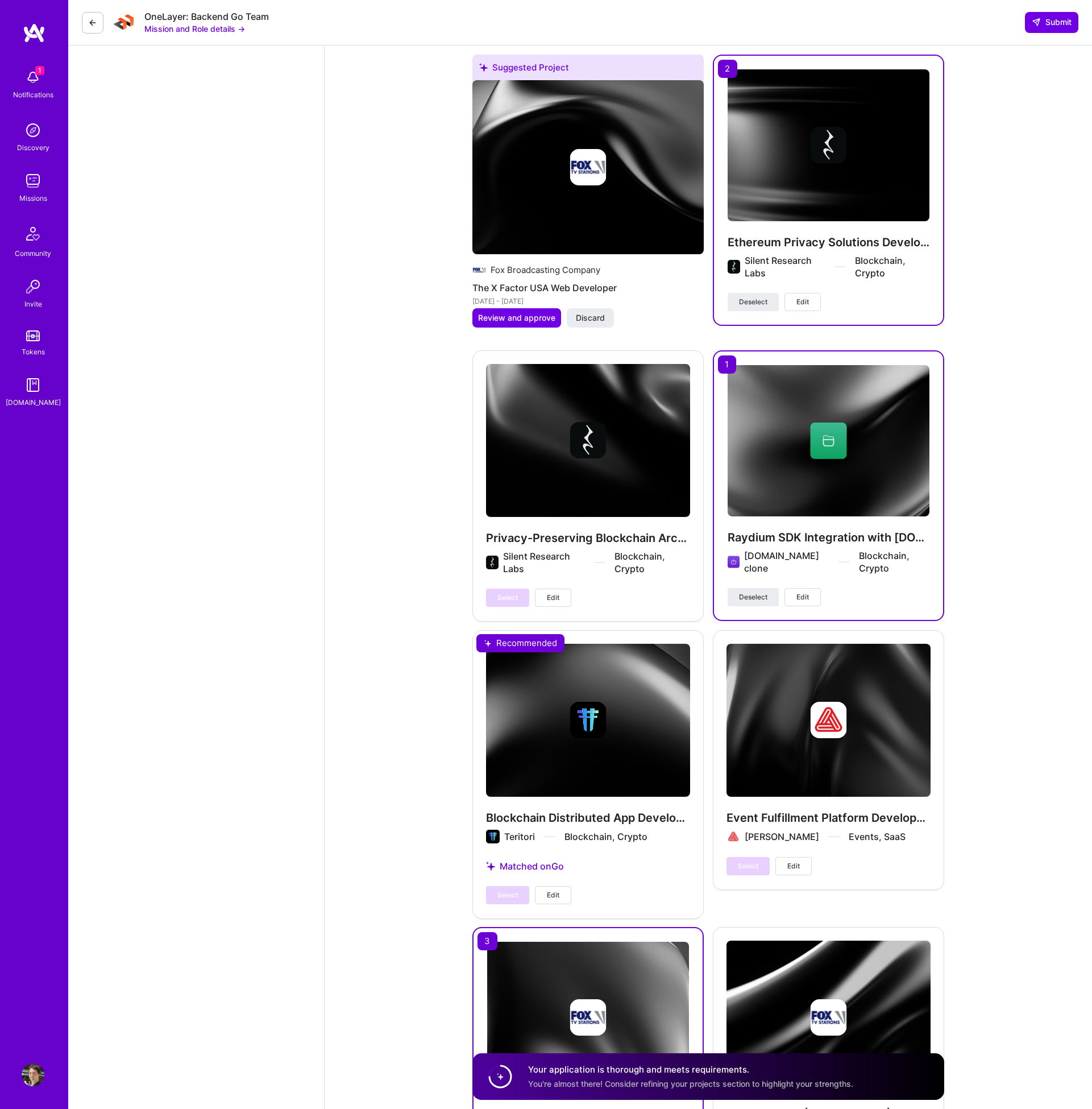
scroll to position [4205, 0]
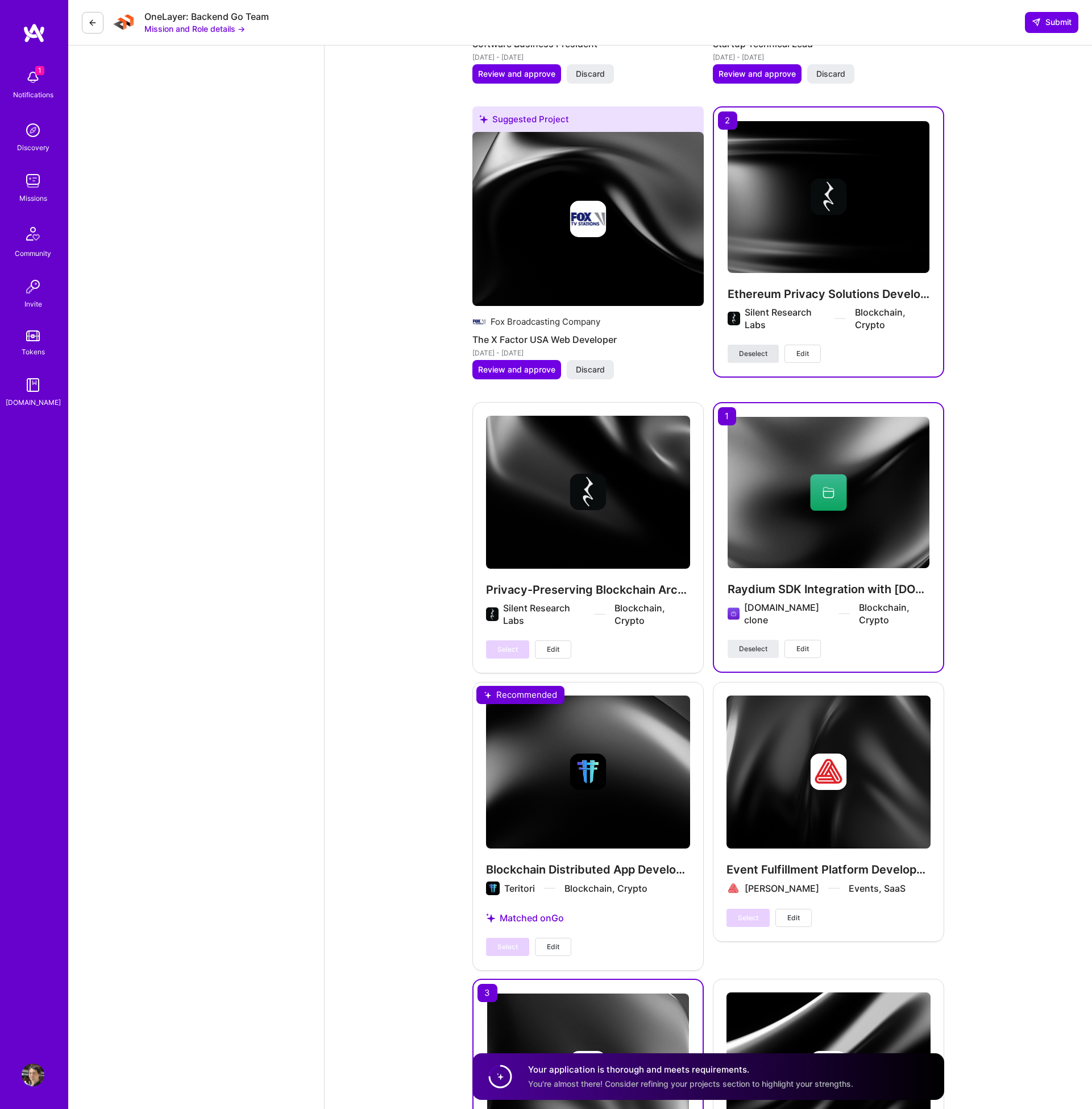
click at [759, 348] on span "Deselect" at bounding box center [753, 353] width 28 height 10
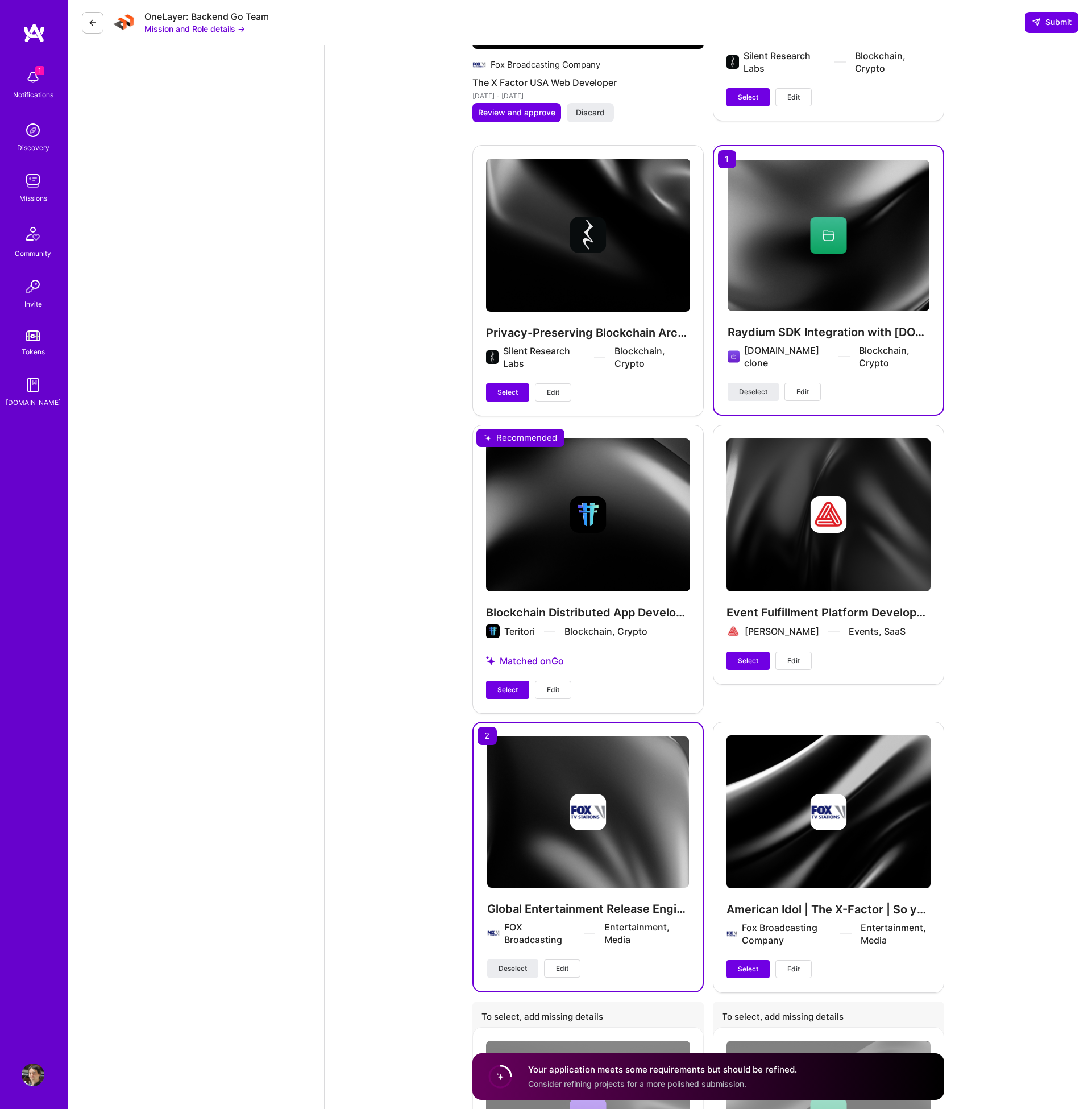
scroll to position [4468, 0]
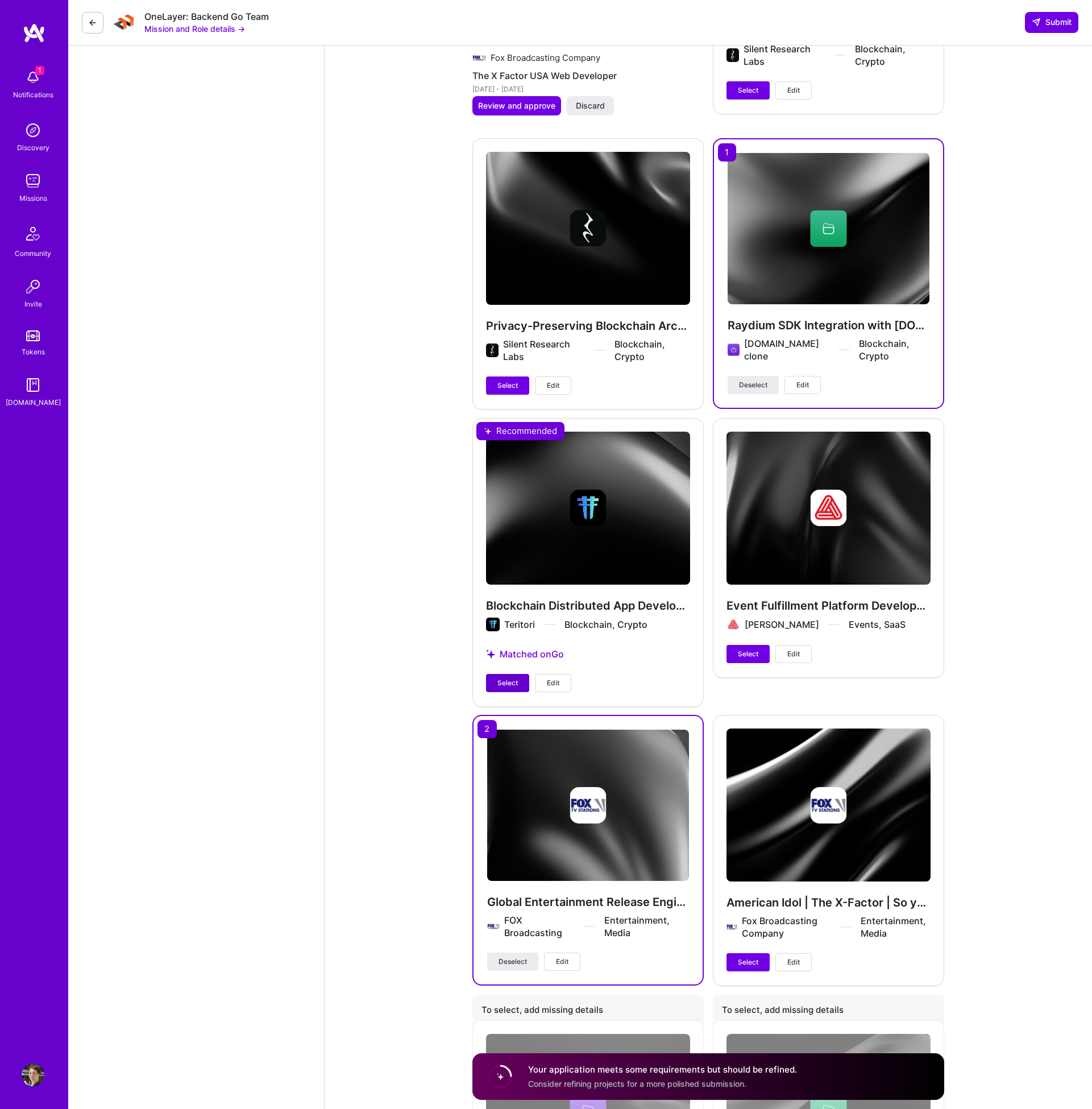
click at [510, 678] on span "Select" at bounding box center [507, 683] width 20 height 10
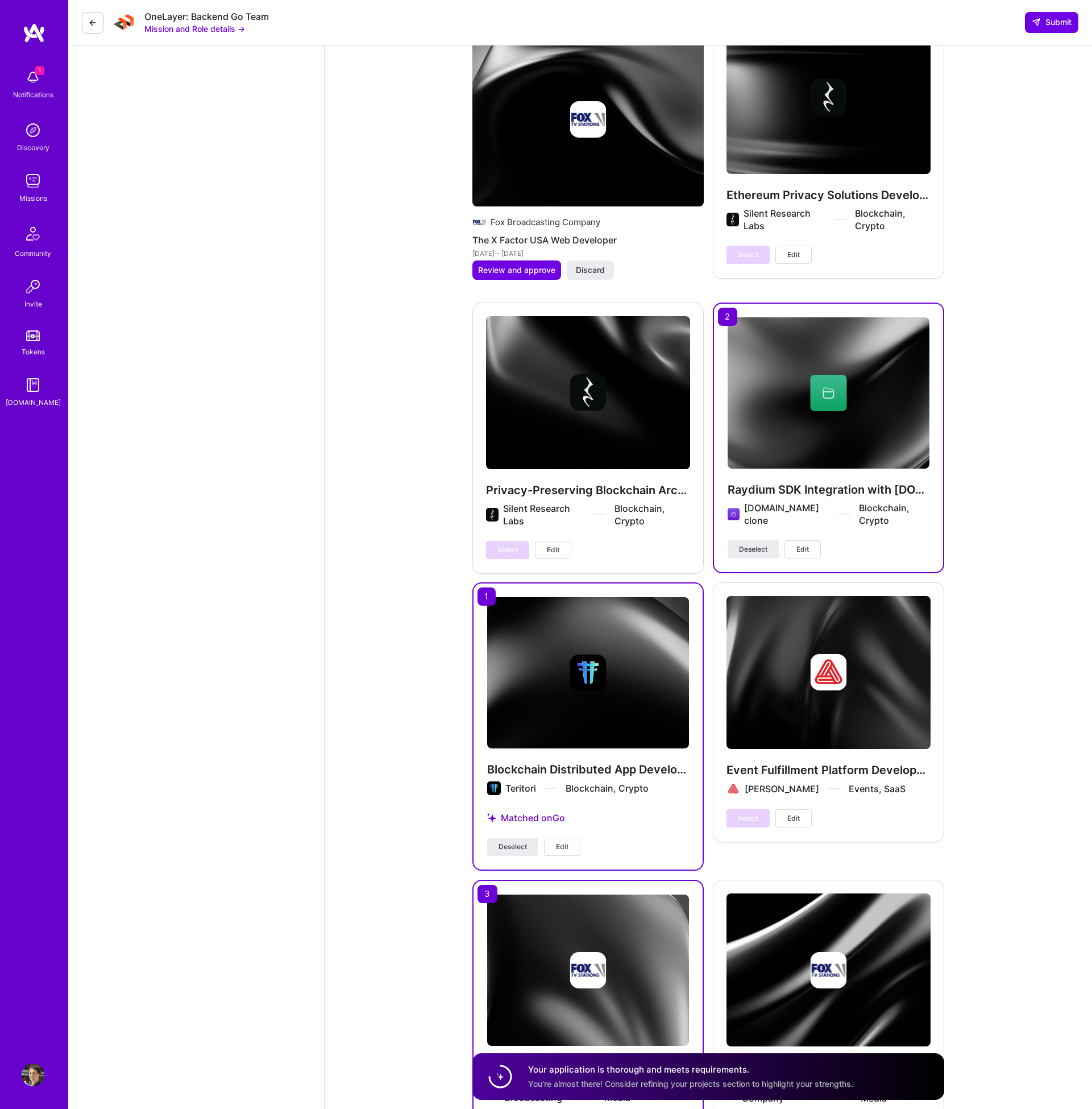
scroll to position [4230, 0]
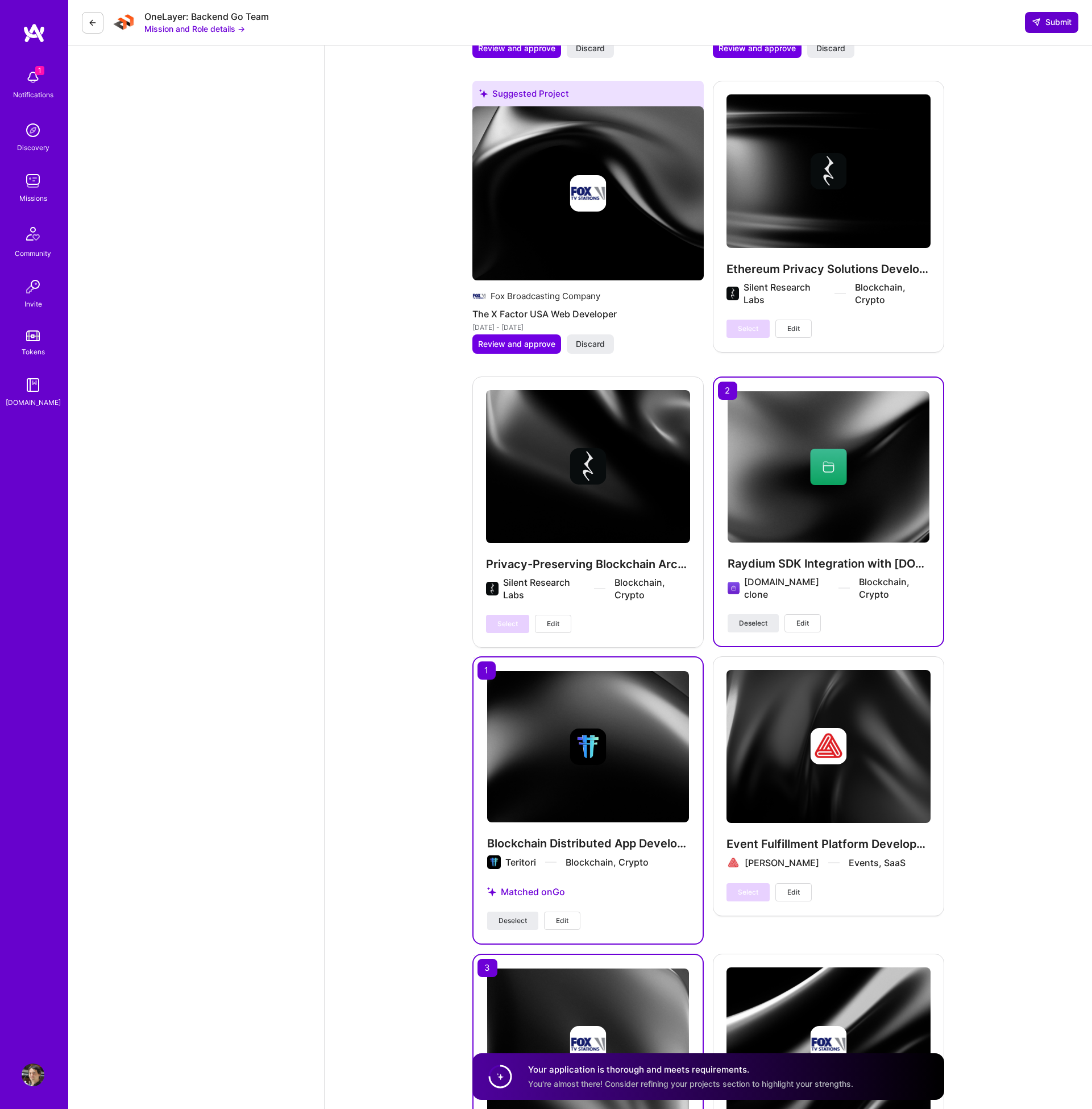
click at [1050, 16] on button "Submit" at bounding box center [1051, 21] width 54 height 20
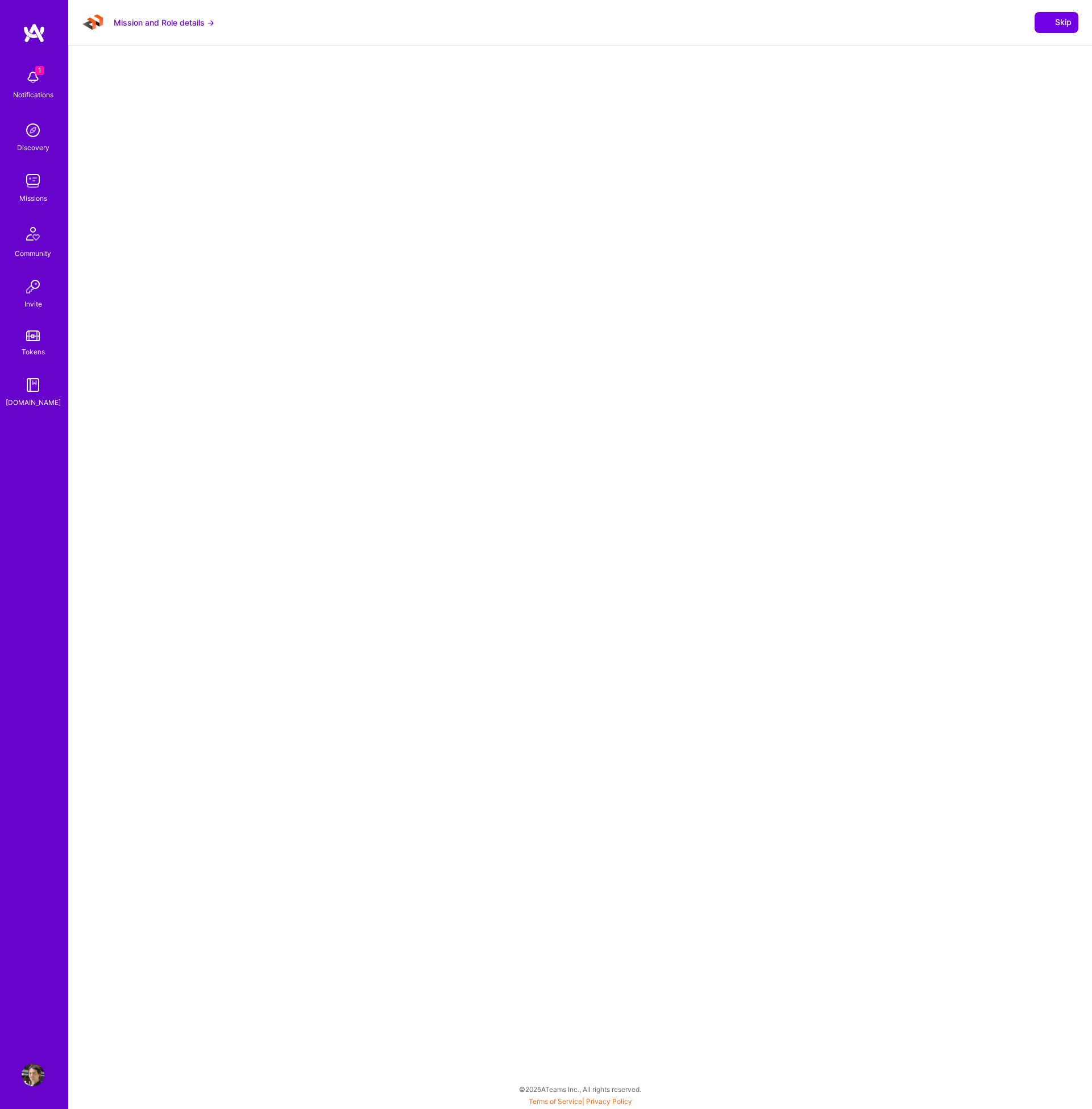
select select "US"
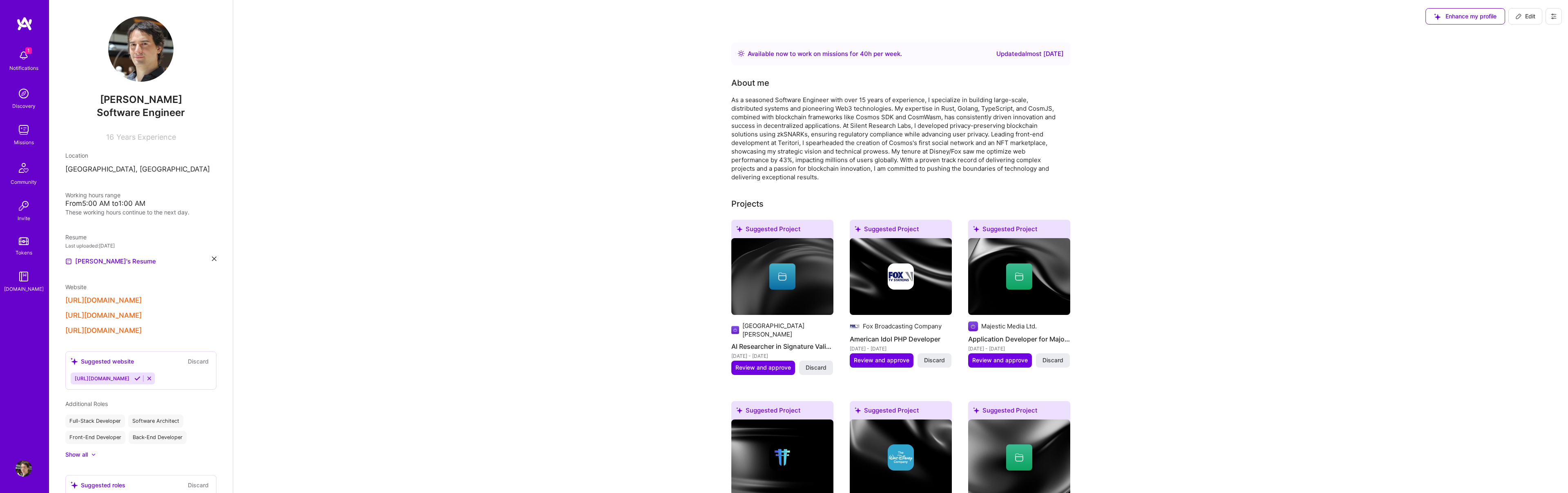
scroll to position [193, 0]
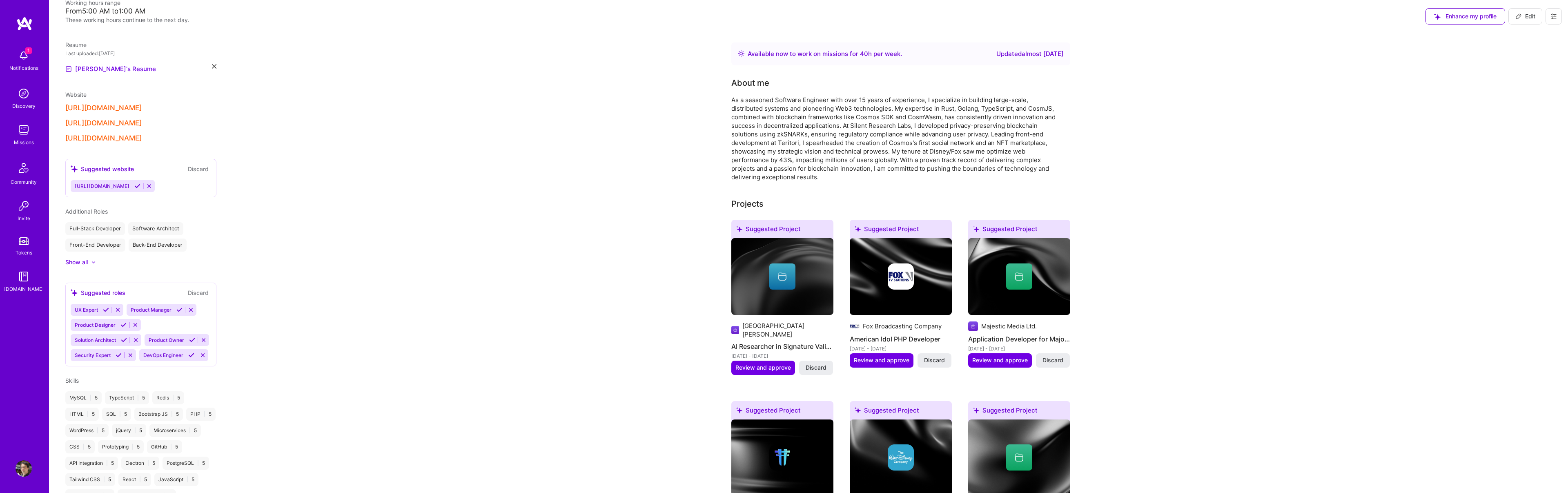
click at [23, 141] on div "Missions" at bounding box center [24, 142] width 20 height 8
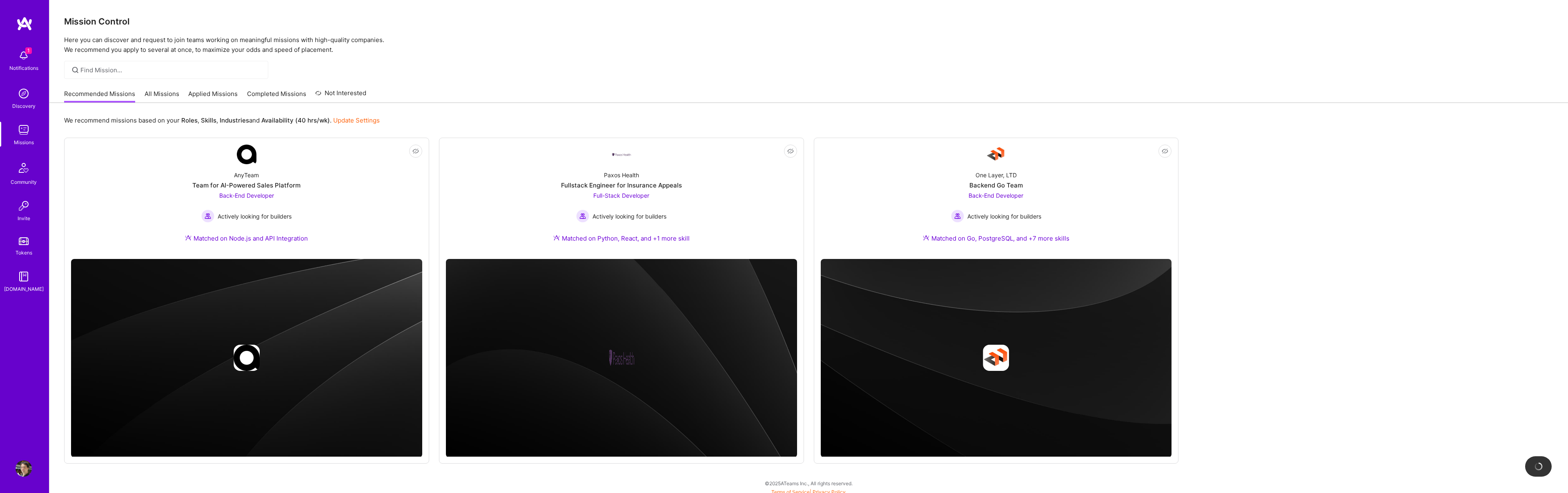
click at [225, 89] on div "Recommended Missions All Missions Applied Missions Completed Missions Not Inter…" at bounding box center [215, 93] width 302 height 18
click at [225, 98] on link "Applied Missions" at bounding box center [213, 96] width 50 height 13
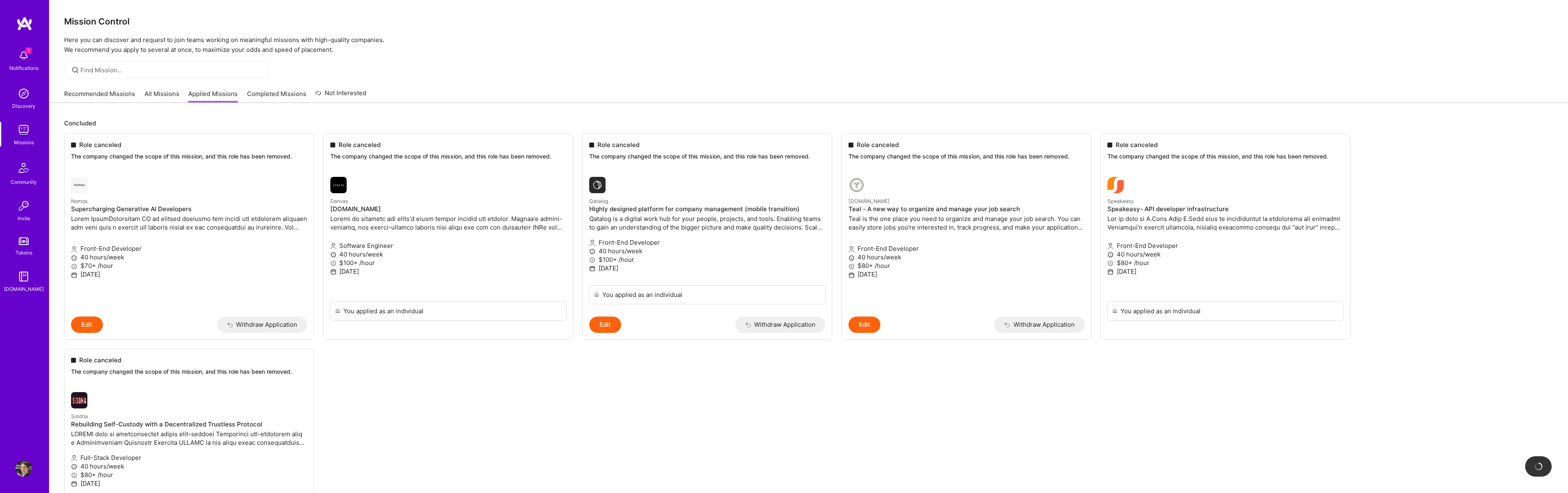
click at [78, 93] on link "Recommended Missions" at bounding box center [99, 96] width 71 height 13
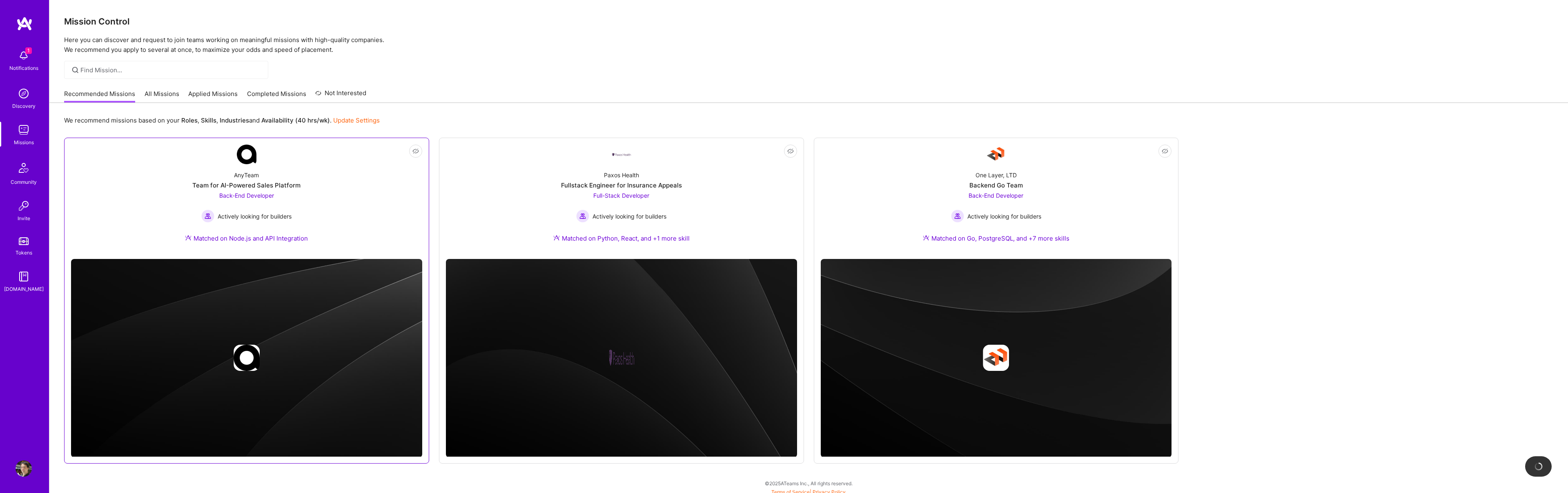
scroll to position [4, 0]
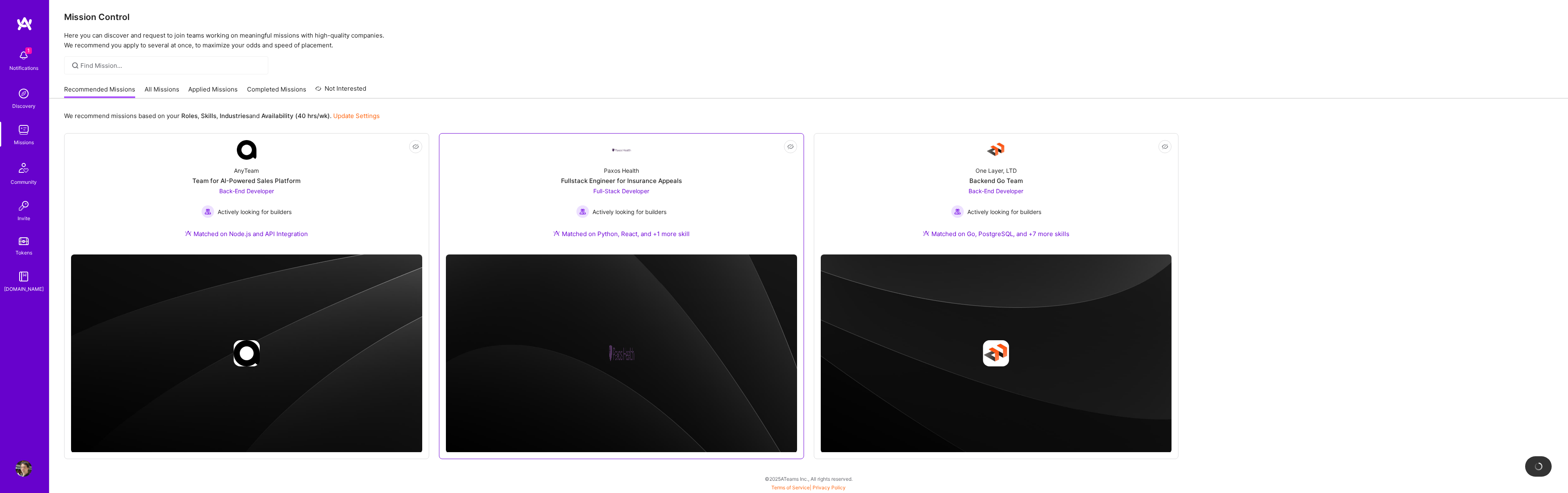
click at [454, 212] on div "Paxos Health Fullstack Engineer for Insurance Appeals Full-Stack Developer Acti…" at bounding box center [621, 204] width 351 height 88
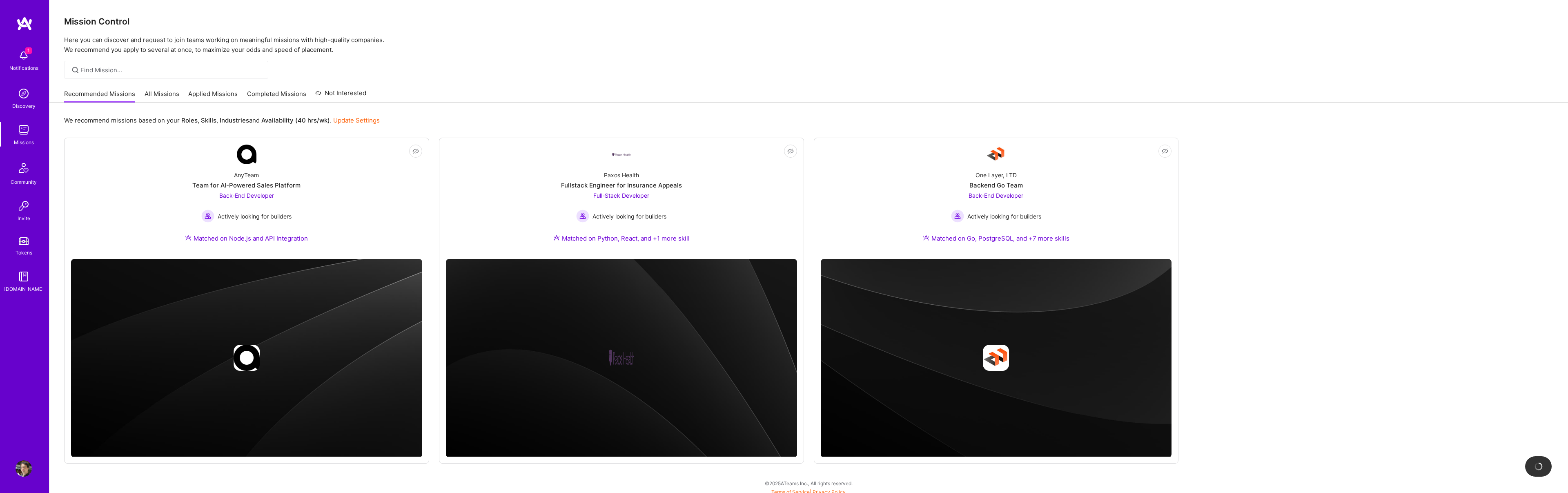
scroll to position [4, 0]
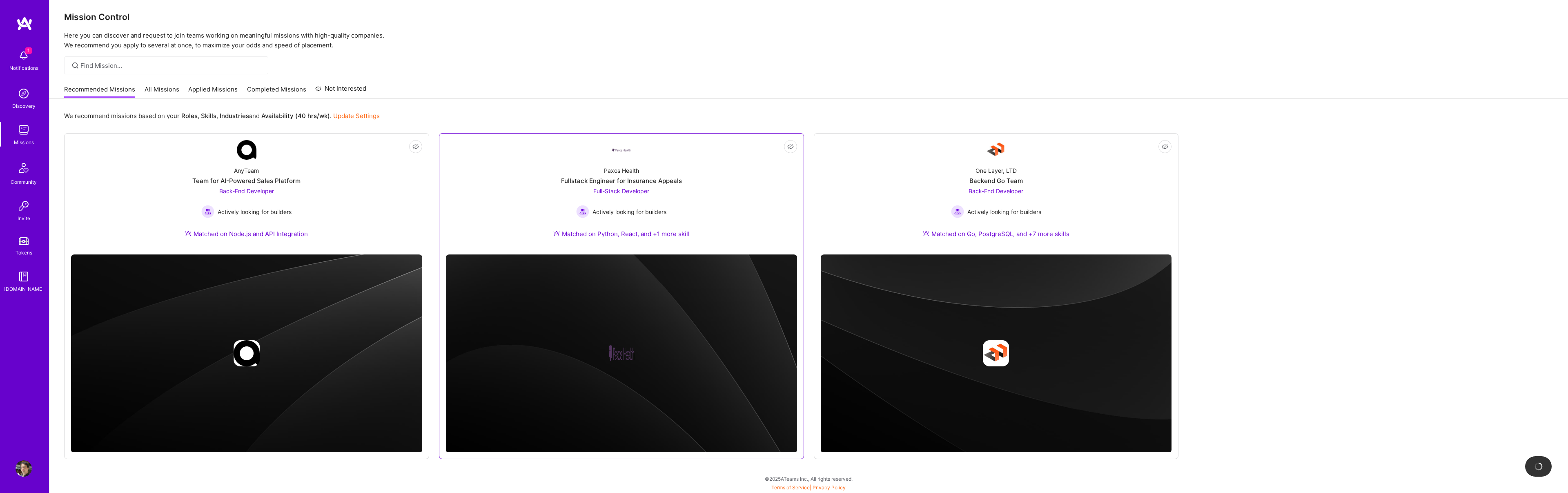
click at [520, 196] on div "Paxos Health Fullstack Engineer for Insurance Appeals Full-Stack Developer Acti…" at bounding box center [621, 204] width 351 height 88
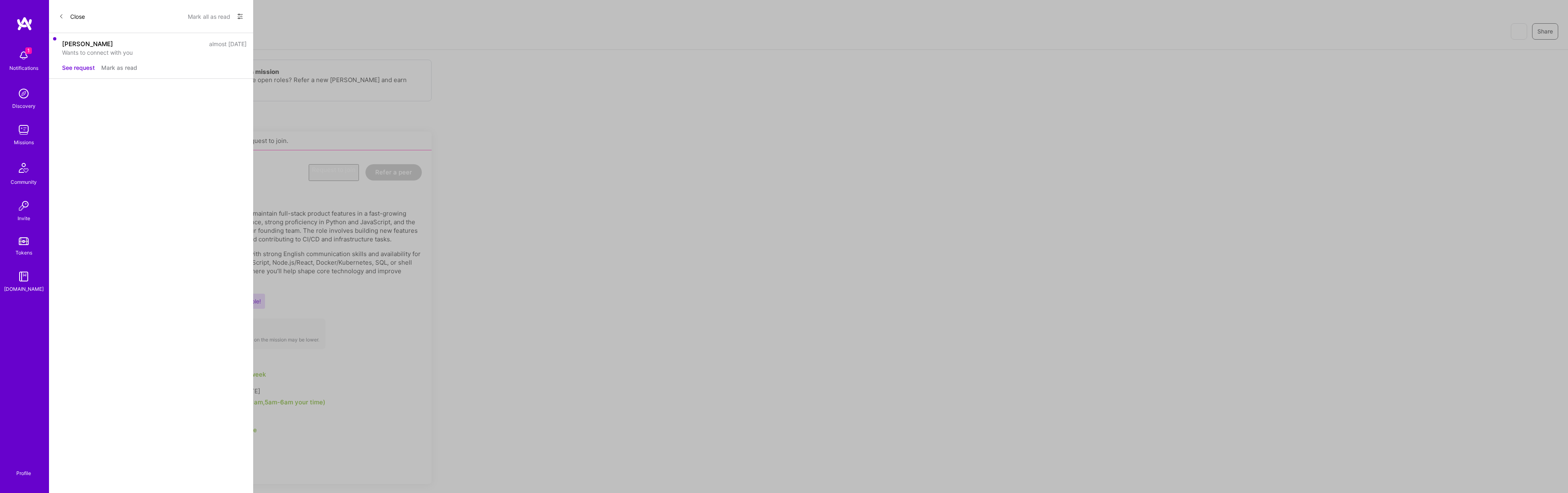
scroll to position [4, 0]
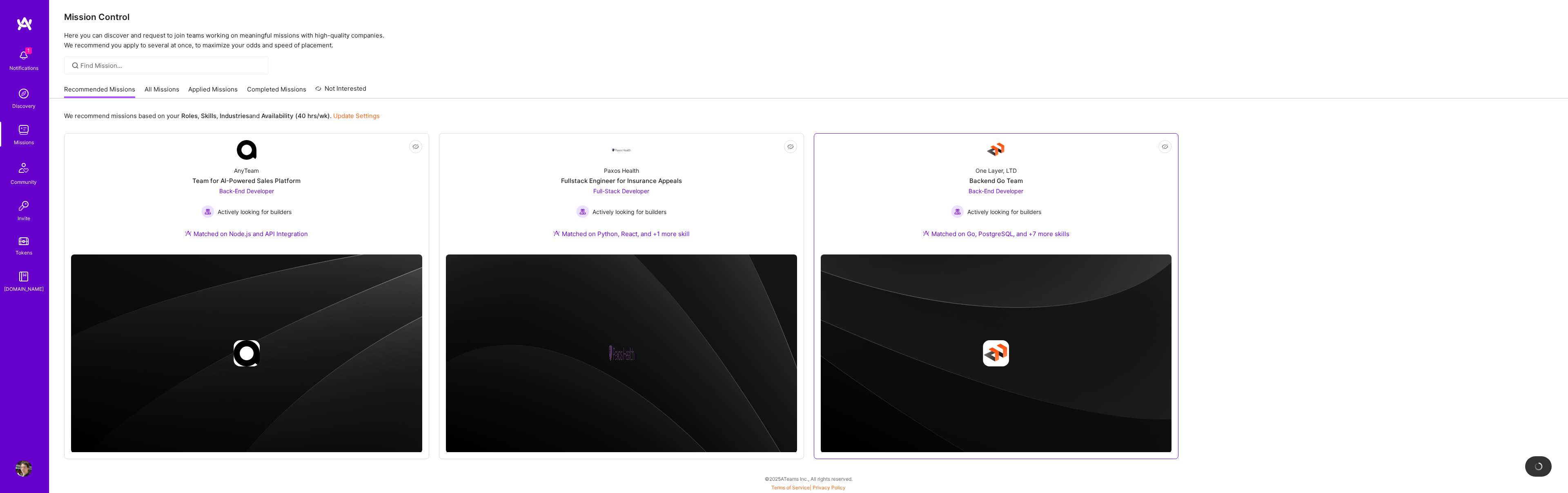
click at [871, 229] on div "One Layer, LTD Backend Go Team Back-End Developer Actively looking for builders…" at bounding box center [996, 204] width 351 height 88
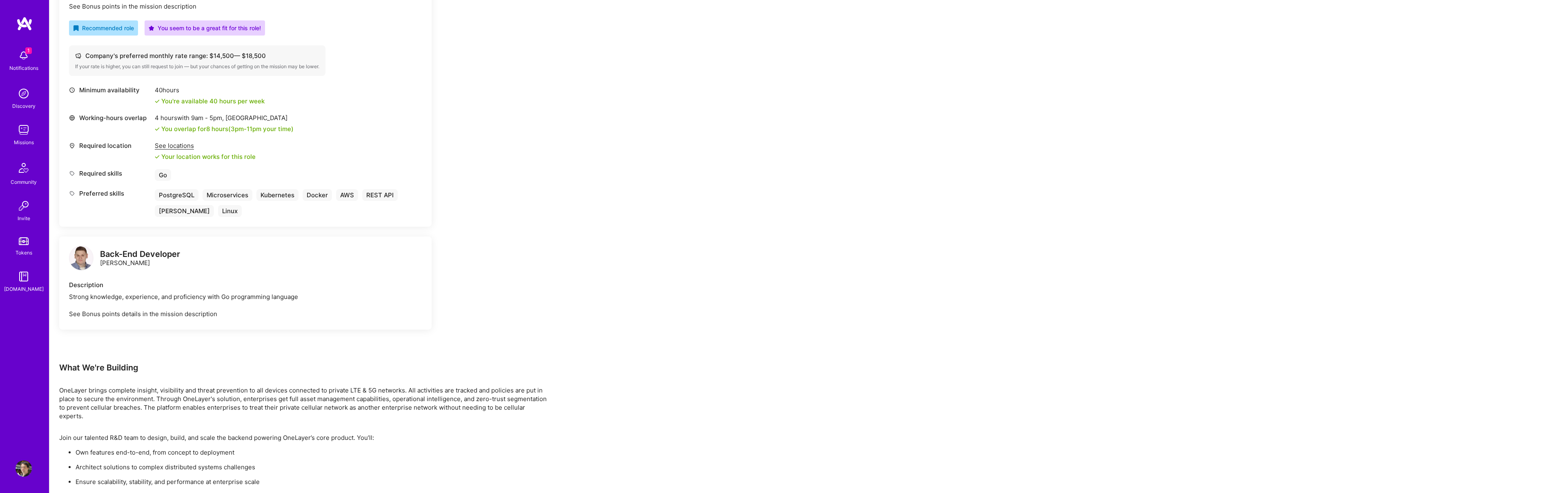
scroll to position [298, 0]
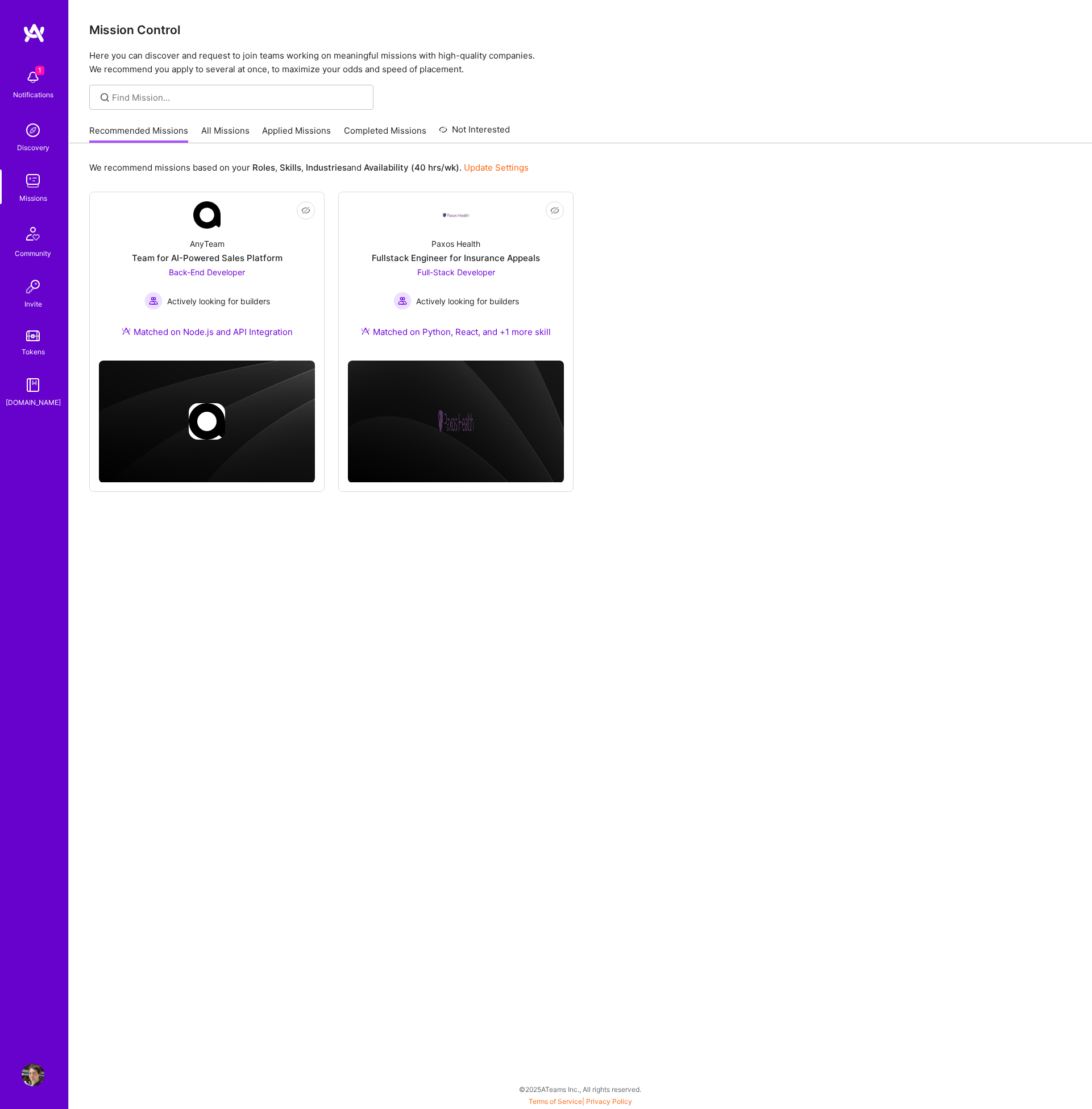
click at [296, 135] on link "Applied Missions" at bounding box center [296, 134] width 69 height 19
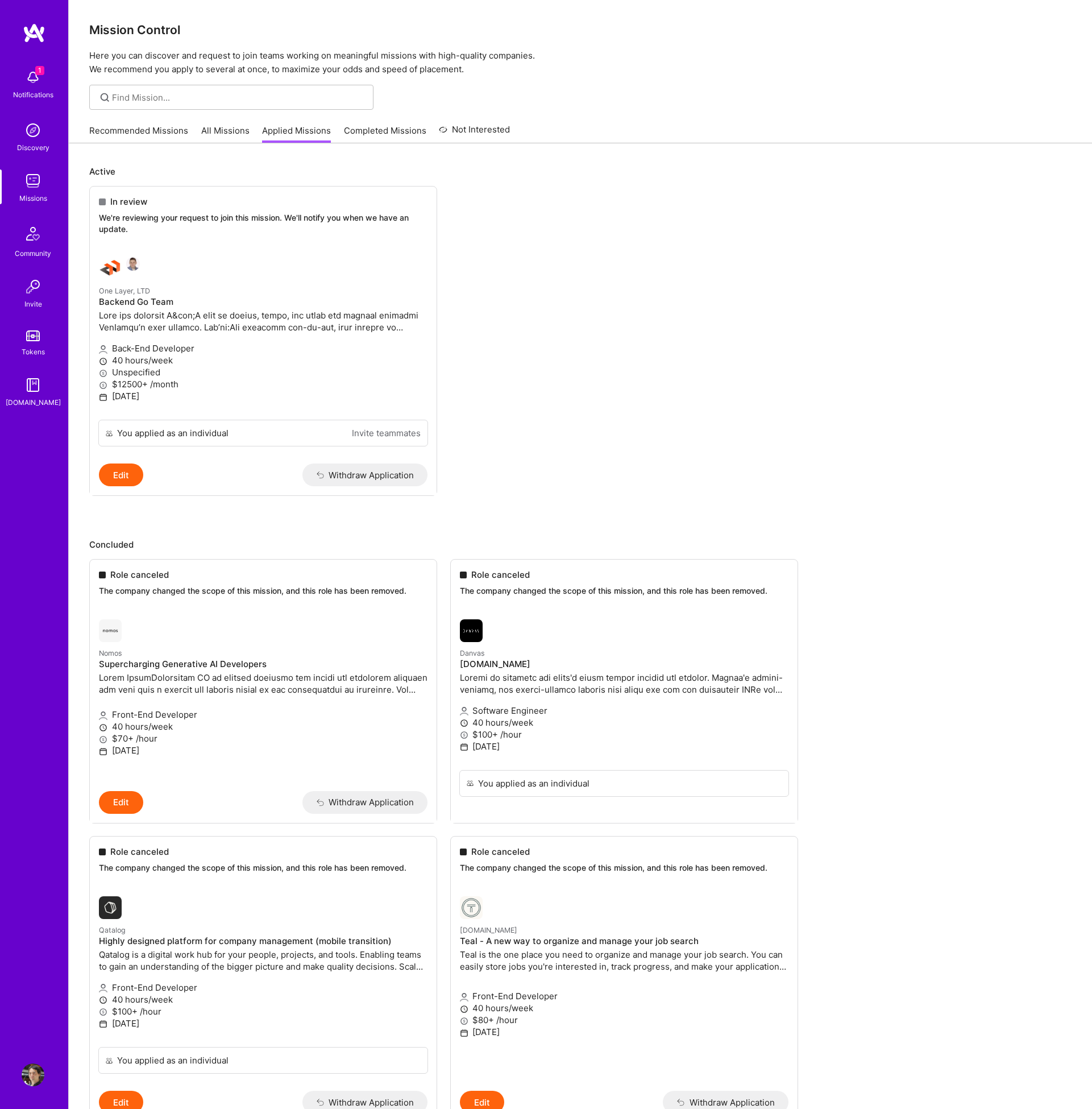
click at [152, 131] on link "Recommended Missions" at bounding box center [138, 134] width 98 height 19
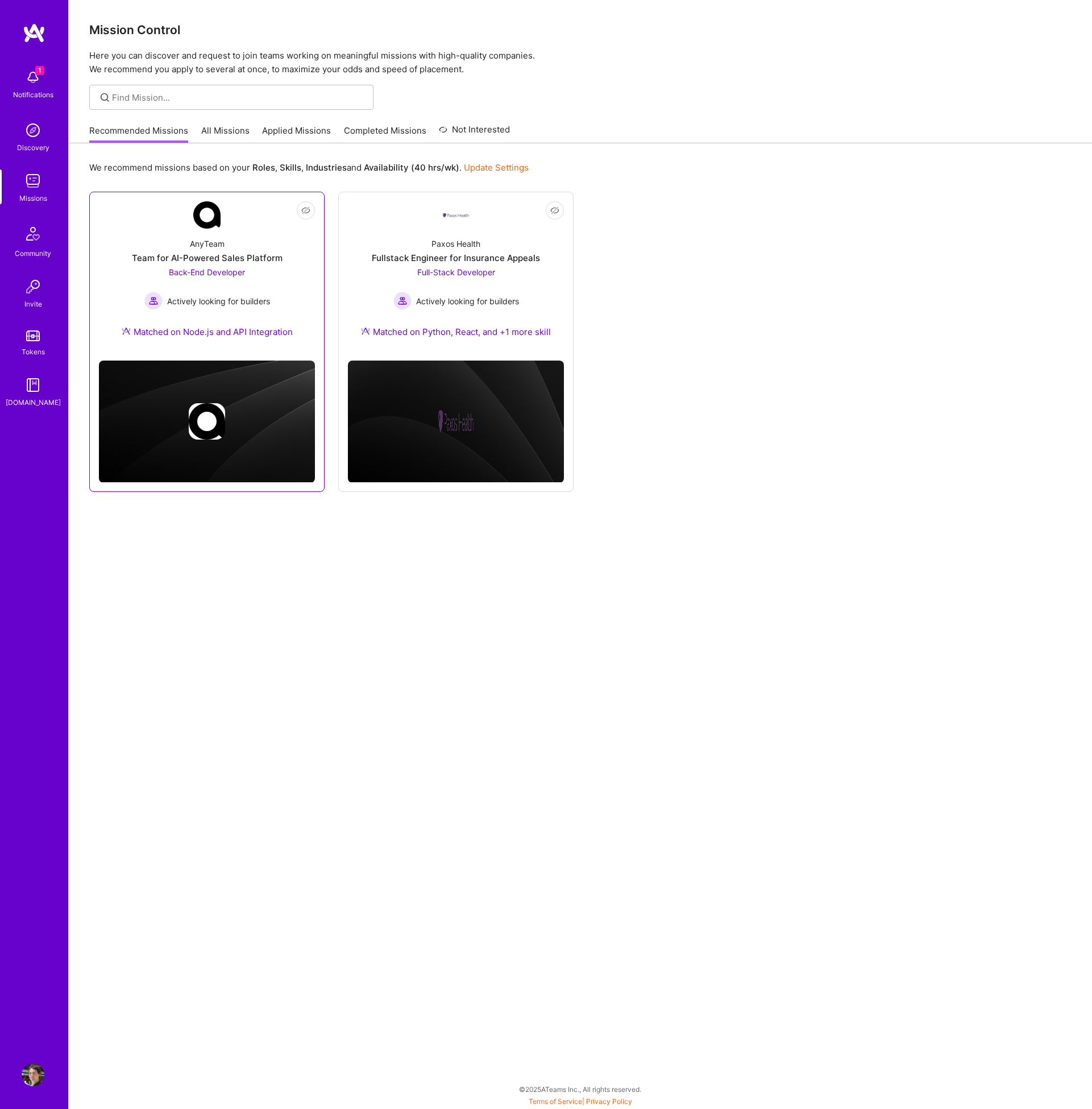
click at [282, 255] on div "AnyTeam Team for AI-Powered Sales Platform Back-End Developer Actively looking …" at bounding box center [207, 290] width 216 height 123
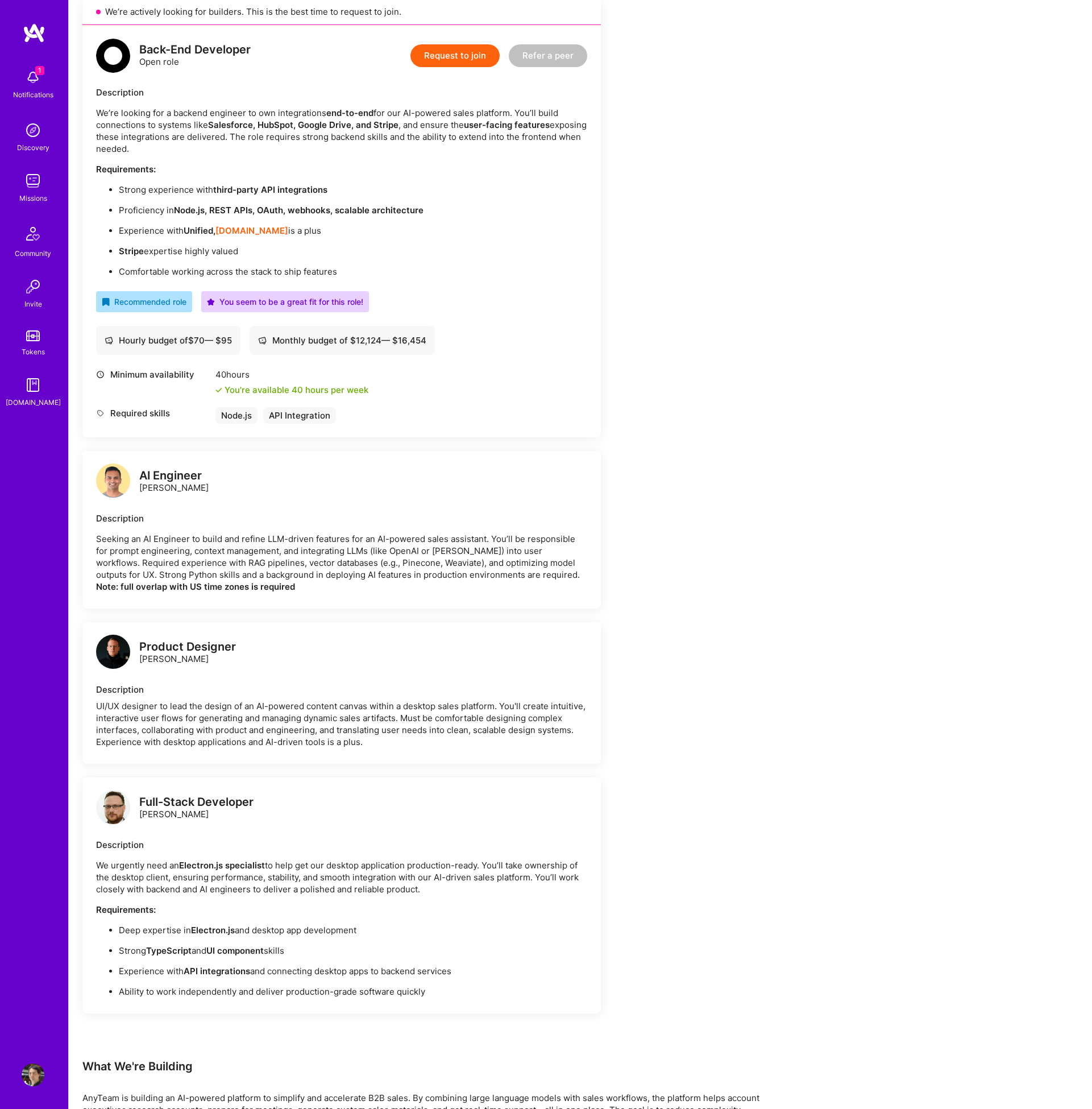
scroll to position [202, 0]
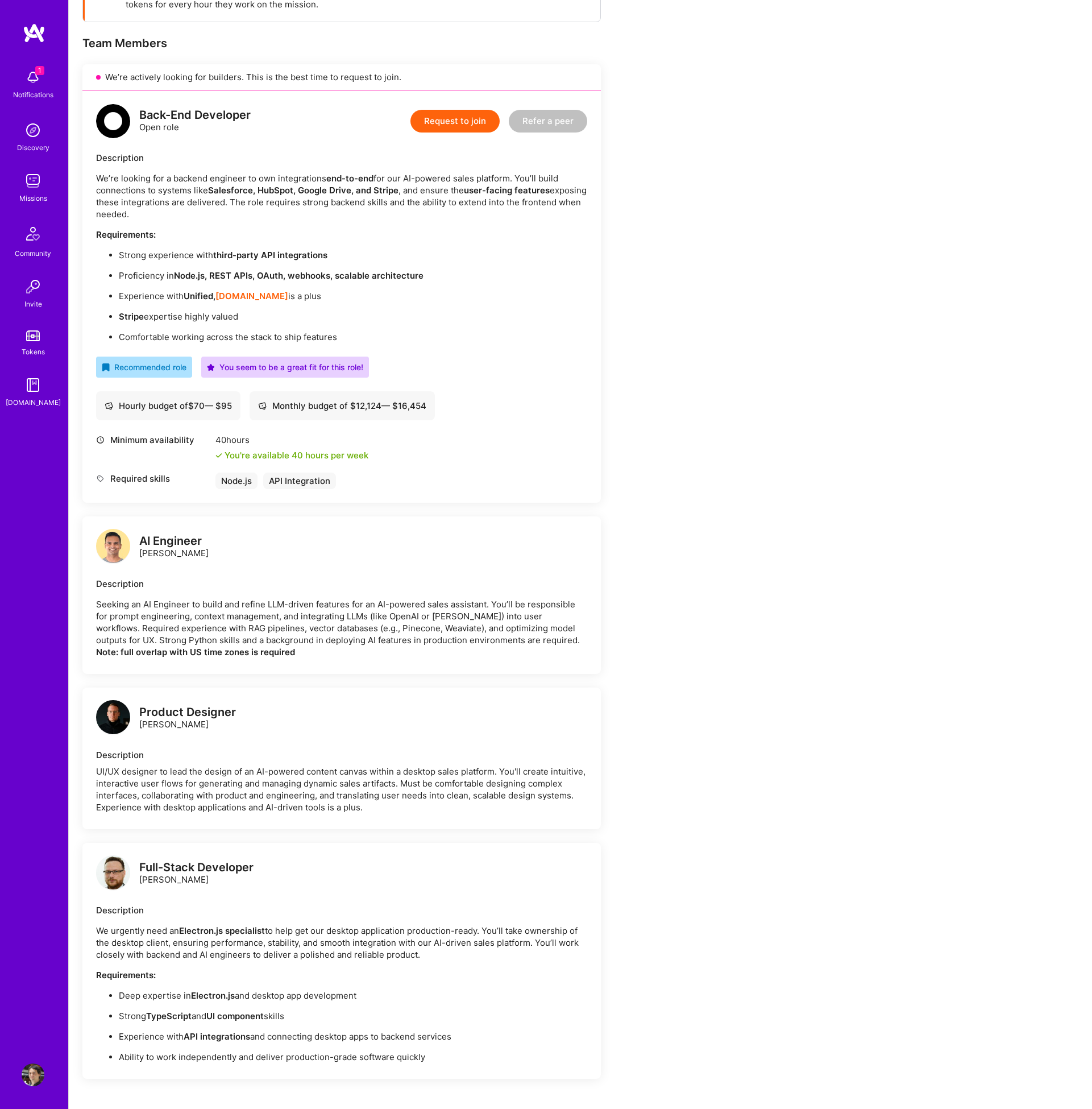
click at [481, 120] on button "Request to join" at bounding box center [455, 121] width 90 height 22
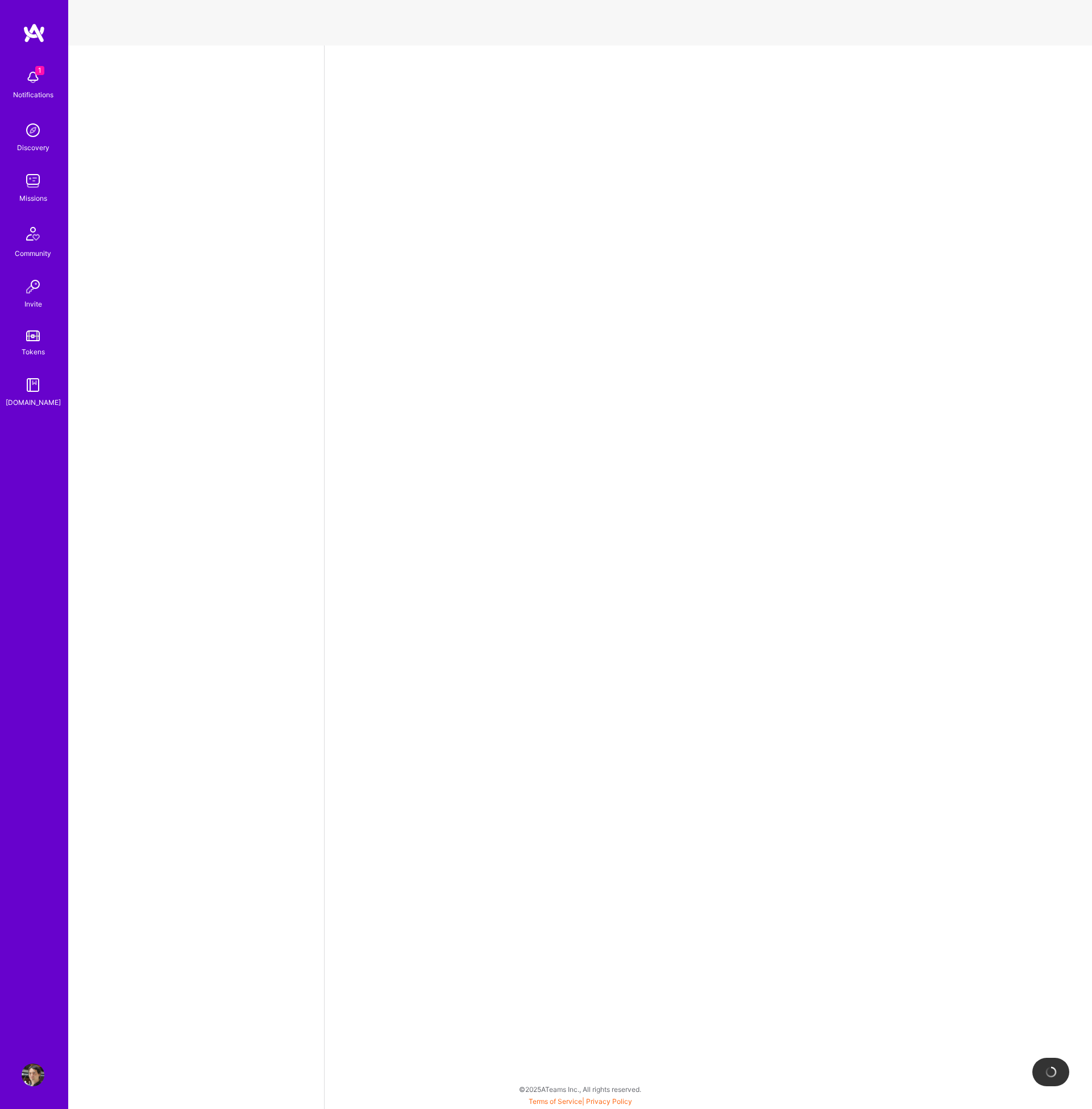
select select "US"
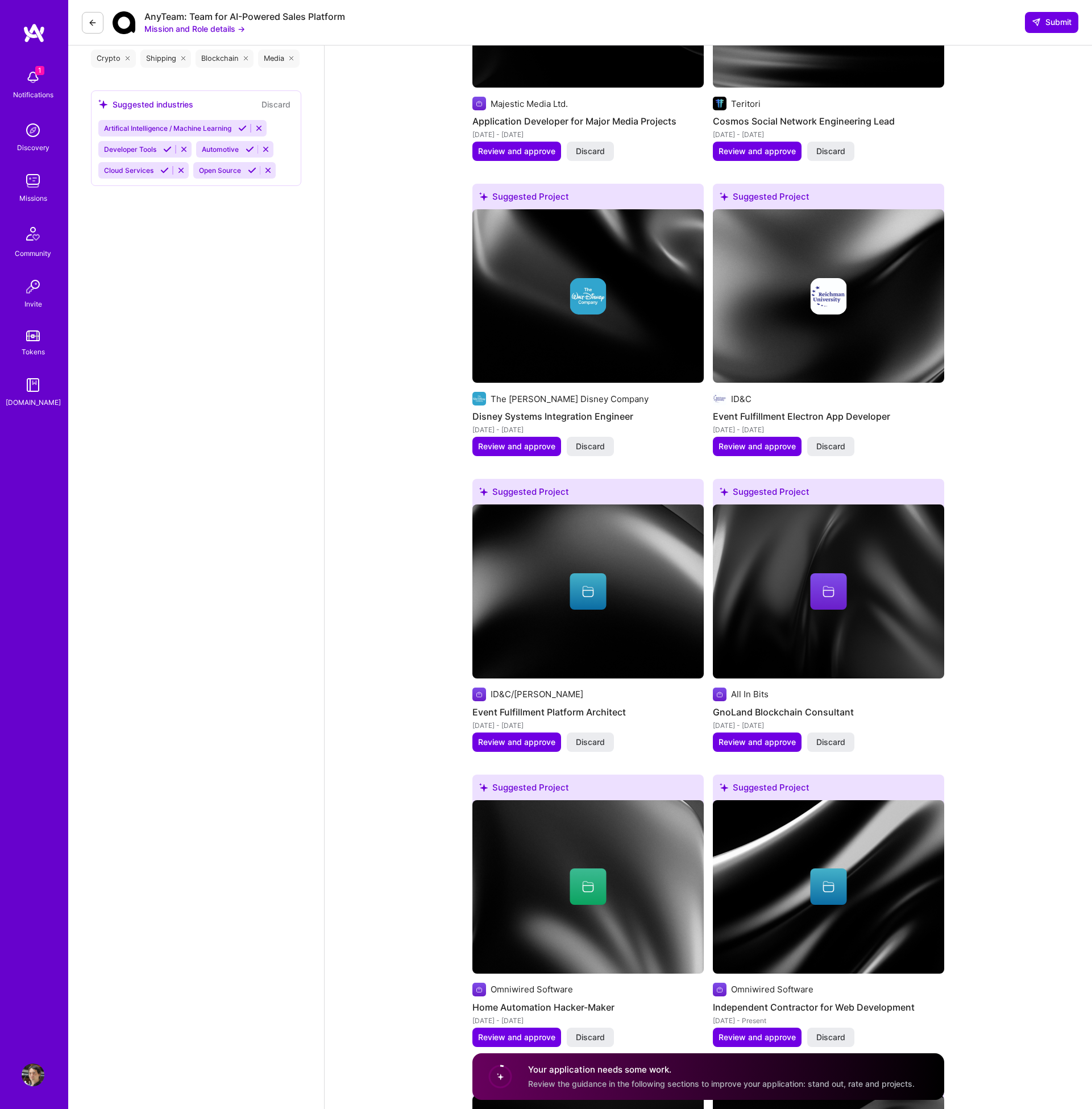
scroll to position [1697, 0]
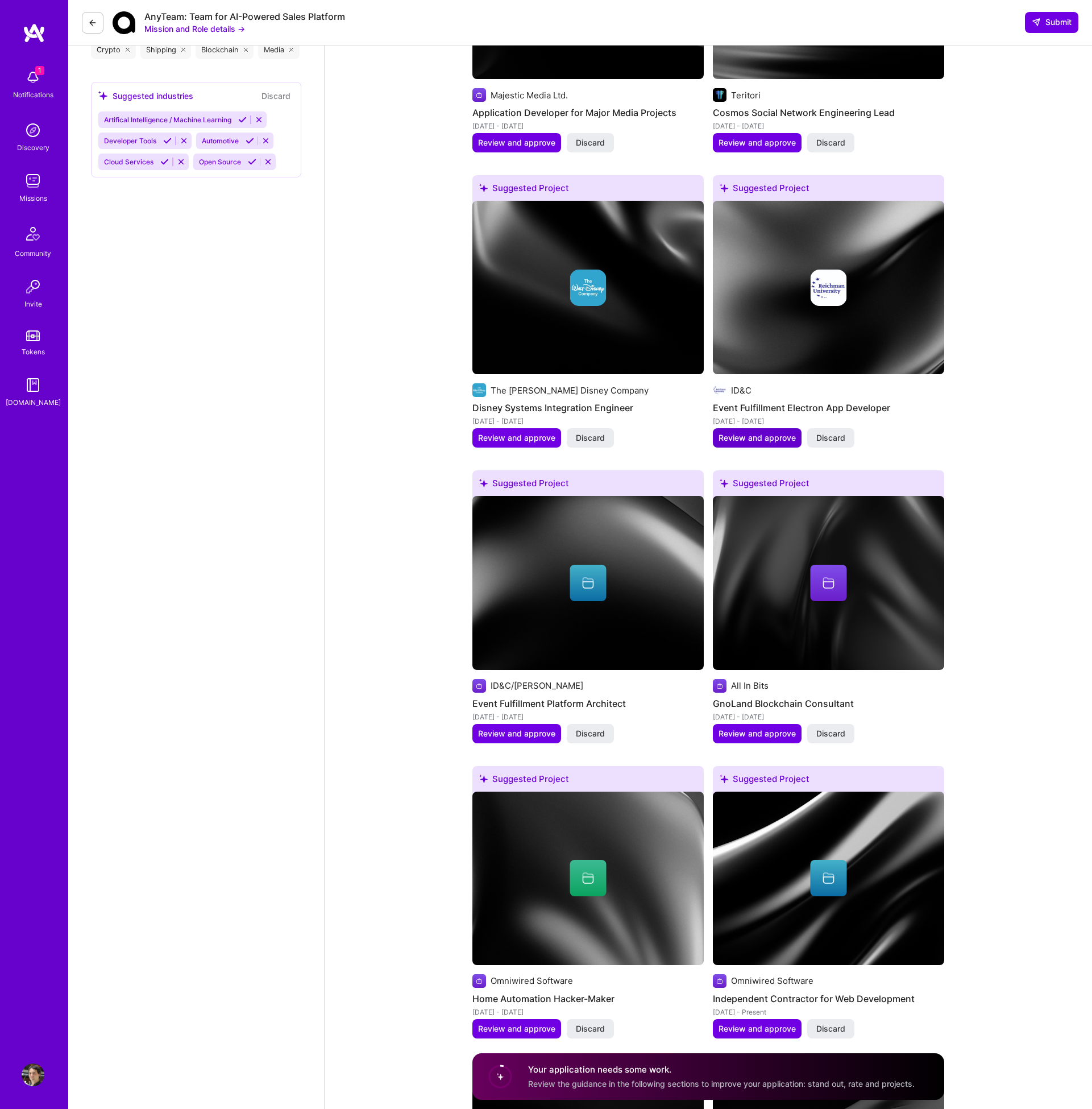
click at [784, 432] on span "Review and approve" at bounding box center [757, 438] width 77 height 12
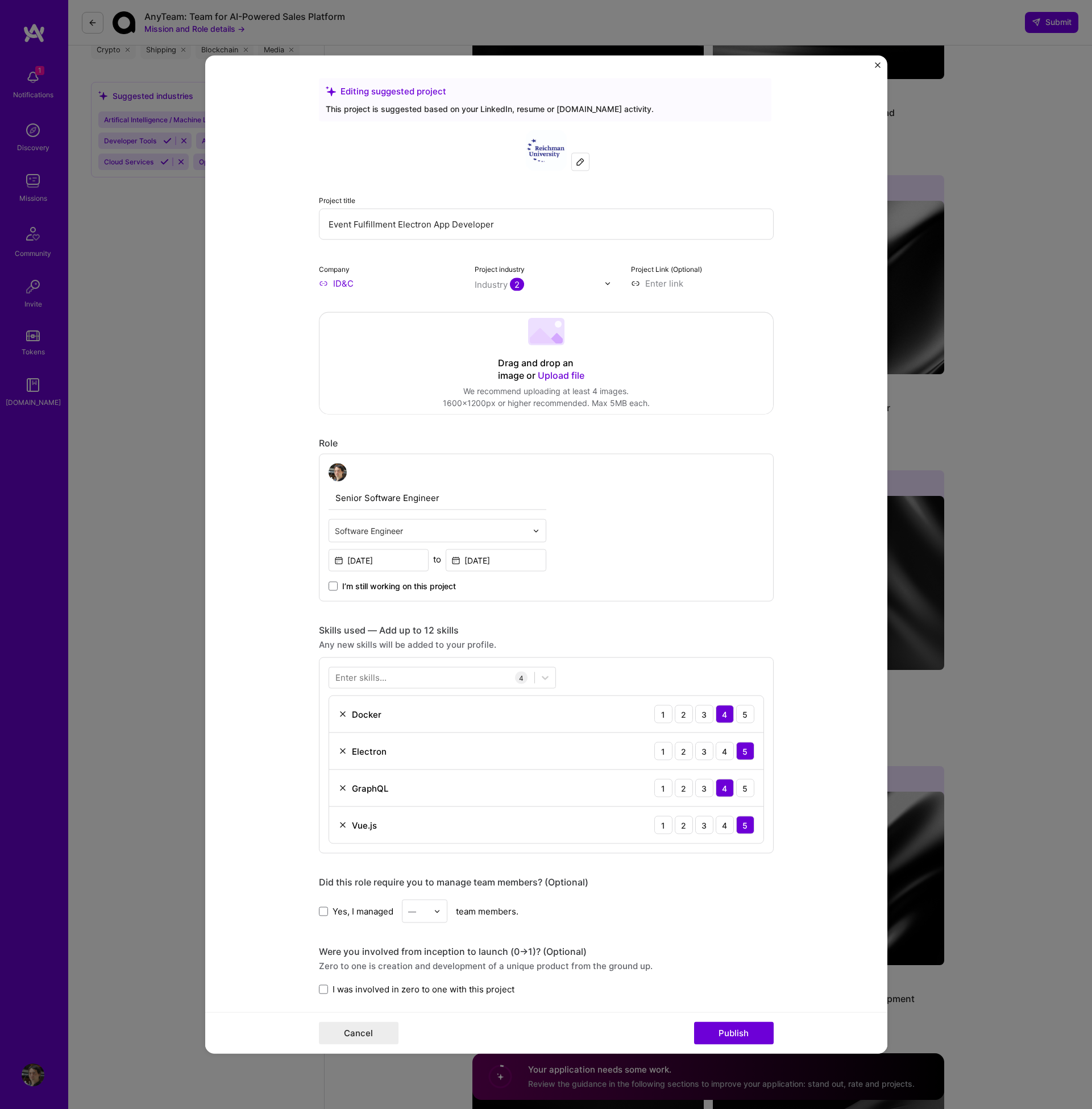
click at [581, 165] on img at bounding box center [580, 162] width 9 height 9
click at [350, 279] on input "ID&C" at bounding box center [390, 284] width 142 height 12
click at [878, 69] on button "Close" at bounding box center [878, 68] width 6 height 12
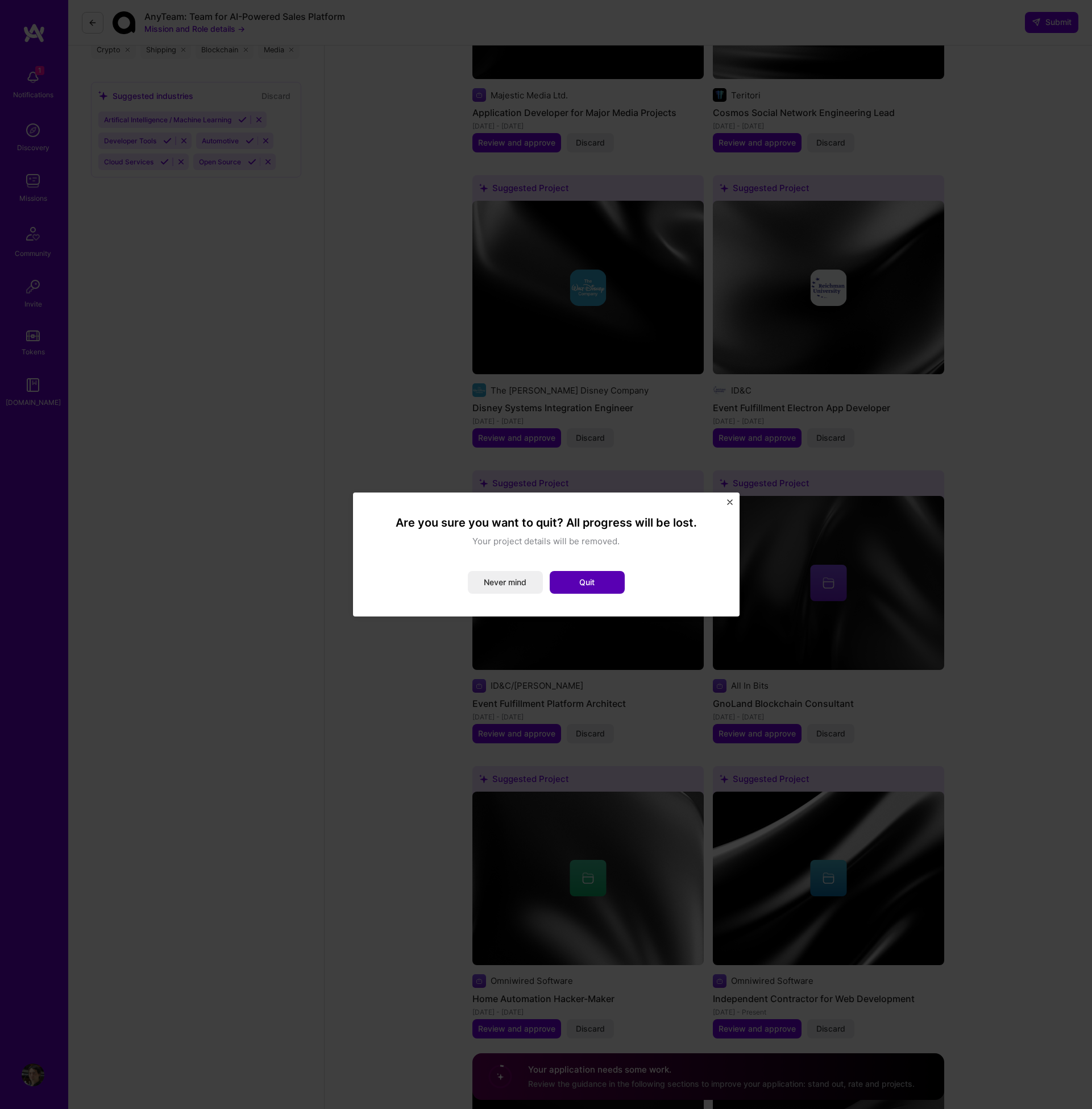
click at [576, 582] on button "Quit" at bounding box center [587, 581] width 75 height 22
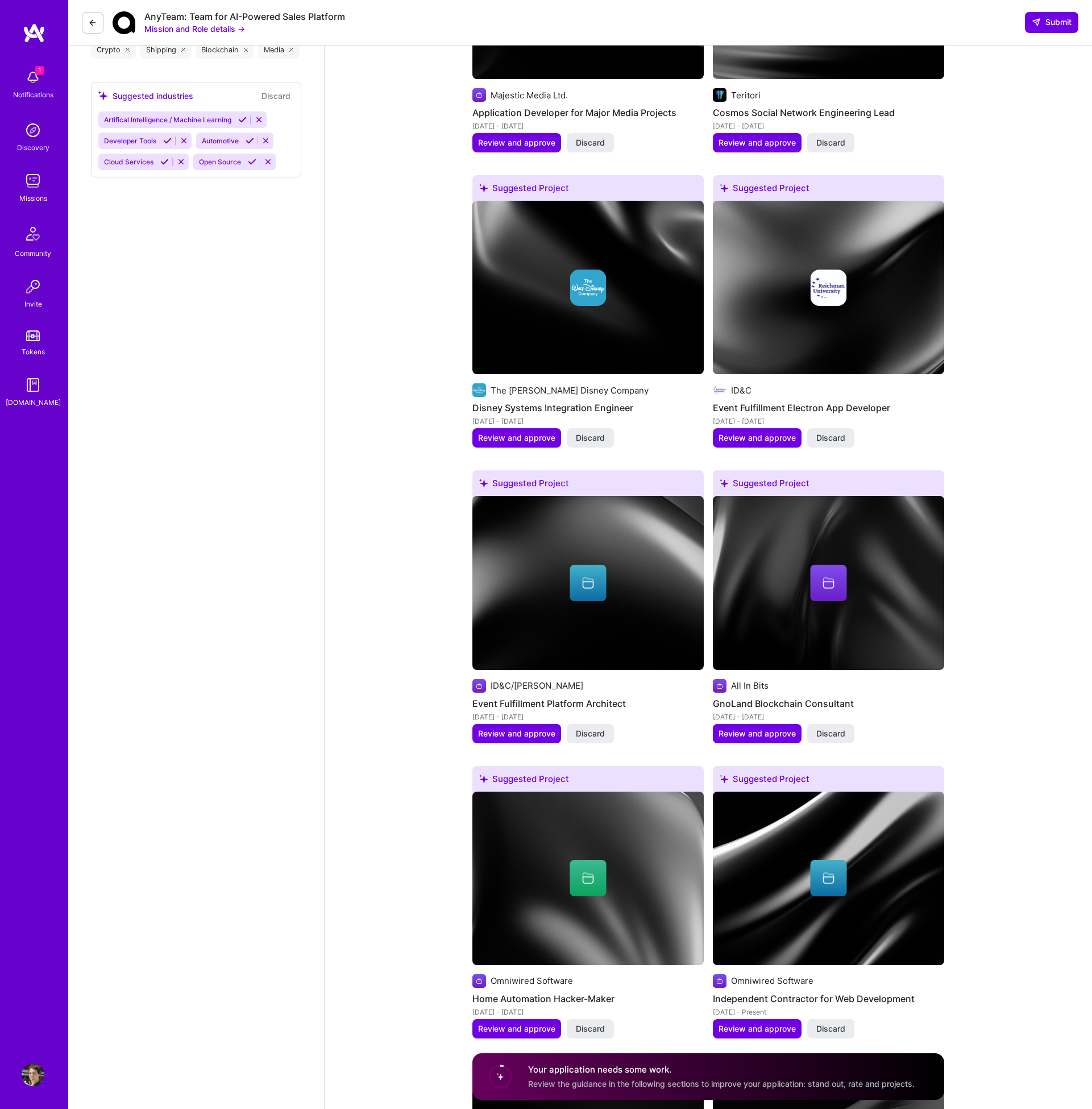
scroll to position [1683, 0]
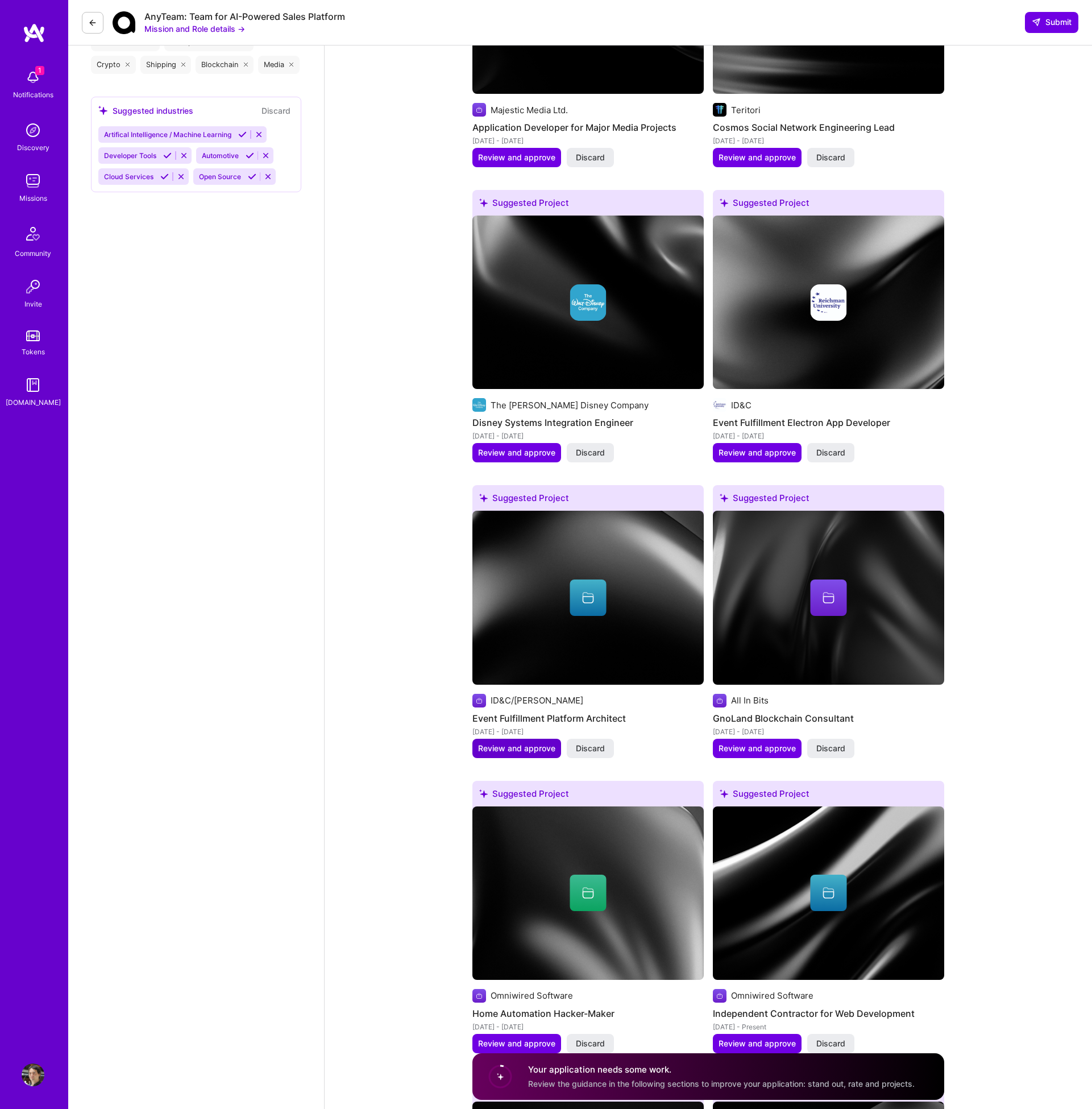
click at [500, 743] on span "Review and approve" at bounding box center [516, 749] width 77 height 12
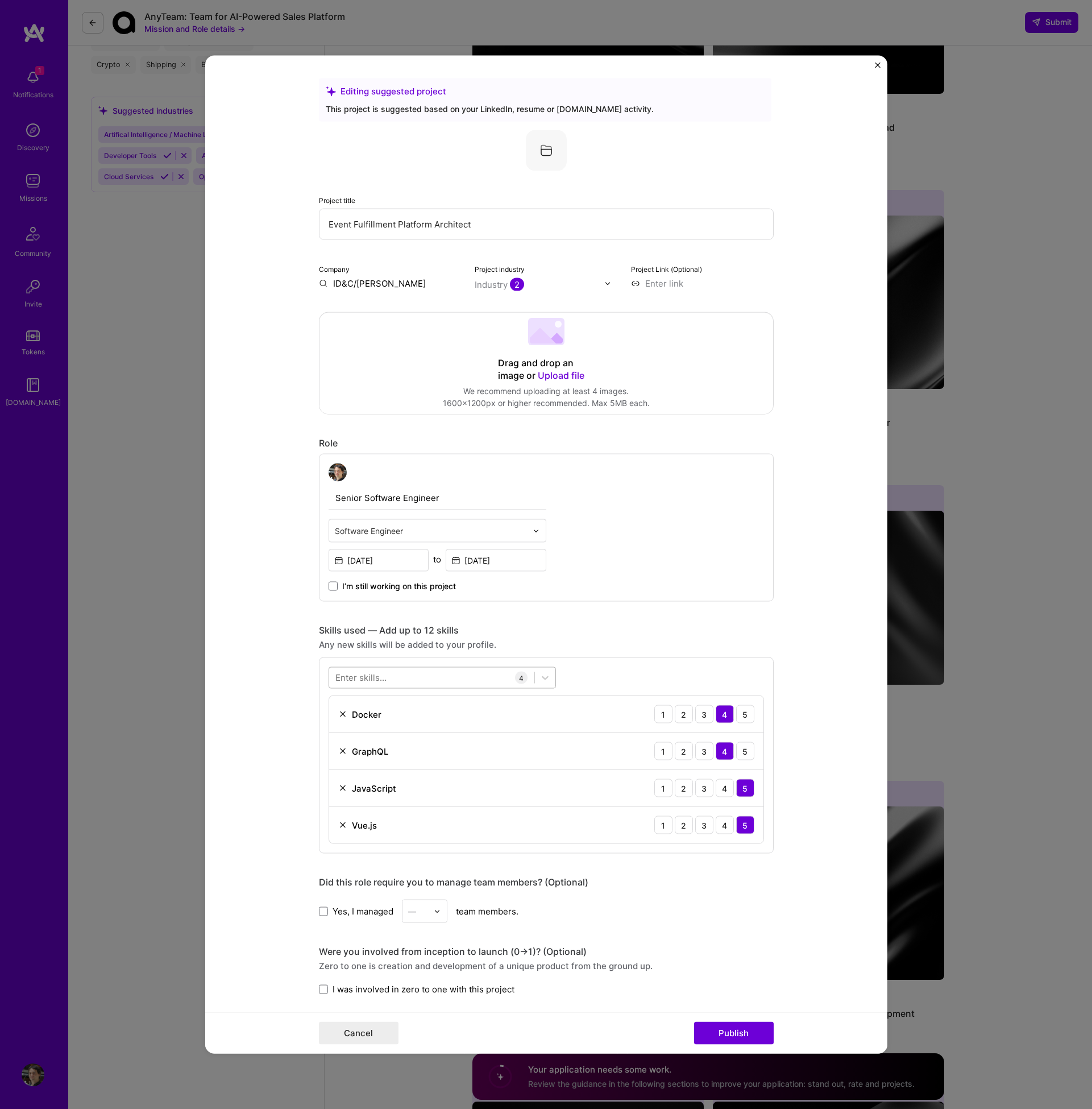
click at [436, 672] on div at bounding box center [432, 677] width 205 height 19
click at [339, 724] on span at bounding box center [339, 724] width 9 height 9
click at [0, 0] on input "checkbox" at bounding box center [0, 0] width 0 height 0
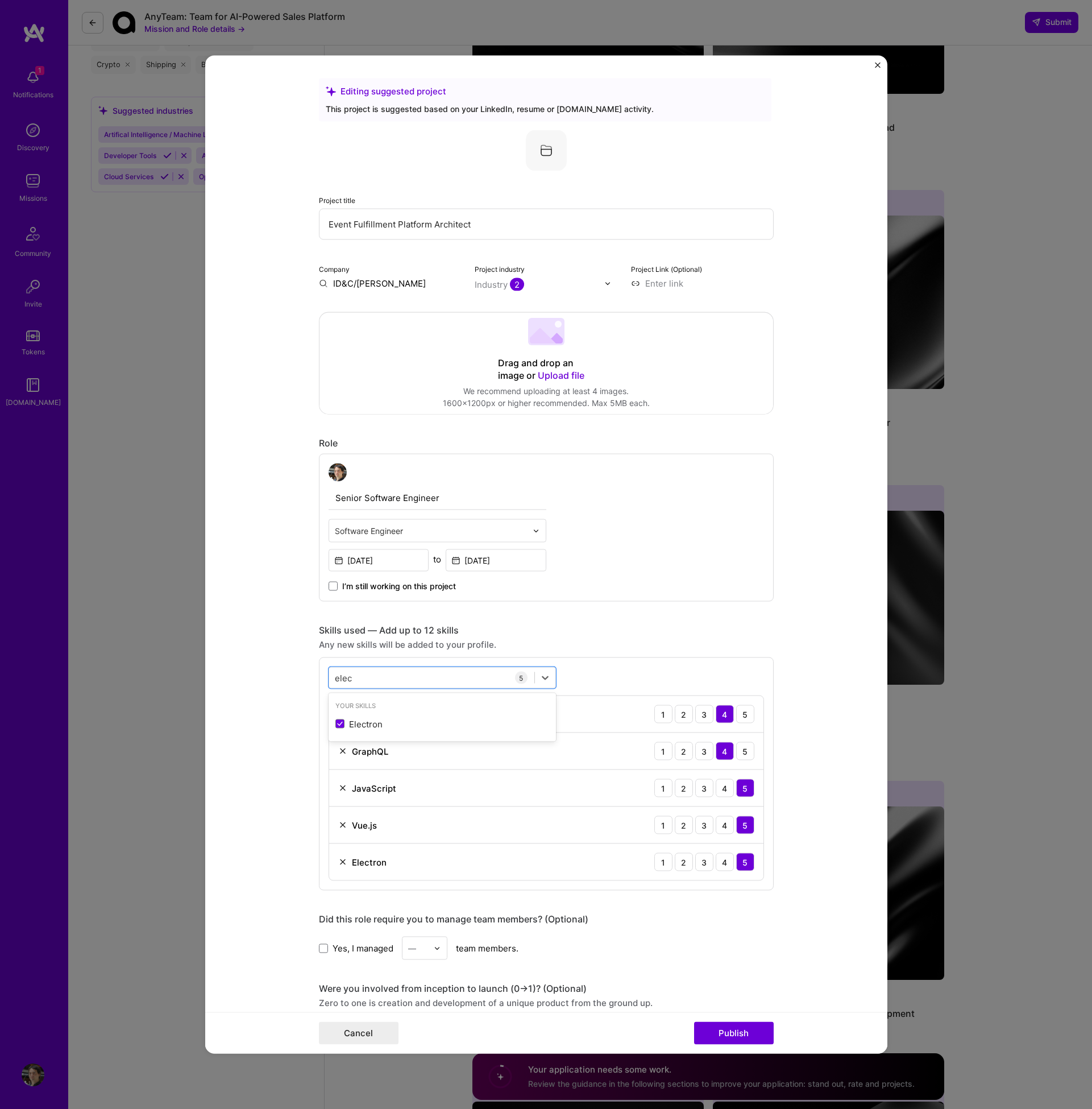
type input "elec"
click at [284, 733] on form "Editing suggested project This project is suggested based on your LinkedIn, res…" at bounding box center [546, 554] width 682 height 998
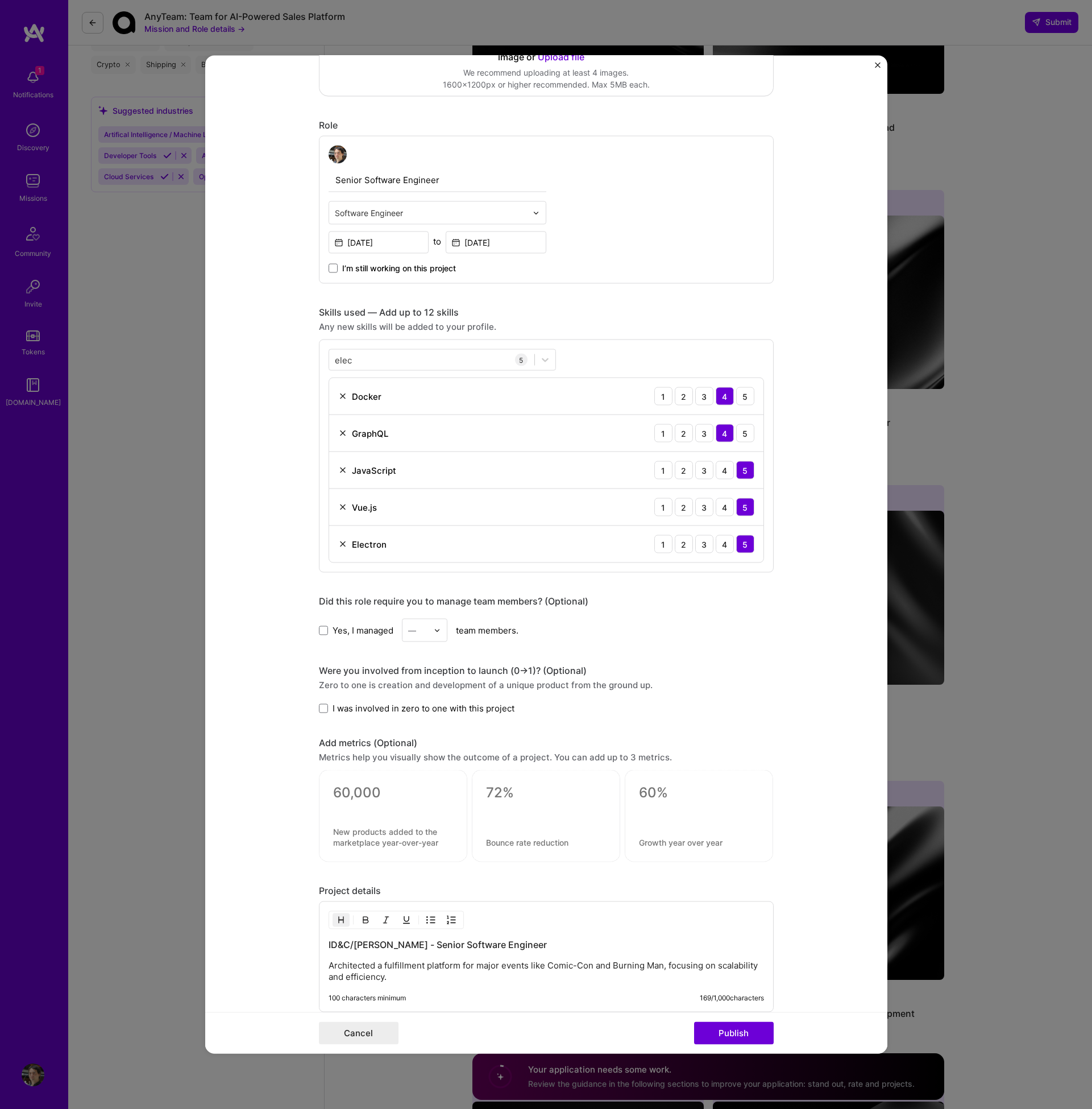
scroll to position [321, 0]
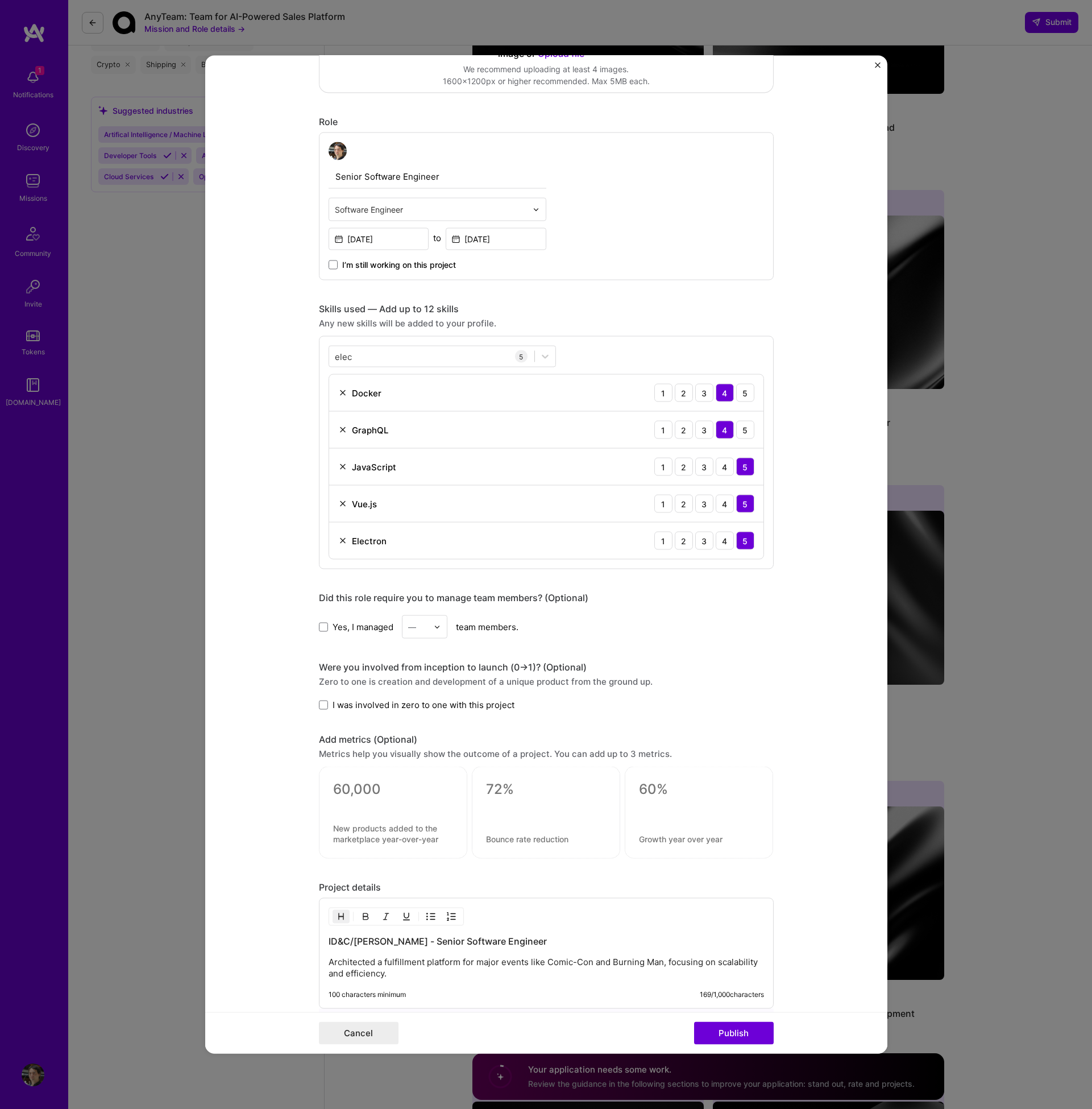
click at [418, 697] on div "Were you involved from inception to launch (0 -> 1)? (Optional) Zero to one is …" at bounding box center [546, 686] width 454 height 50
click at [447, 704] on span "I was involved in zero to one with this project" at bounding box center [423, 705] width 182 height 12
click at [0, 0] on input "I was involved in zero to one with this project" at bounding box center [0, 0] width 0 height 0
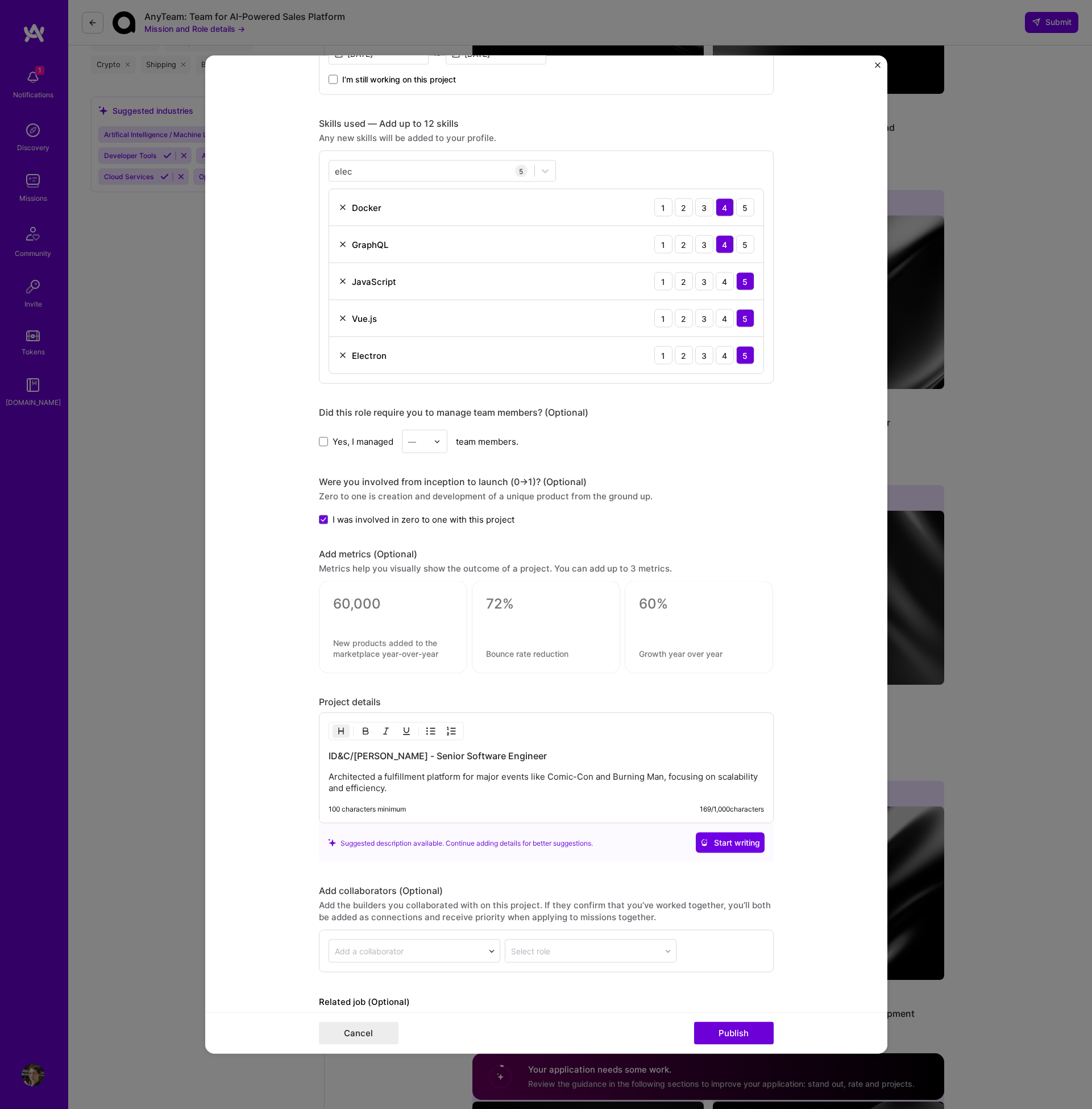
scroll to position [511, 0]
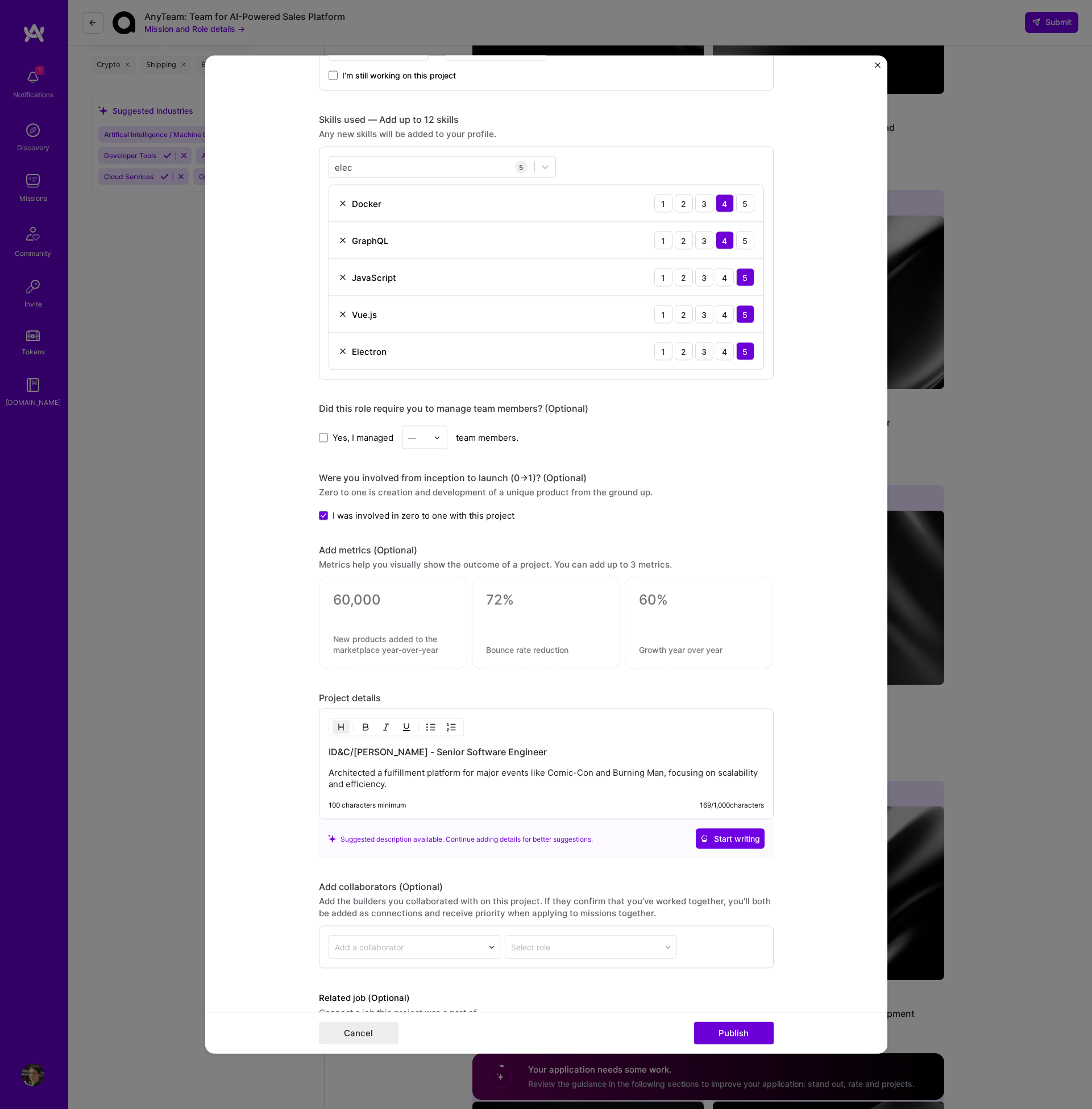
click at [580, 782] on p "Architected a fulfillment platform for major events like Comic-Con and Burning …" at bounding box center [546, 778] width 436 height 22
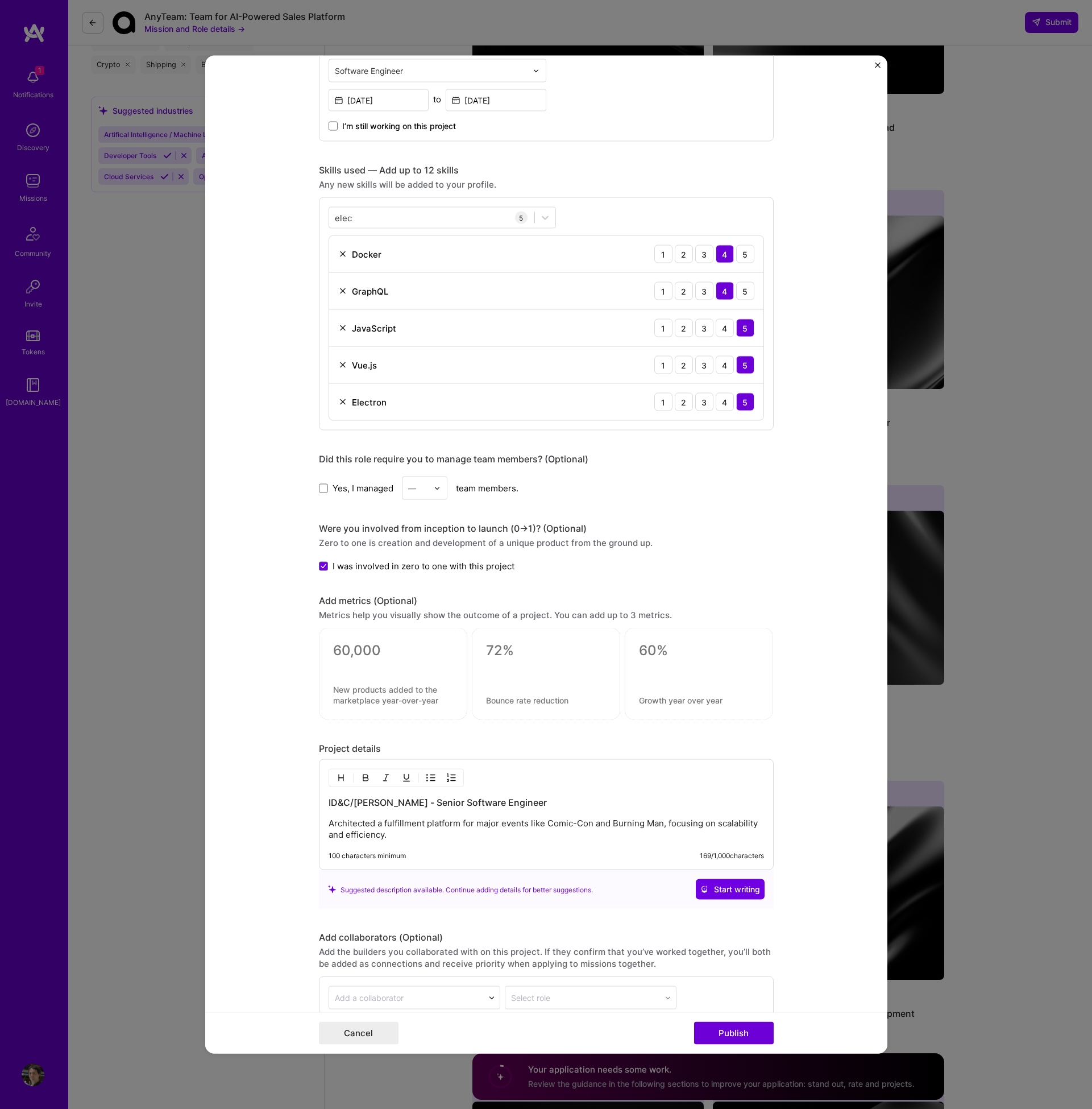
scroll to position [570, 0]
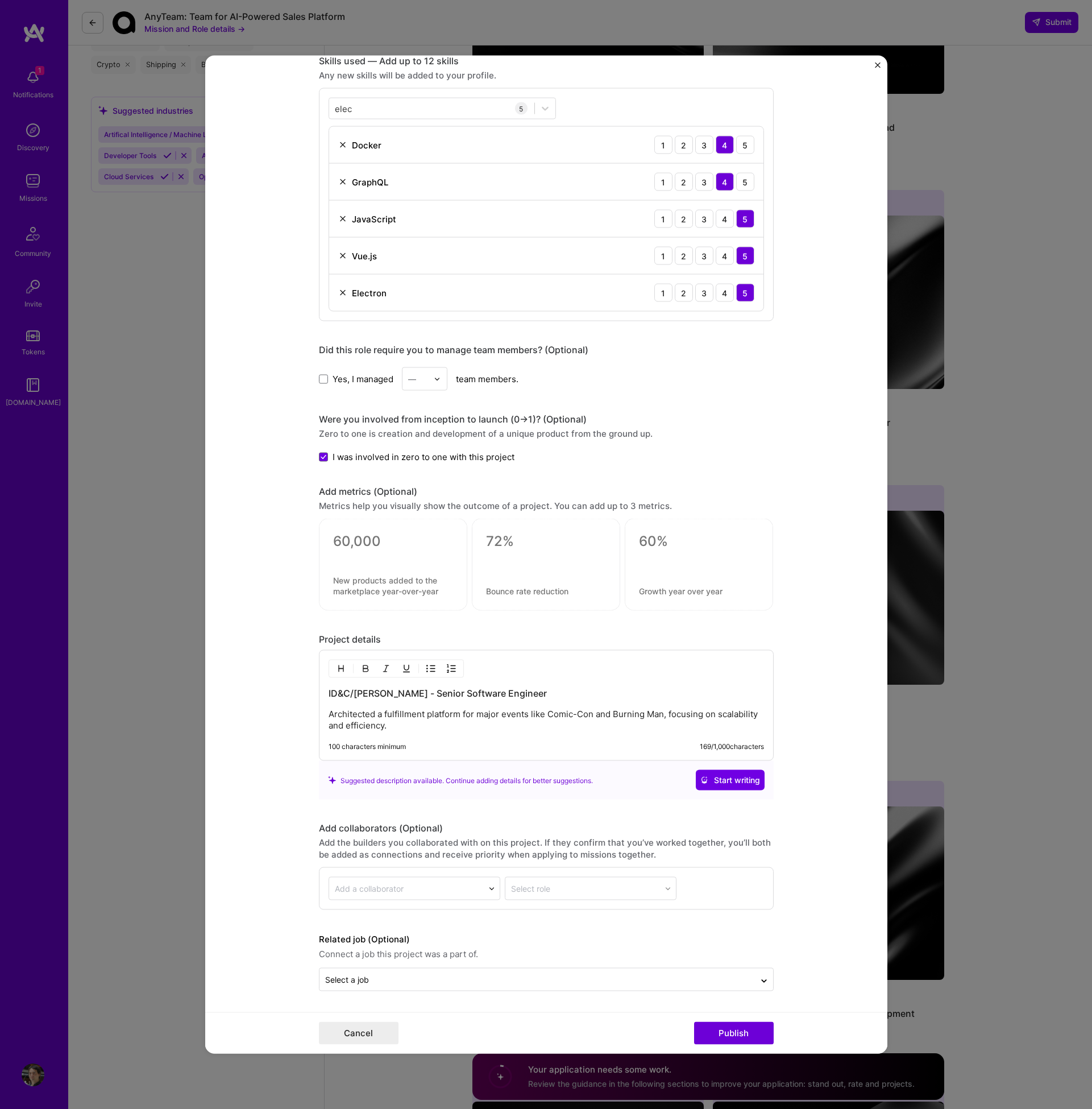
click at [464, 725] on p "Architected a fulfillment platform for major events like Comic-Con and Burning …" at bounding box center [546, 720] width 436 height 22
click at [436, 734] on div "ID&C/[PERSON_NAME] - Senior Software Engineer Architected a fulfillment platfor…" at bounding box center [546, 705] width 454 height 111
click at [434, 730] on p "Architected a fulfillment platform for major events like Comic-Con and Burning …" at bounding box center [546, 720] width 436 height 22
drag, startPoint x: 394, startPoint y: 728, endPoint x: 302, endPoint y: 718, distance: 92.5
click at [302, 718] on form "Editing suggested project This project is suggested based on your LinkedIn, res…" at bounding box center [546, 554] width 682 height 998
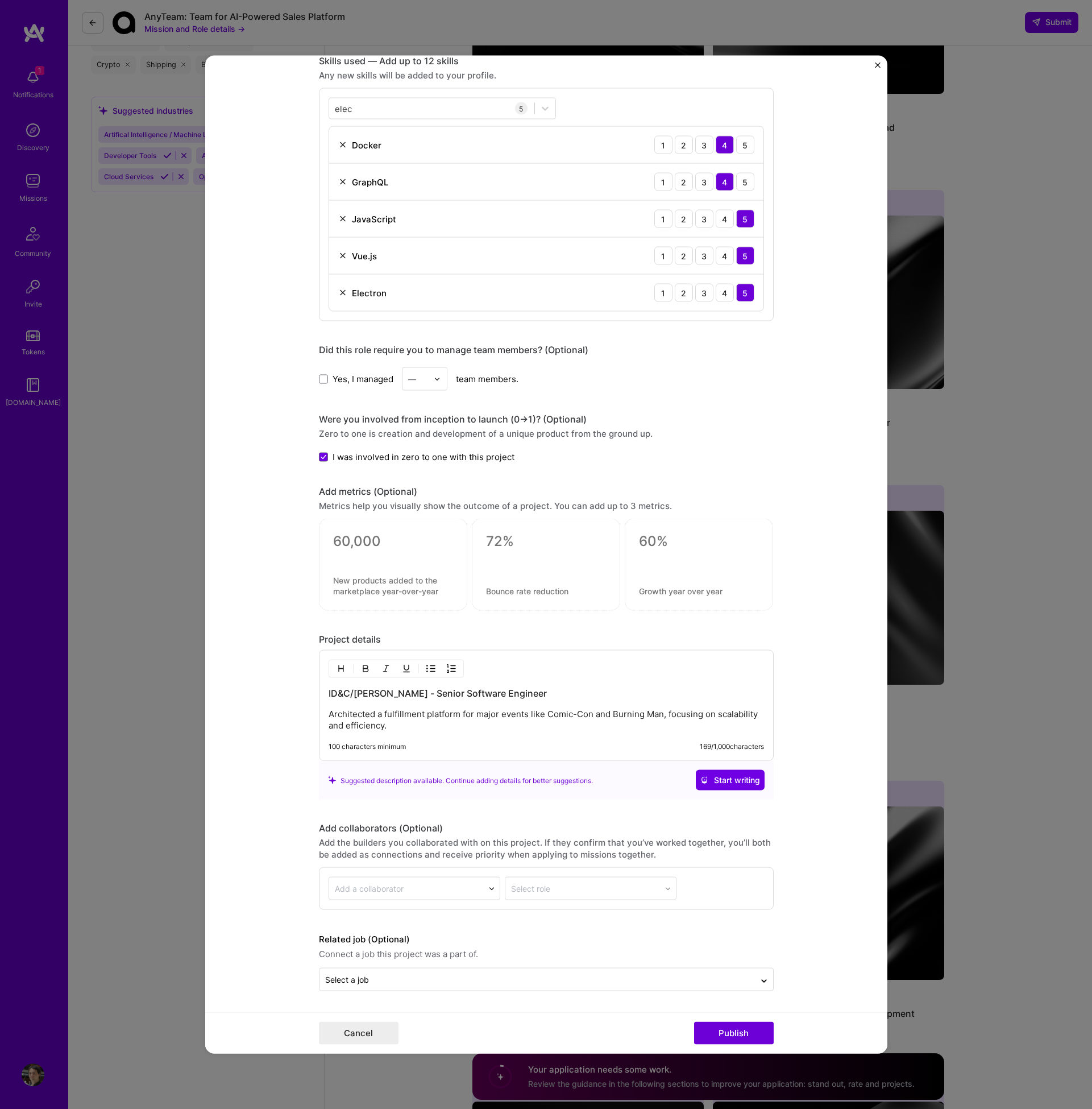
click at [414, 730] on p "Architected a fulfillment platform for major events like Comic-Con and Burning …" at bounding box center [546, 720] width 436 height 22
drag, startPoint x: 431, startPoint y: 730, endPoint x: 320, endPoint y: 713, distance: 112.3
click at [320, 713] on div "ID&C/[PERSON_NAME] - Senior Software Engineer Architected a fulfillment platfor…" at bounding box center [546, 705] width 454 height 111
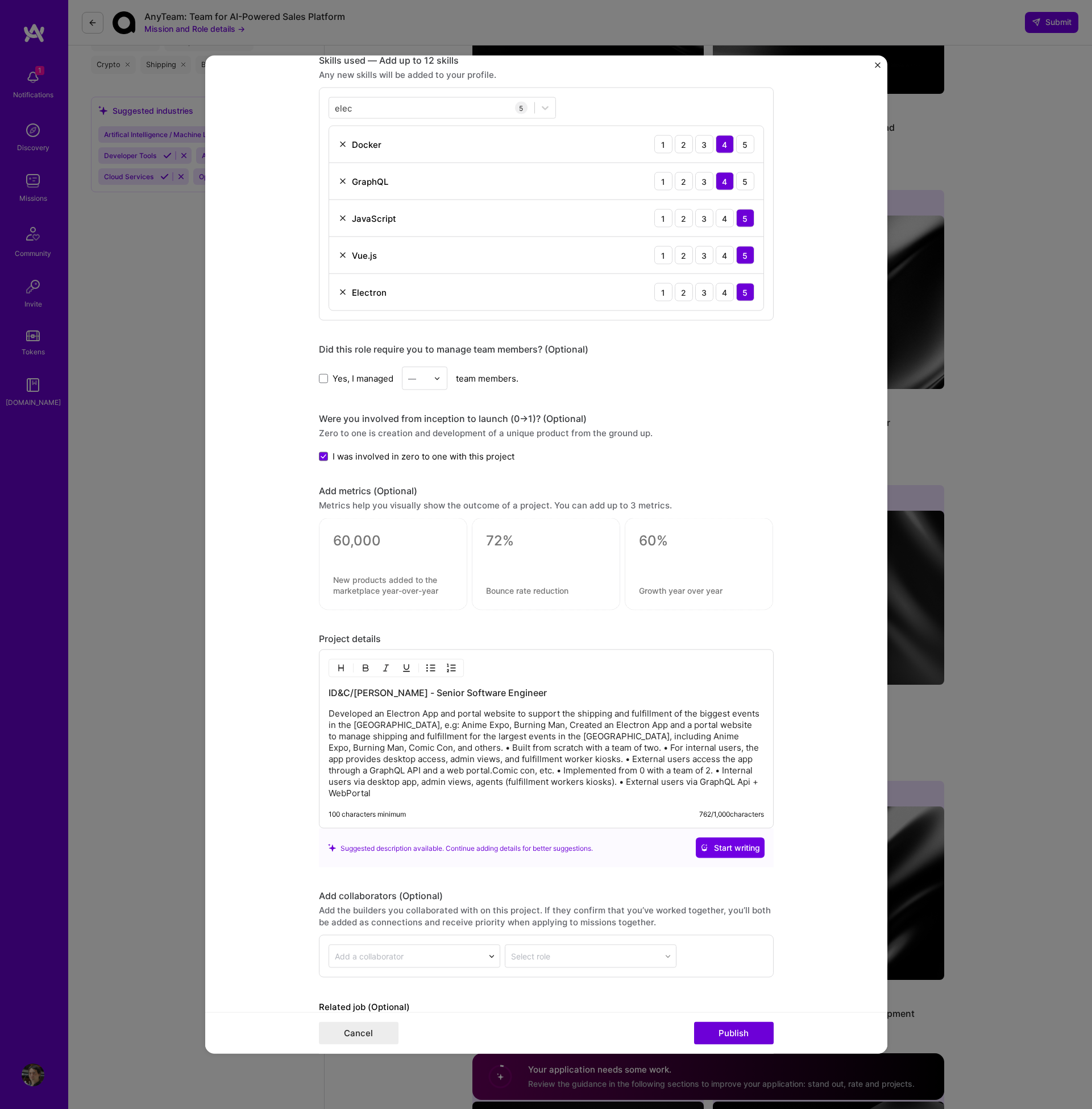
click at [502, 728] on p "Developed an Electron App and portal website to support the shipping and fulfil…" at bounding box center [546, 753] width 436 height 91
drag, startPoint x: 504, startPoint y: 728, endPoint x: 323, endPoint y: 717, distance: 181.3
click at [323, 717] on div "ID&C/[PERSON_NAME] - Senior Software Engineer Developed an Electron App and por…" at bounding box center [546, 739] width 454 height 179
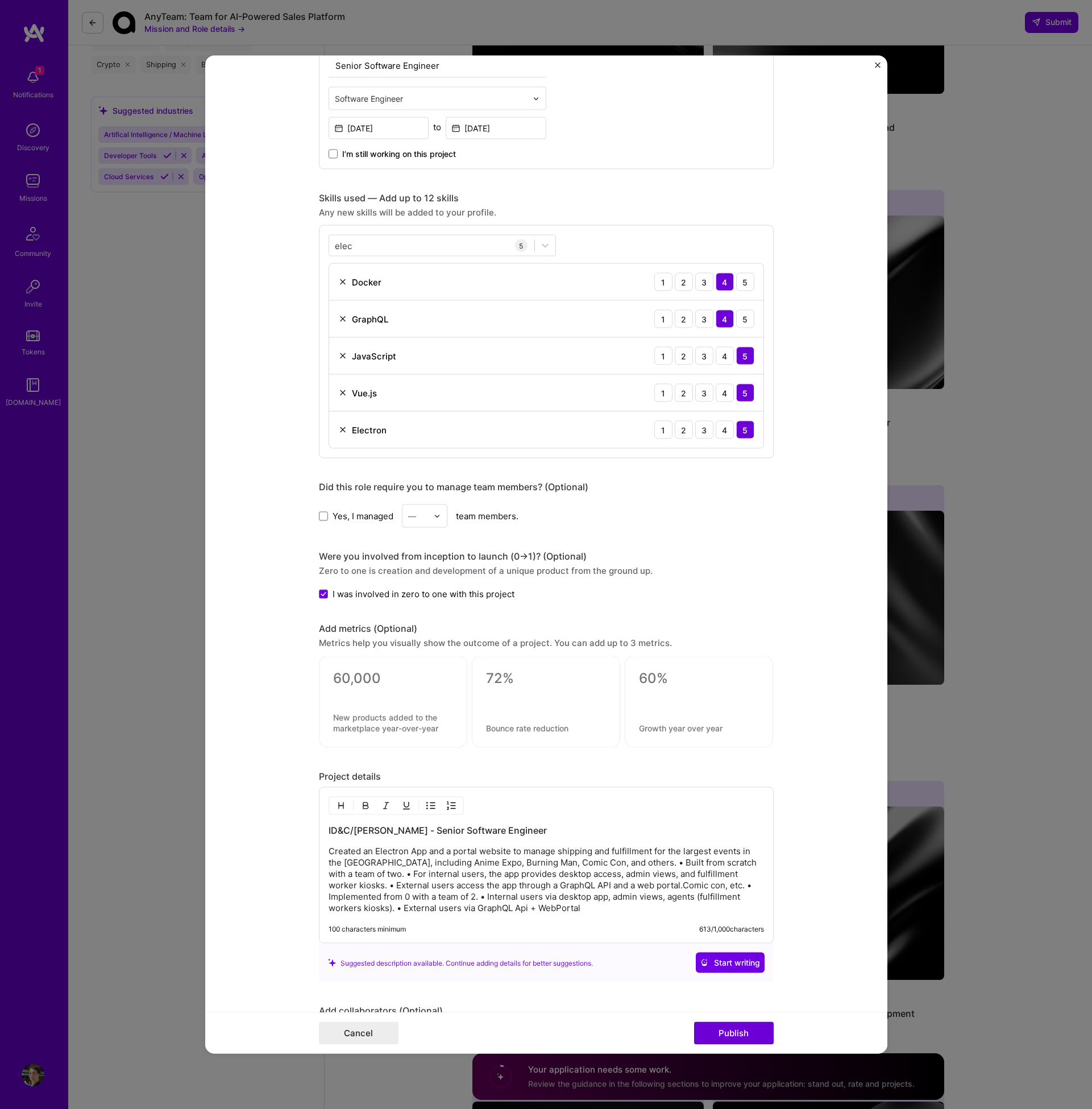
scroll to position [615, 0]
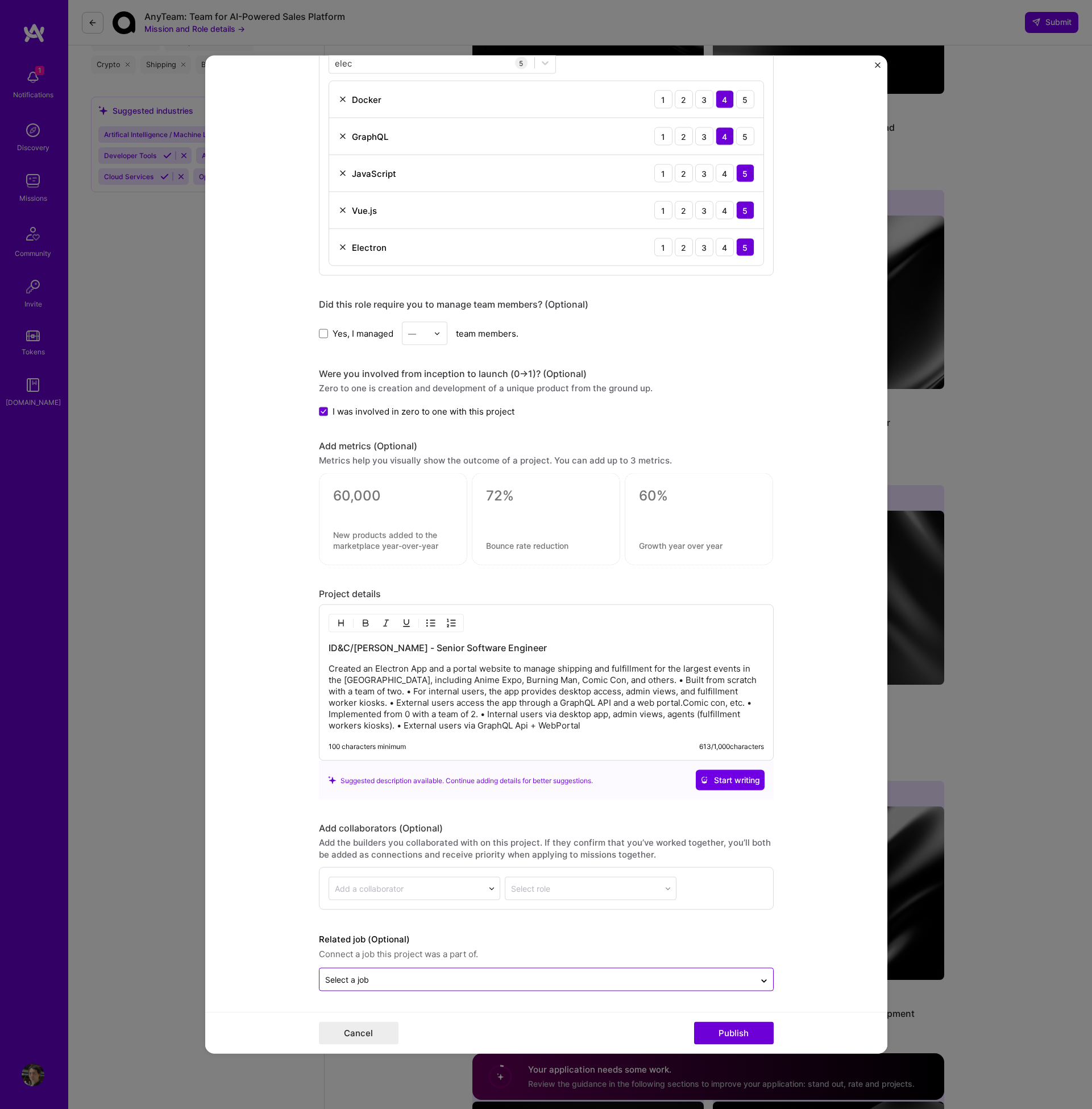
click at [529, 974] on input "text" at bounding box center [537, 979] width 424 height 12
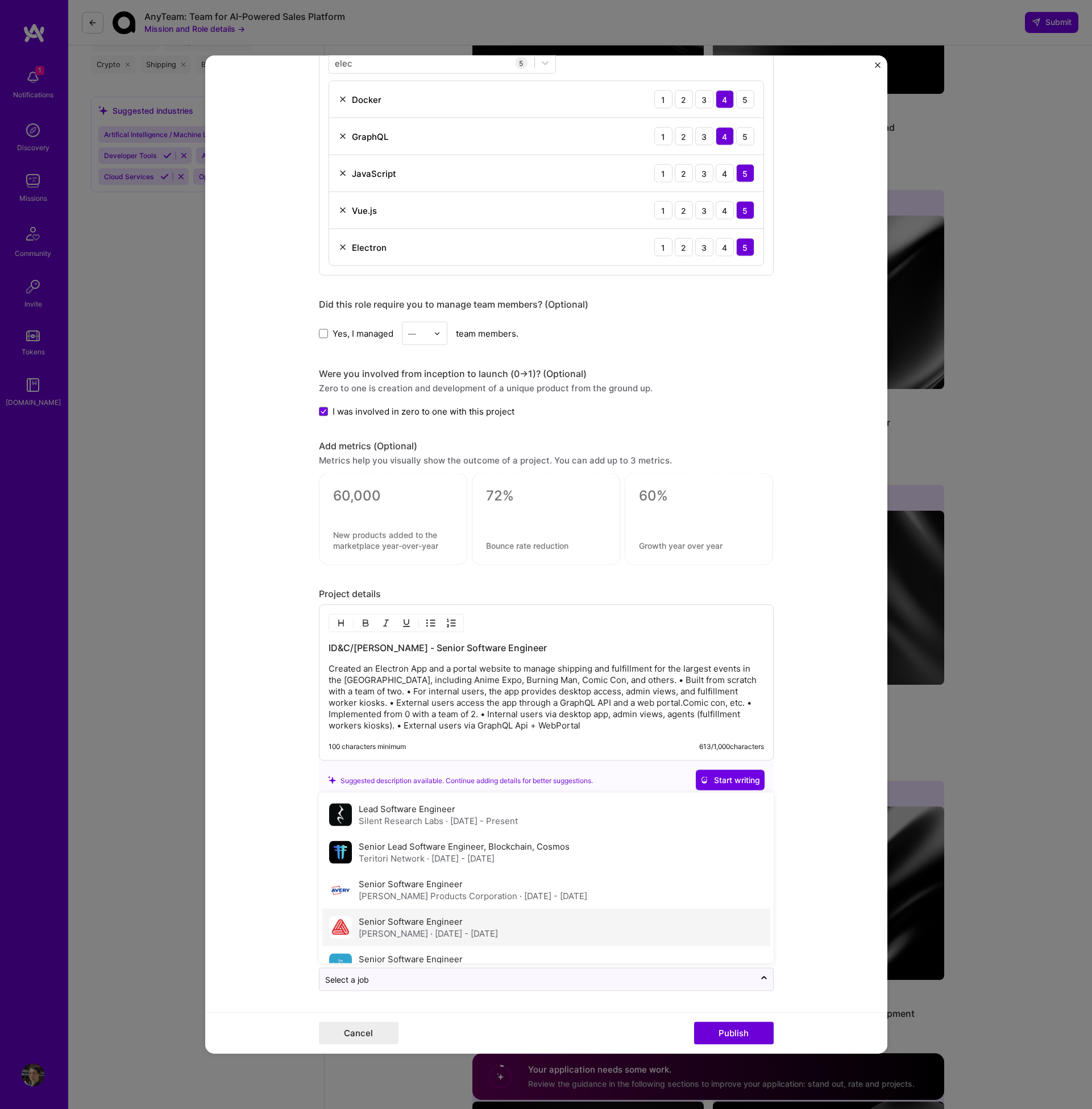
click at [539, 936] on div "Senior Software Engineer [PERSON_NAME][DATE] - [DATE]" at bounding box center [546, 928] width 448 height 37
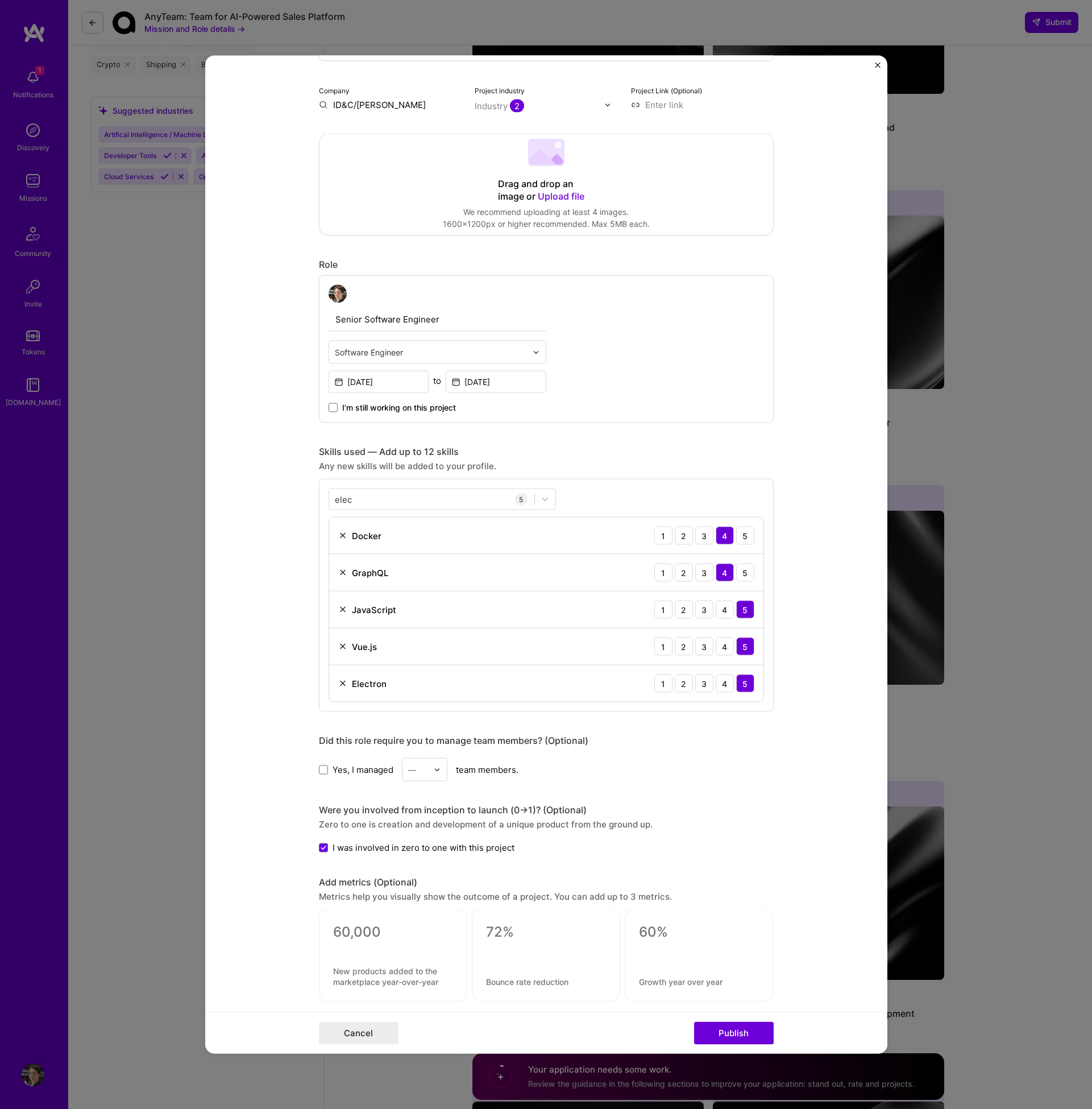
scroll to position [0, 0]
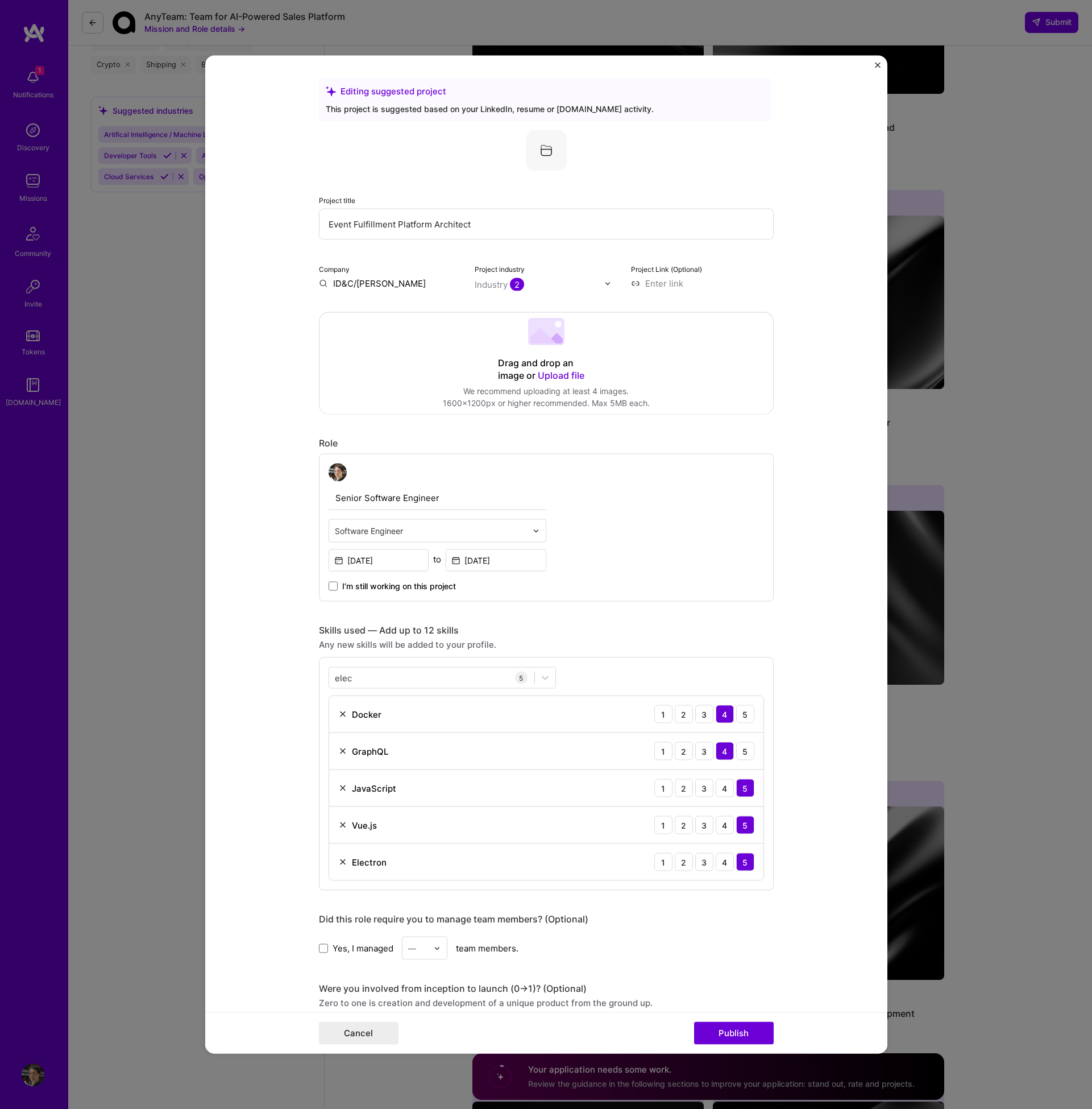
drag, startPoint x: 491, startPoint y: 228, endPoint x: 292, endPoint y: 228, distance: 199.0
click at [292, 228] on form "Editing suggested project This project is suggested based on your LinkedIn, res…" at bounding box center [546, 554] width 682 height 998
type input "D"
type input "Electron App"
click at [392, 564] on input "[DATE]" at bounding box center [378, 560] width 100 height 22
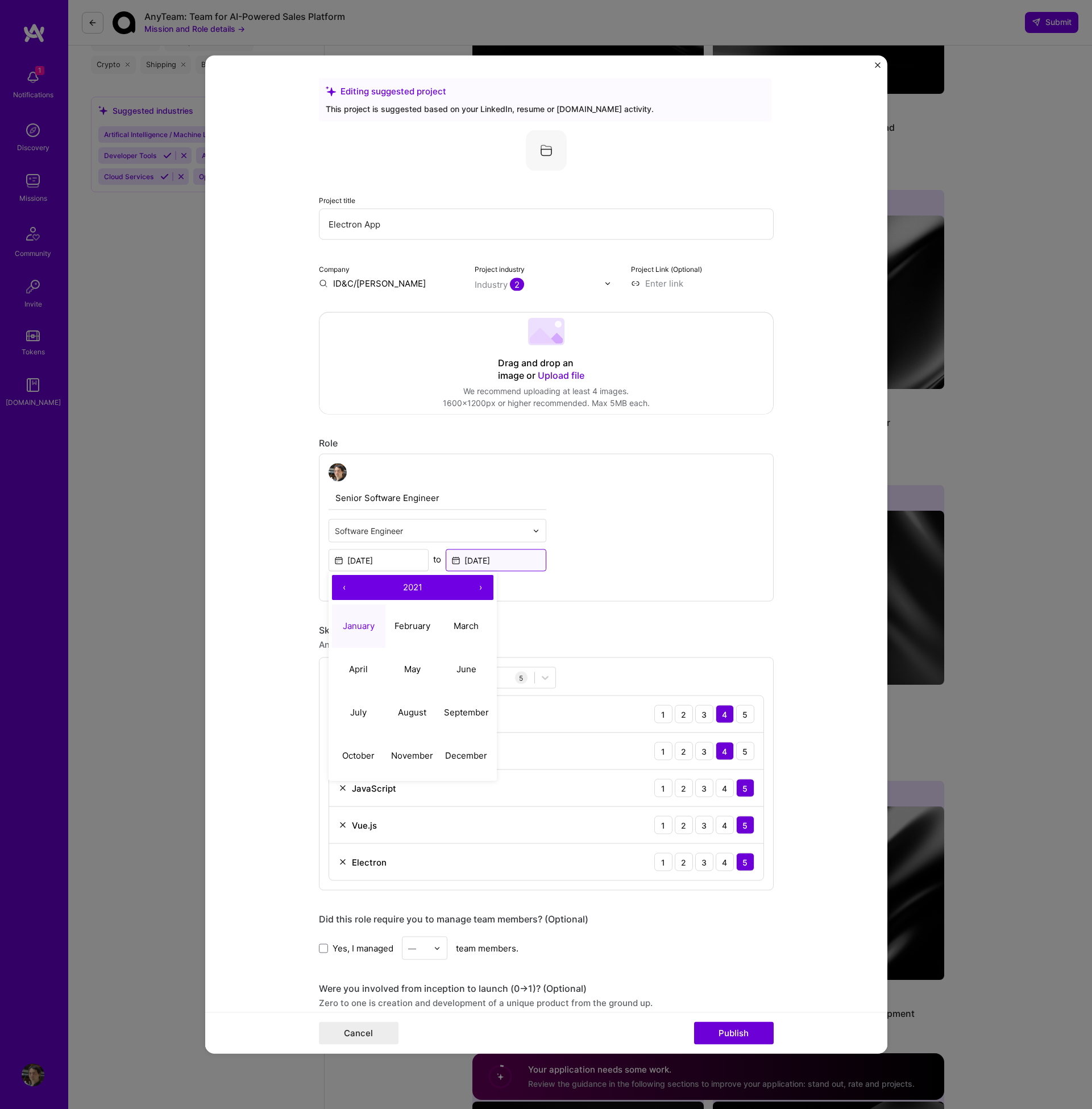
click at [480, 563] on input "[DATE]" at bounding box center [495, 560] width 100 height 22
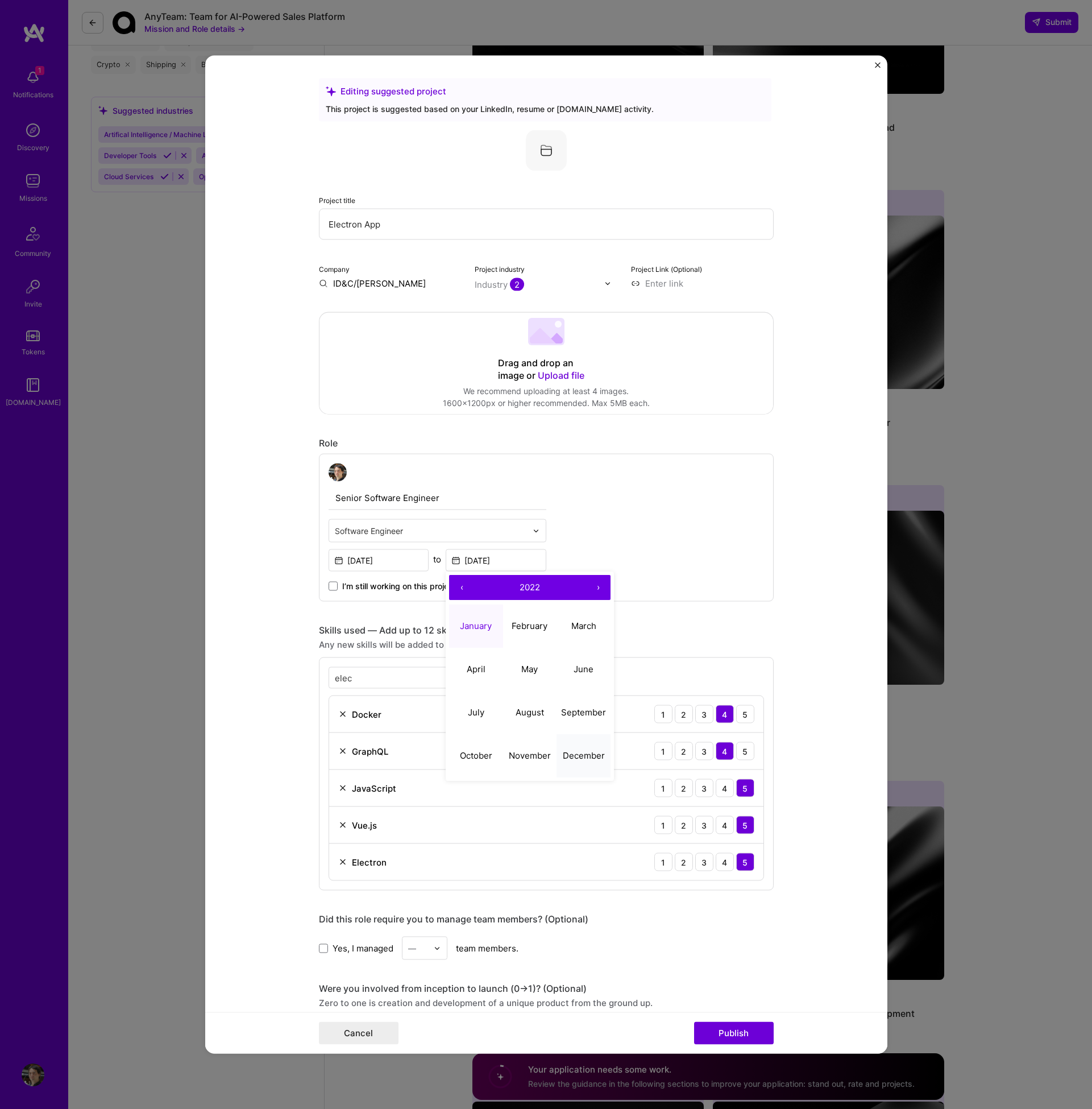
click at [590, 759] on abbr "December" at bounding box center [583, 755] width 42 height 11
type input "[DATE]"
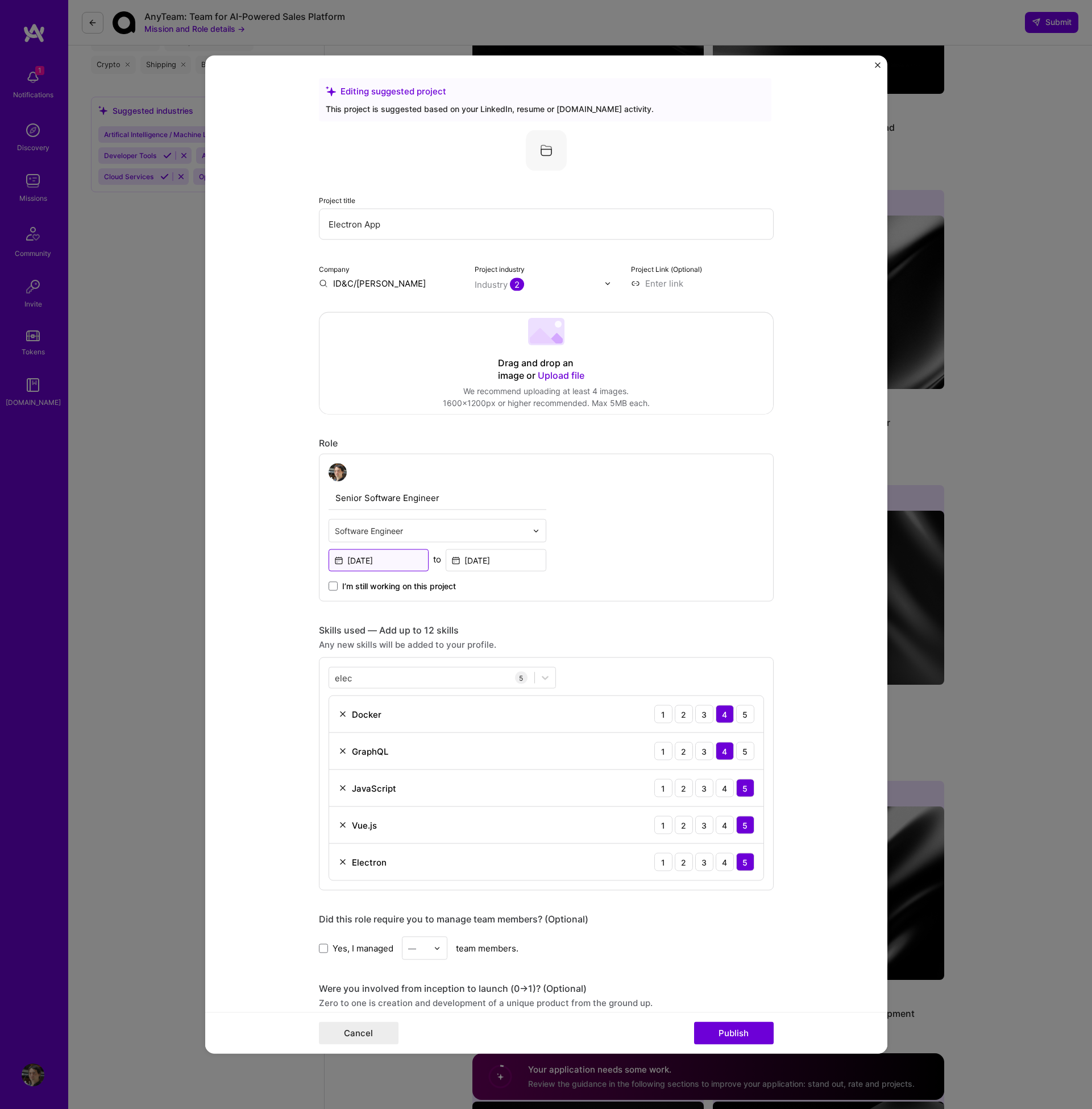
click at [377, 556] on input "[DATE]" at bounding box center [378, 560] width 100 height 22
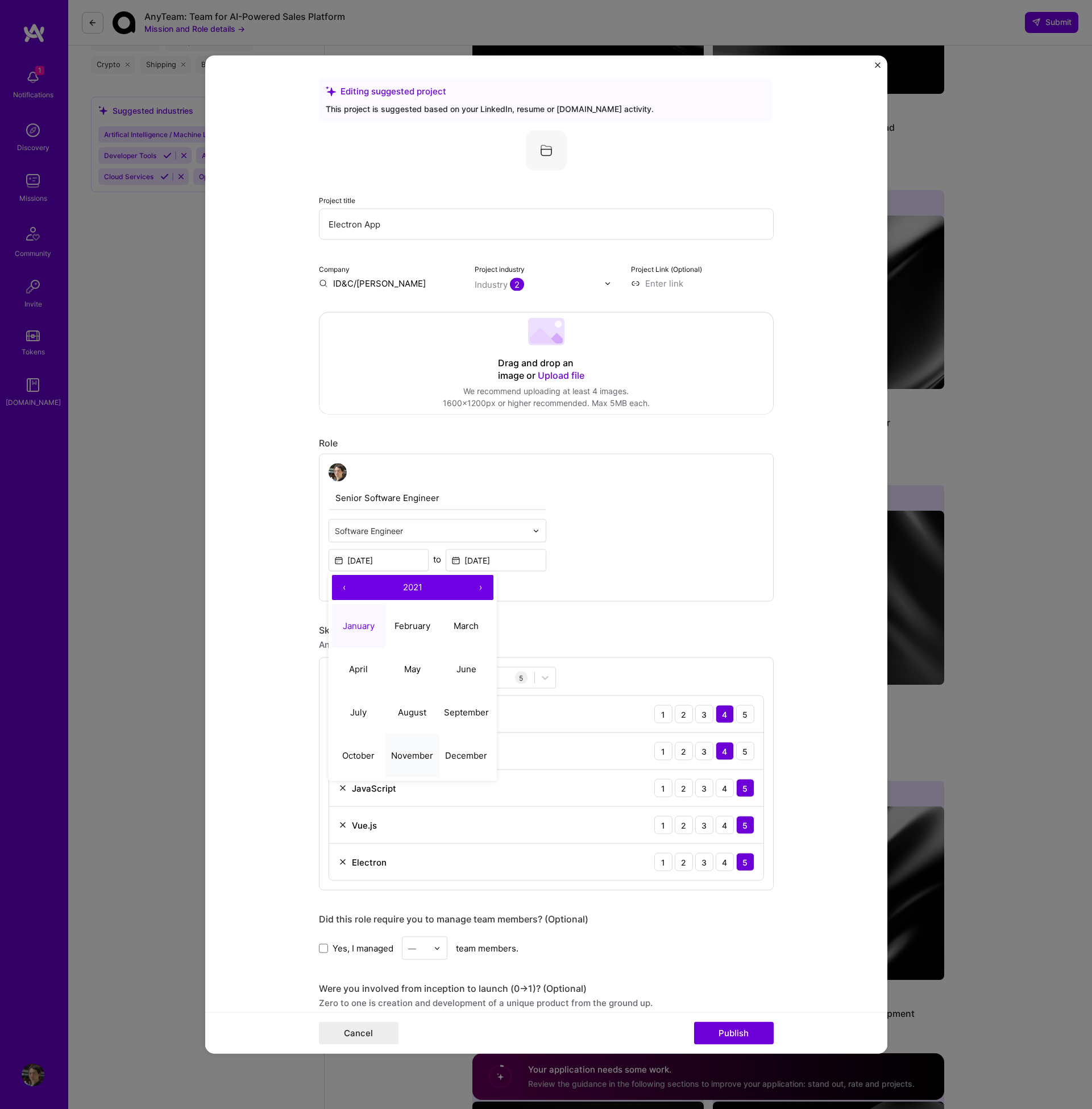
click at [407, 751] on abbr "November" at bounding box center [411, 755] width 42 height 11
type input "[DATE]"
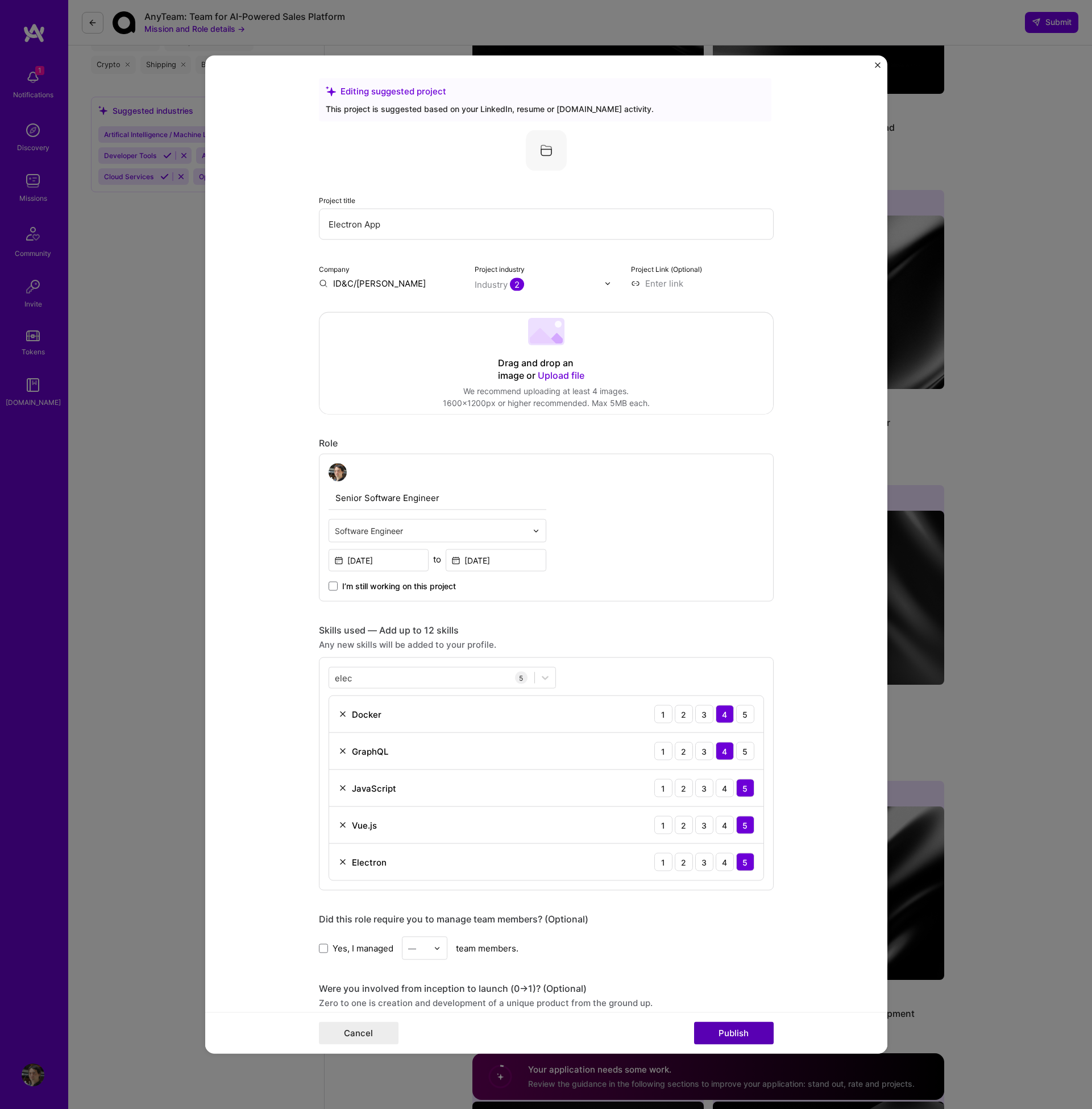
click at [743, 1026] on button "Publish" at bounding box center [734, 1033] width 80 height 22
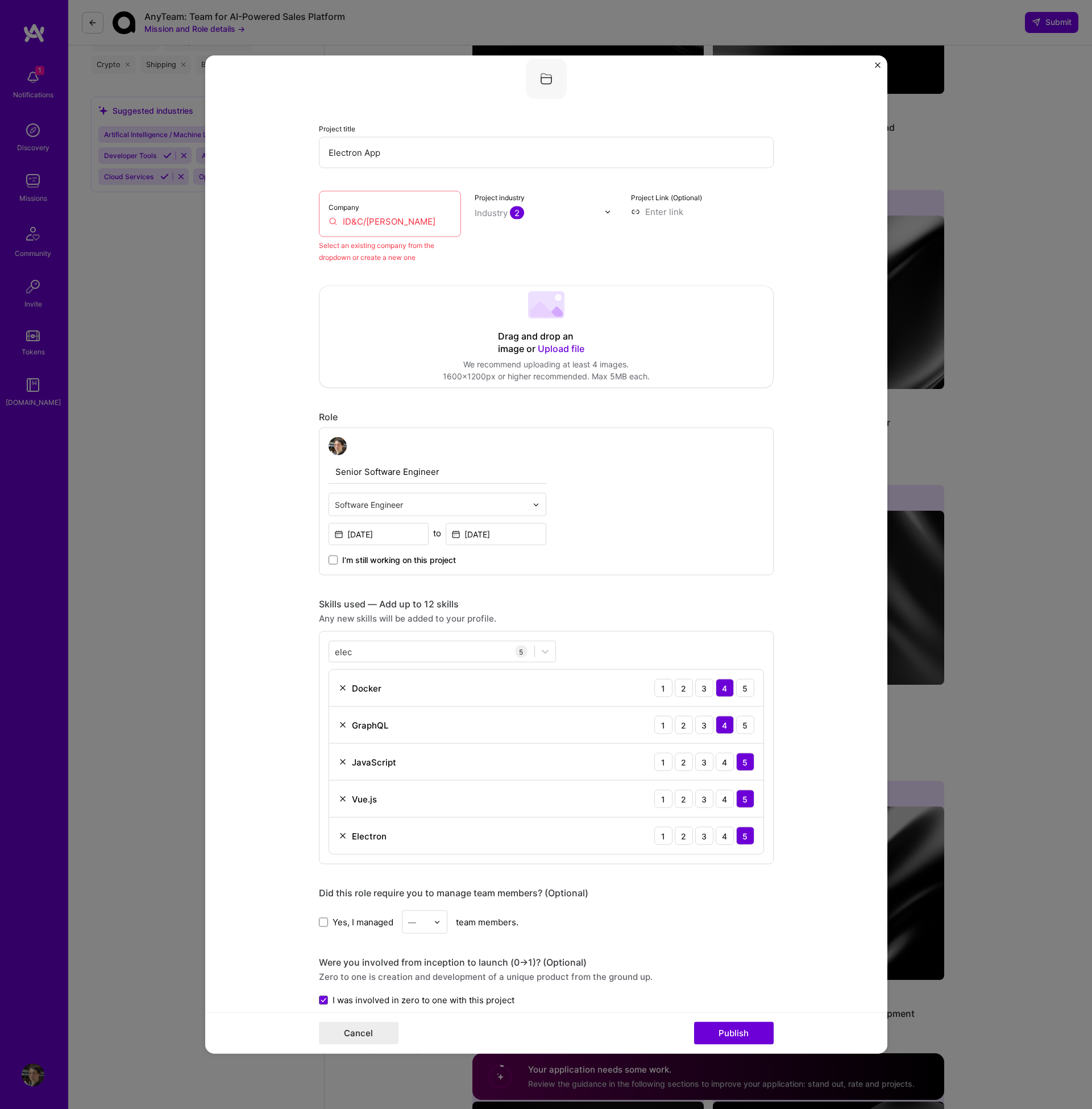
scroll to position [74, 0]
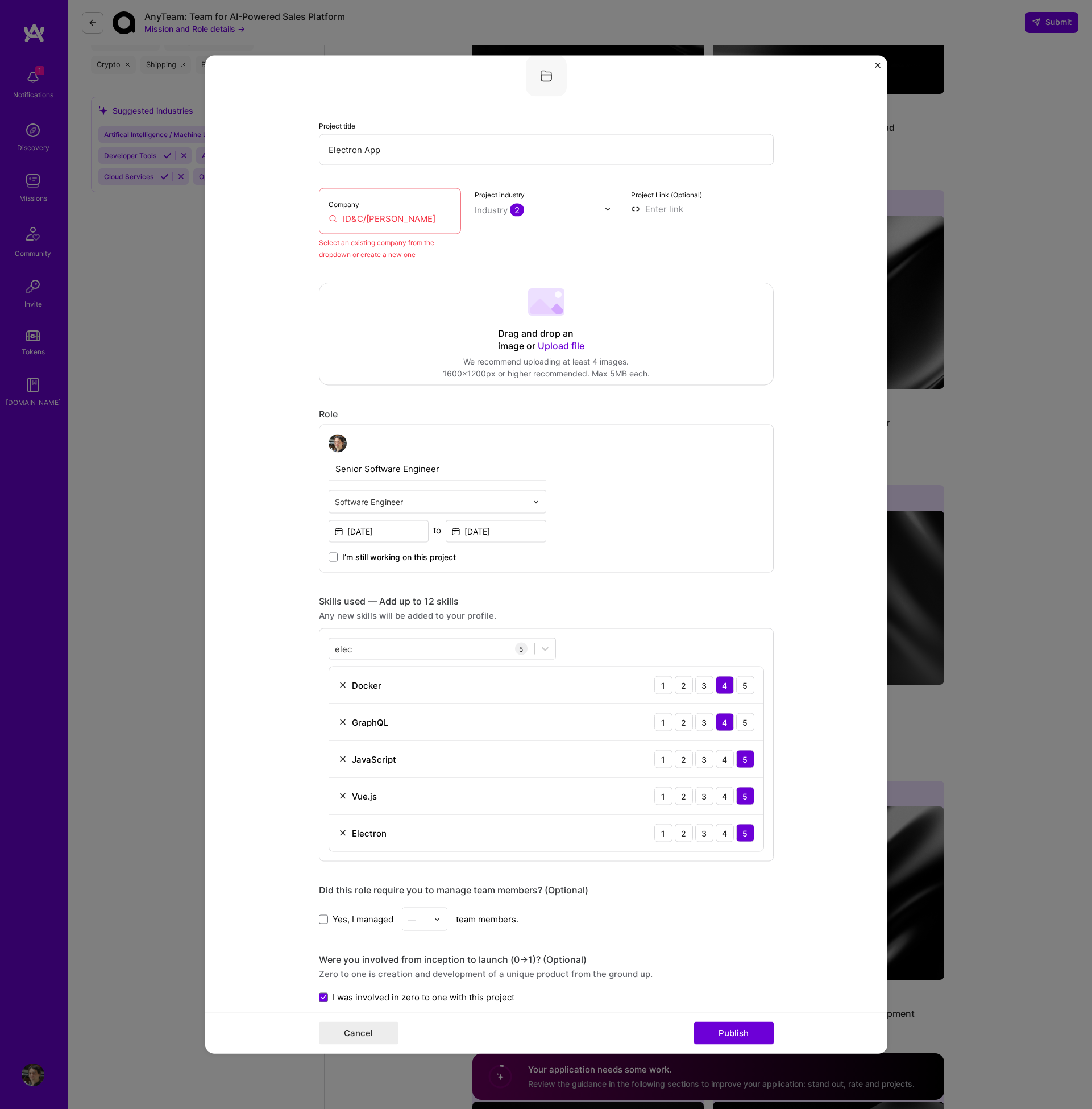
drag, startPoint x: 433, startPoint y: 217, endPoint x: 274, endPoint y: 217, distance: 159.0
click at [275, 217] on form "Editing suggested project This project is suggested based on your LinkedIn, res…" at bounding box center [546, 554] width 682 height 998
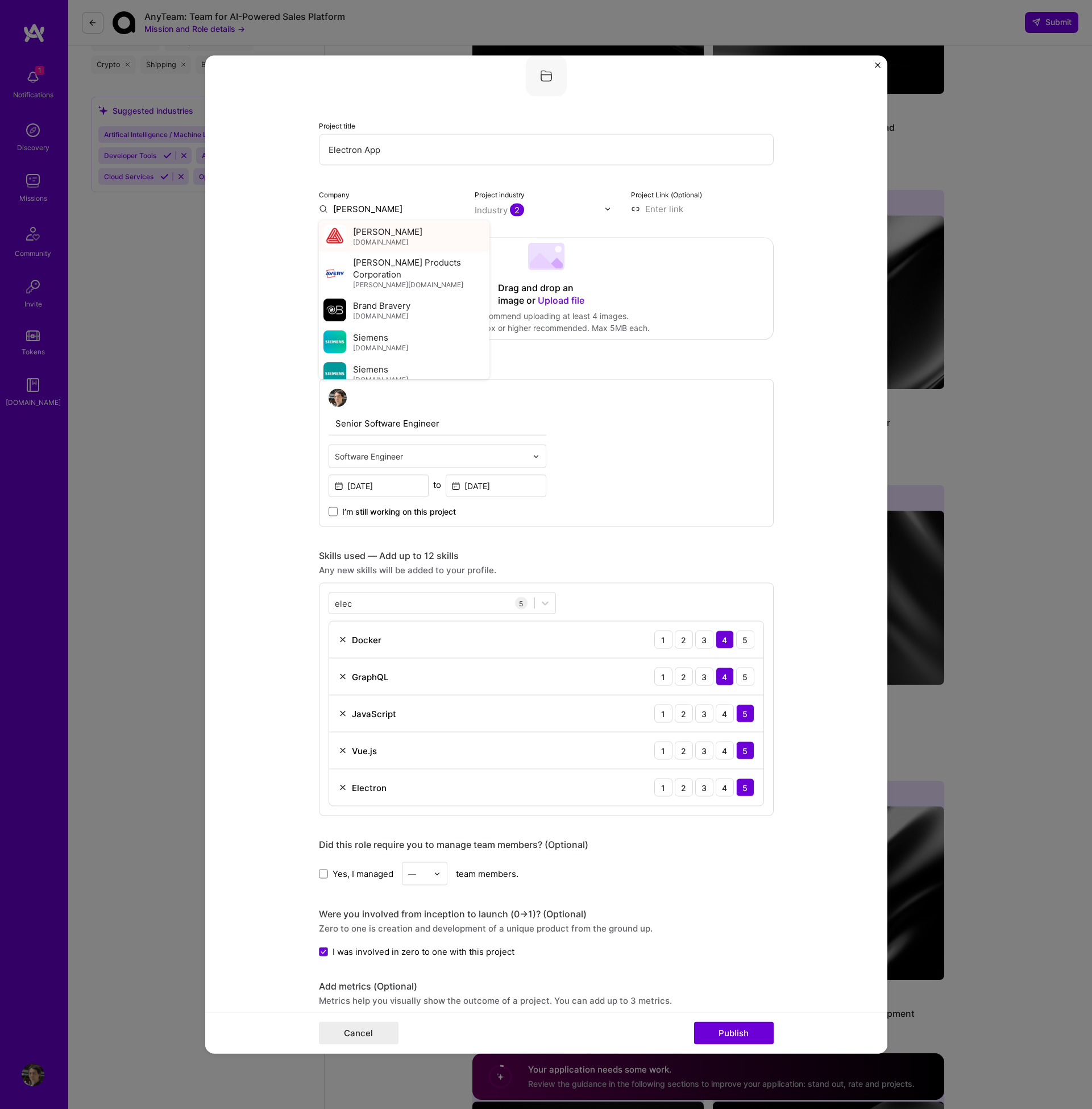
click at [380, 234] on span "[PERSON_NAME]" at bounding box center [387, 231] width 69 height 12
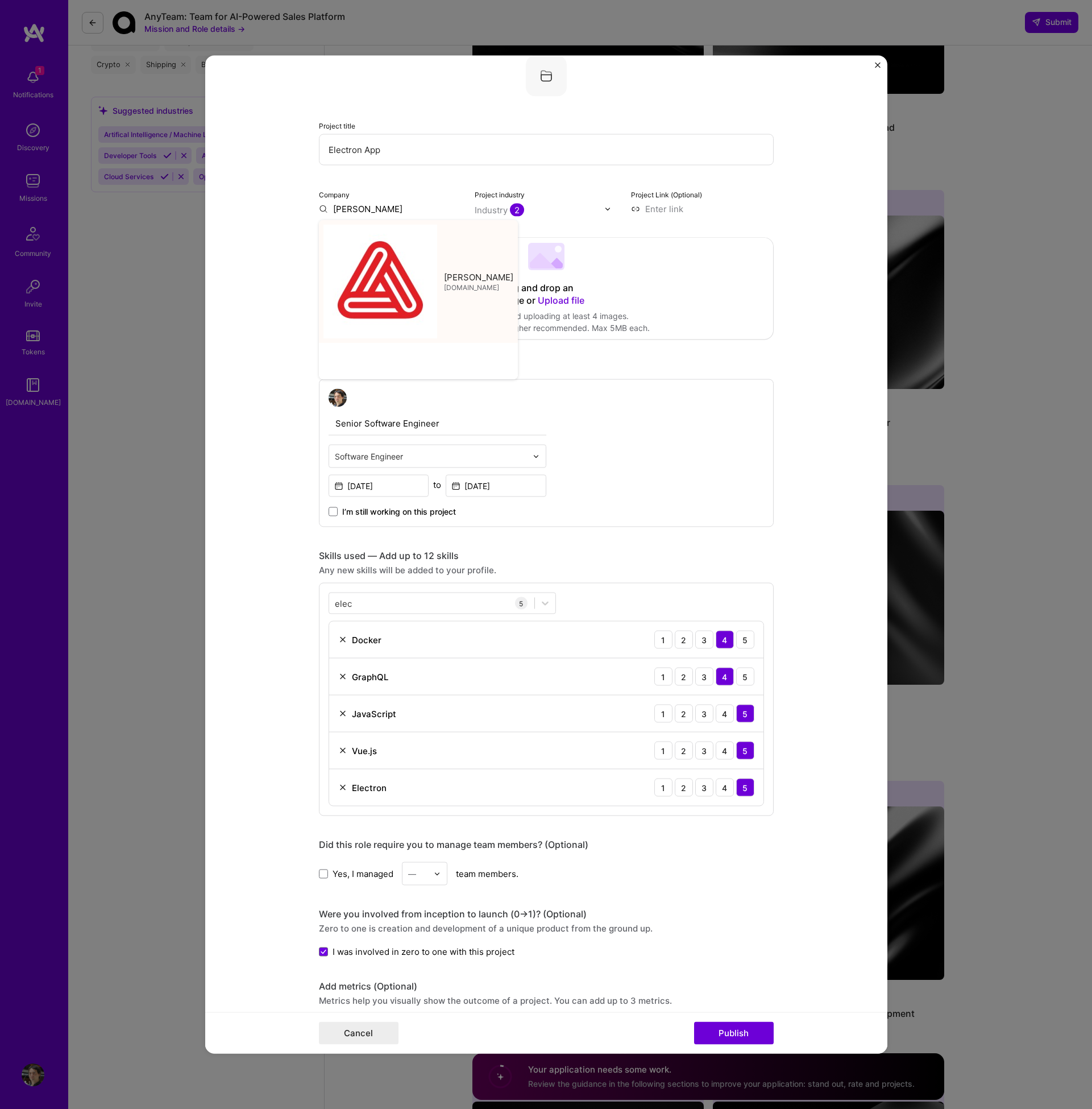
type input "[PERSON_NAME]"
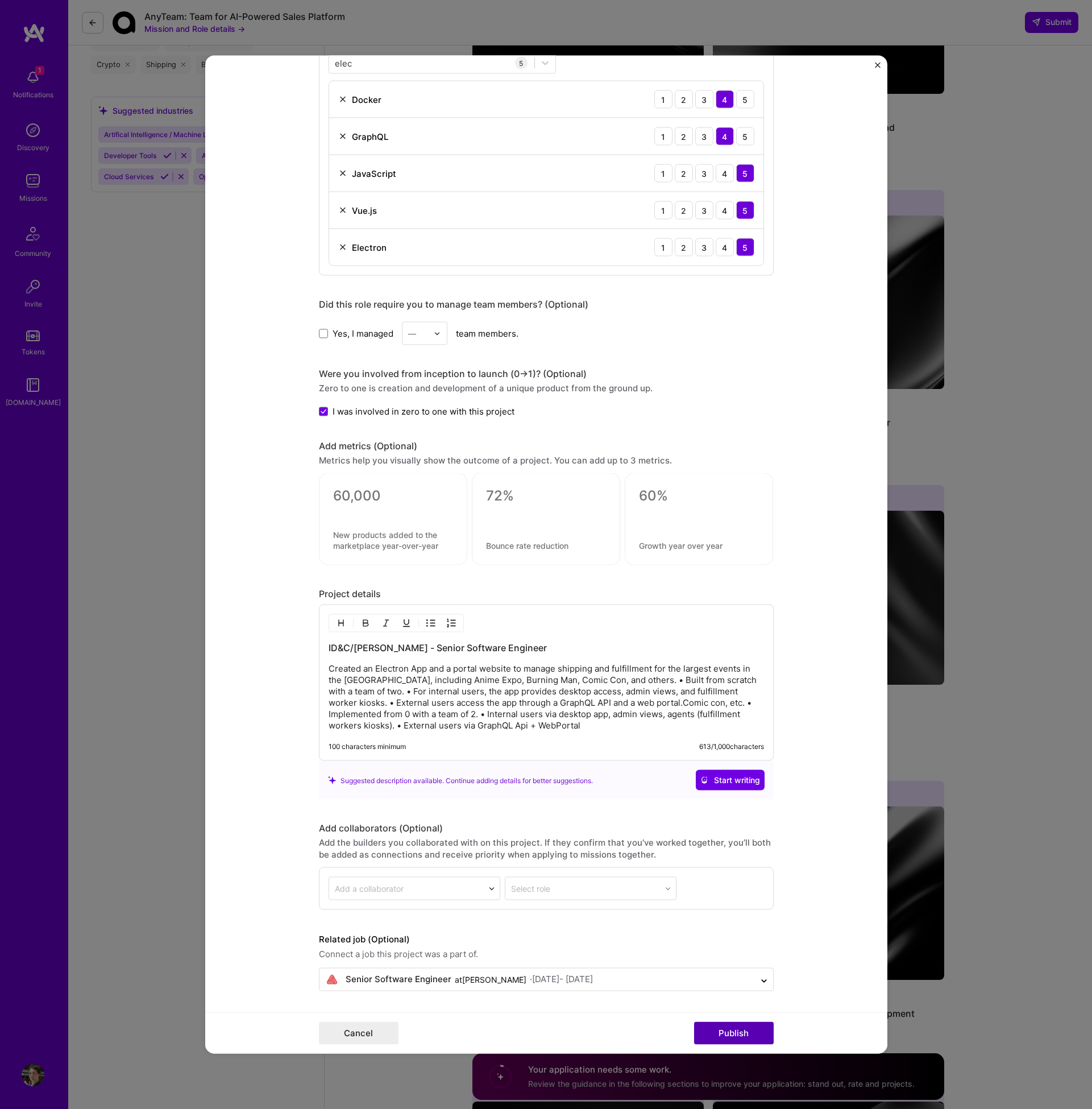
click at [742, 1034] on button "Publish" at bounding box center [734, 1033] width 80 height 22
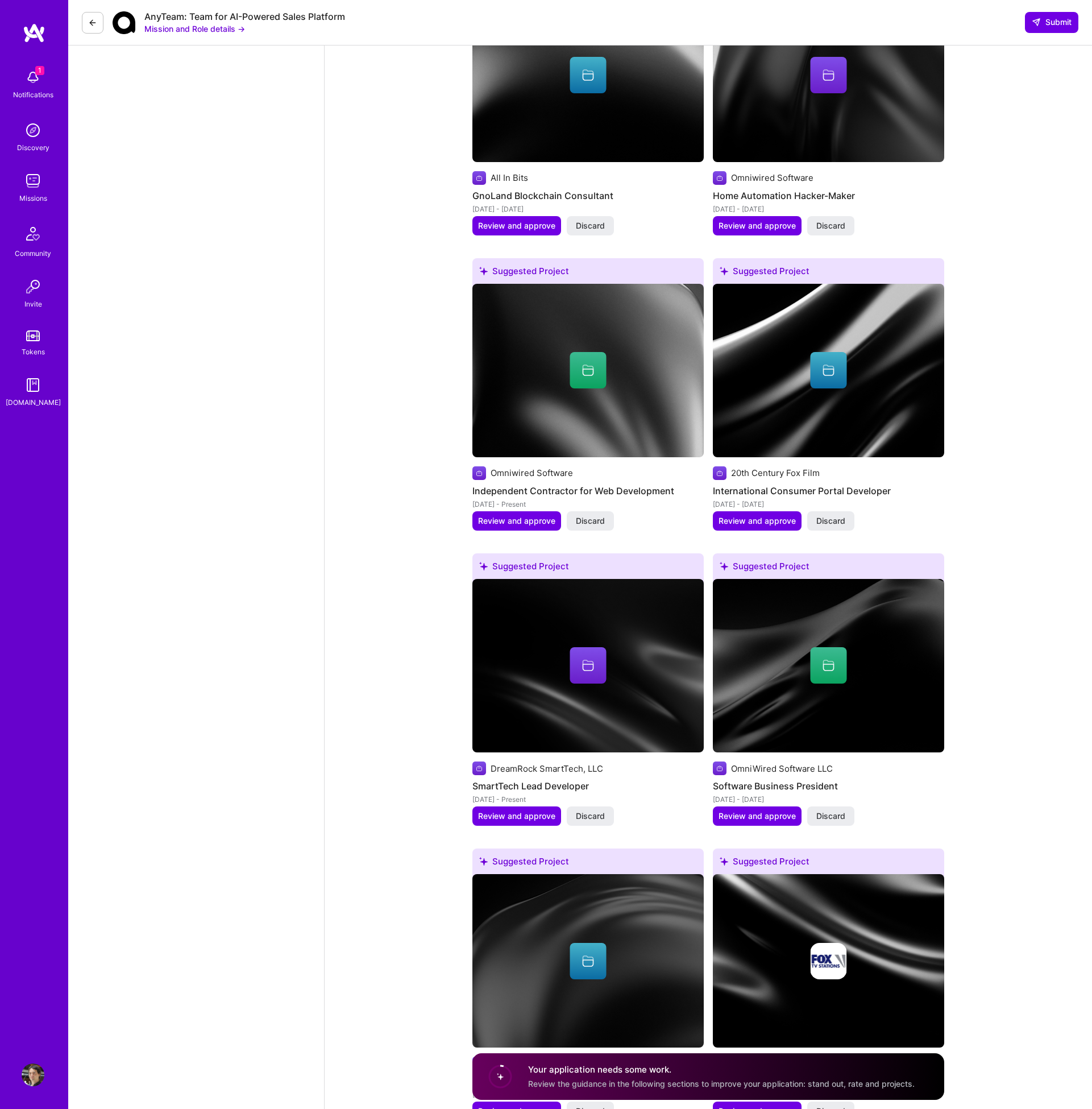
scroll to position [2204, 0]
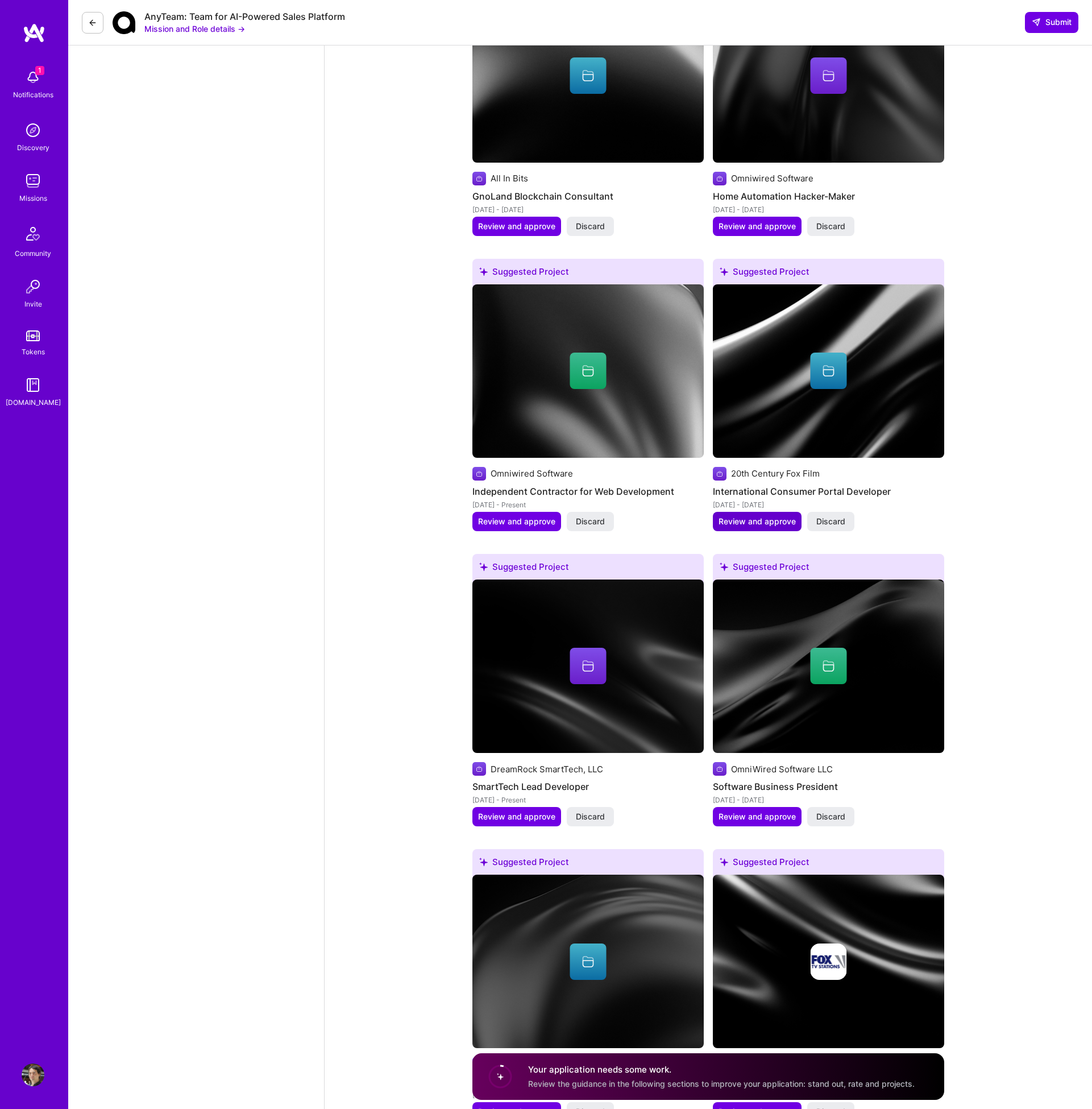
click at [759, 516] on span "Review and approve" at bounding box center [757, 522] width 77 height 12
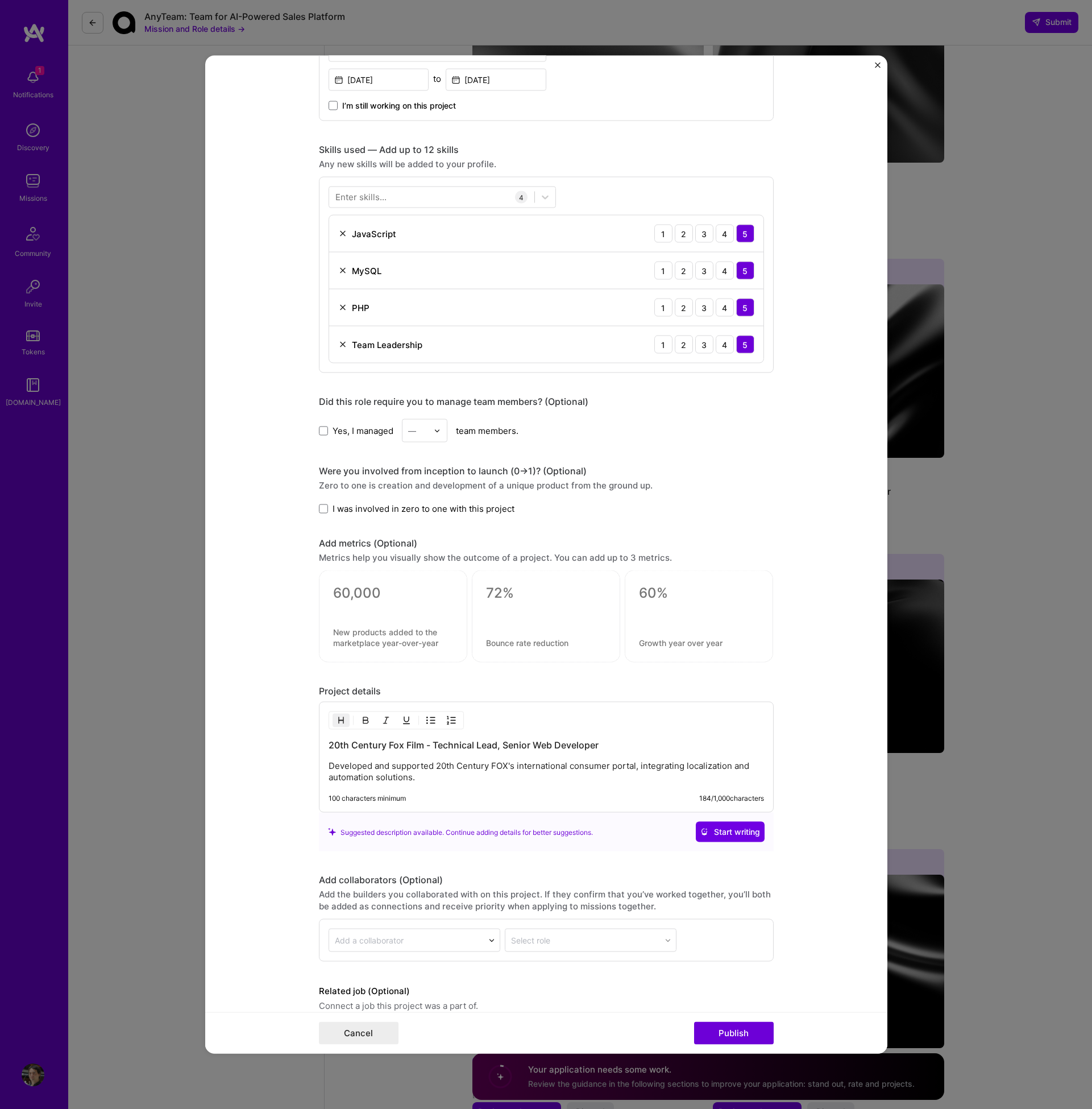
scroll to position [533, 0]
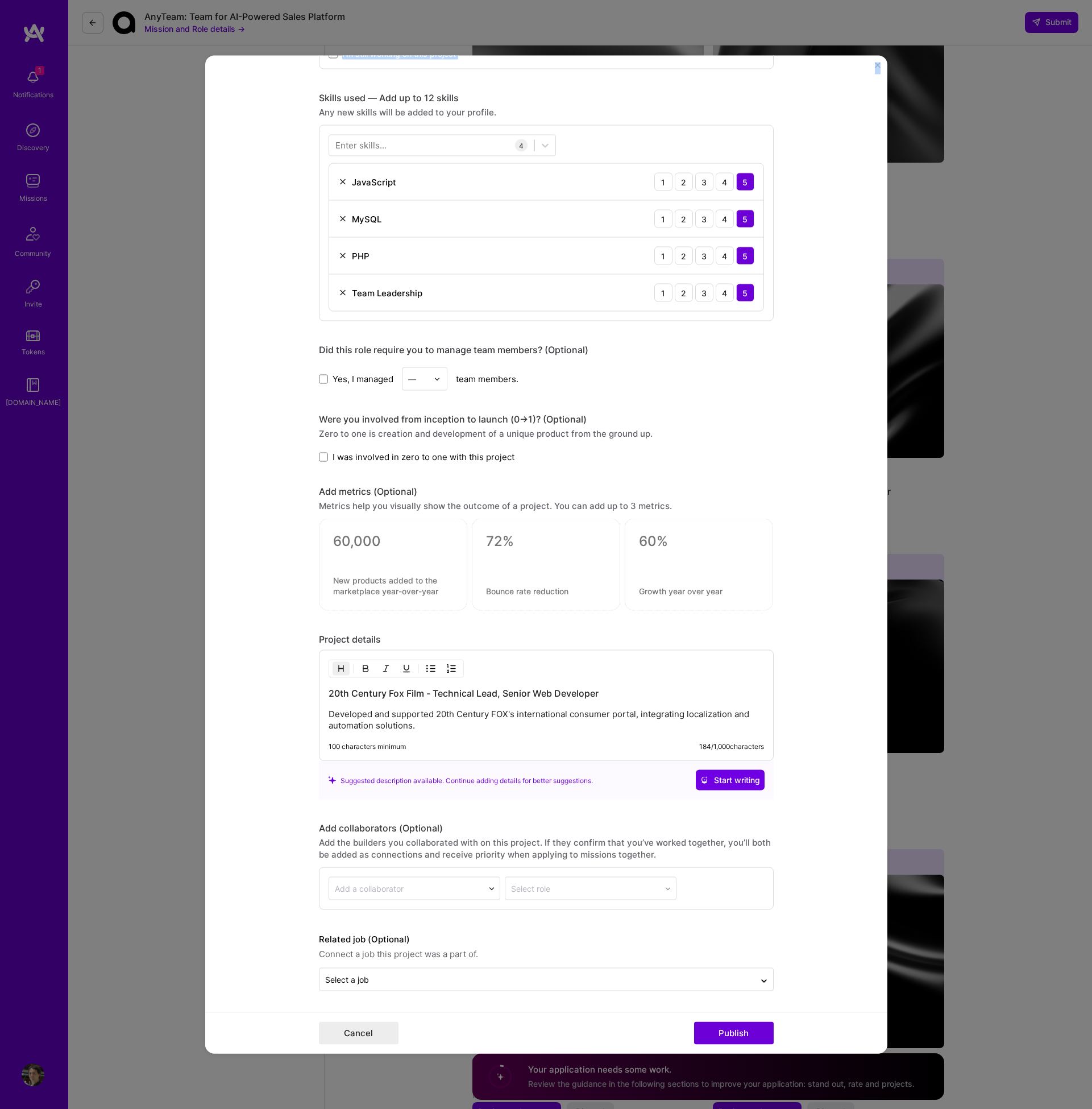
click at [875, 74] on div "Editing suggested project This project is suggested based on your LinkedIn, res…" at bounding box center [546, 554] width 682 height 998
click at [875, 74] on button "Close" at bounding box center [878, 68] width 6 height 12
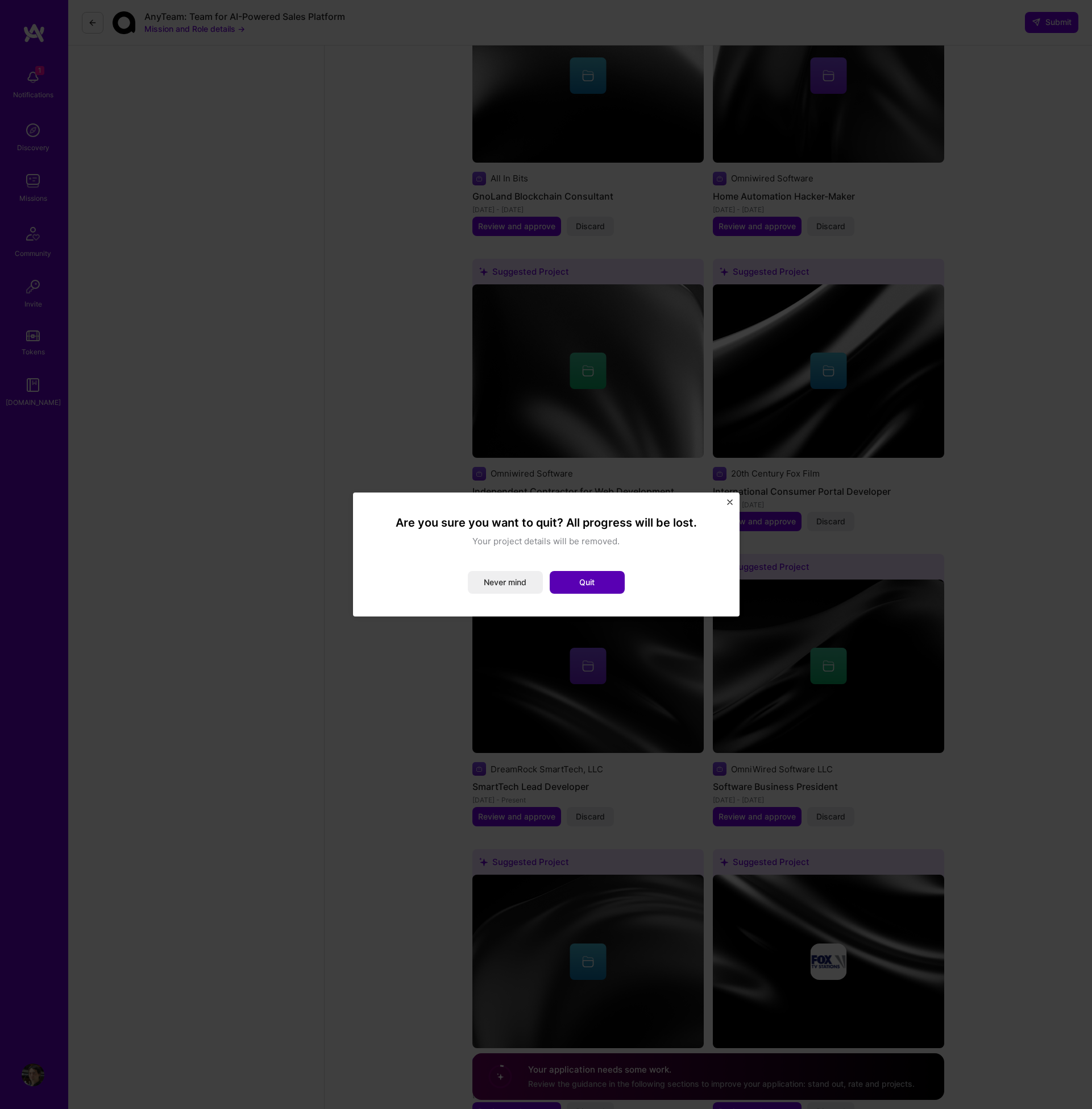
click at [566, 586] on button "Quit" at bounding box center [587, 581] width 75 height 22
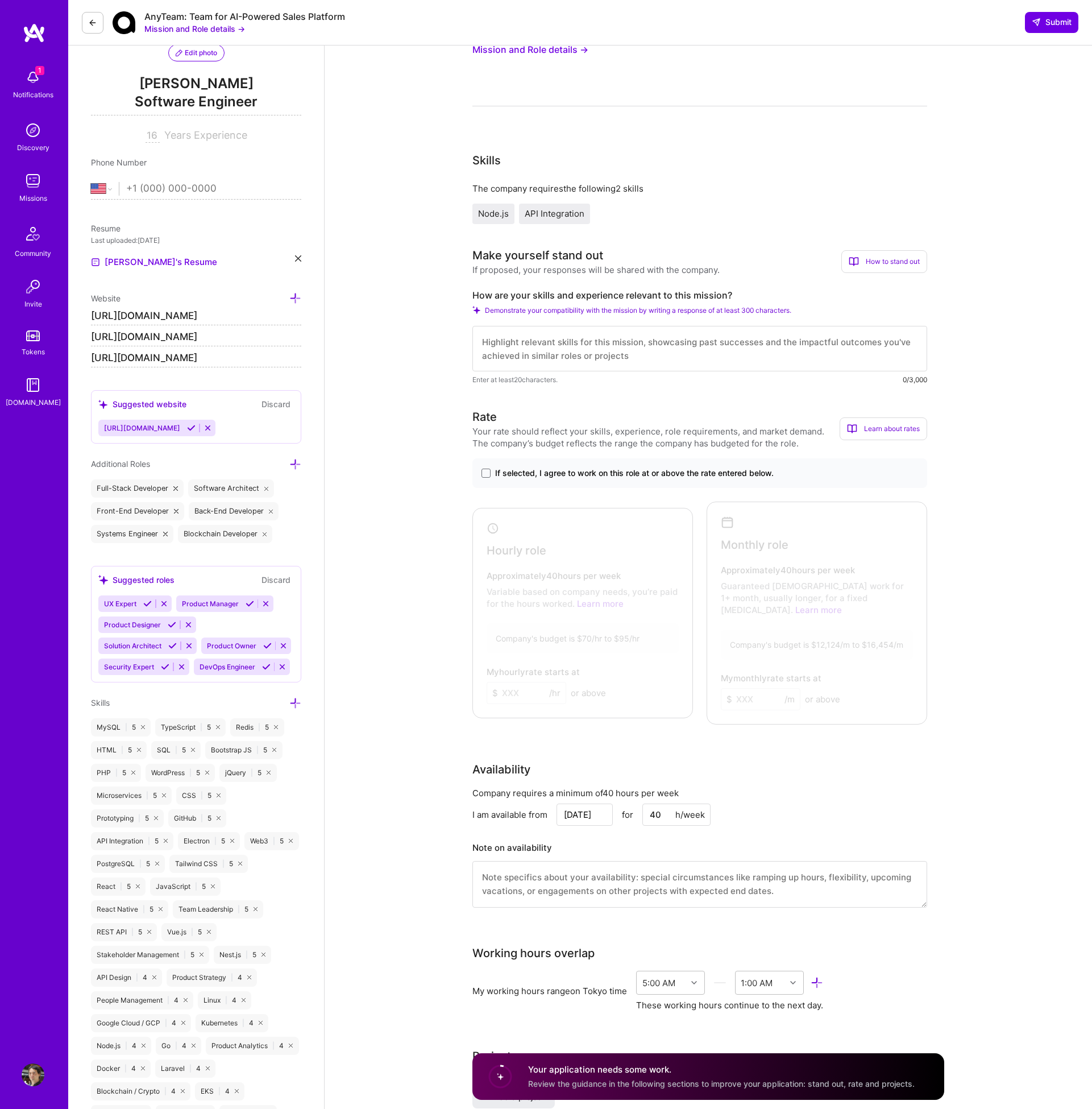
scroll to position [0, 0]
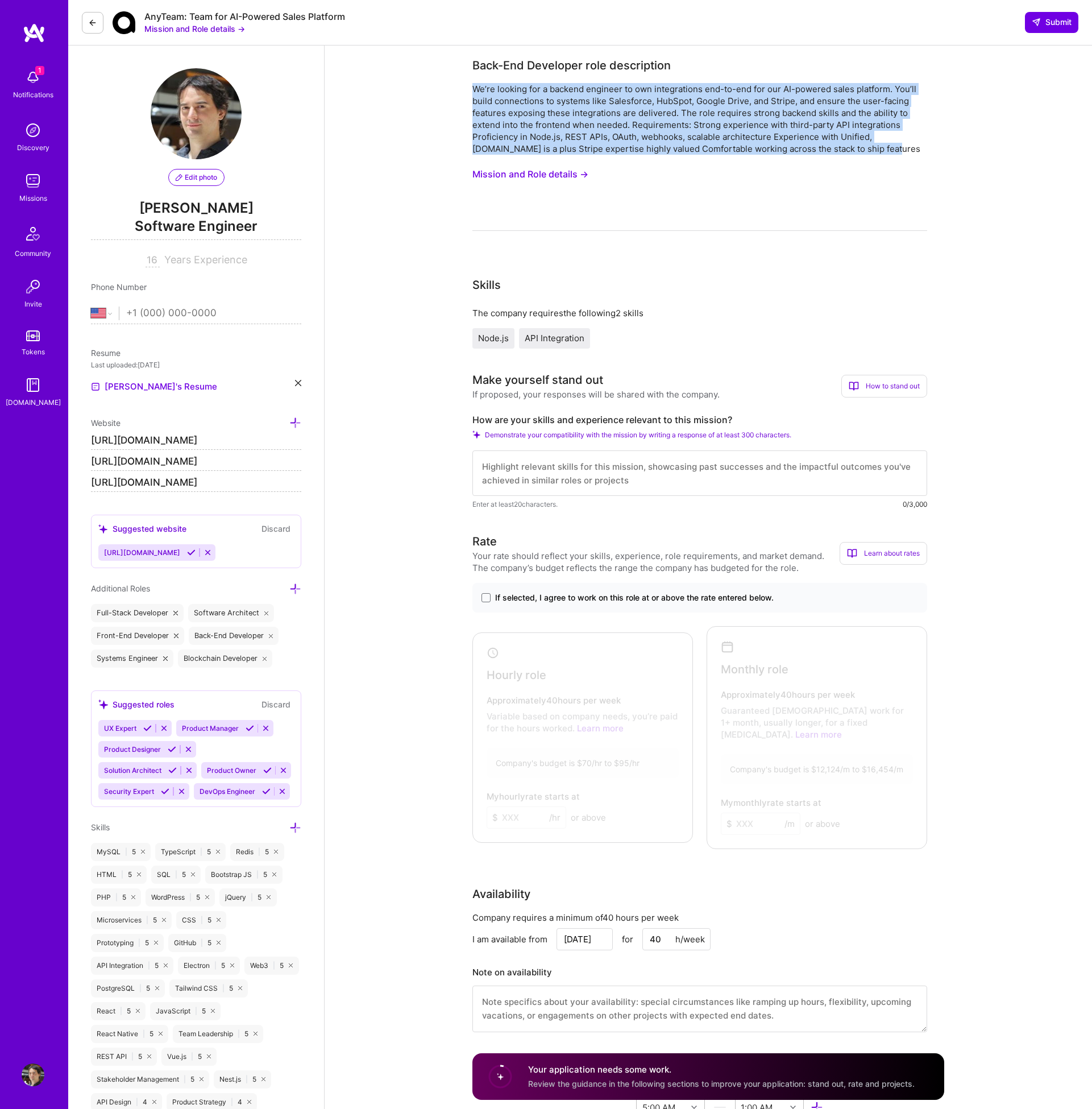
drag, startPoint x: 863, startPoint y: 148, endPoint x: 467, endPoint y: 87, distance: 400.7
copy div "We’re looking for a backend engineer to own integrations end-to-end for our AI-…"
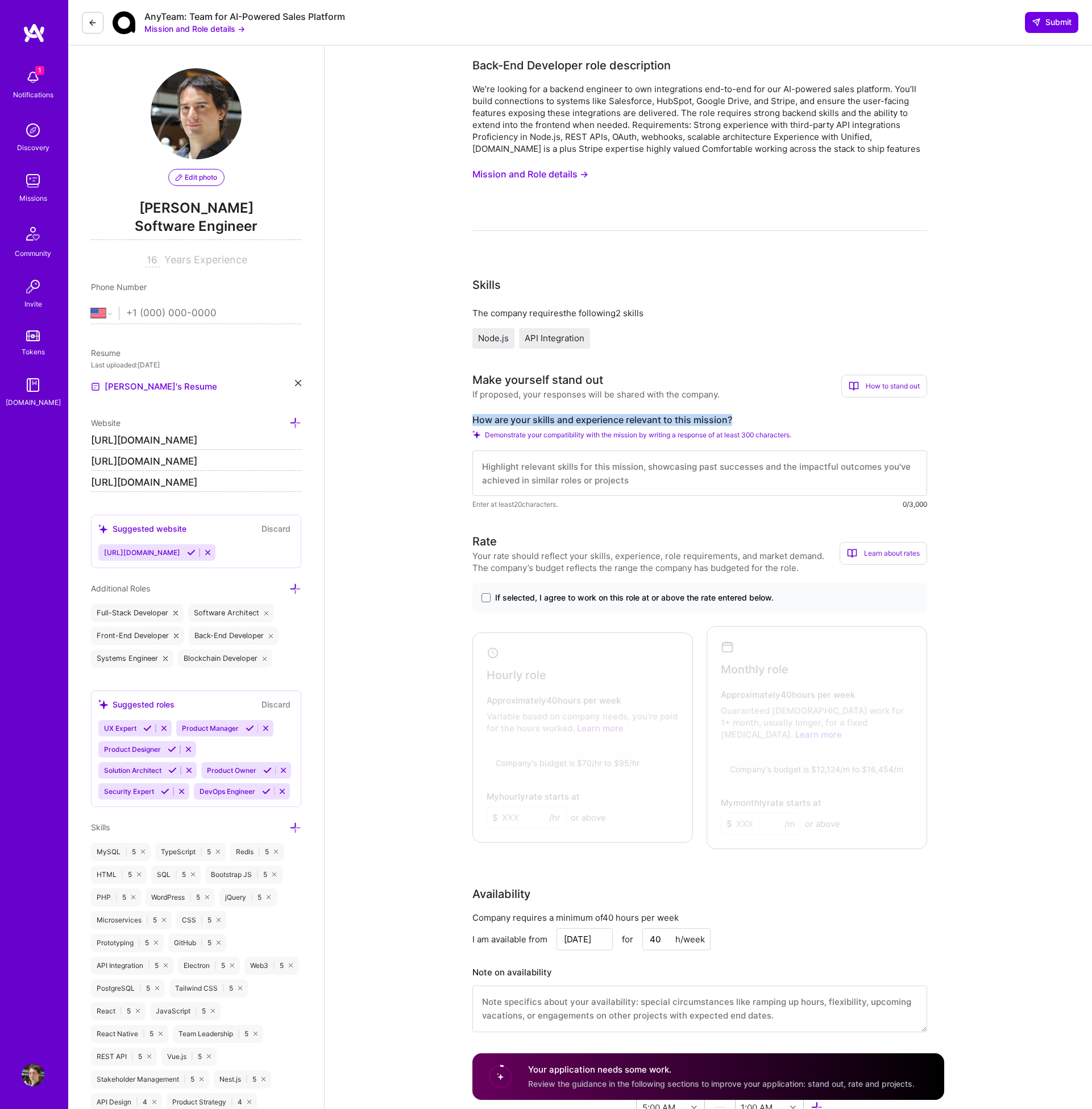
drag, startPoint x: 654, startPoint y: 422, endPoint x: 422, endPoint y: 420, distance: 232.0
copy label "How are your skills and experience relevant to this mission?"
click at [662, 474] on textarea at bounding box center [700, 473] width 454 height 46
paste textarea "My previous job experience with a focus on scalable backend systems and integra…"
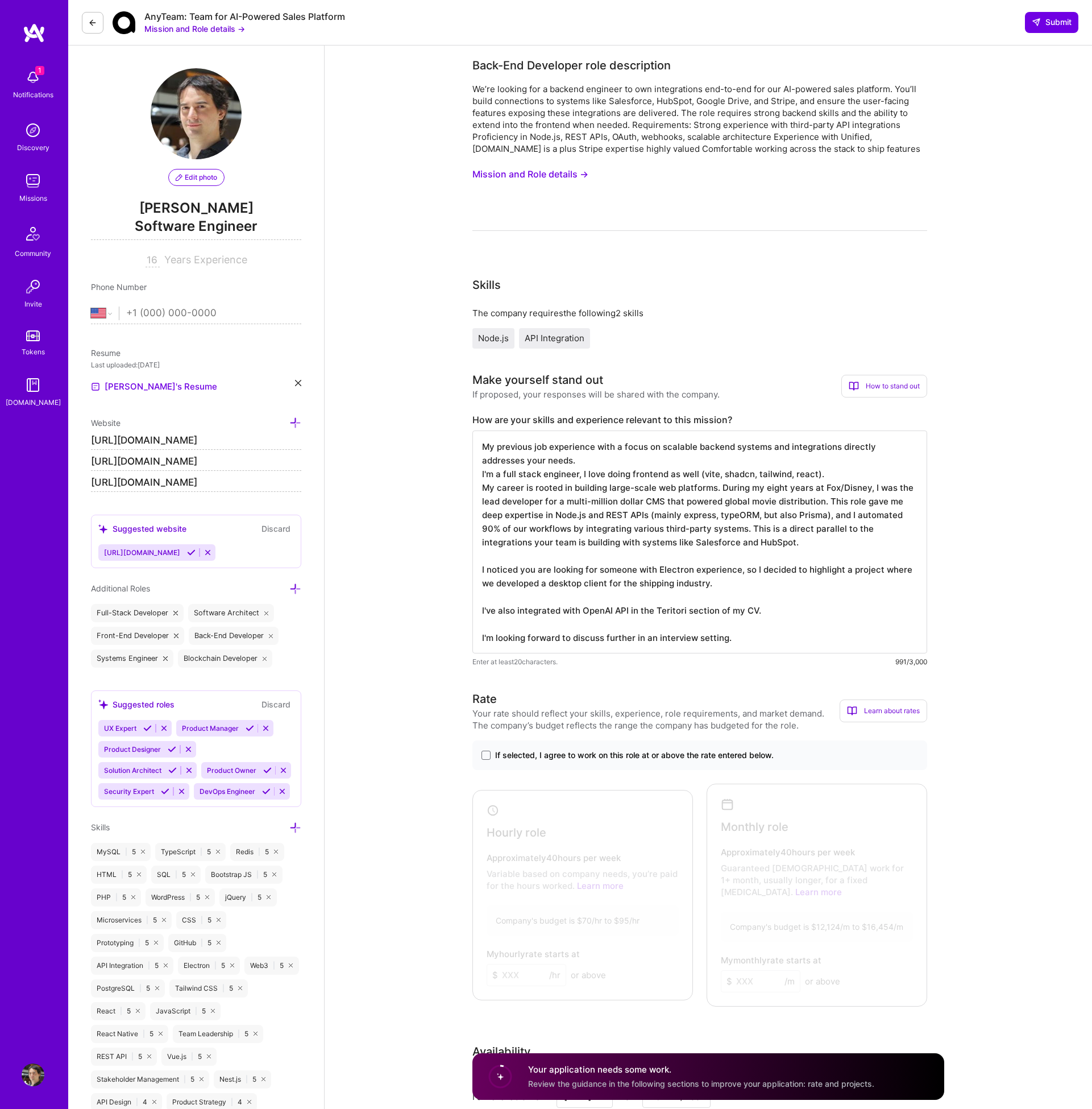
type textarea "My previous job experience with a focus on scalable backend systems and integra…"
click at [481, 753] on div "If selected, I agree to work on this role at or above the rate entered below." at bounding box center [700, 755] width 454 height 29
click at [495, 752] on span "If selected, I agree to work on this role at or above the rate entered below." at bounding box center [635, 756] width 279 height 12
click at [0, 0] on input "If selected, I agree to work on this role at or above the rate entered below." at bounding box center [0, 0] width 0 height 0
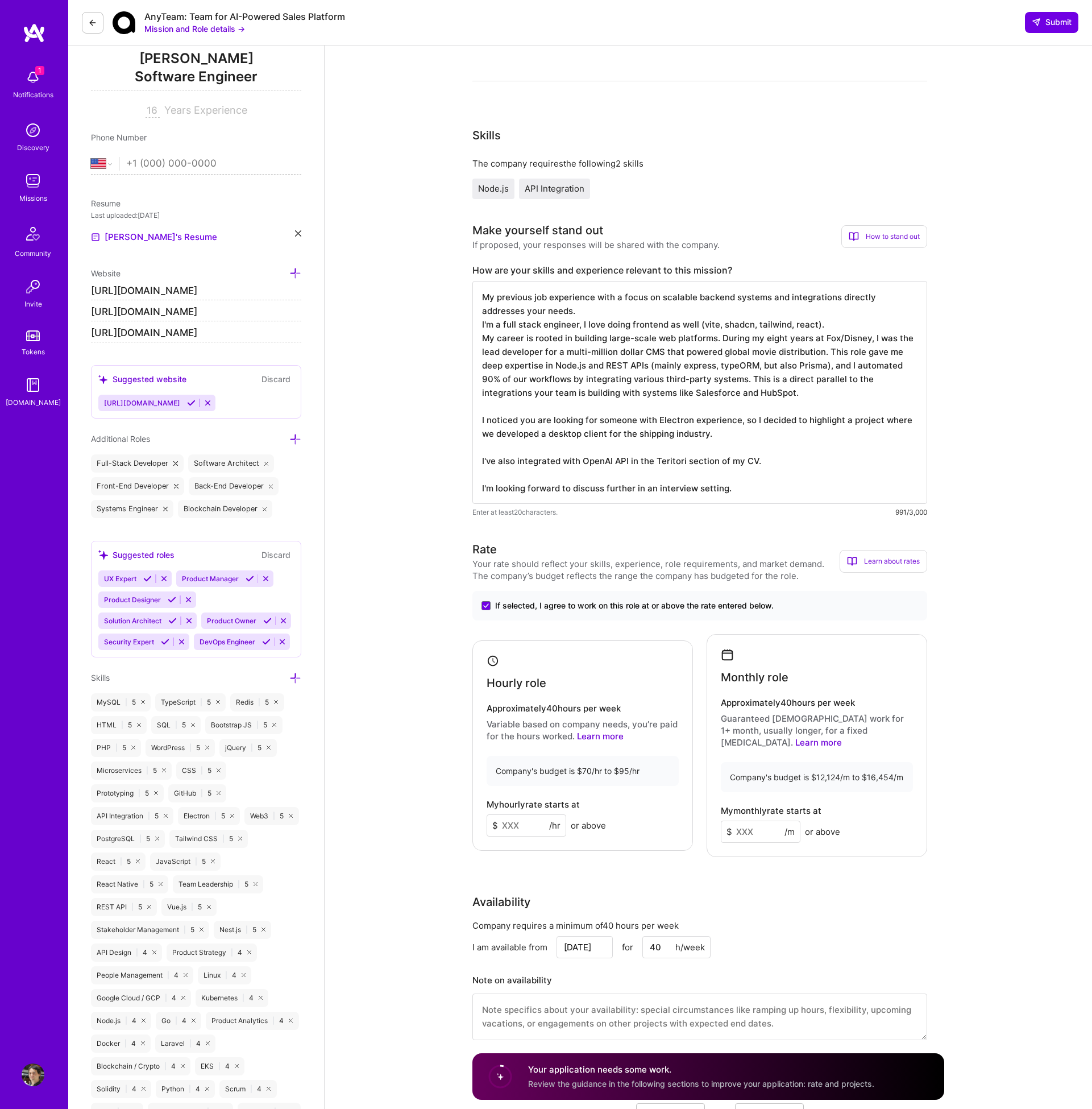
scroll to position [167, 0]
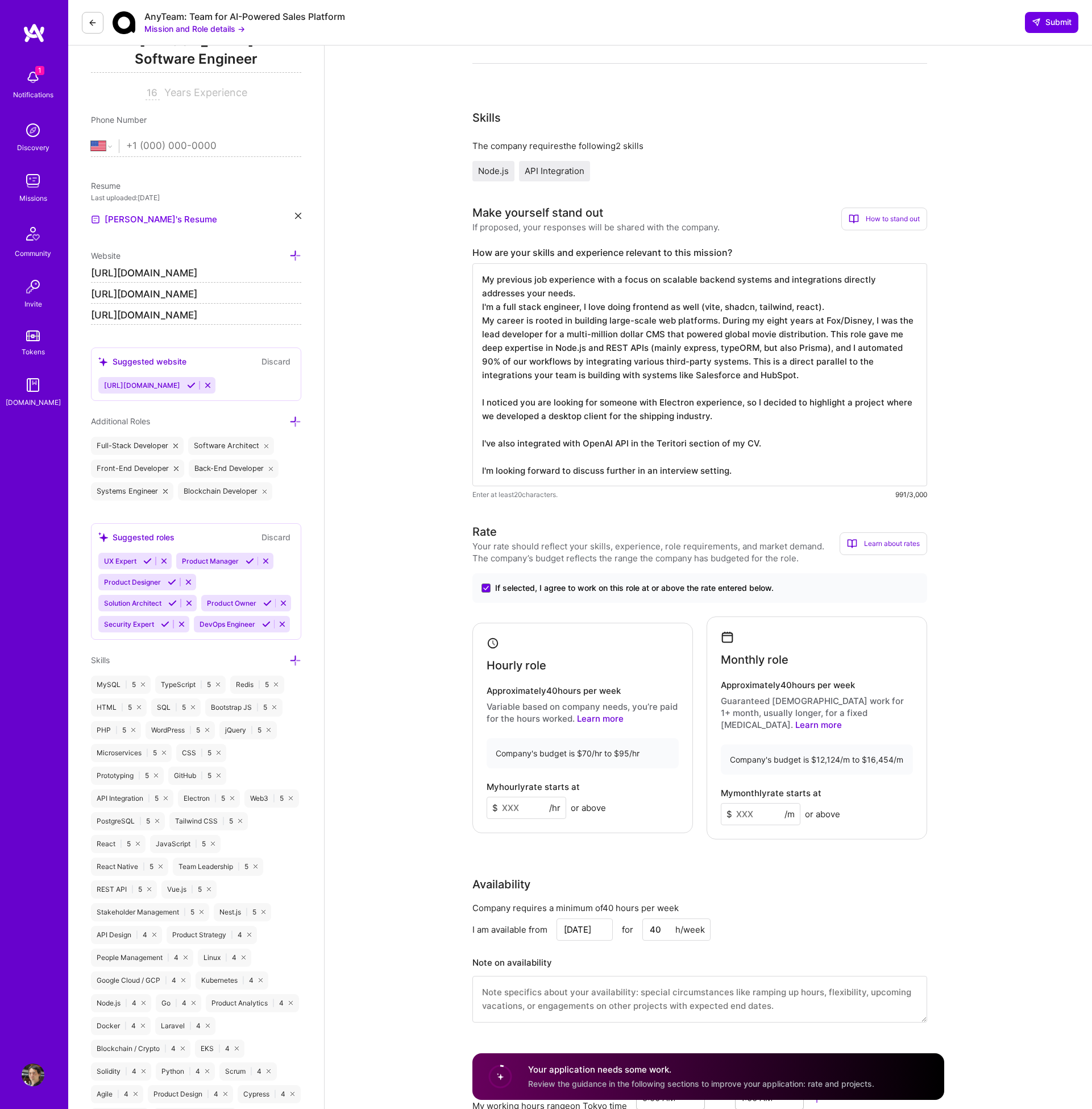
click at [577, 747] on div "Company's budget is $70/hr to $95/hr" at bounding box center [582, 753] width 192 height 30
click at [519, 802] on input at bounding box center [526, 808] width 80 height 22
type input "80"
click at [755, 804] on input at bounding box center [760, 813] width 80 height 22
type input "12500"
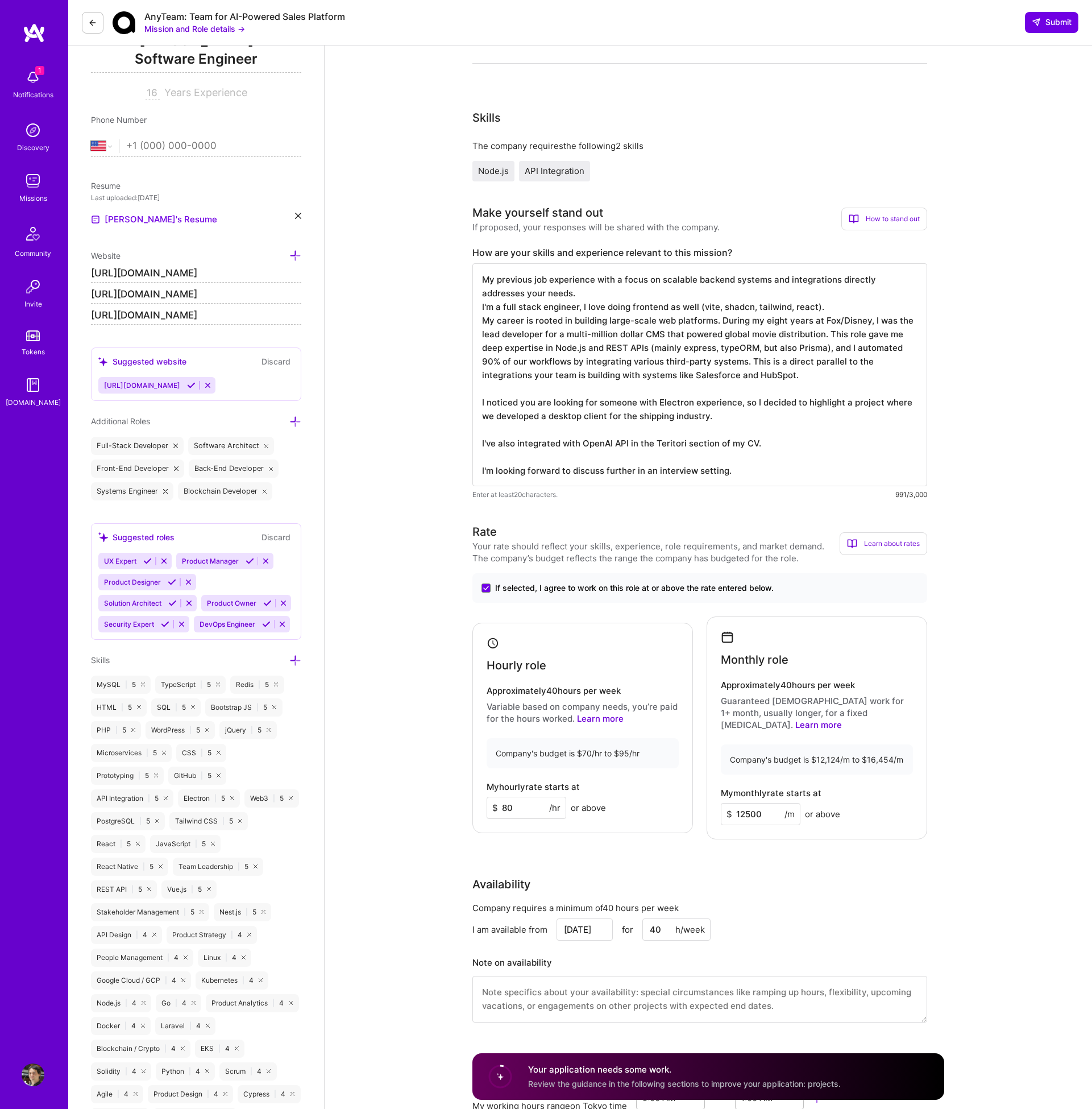
click at [818, 902] on div "Company requires a minimum of 40 hours per week" at bounding box center [700, 908] width 454 height 12
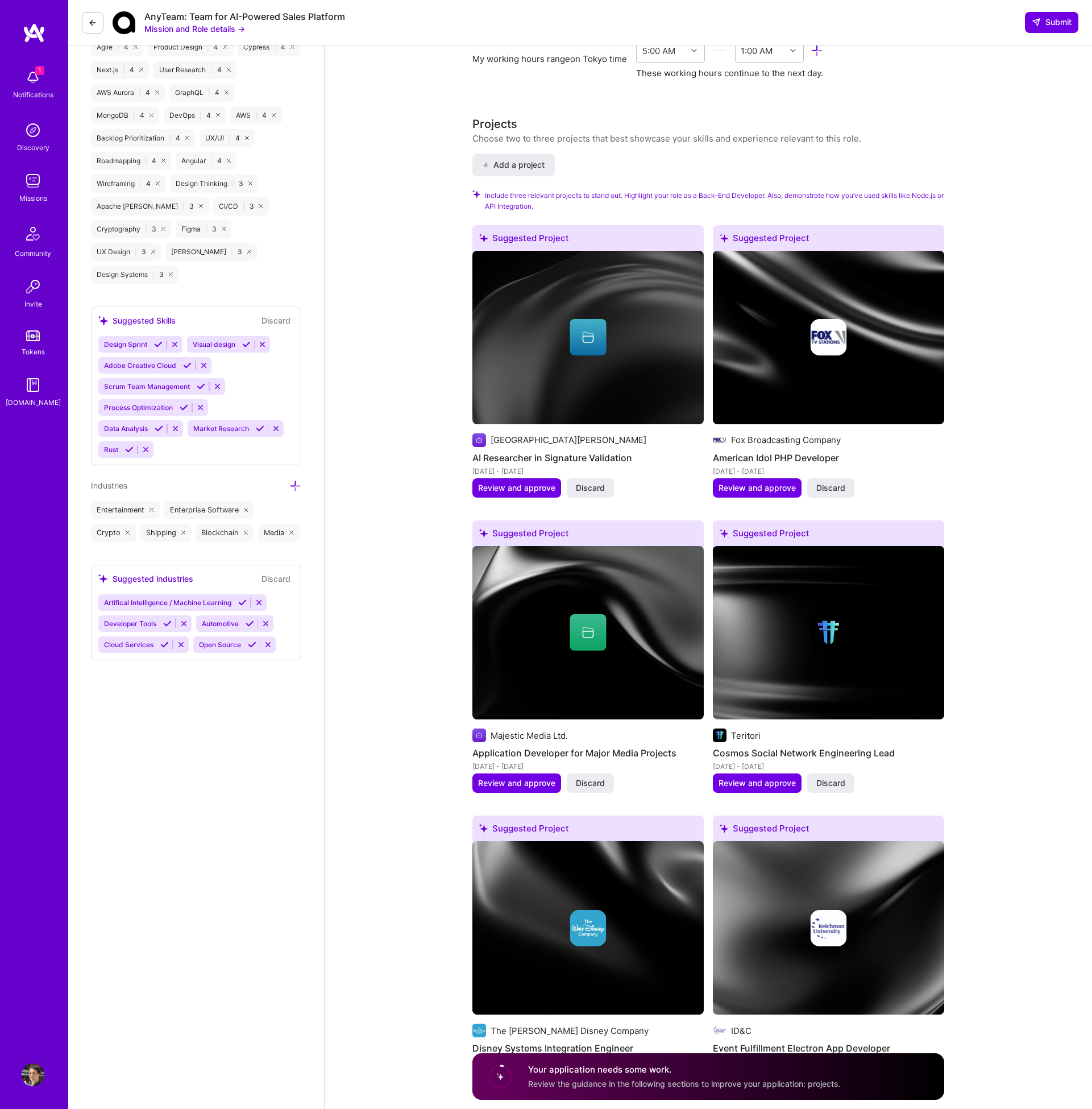
scroll to position [1235, 0]
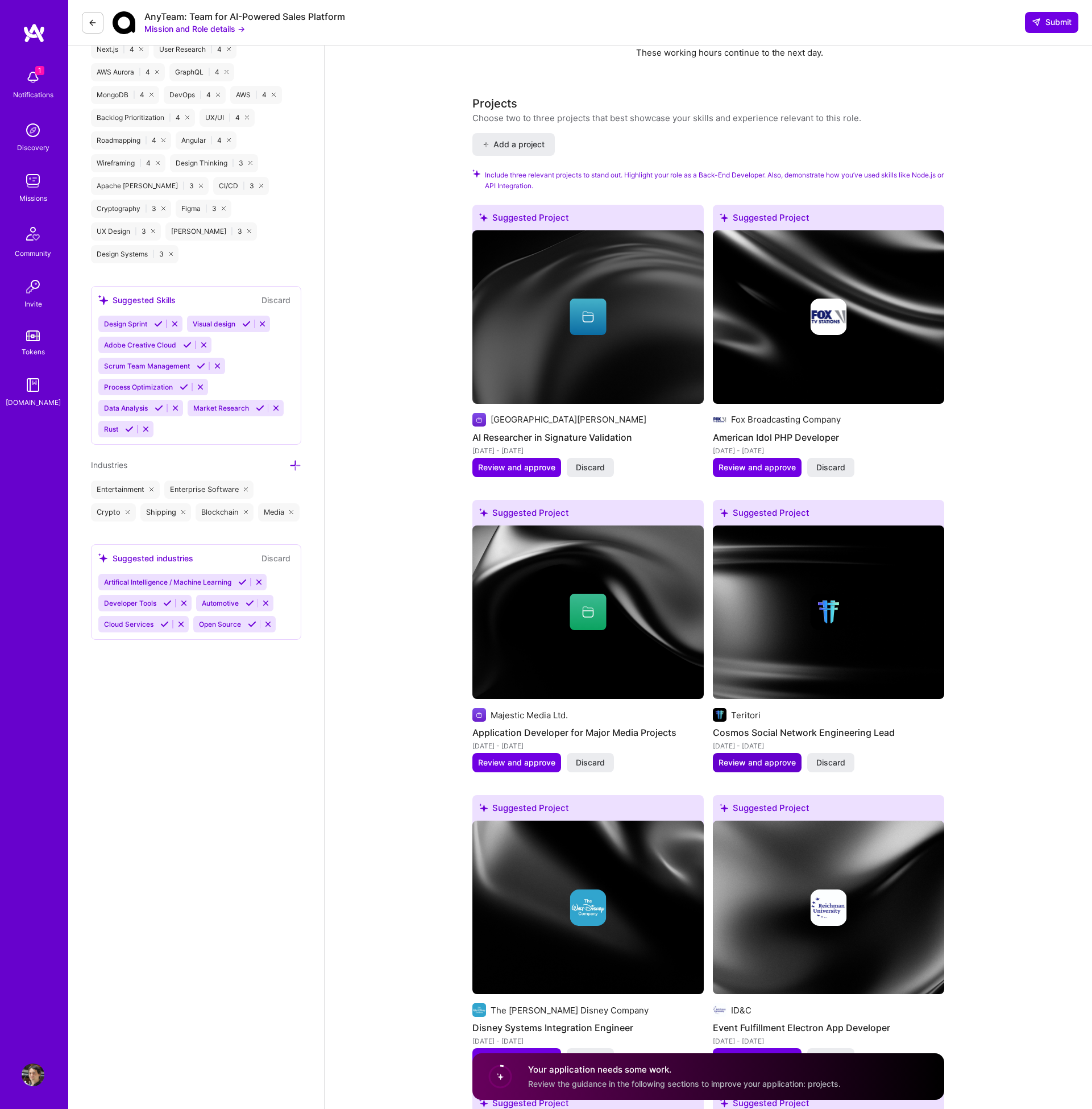
click at [751, 757] on span "Review and approve" at bounding box center [757, 763] width 77 height 12
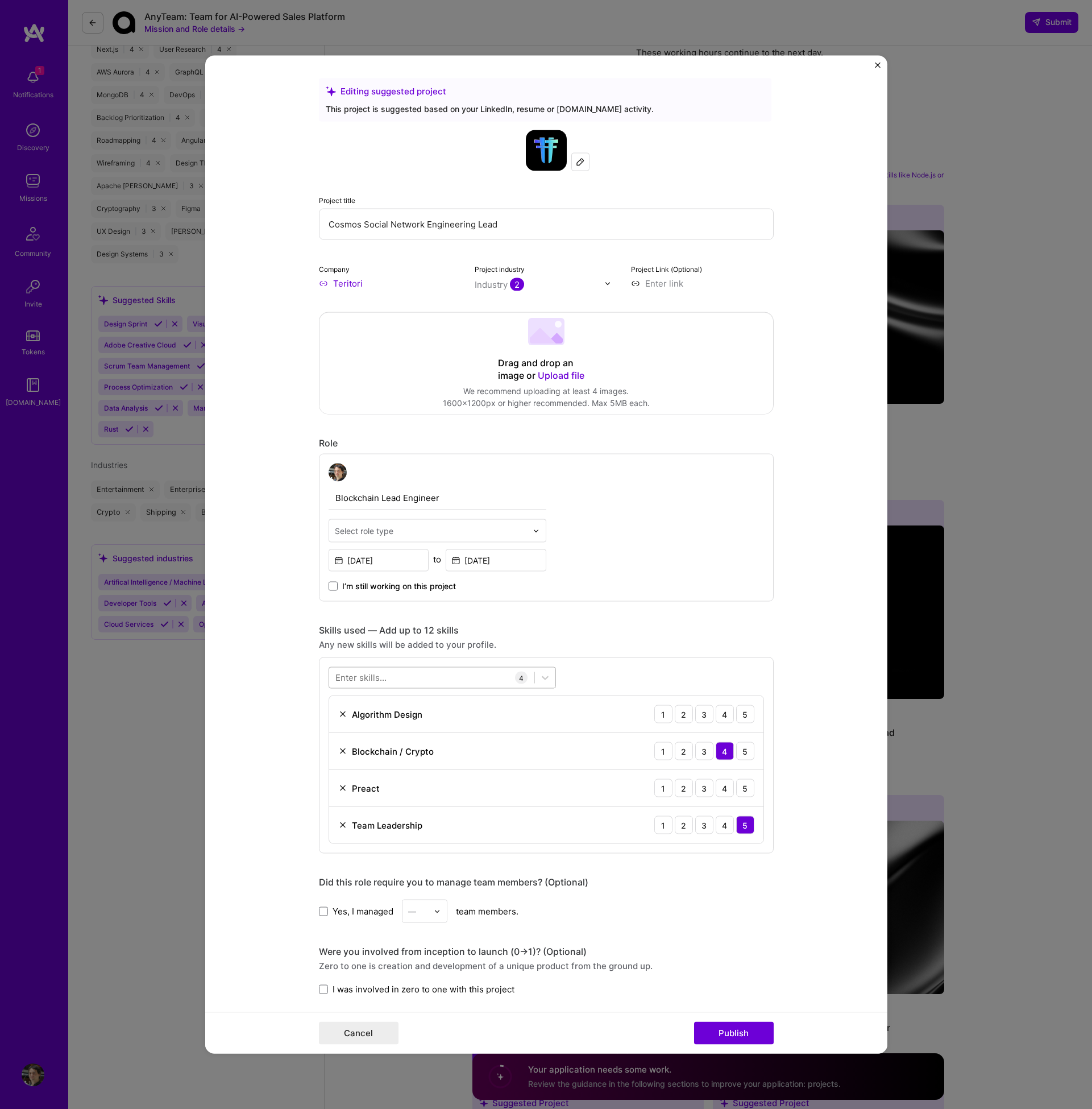
click at [423, 677] on div at bounding box center [432, 677] width 205 height 19
click at [339, 745] on span at bounding box center [339, 744] width 9 height 9
click at [0, 0] on input "checkbox" at bounding box center [0, 0] width 0 height 0
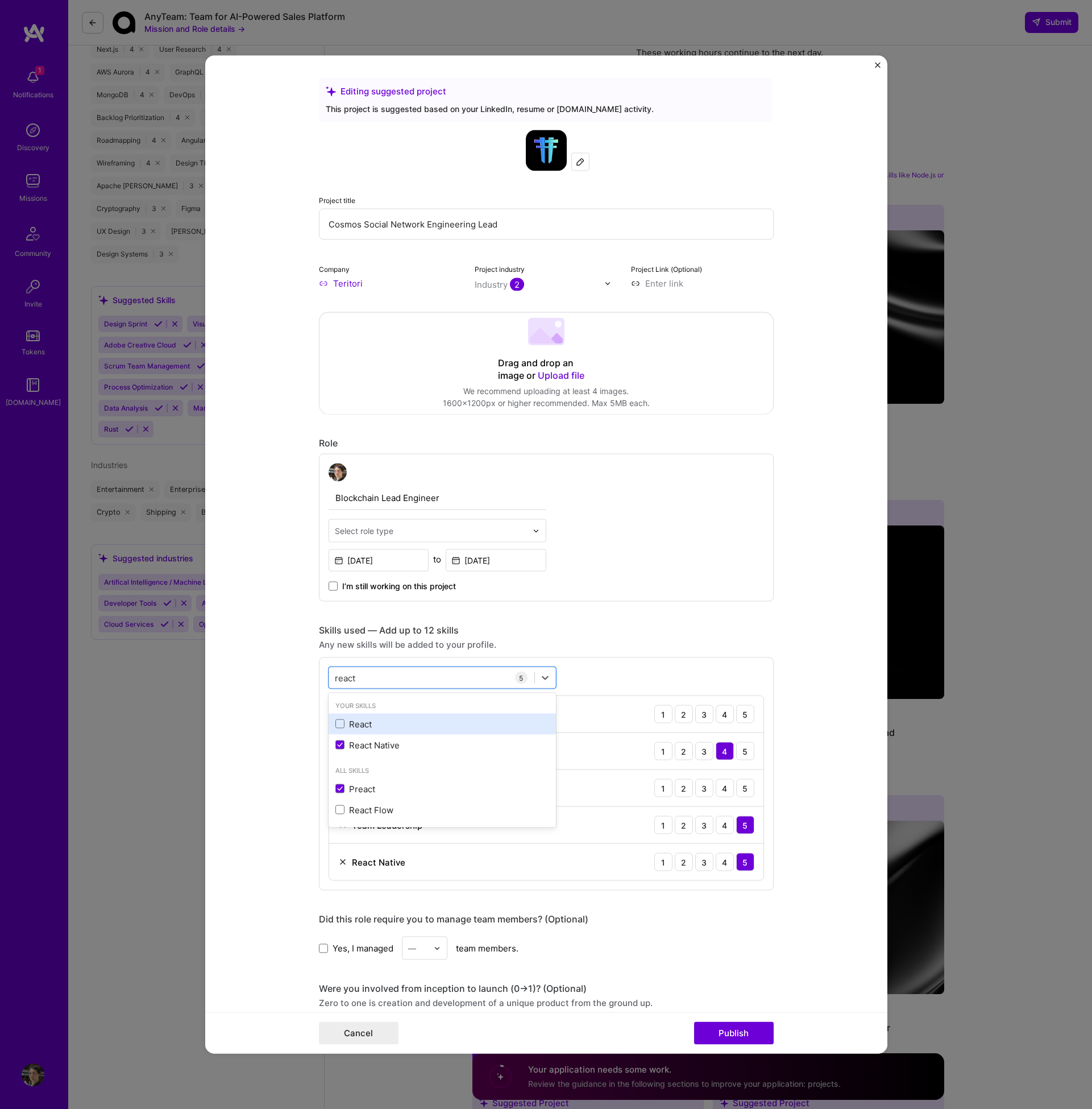
click at [339, 715] on div "React" at bounding box center [442, 724] width 227 height 21
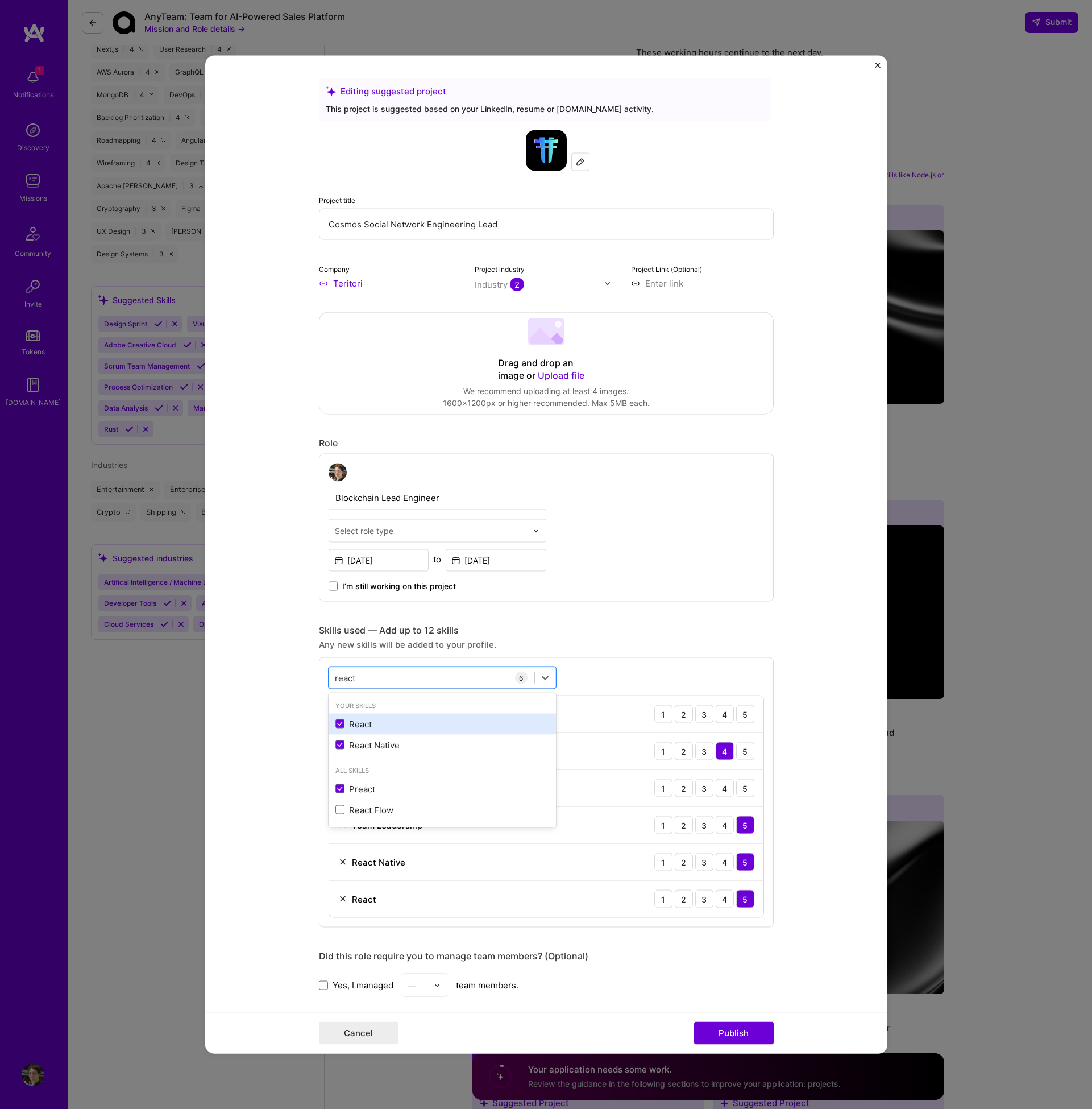
click at [339, 733] on div "React" at bounding box center [442, 724] width 227 height 21
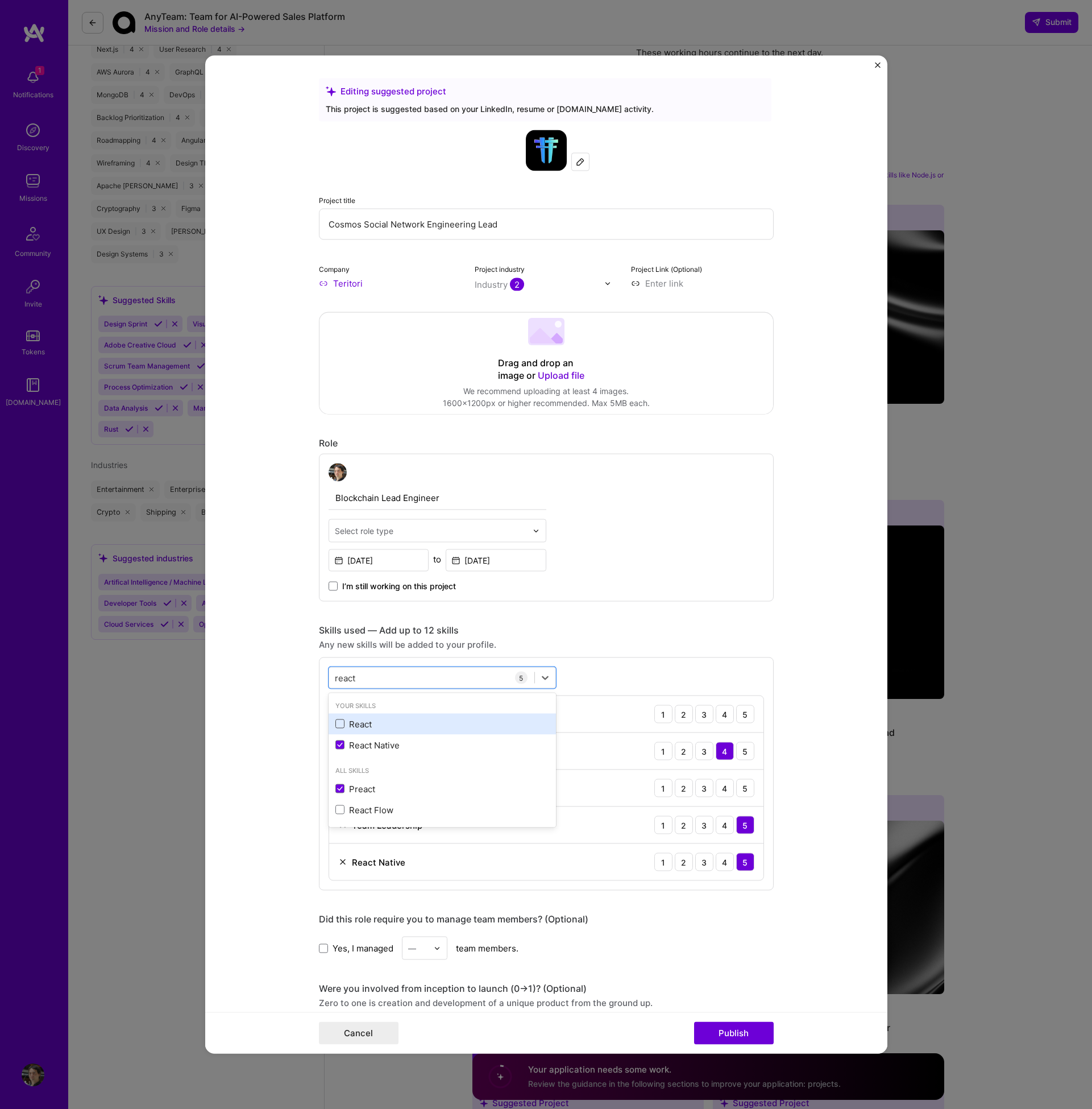
click at [340, 726] on span at bounding box center [339, 724] width 9 height 9
click at [0, 0] on input "checkbox" at bounding box center [0, 0] width 0 height 0
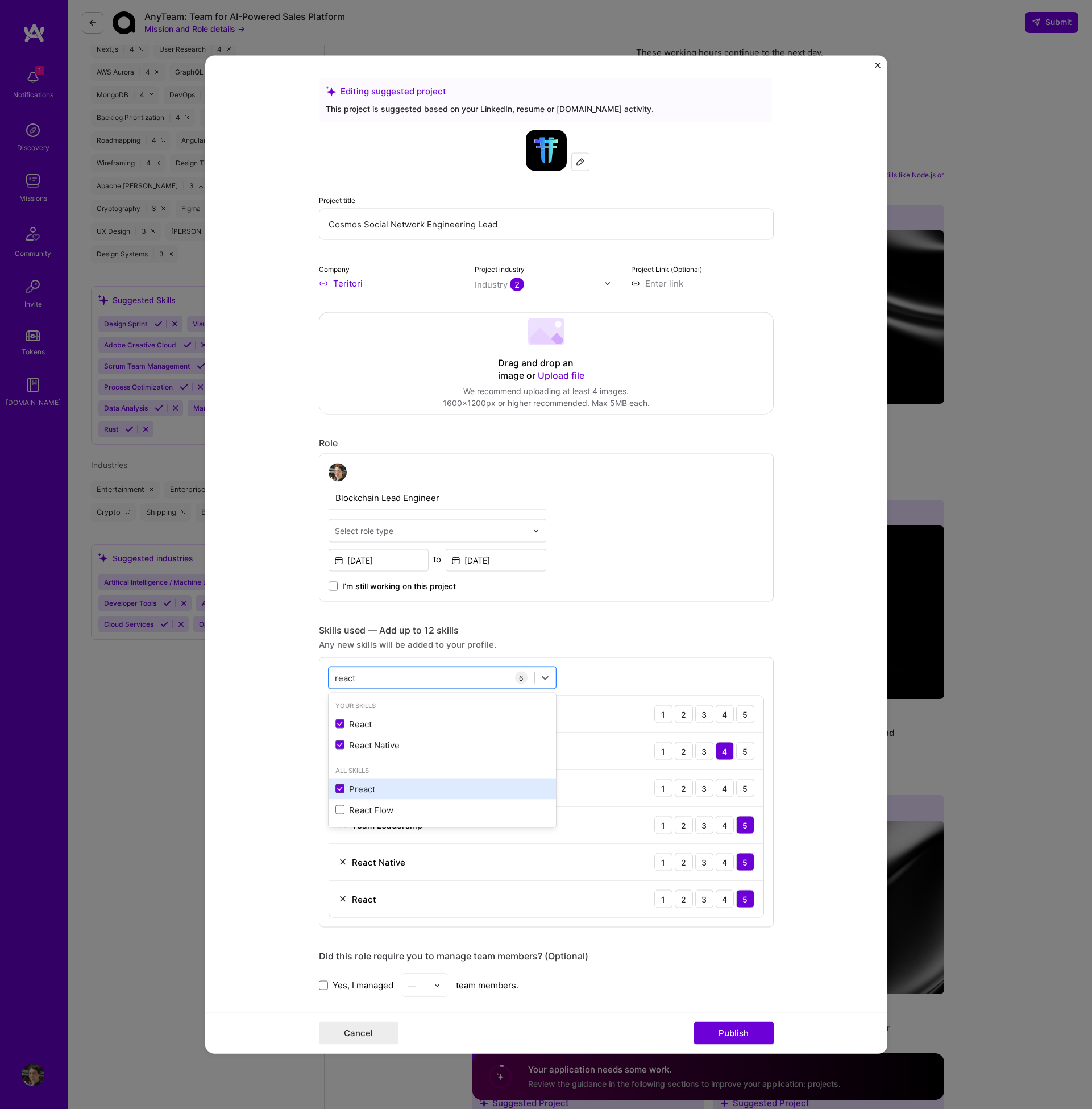
click at [336, 786] on span at bounding box center [339, 788] width 9 height 9
click at [0, 0] on input "checkbox" at bounding box center [0, 0] width 0 height 0
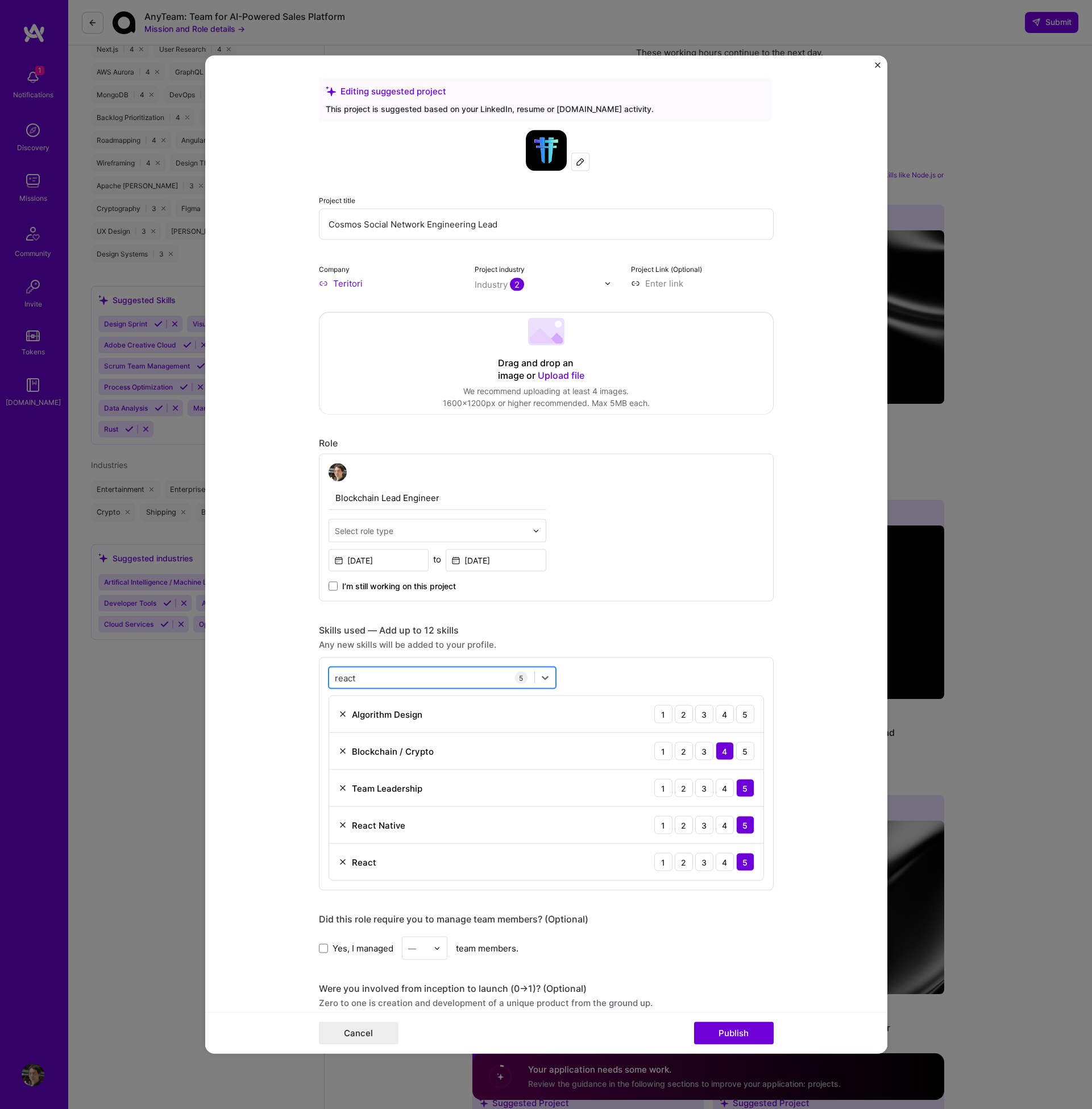
click at [388, 685] on div "react react" at bounding box center [432, 677] width 205 height 19
type input "r"
click at [343, 729] on span at bounding box center [339, 724] width 9 height 9
click at [0, 0] on input "checkbox" at bounding box center [0, 0] width 0 height 0
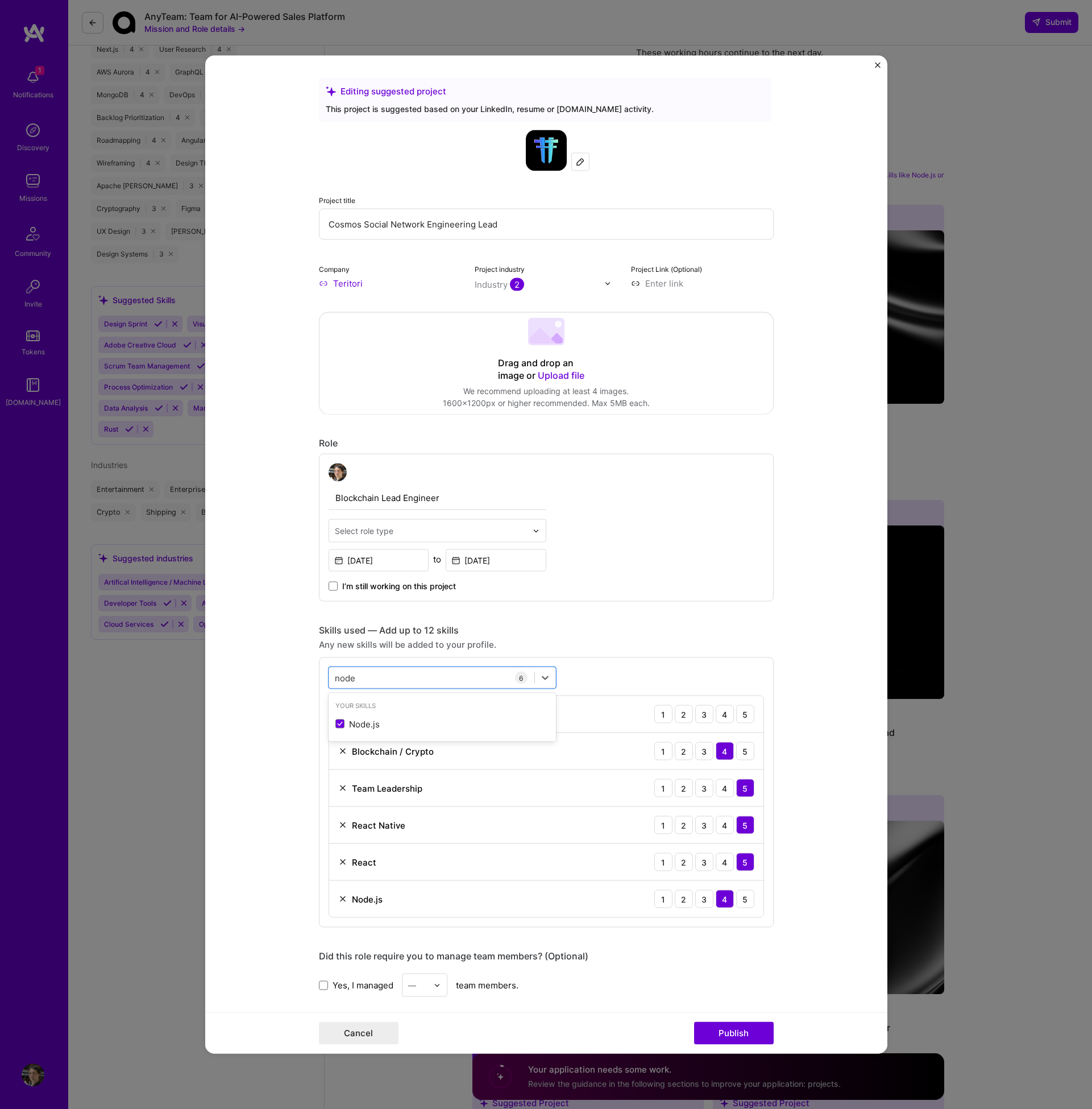
click at [294, 728] on form "Editing suggested project This project is suggested based on your LinkedIn, res…" at bounding box center [546, 554] width 682 height 998
click at [379, 678] on div "node node" at bounding box center [432, 677] width 205 height 19
type input "n"
click at [346, 721] on div "GPT / OpenAI" at bounding box center [442, 724] width 214 height 12
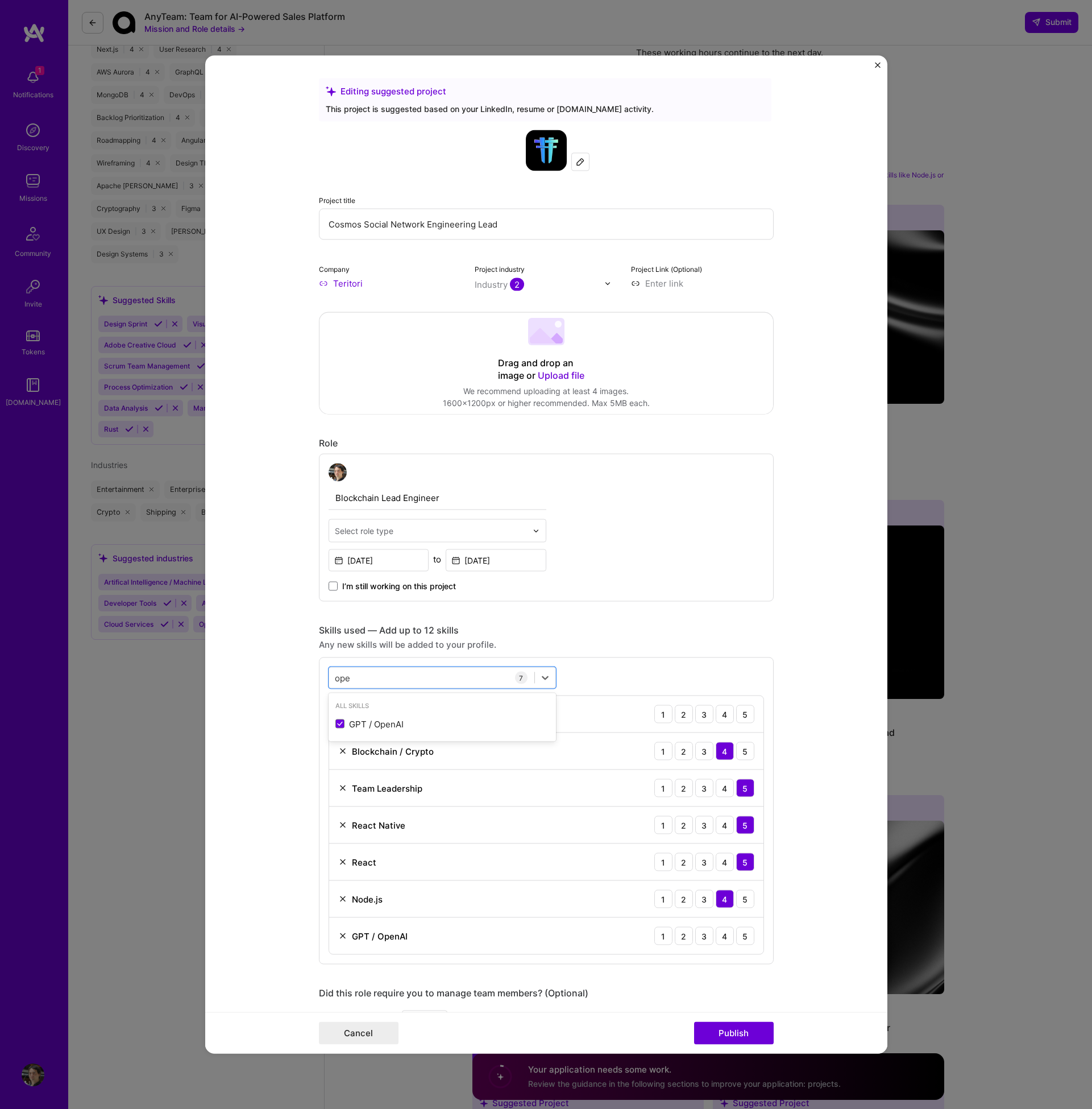
type input "ope"
click at [302, 721] on form "Editing suggested project This project is suggested based on your LinkedIn, res…" at bounding box center [546, 554] width 682 height 998
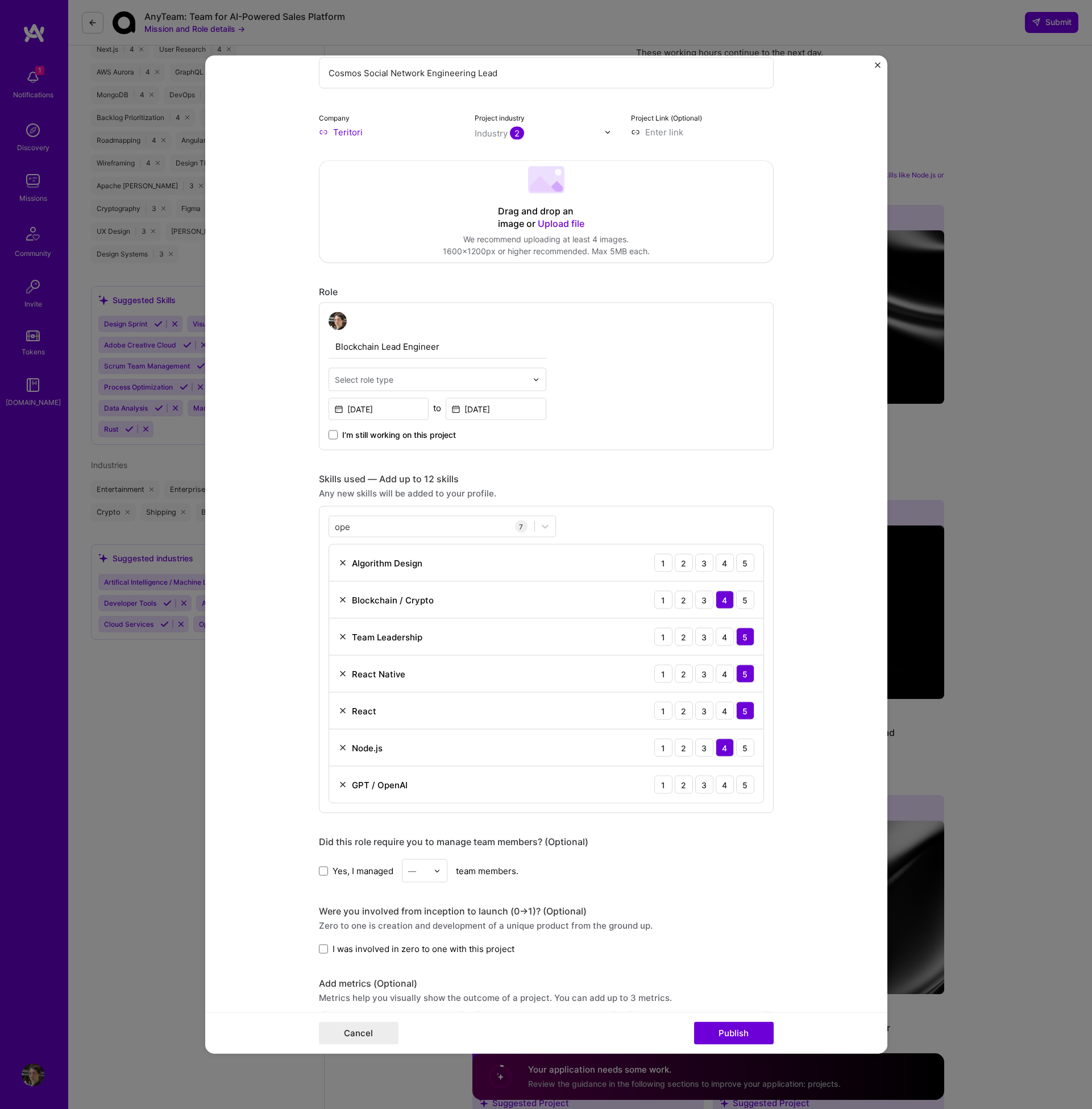
scroll to position [200, 0]
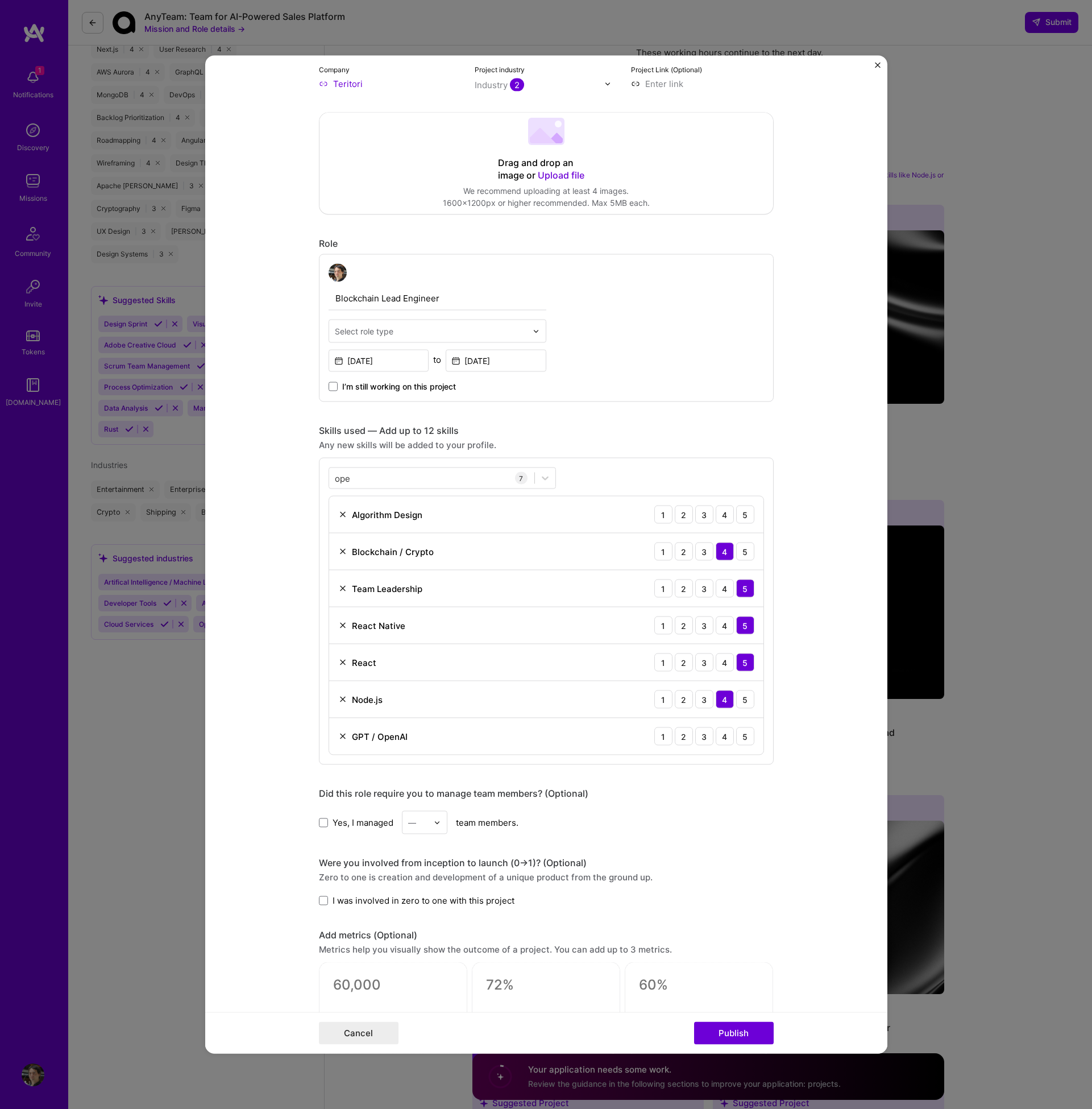
click at [320, 827] on label "Yes, I managed" at bounding box center [356, 822] width 74 height 12
click at [0, 0] on input "Yes, I managed" at bounding box center [0, 0] width 0 height 0
click at [437, 824] on img at bounding box center [437, 822] width 7 height 7
click at [427, 974] on div "7" at bounding box center [425, 979] width 39 height 21
click at [223, 886] on form "Editing suggested project This project is suggested based on your LinkedIn, res…" at bounding box center [546, 554] width 682 height 998
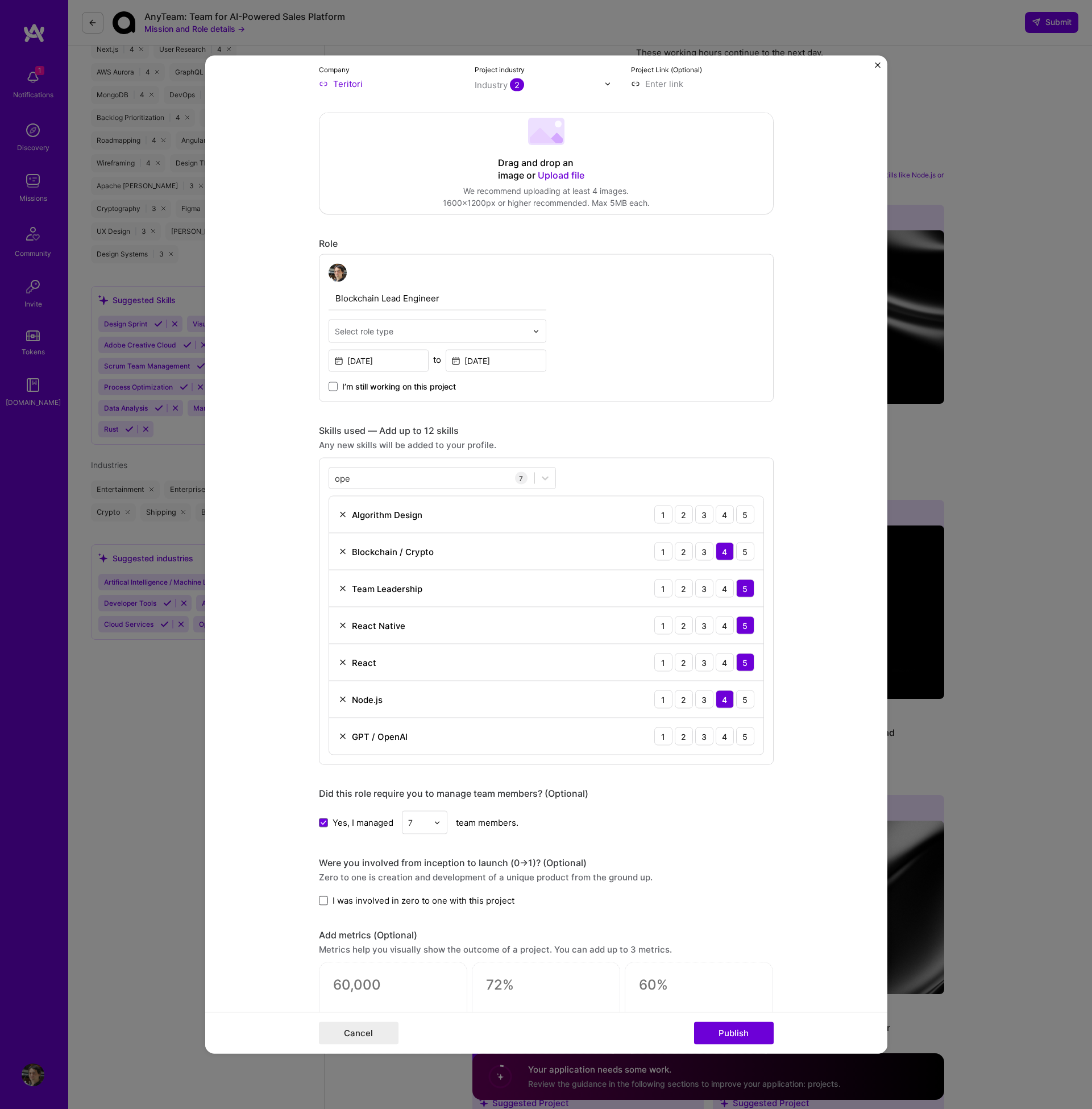
click at [321, 903] on span at bounding box center [323, 899] width 9 height 9
click at [0, 0] on input "I was involved in zero to one with this project" at bounding box center [0, 0] width 0 height 0
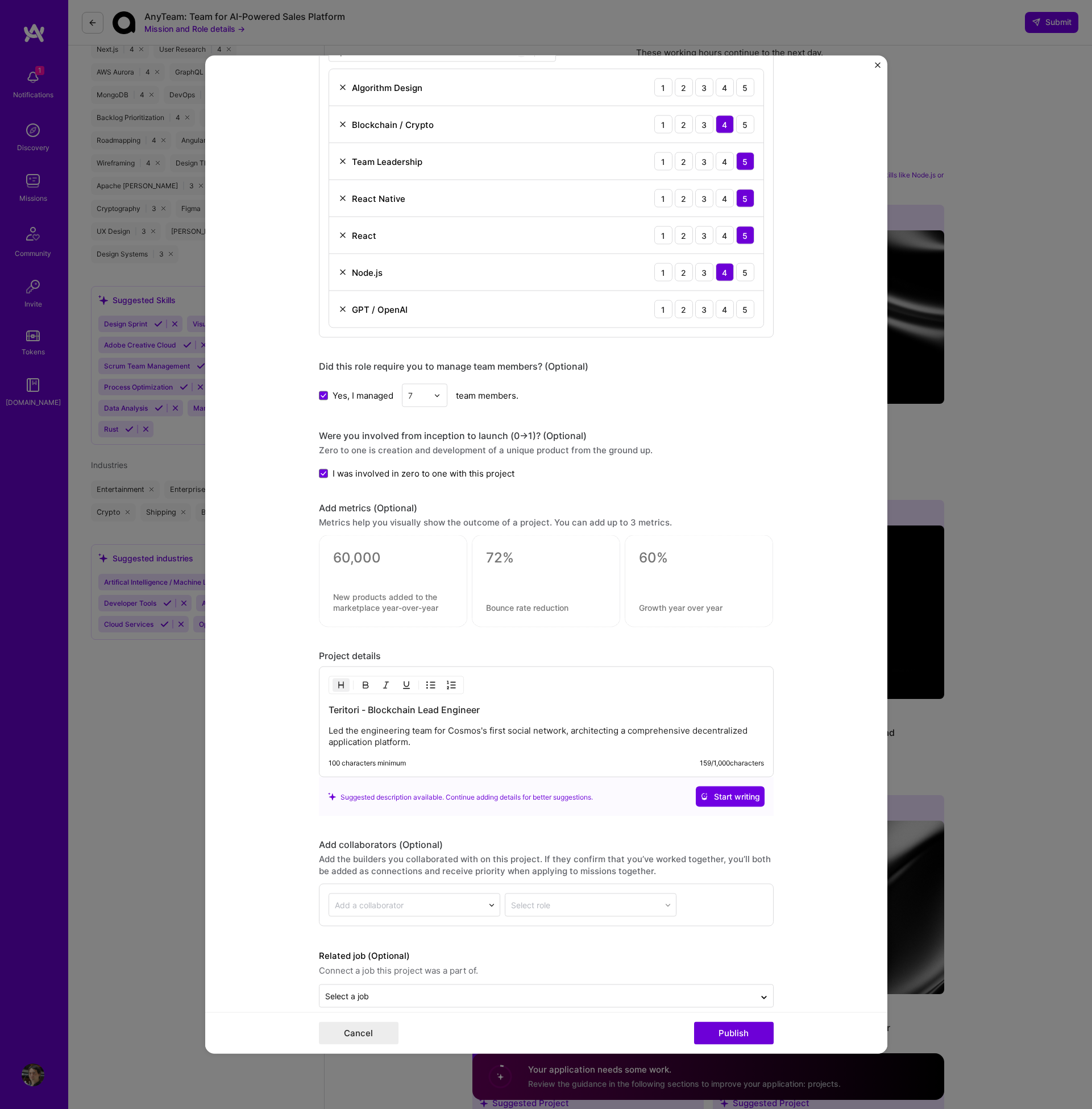
scroll to position [644, 0]
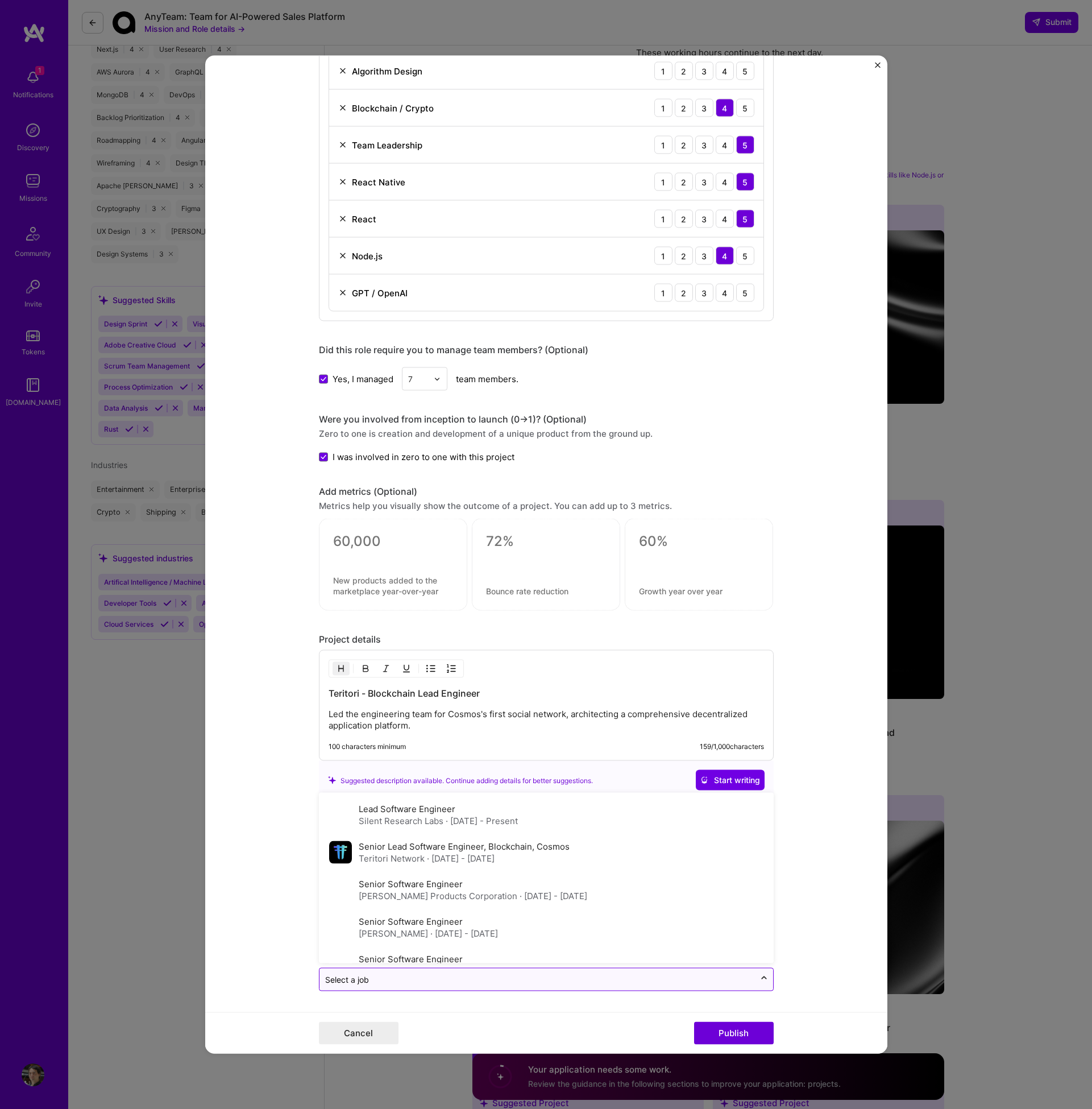
click at [761, 988] on div at bounding box center [763, 979] width 19 height 19
click at [680, 852] on div "Senior Lead Software Engineer, Blockchain, Cosmos Teritori Network · [DATE] - […" at bounding box center [546, 852] width 448 height 37
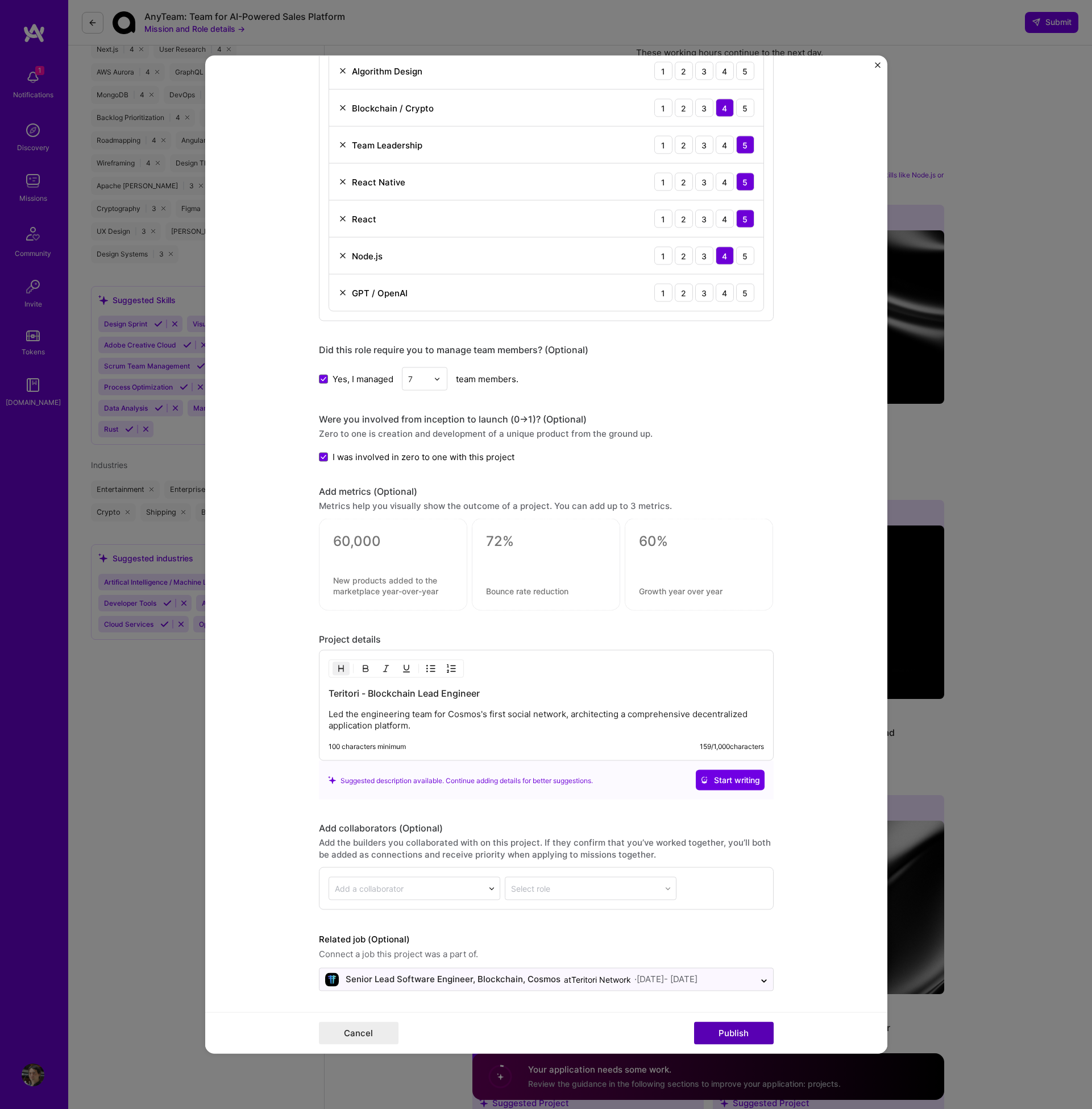
click at [725, 1026] on button "Publish" at bounding box center [734, 1033] width 80 height 22
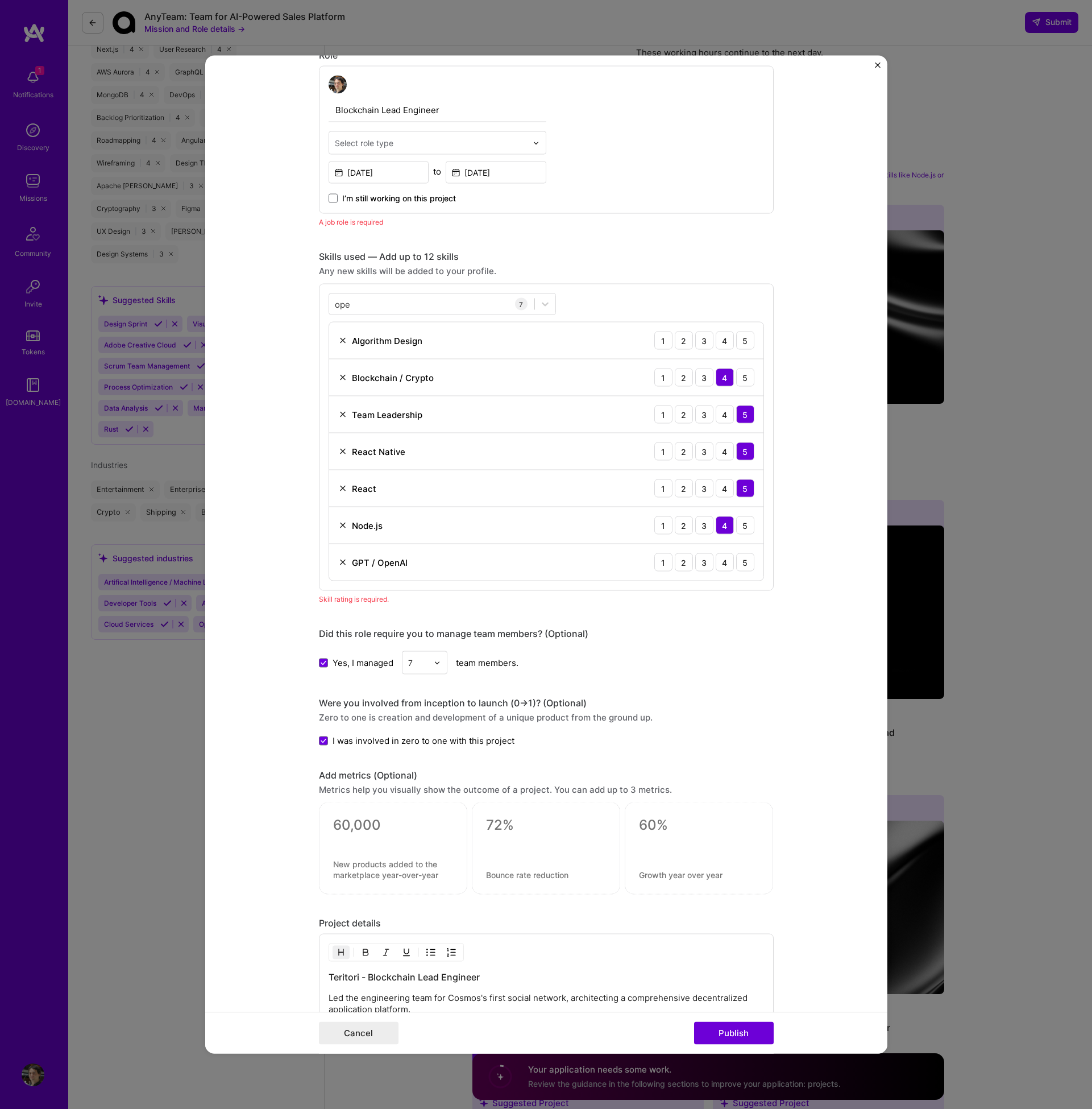
scroll to position [382, 0]
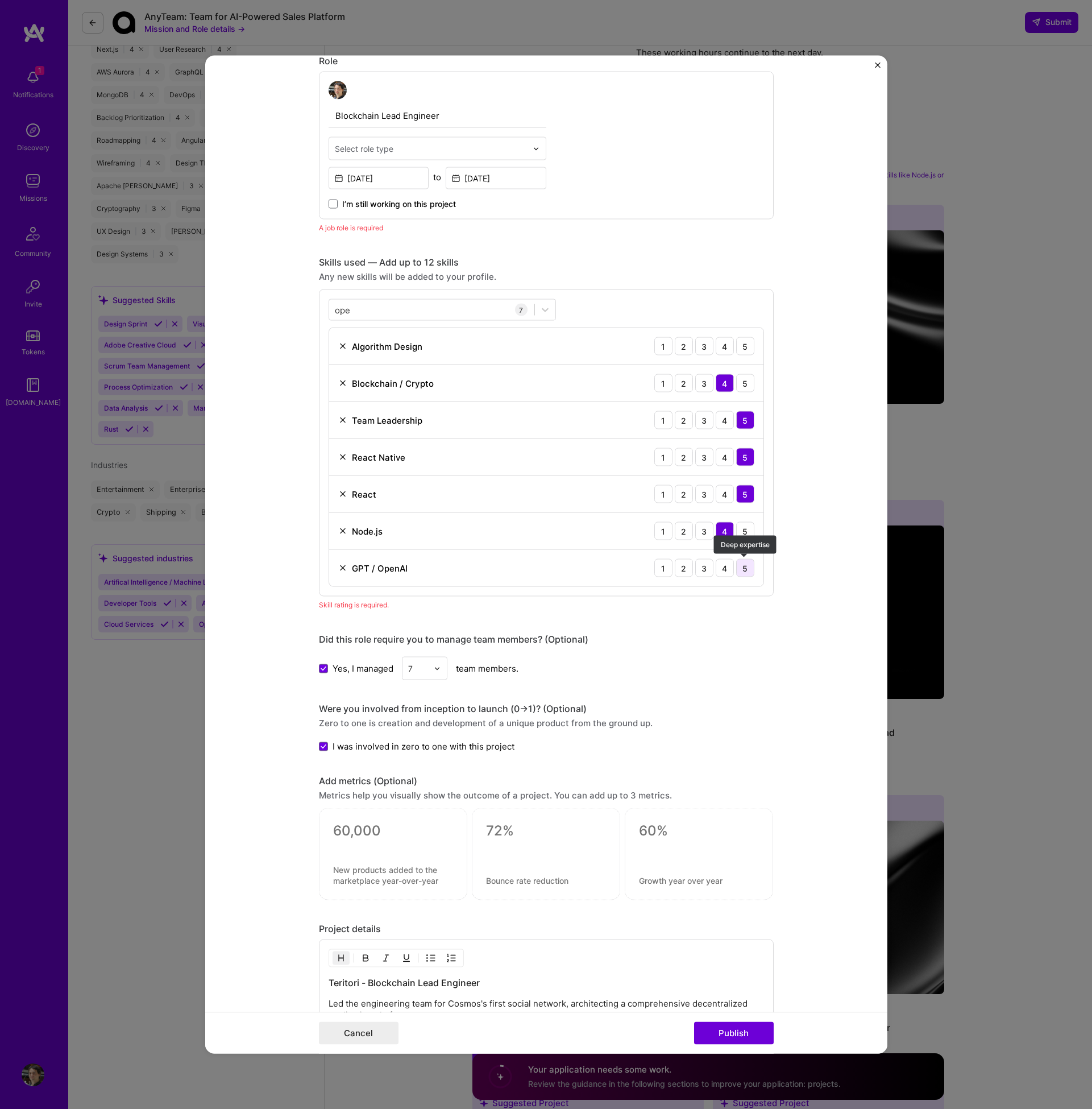
click at [752, 570] on div "5" at bounding box center [745, 568] width 19 height 19
click at [724, 1042] on button "Publish" at bounding box center [734, 1033] width 80 height 22
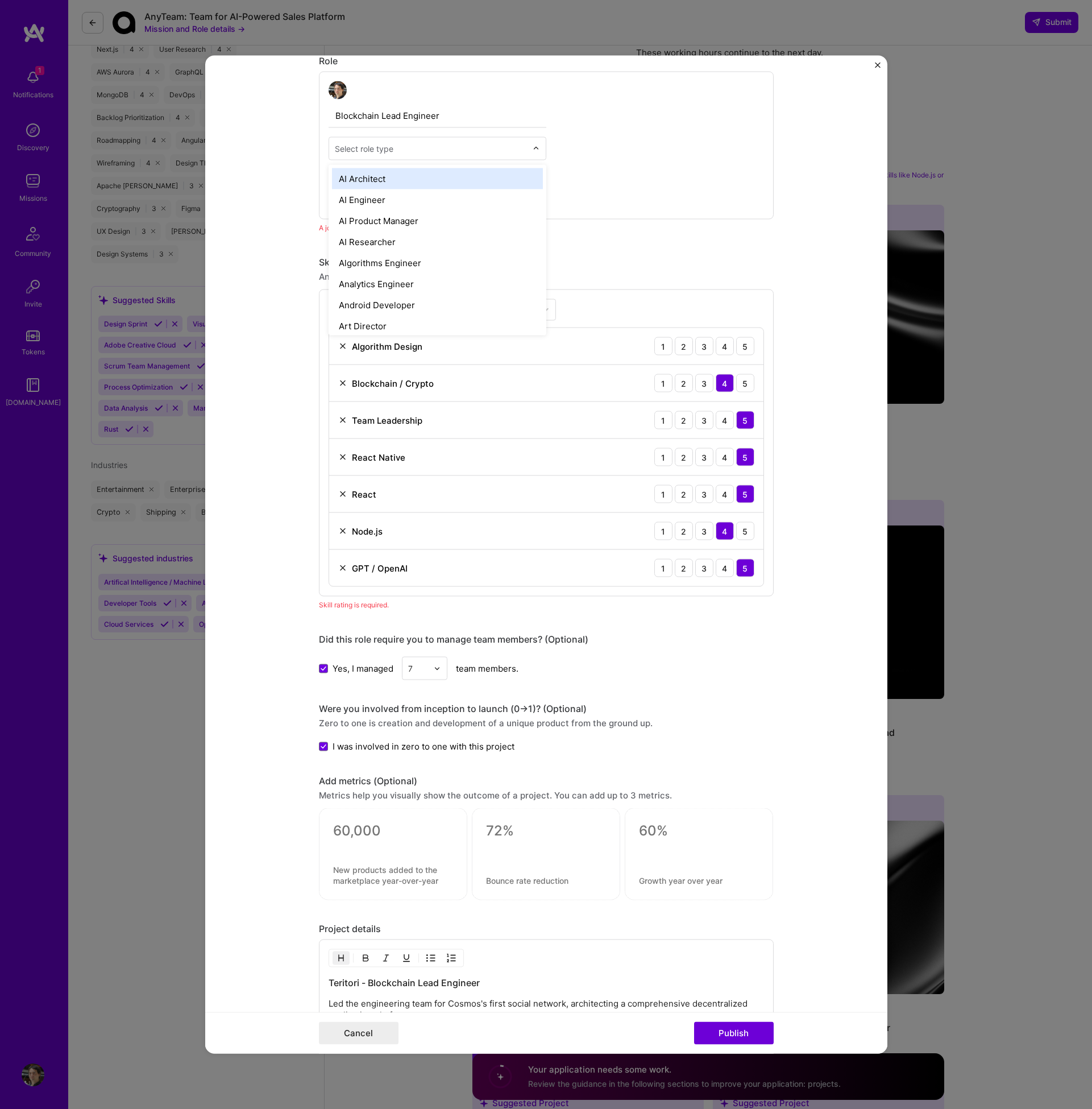
click at [425, 139] on div "Select role type" at bounding box center [431, 148] width 204 height 22
type input "sof"
click at [437, 183] on div "Software Architect" at bounding box center [438, 179] width 211 height 21
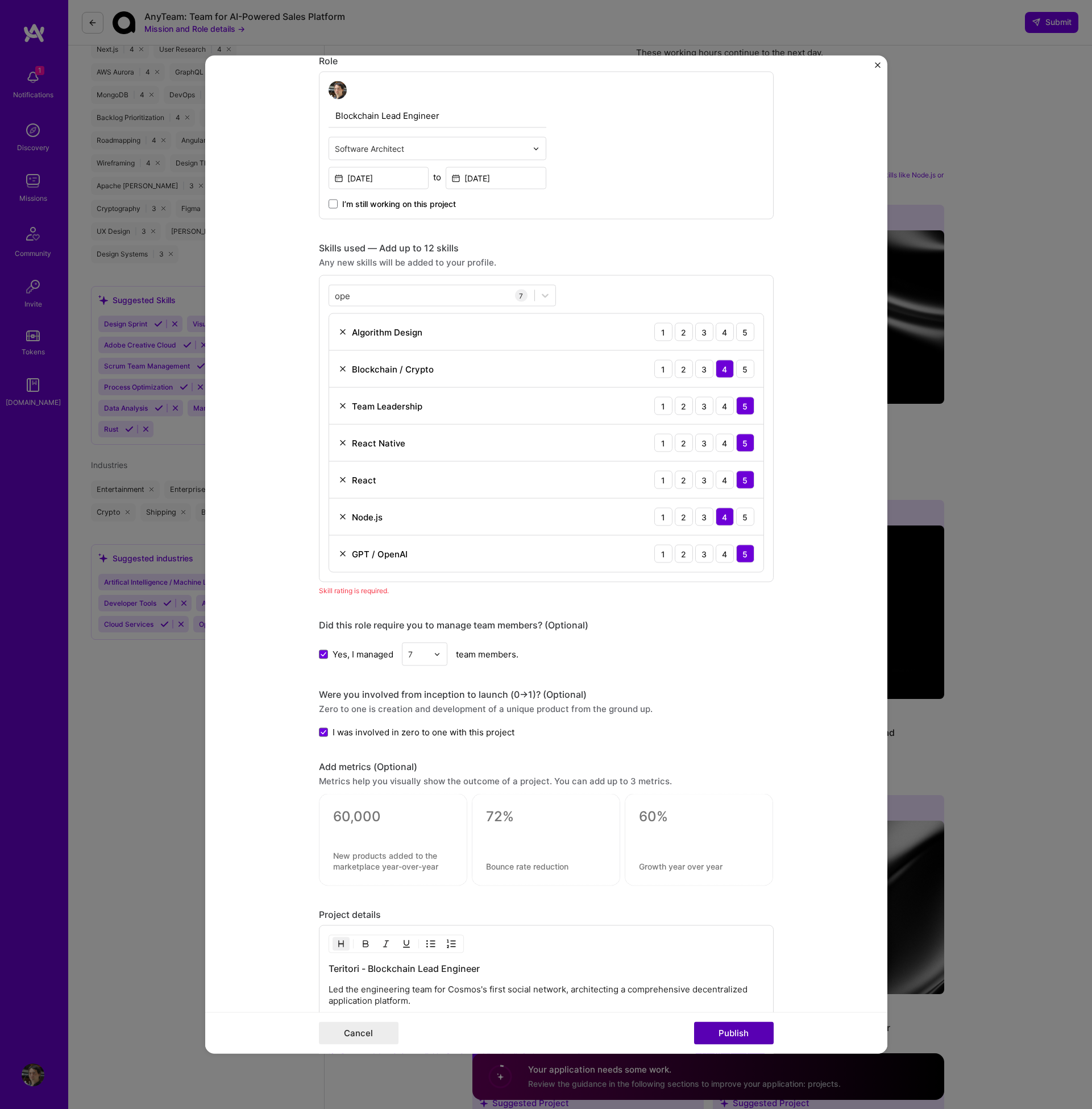
click at [721, 1032] on button "Publish" at bounding box center [734, 1033] width 80 height 22
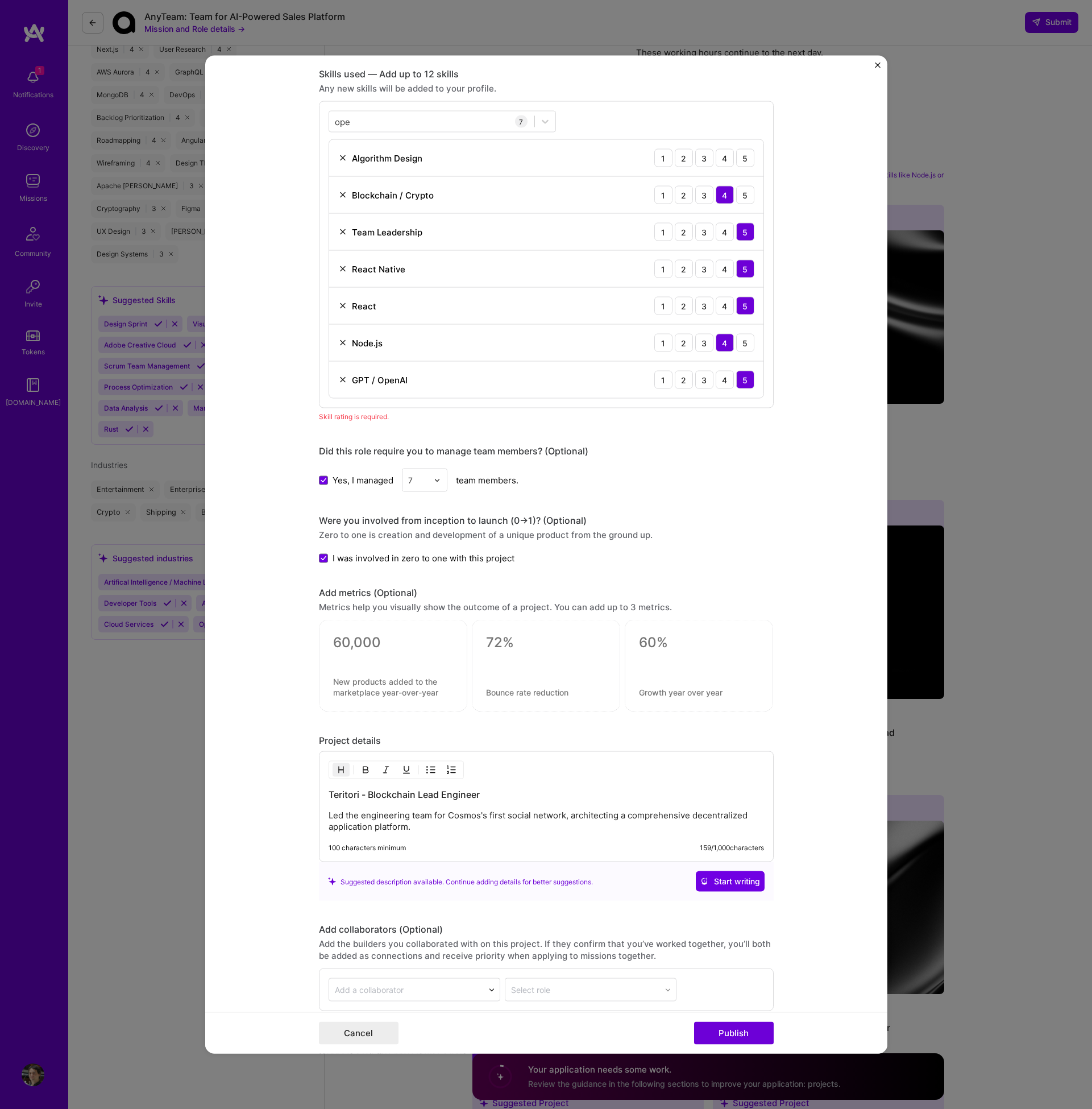
scroll to position [570, 0]
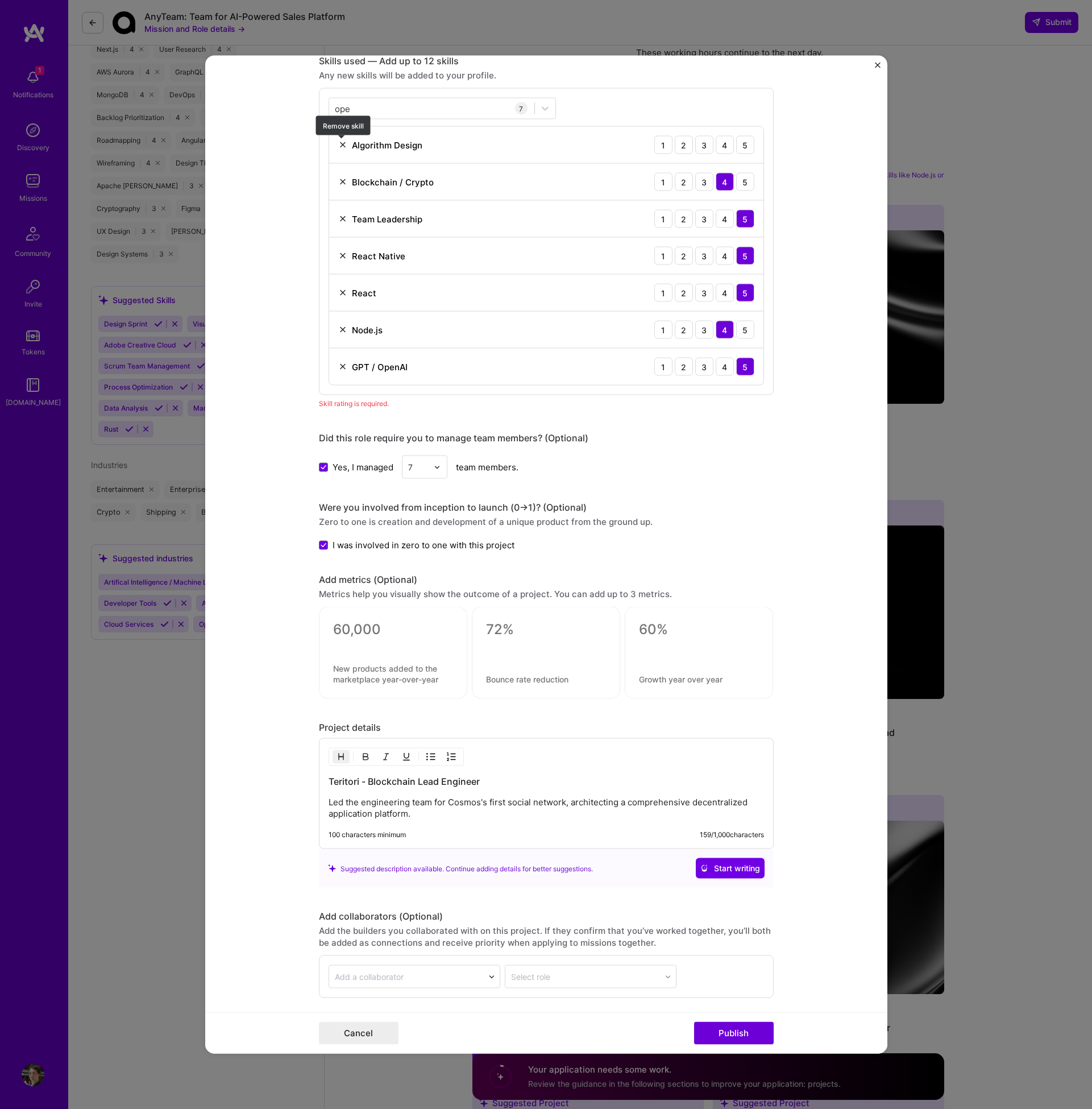
click at [341, 144] on img at bounding box center [342, 144] width 9 height 9
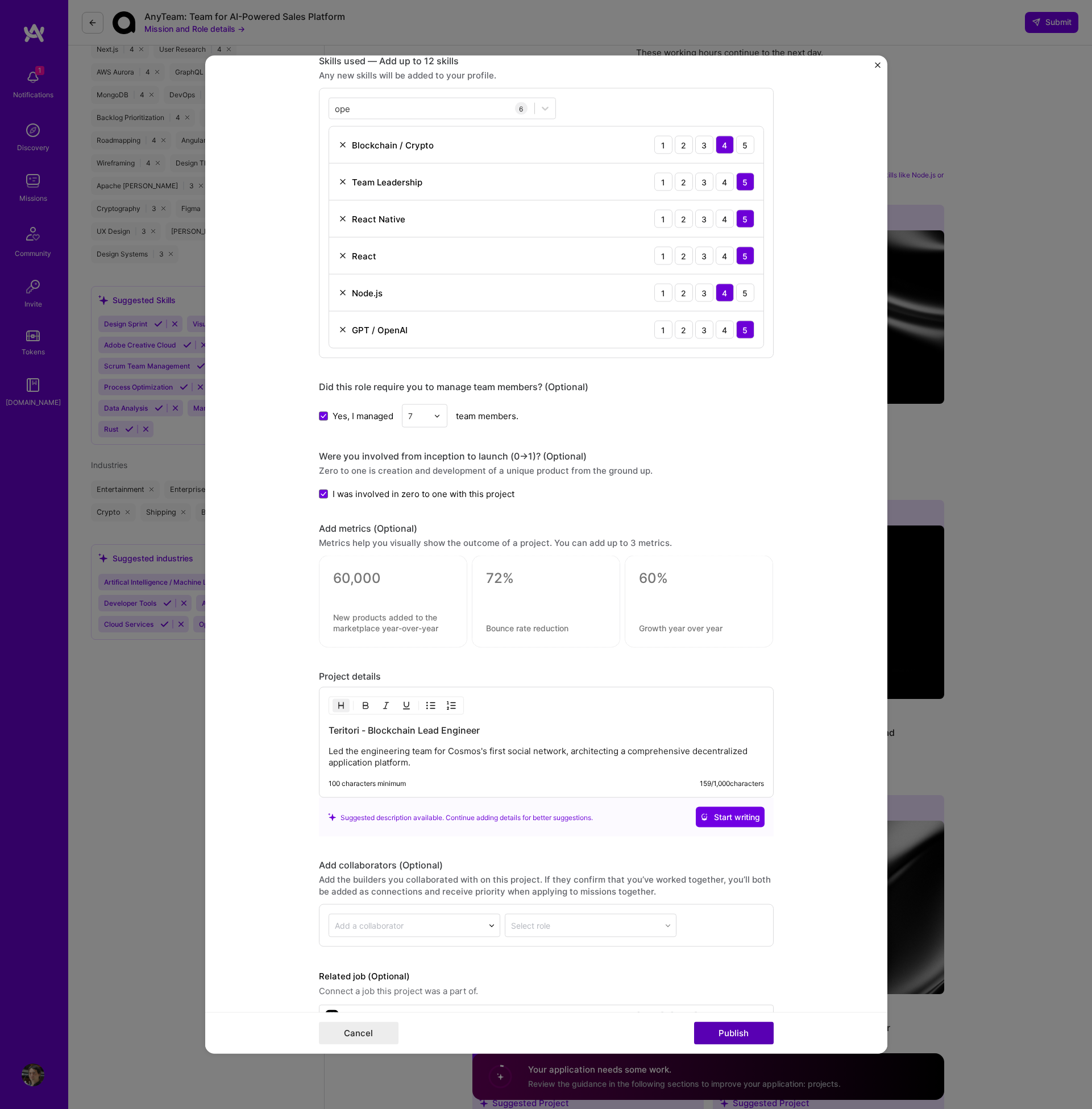
click at [743, 1029] on button "Publish" at bounding box center [734, 1033] width 80 height 22
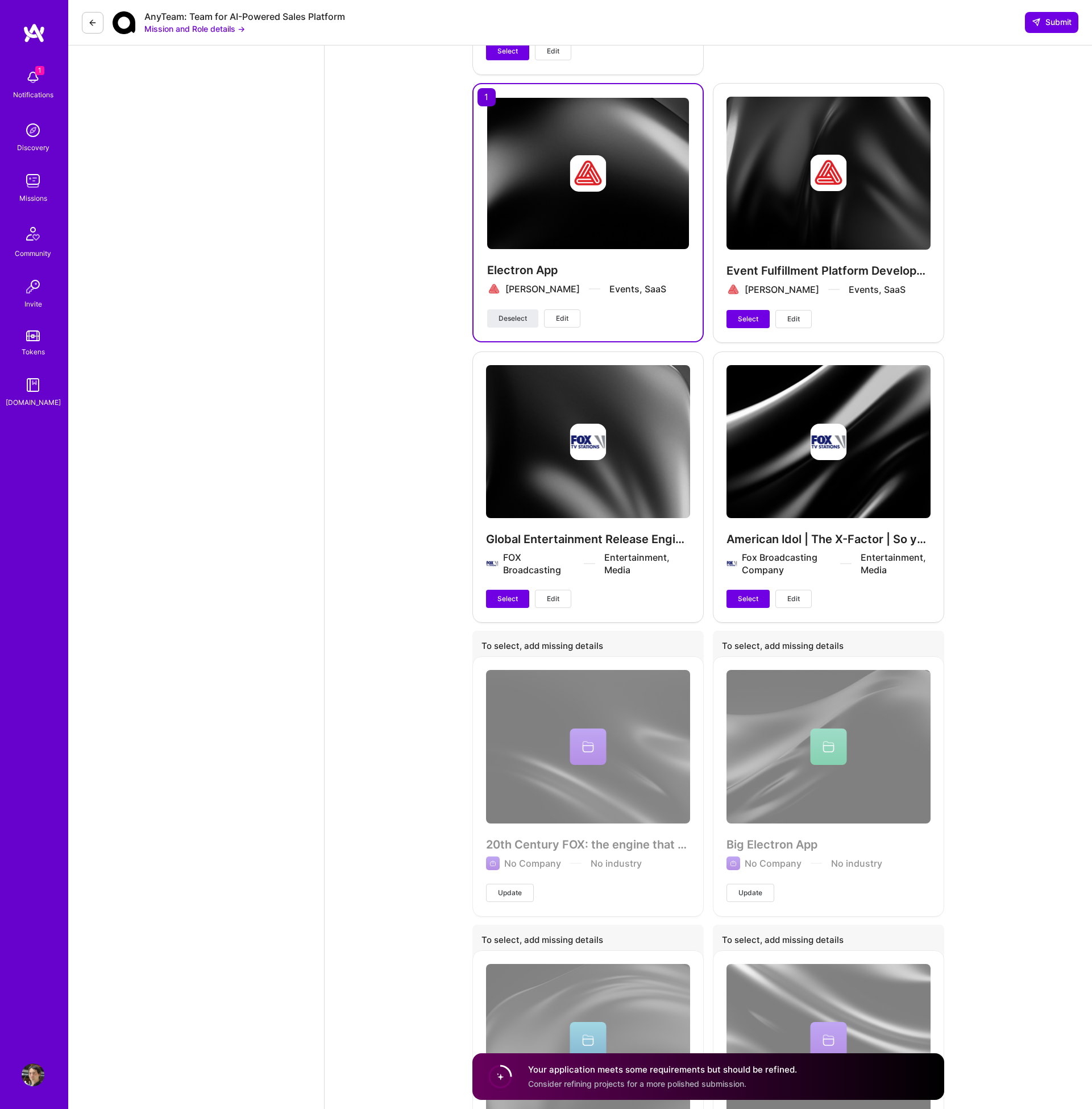
scroll to position [4071, 0]
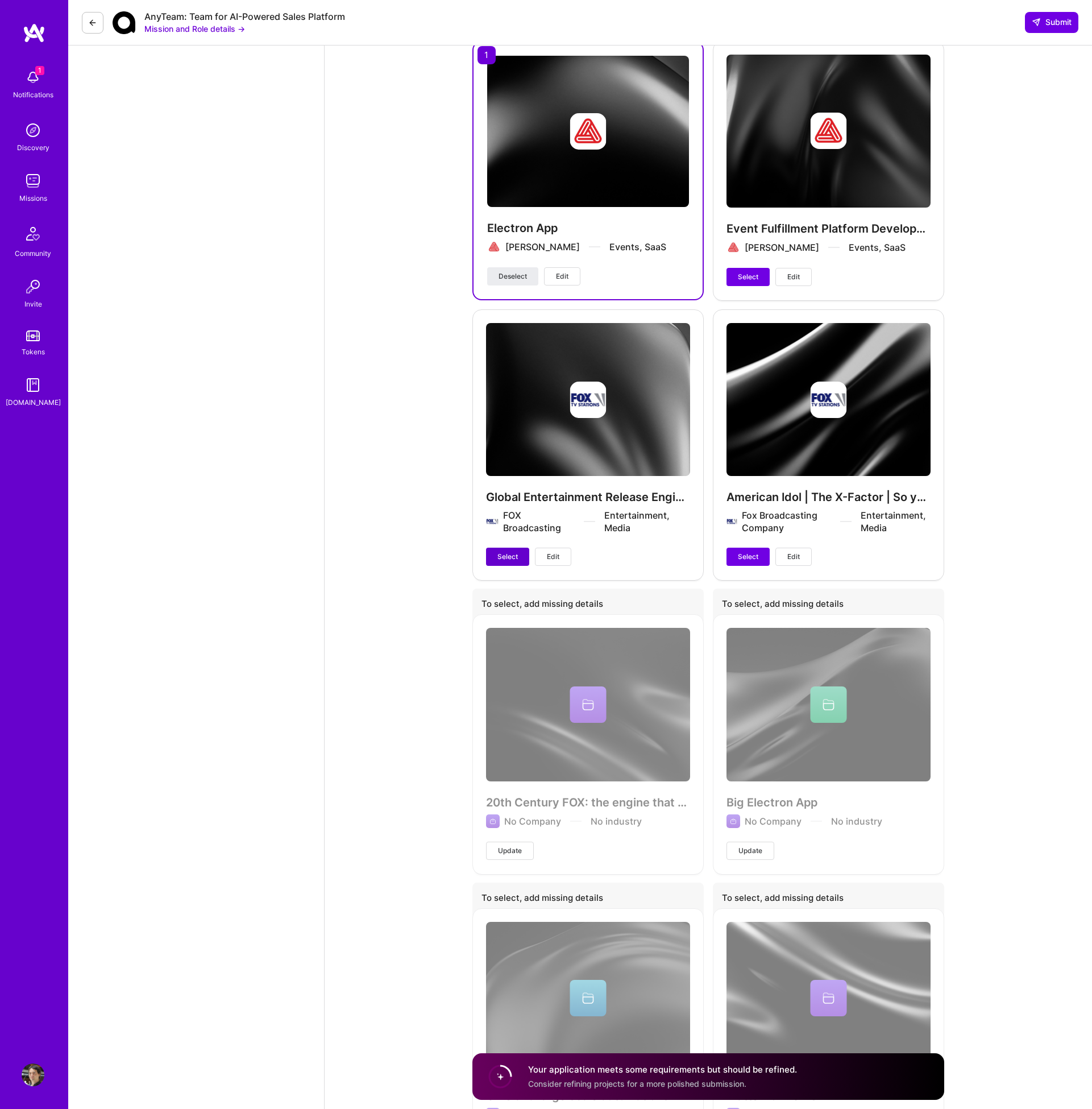
click at [512, 552] on span "Select" at bounding box center [507, 557] width 20 height 10
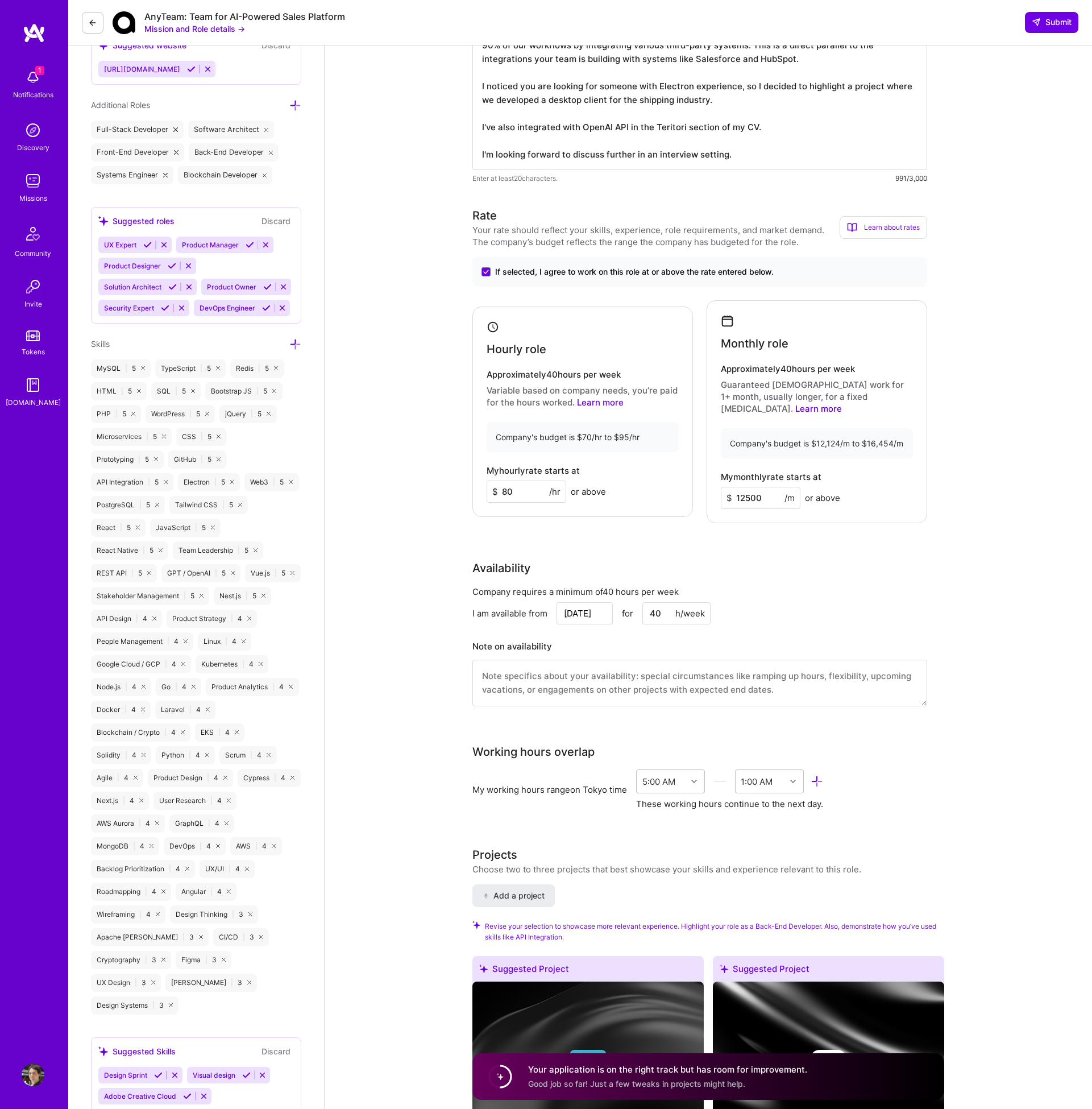
scroll to position [353, 0]
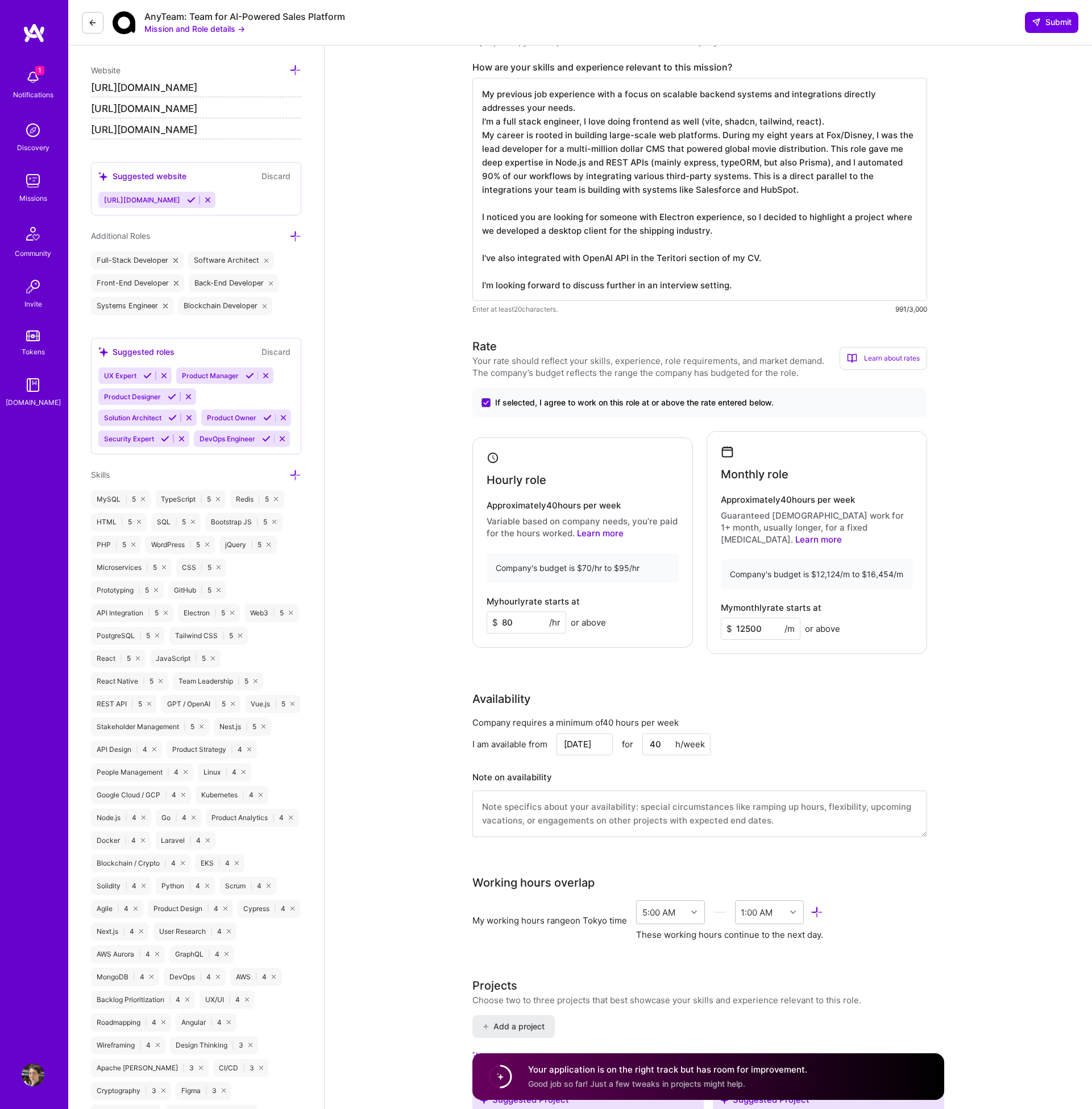
click at [795, 284] on textarea "My previous job experience with a focus on scalable backend systems and integra…" at bounding box center [700, 189] width 454 height 223
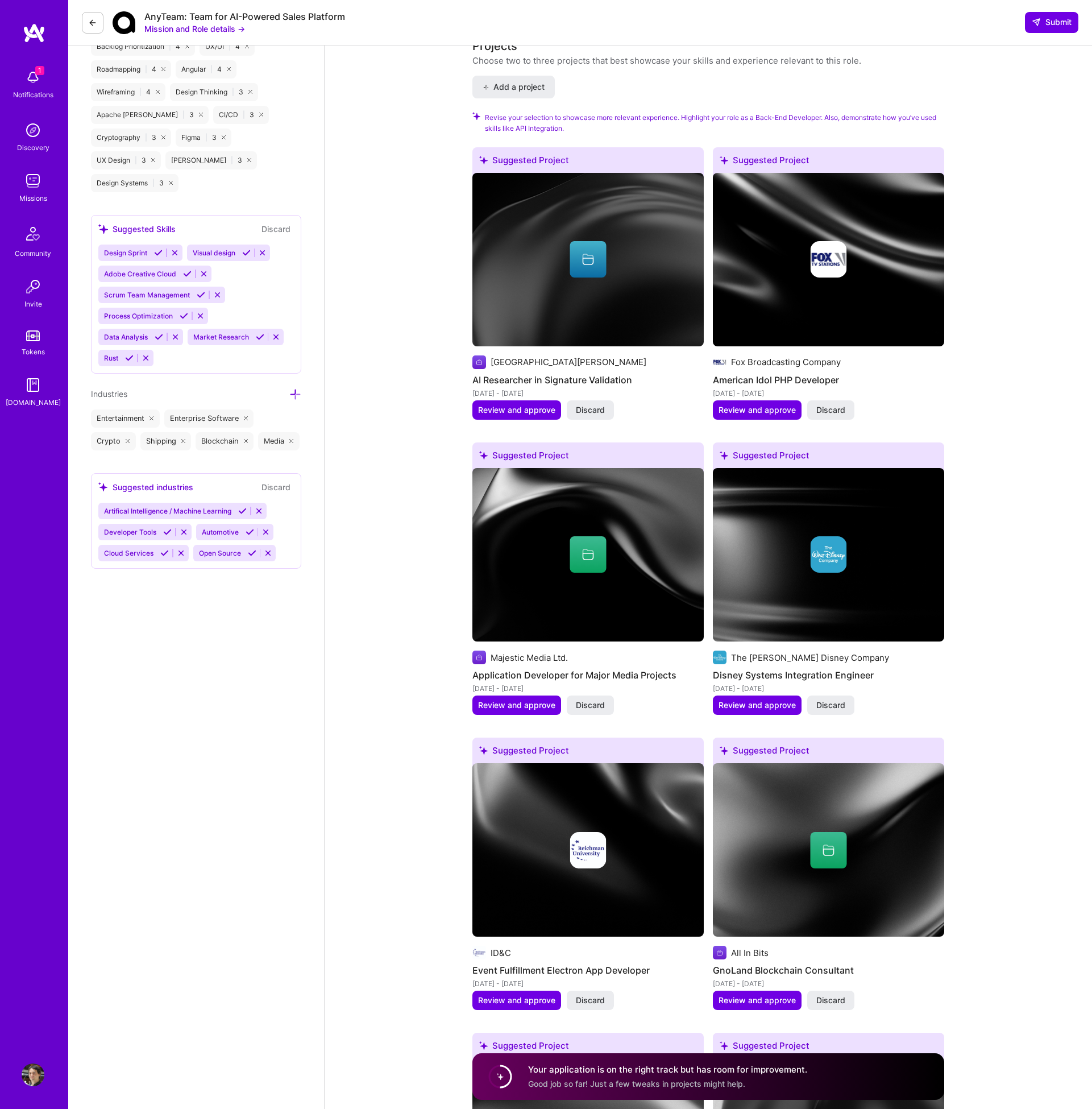
scroll to position [1371, 0]
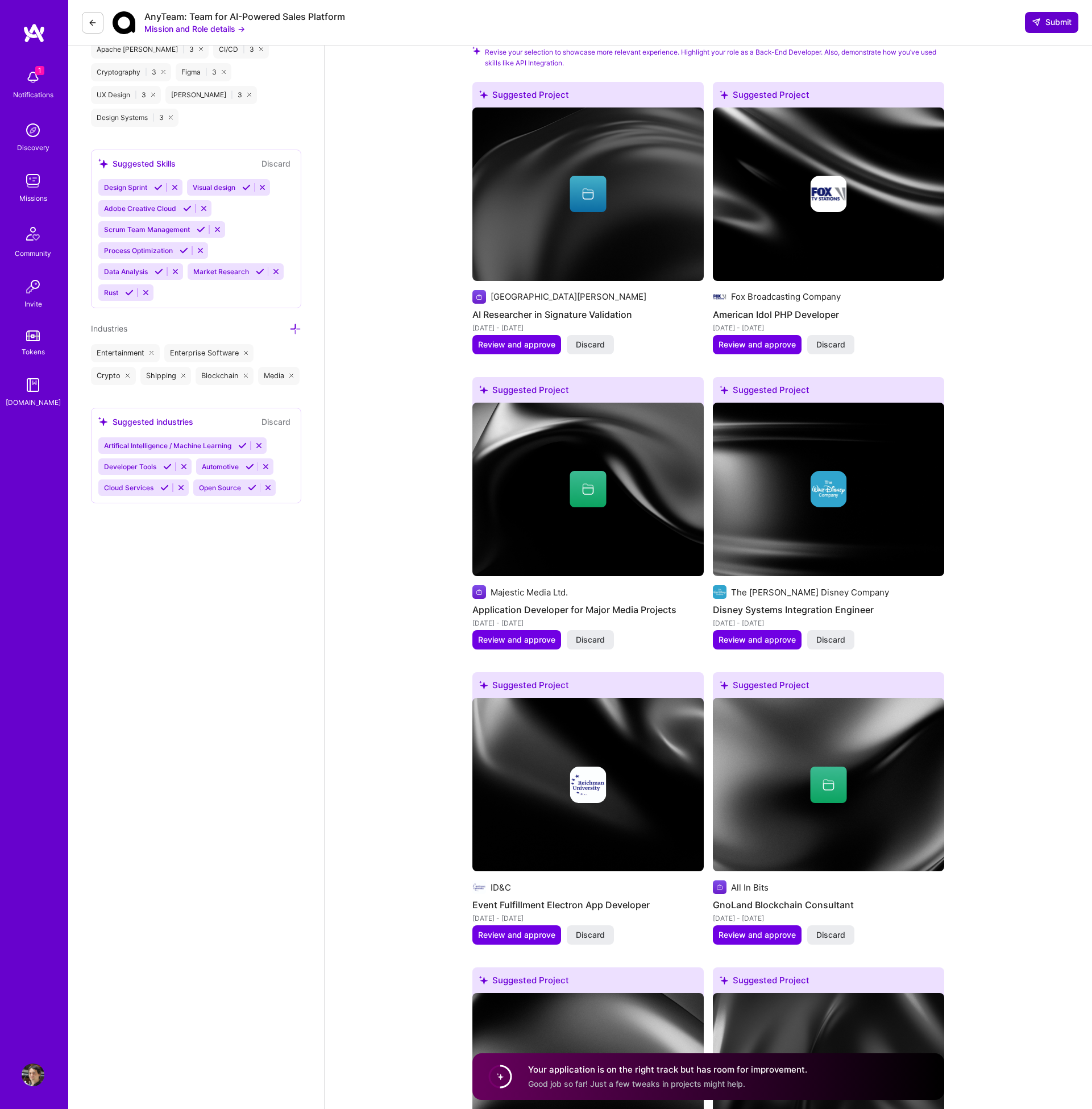
type textarea "My previous job experience with a focus on scalable backend systems and integra…"
click at [1052, 19] on span "Submit" at bounding box center [1051, 22] width 40 height 12
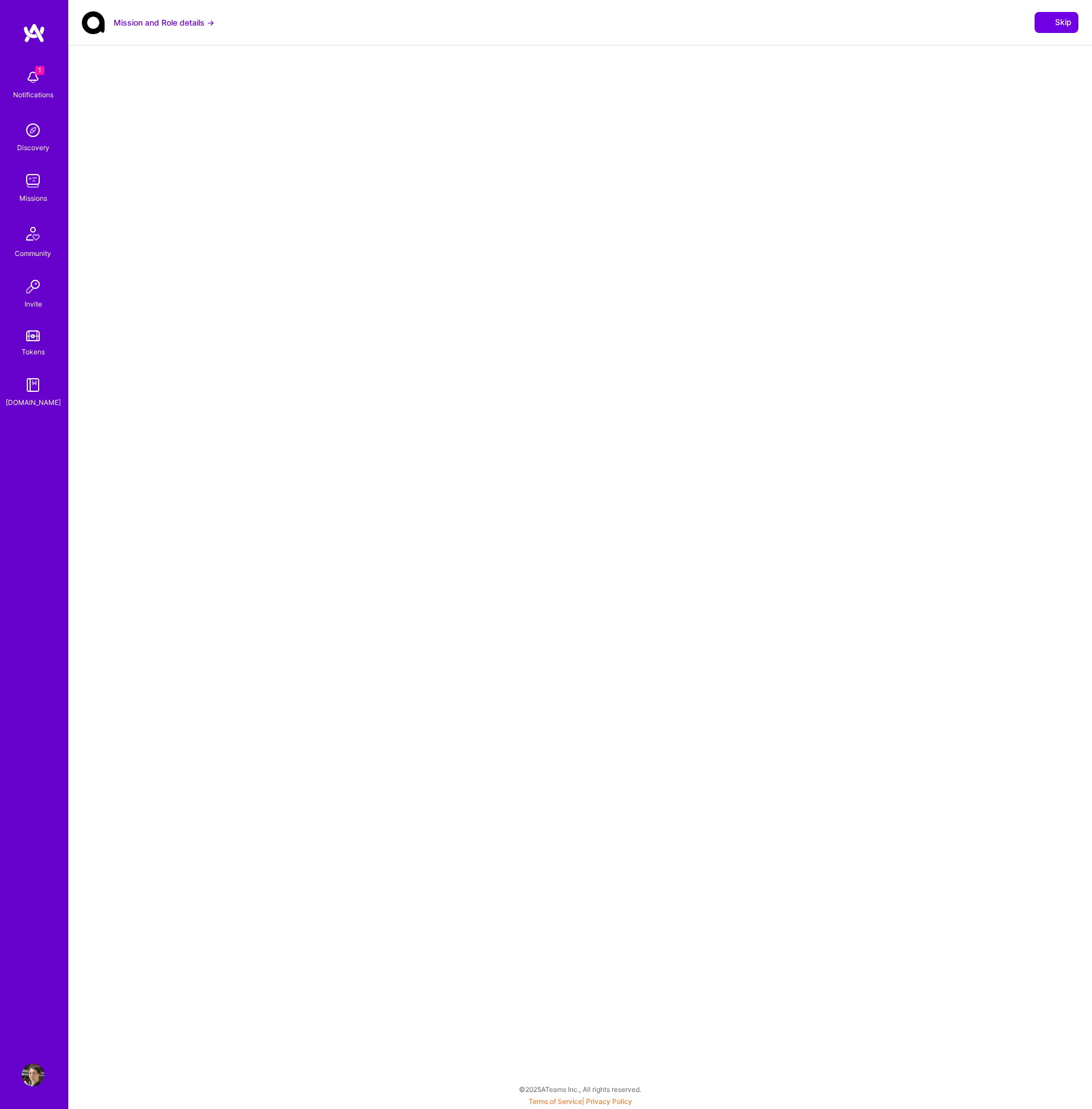
select select "US"
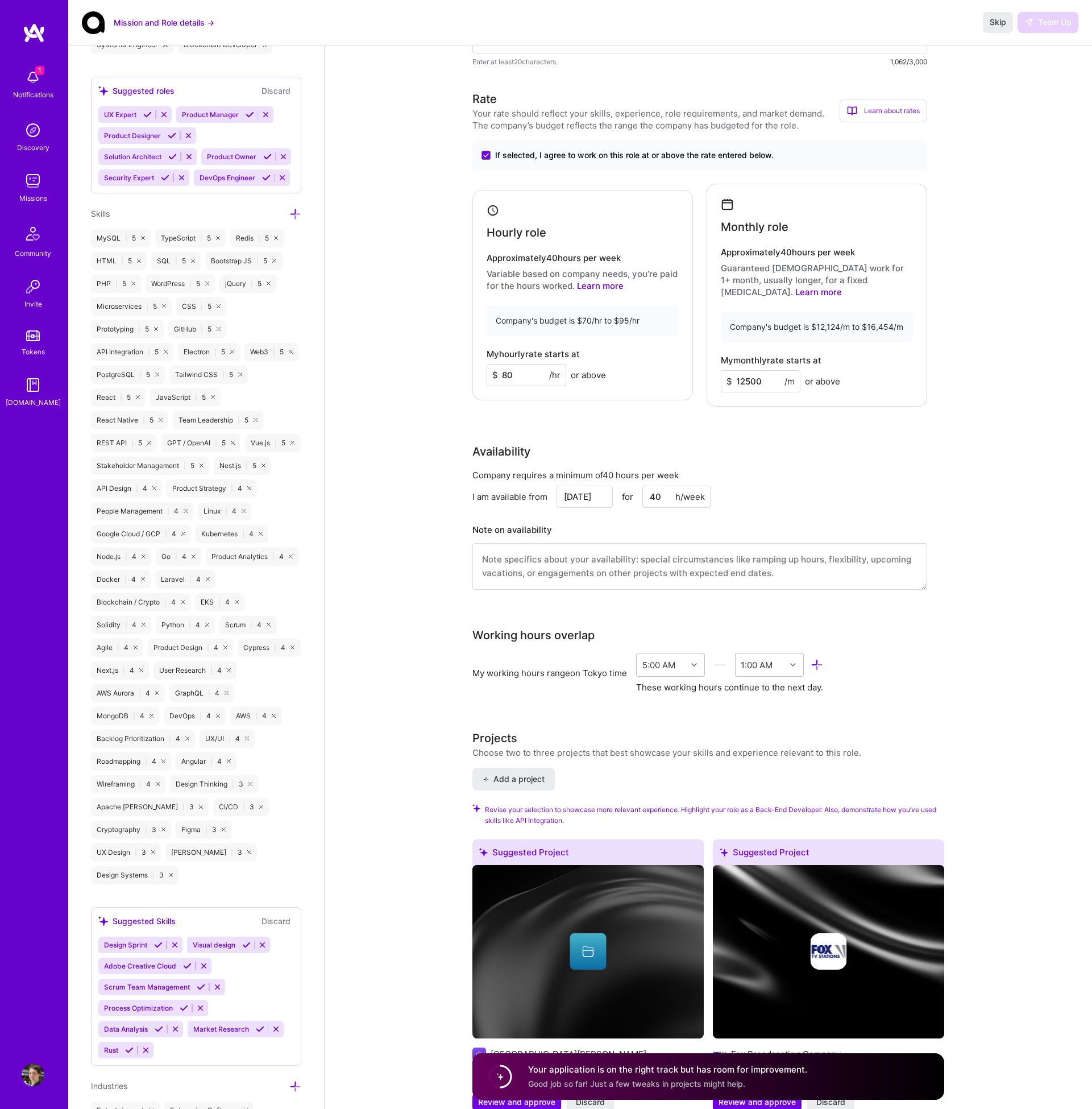
scroll to position [679, 0]
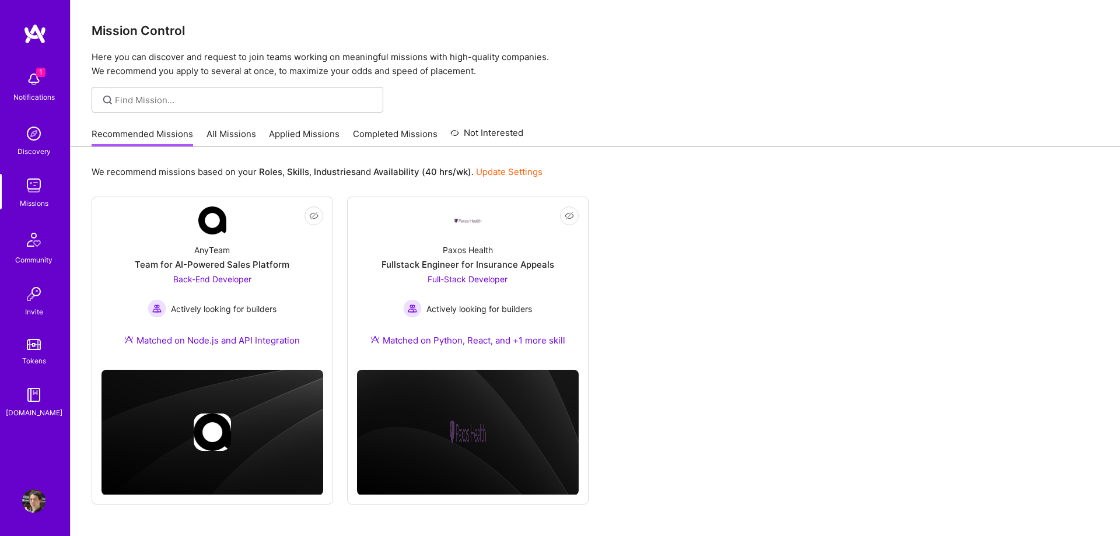
click at [33, 500] on img at bounding box center [33, 500] width 23 height 23
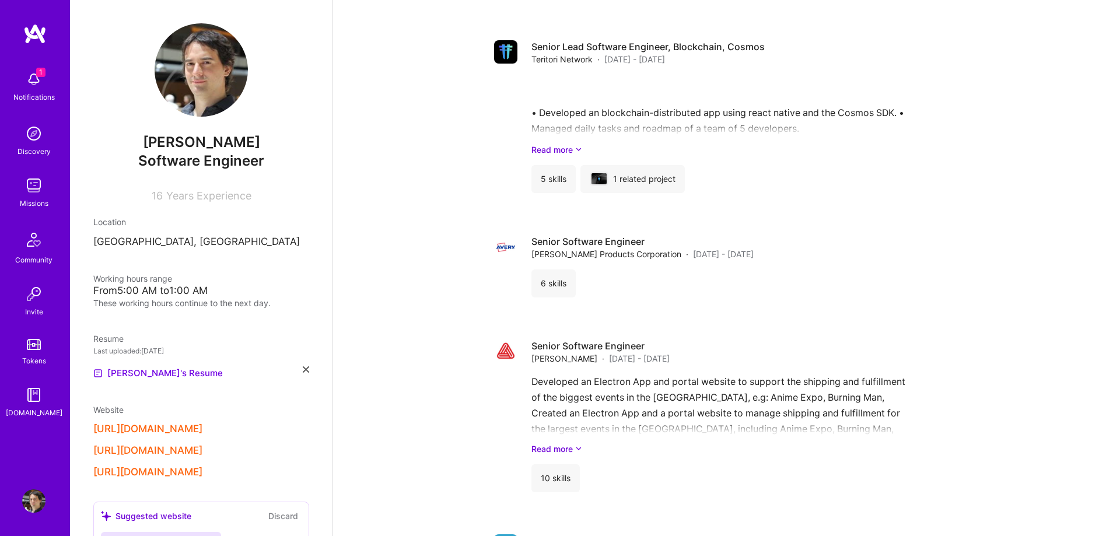
scroll to position [2720, 0]
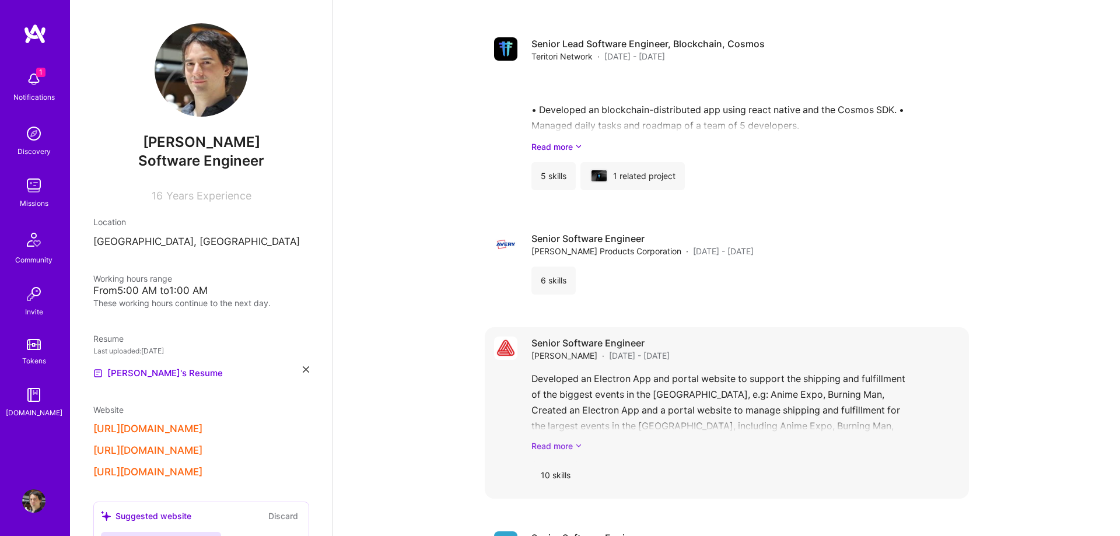
click at [563, 440] on link "Read more" at bounding box center [745, 446] width 428 height 12
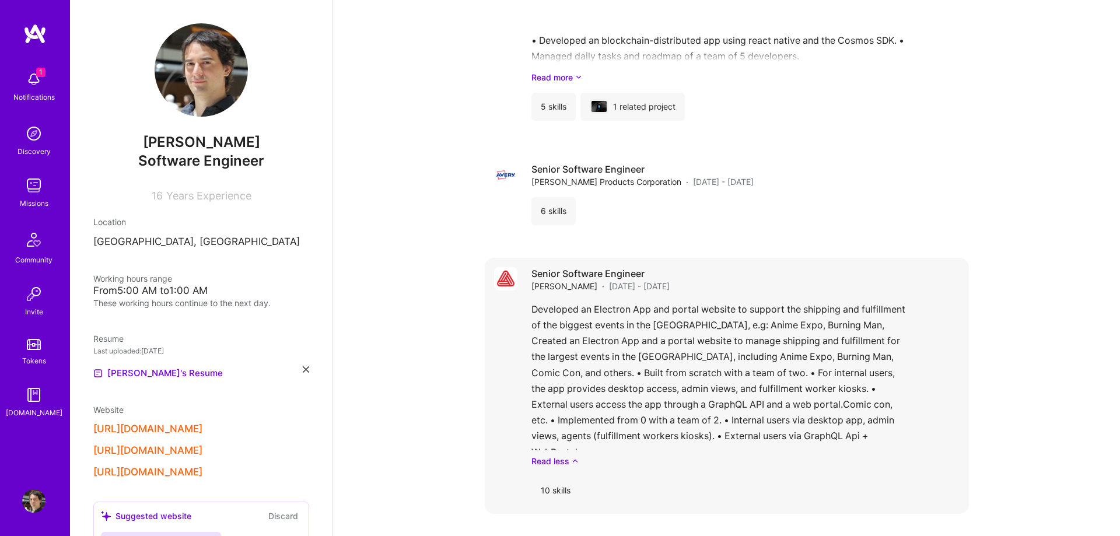
scroll to position [2839, 0]
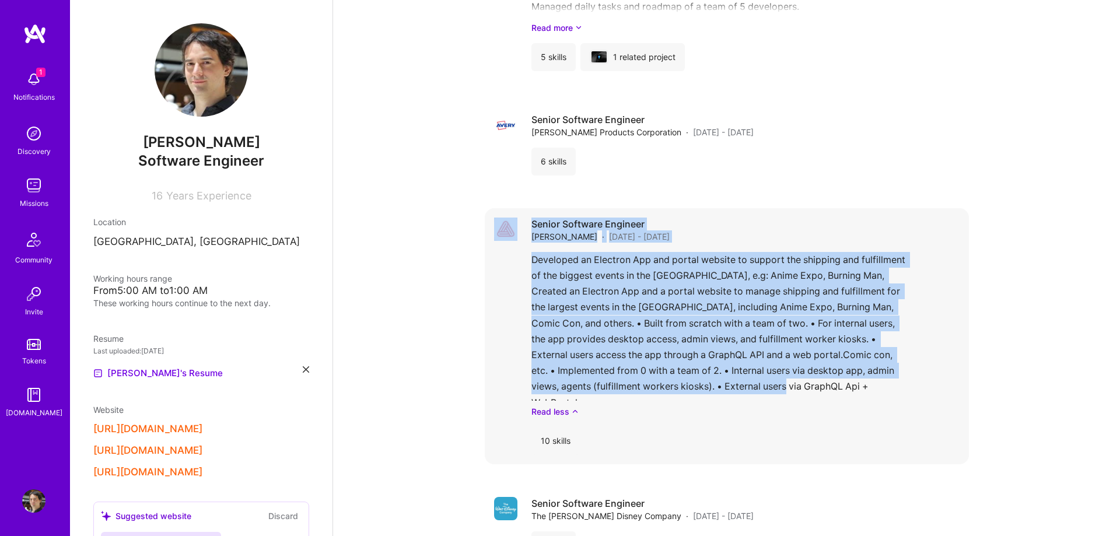
drag, startPoint x: 769, startPoint y: 365, endPoint x: 511, endPoint y: 237, distance: 287.1
click at [511, 237] on div "Senior Software Engineer Avery Dennison · Jan 2021 - Jan 2022 Developed an Elec…" at bounding box center [727, 336] width 484 height 256
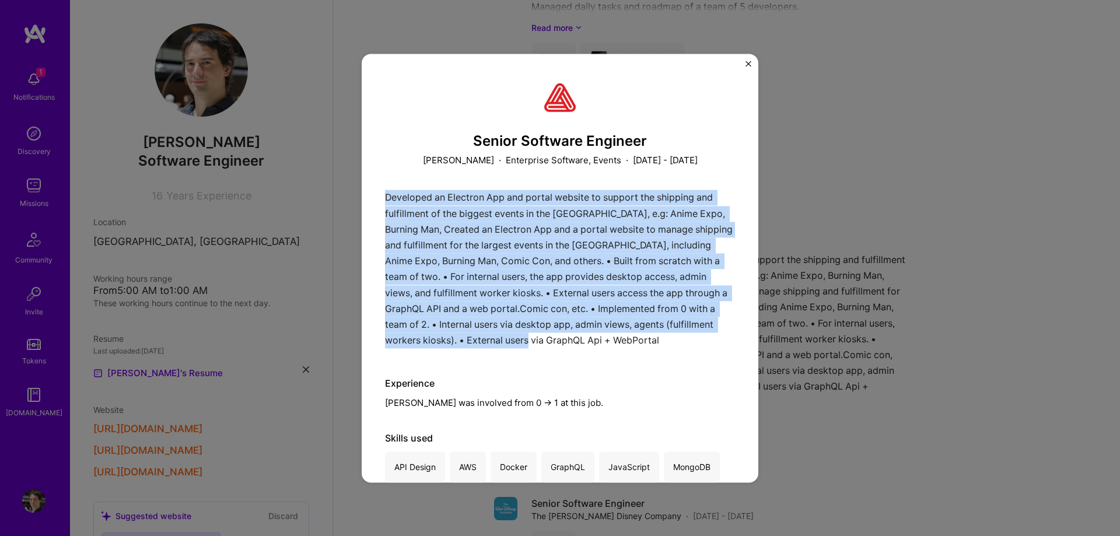
drag, startPoint x: 595, startPoint y: 339, endPoint x: 374, endPoint y: 196, distance: 262.7
click at [374, 196] on div "Senior Software Engineer Avery Dennison · Enterprise Software, Events · January…" at bounding box center [560, 268] width 397 height 429
copy p "Developed an Electron App and portal website to support the shipping and fulfil…"
click at [748, 61] on img "Close" at bounding box center [748, 64] width 6 height 6
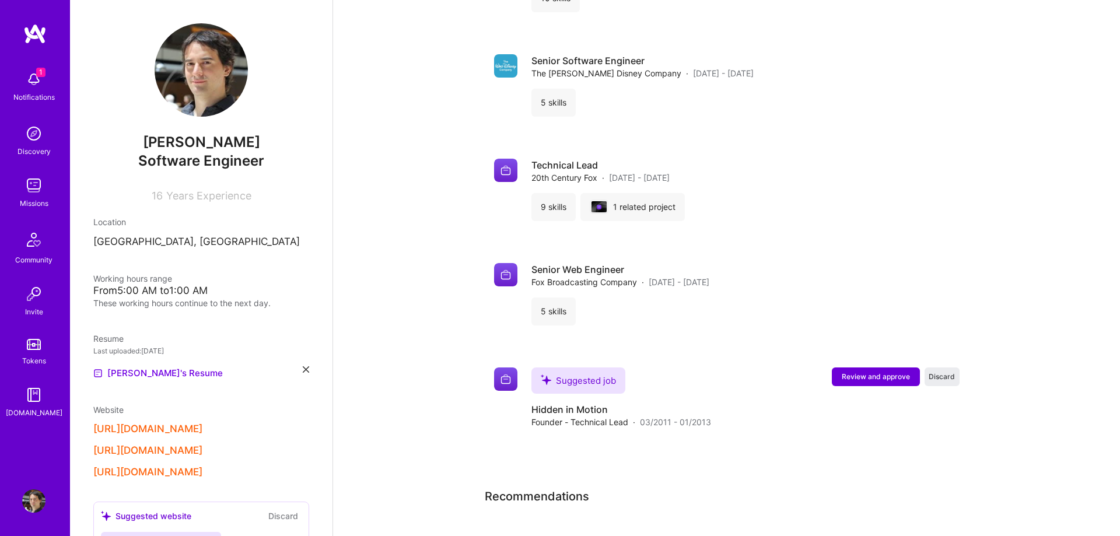
scroll to position [3303, 0]
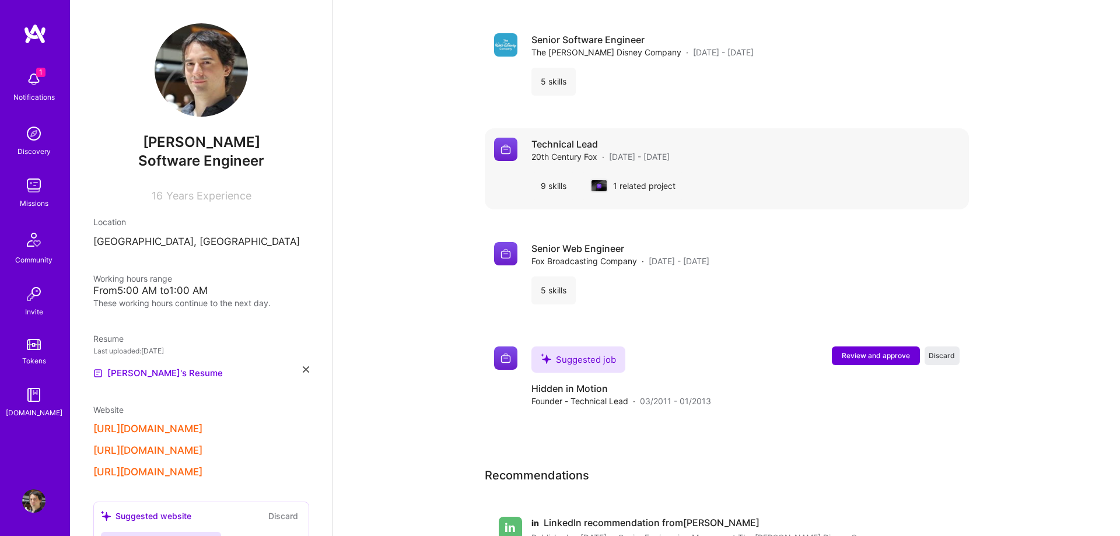
click at [591, 183] on div "Technical Lead 20th Century Fox · Jul 2015 - Dec 2019 9 skills 1 related project" at bounding box center [727, 168] width 484 height 81
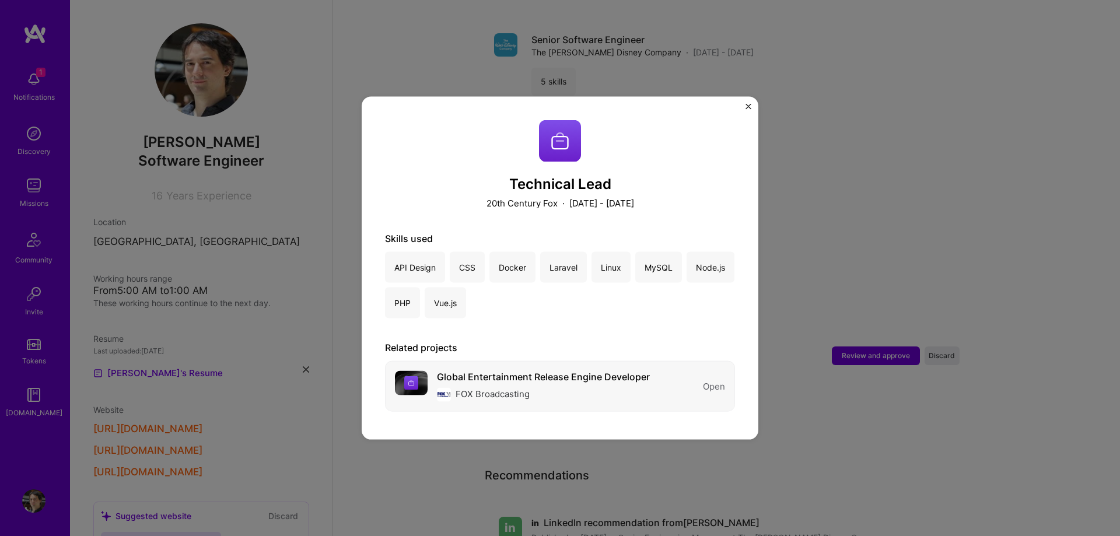
click at [521, 373] on div "Global Entertainment Release Engine Developer" at bounding box center [543, 377] width 213 height 12
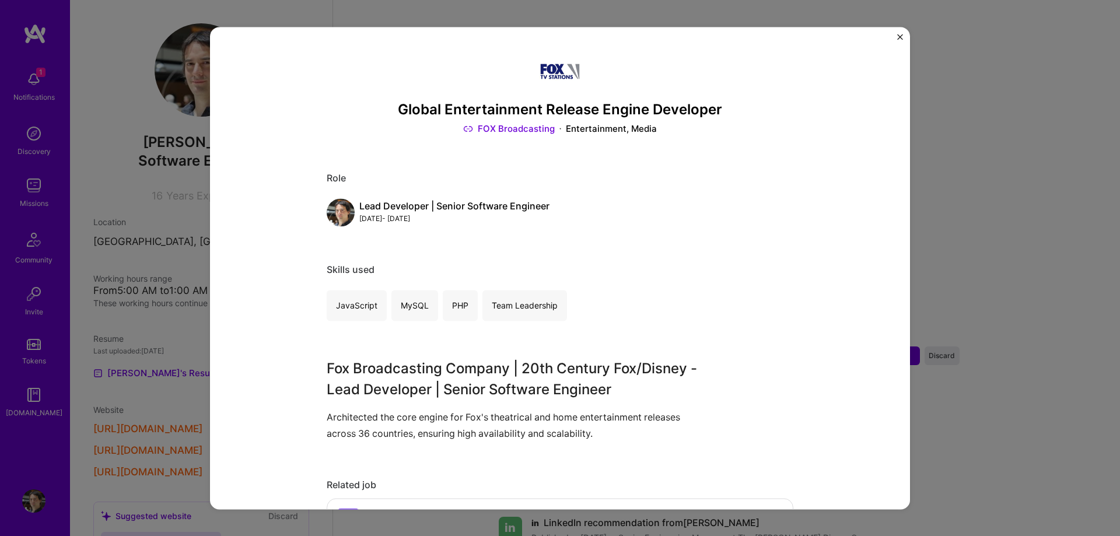
click at [903, 39] on div "Global Entertainment Release Engine Developer FOX Broadcasting Entertainment, M…" at bounding box center [560, 268] width 700 height 482
click at [901, 38] on img "Close" at bounding box center [900, 37] width 6 height 6
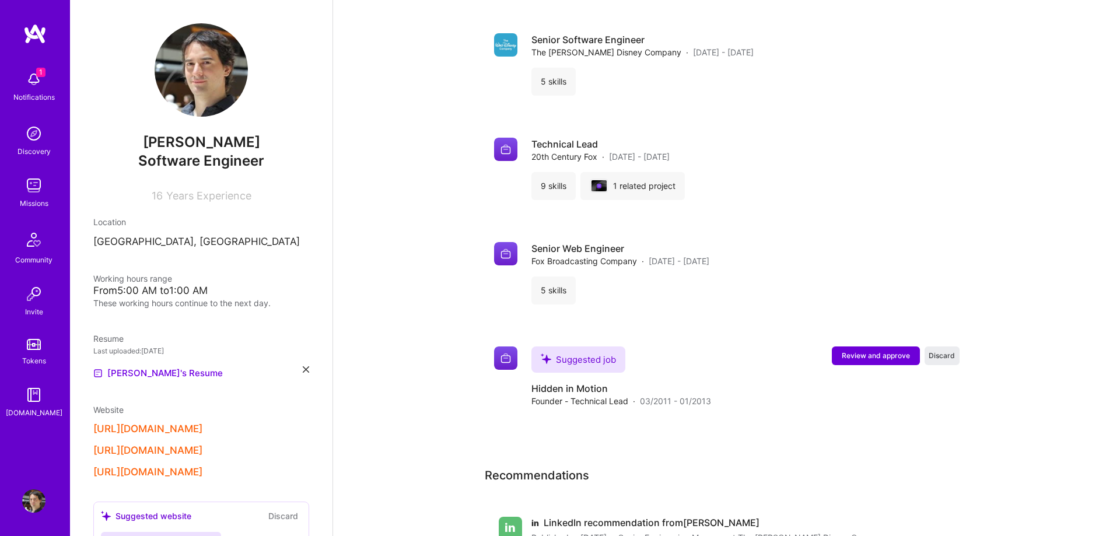
click at [37, 180] on img at bounding box center [33, 185] width 23 height 23
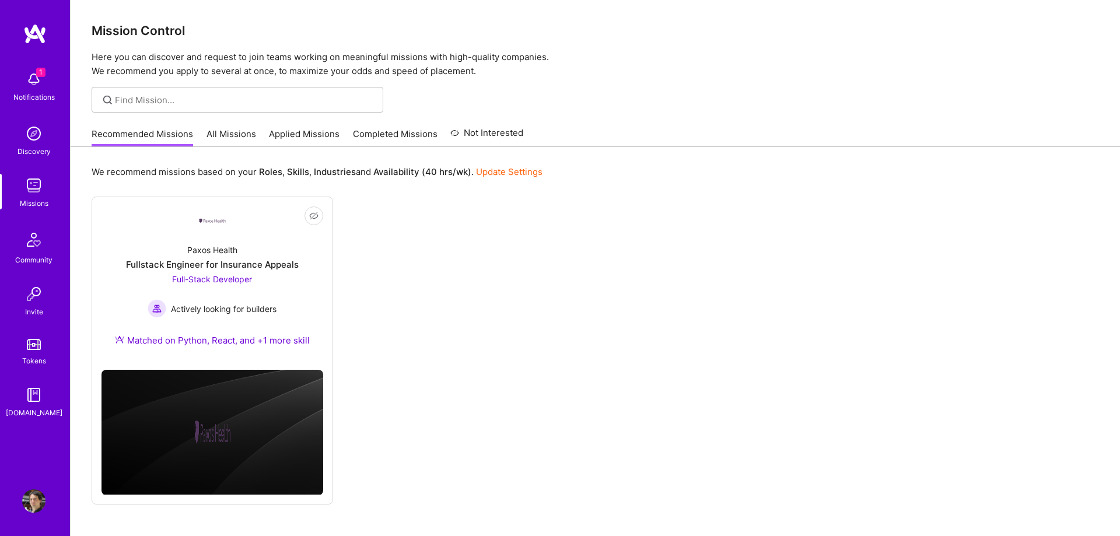
click at [306, 129] on link "Applied Missions" at bounding box center [304, 137] width 71 height 19
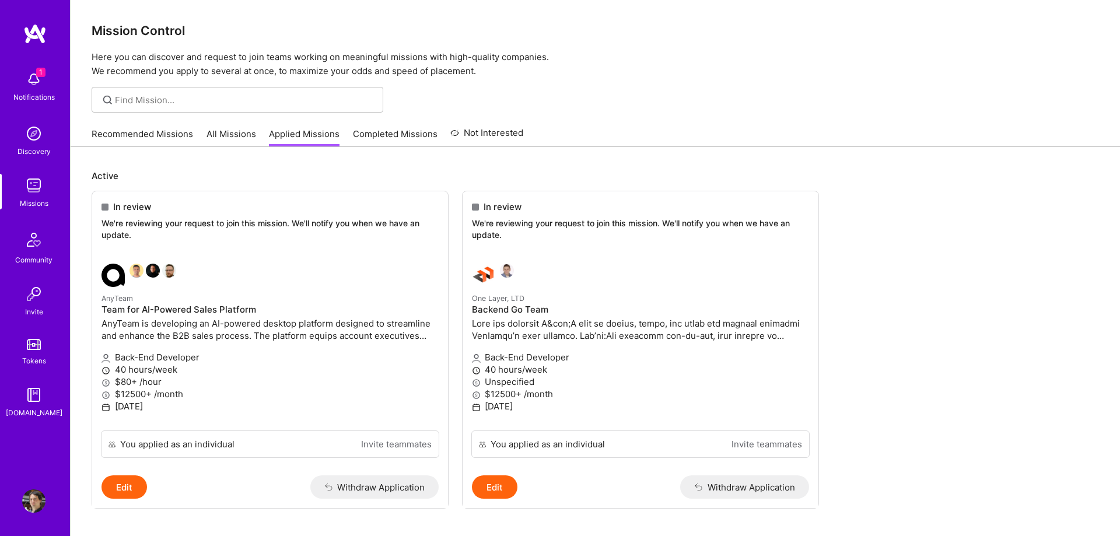
click at [158, 128] on link "Recommended Missions" at bounding box center [142, 137] width 101 height 19
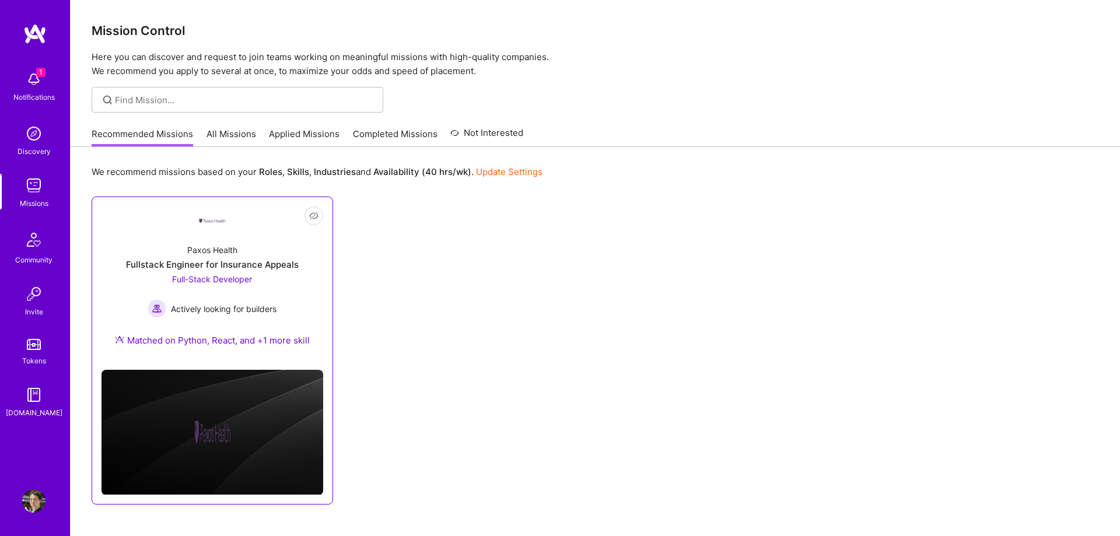
click at [278, 246] on div "Paxos Health Fullstack Engineer for Insurance Appeals Full-Stack Developer Acti…" at bounding box center [212, 297] width 222 height 126
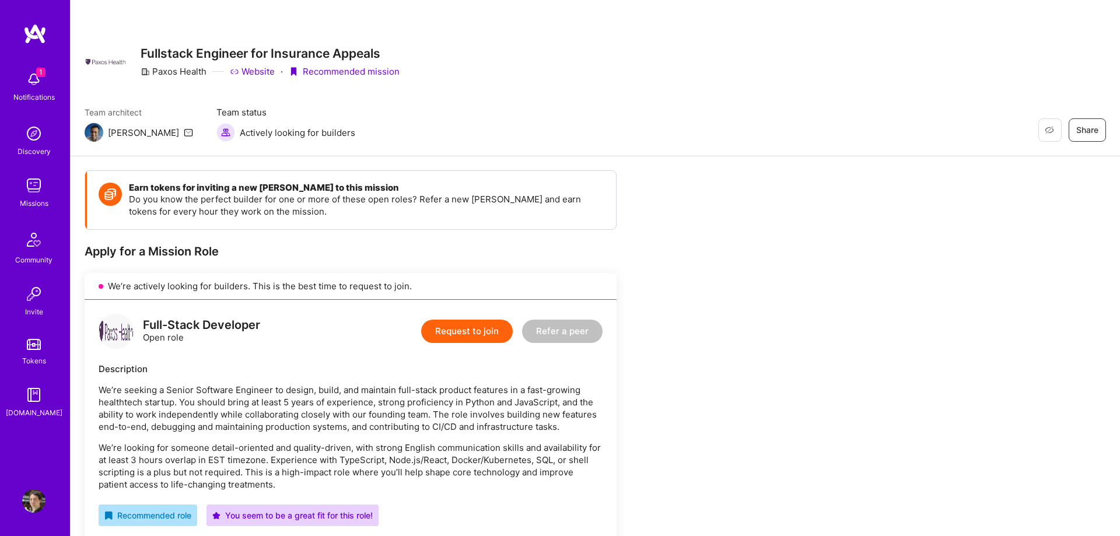
click at [450, 326] on button "Request to join" at bounding box center [467, 331] width 92 height 23
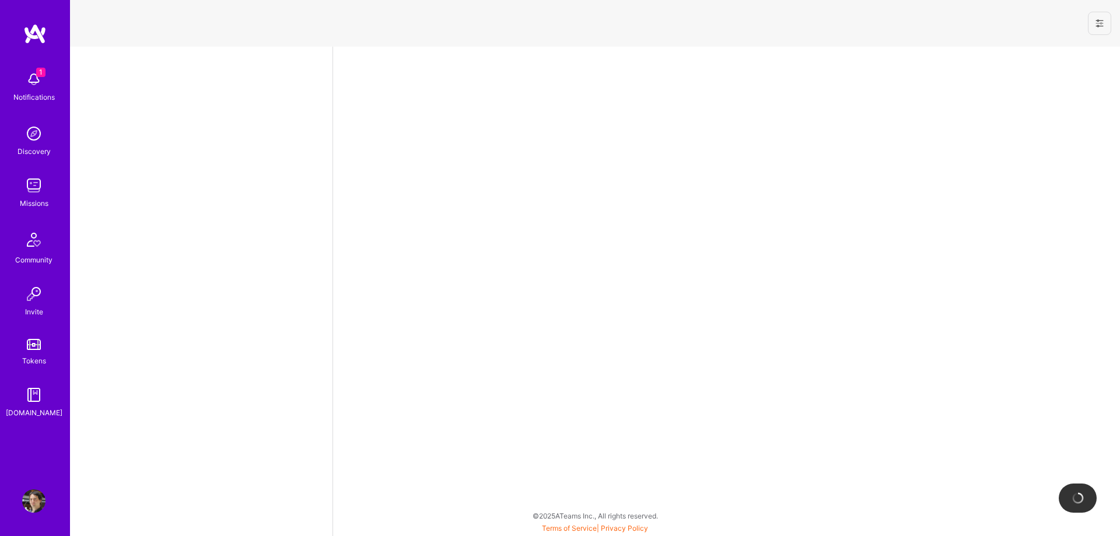
select select "US"
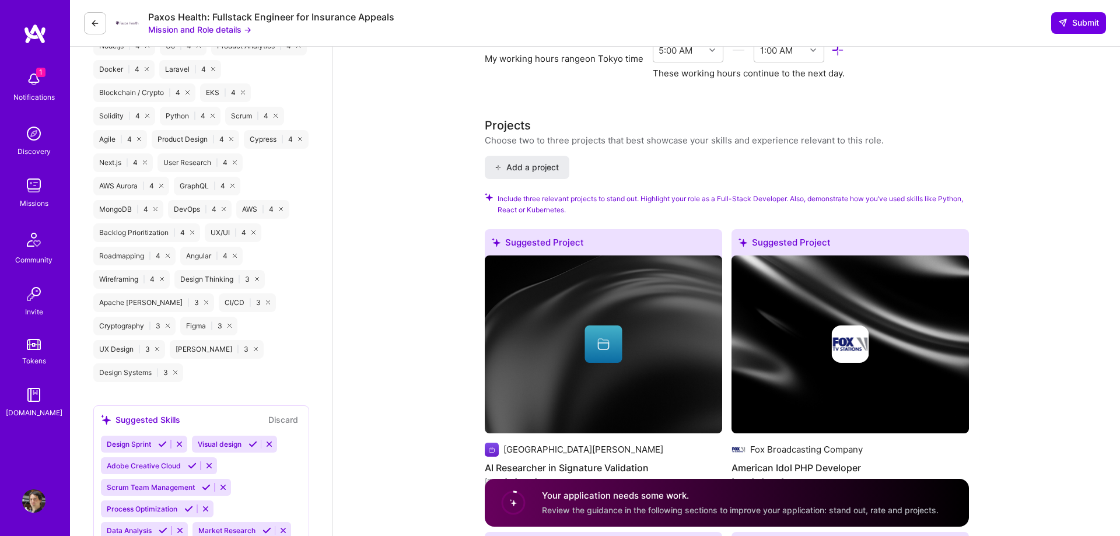
scroll to position [1161, 0]
